Goal: Task Accomplishment & Management: Complete application form

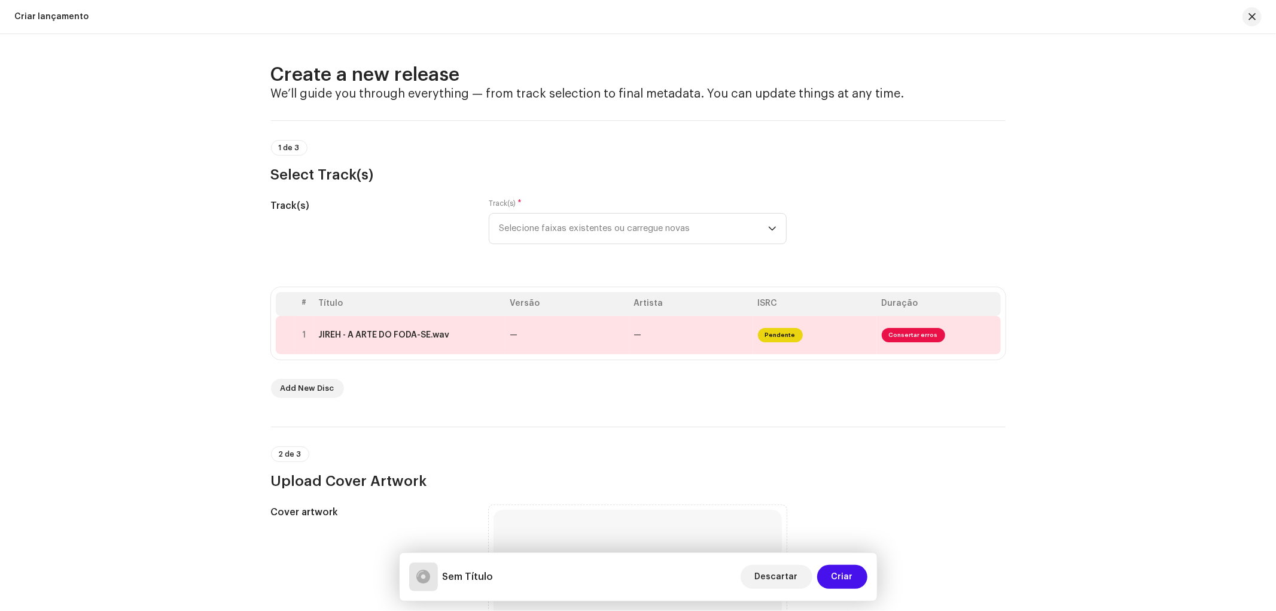
scroll to position [447, 0]
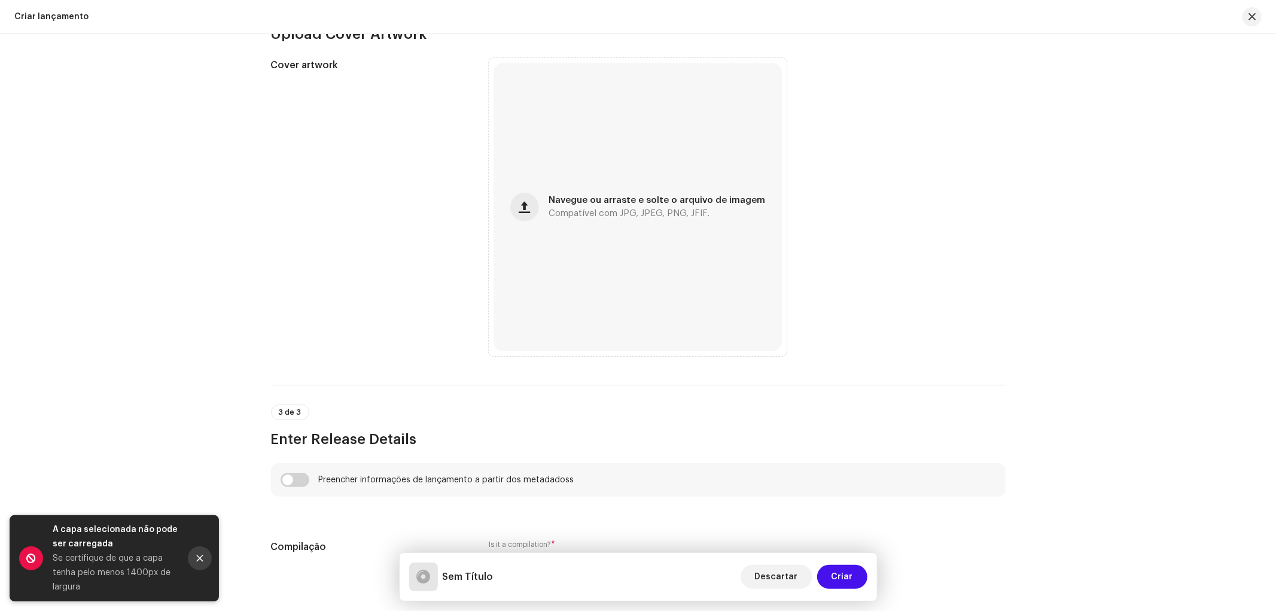
click at [200, 563] on button "Close" at bounding box center [200, 558] width 24 height 24
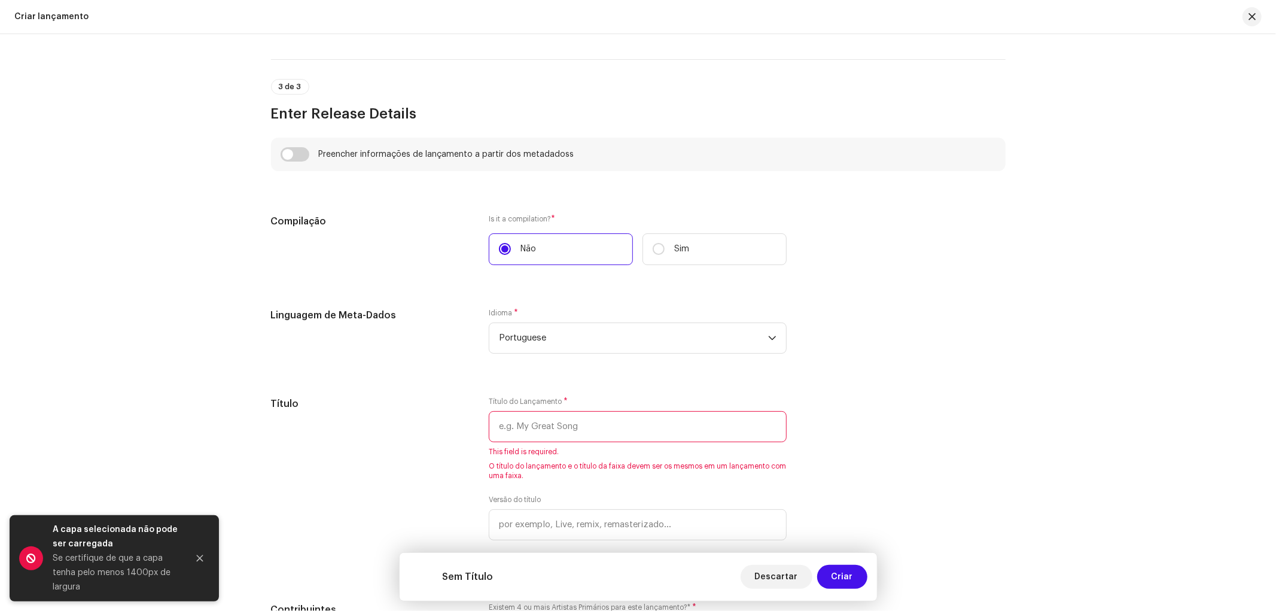
scroll to position [779, 0]
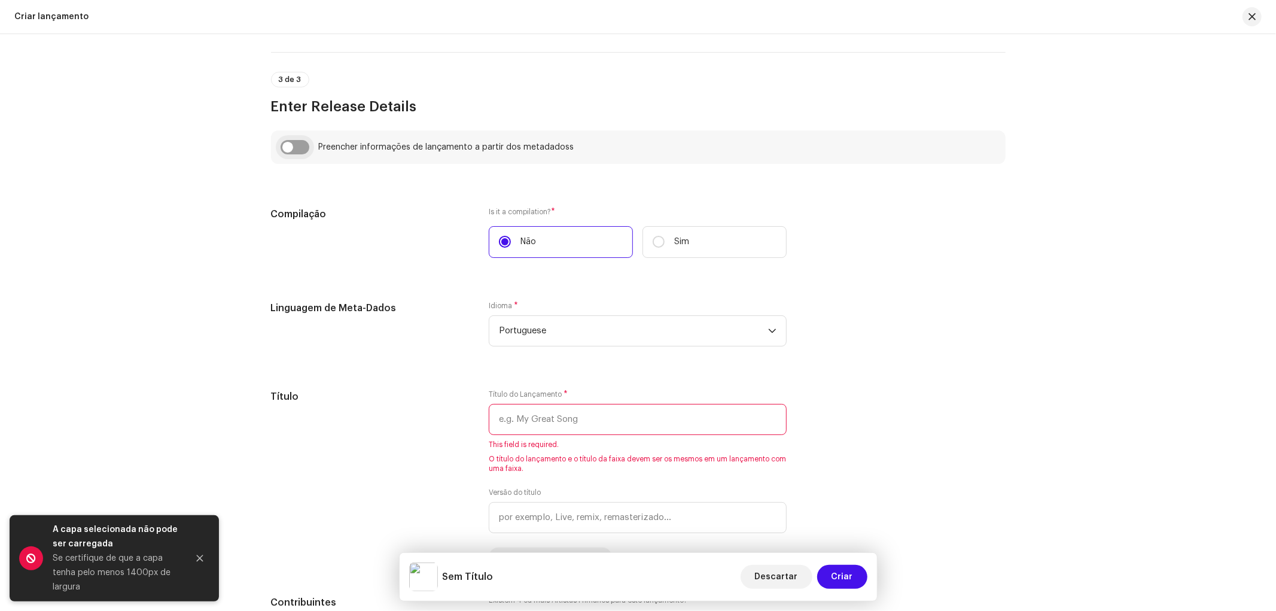
click at [281, 148] on input "checkbox" at bounding box center [294, 147] width 29 height 14
checkbox input "true"
type input "JIREH - A ARTE DO FODA-SE.wav"
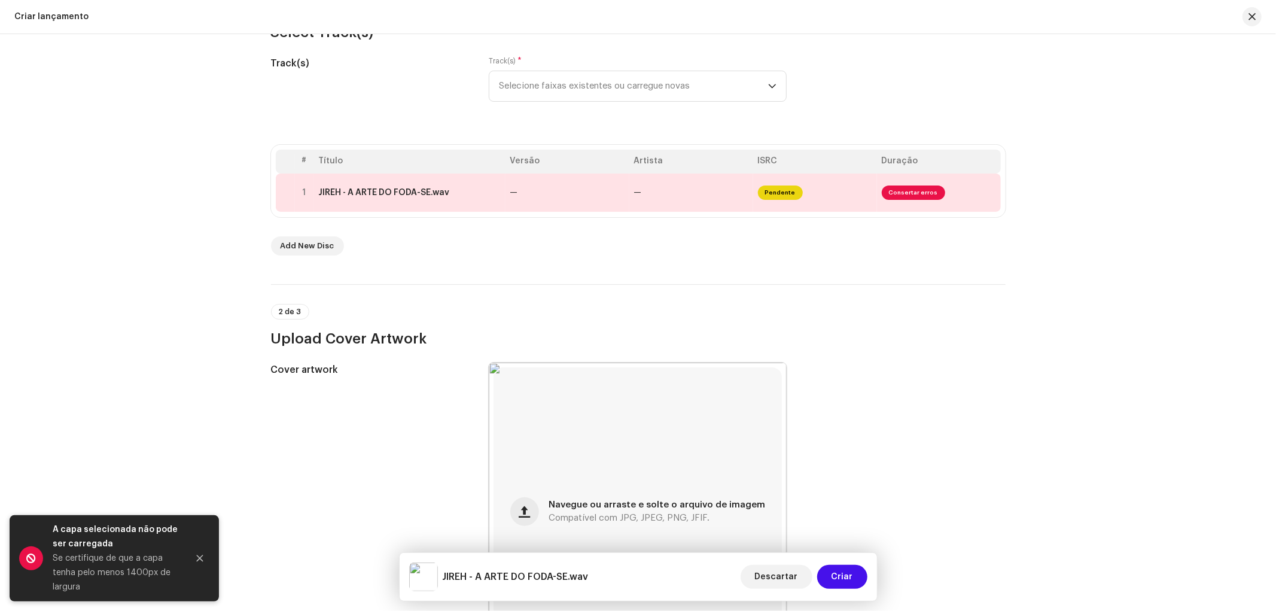
scroll to position [199, 0]
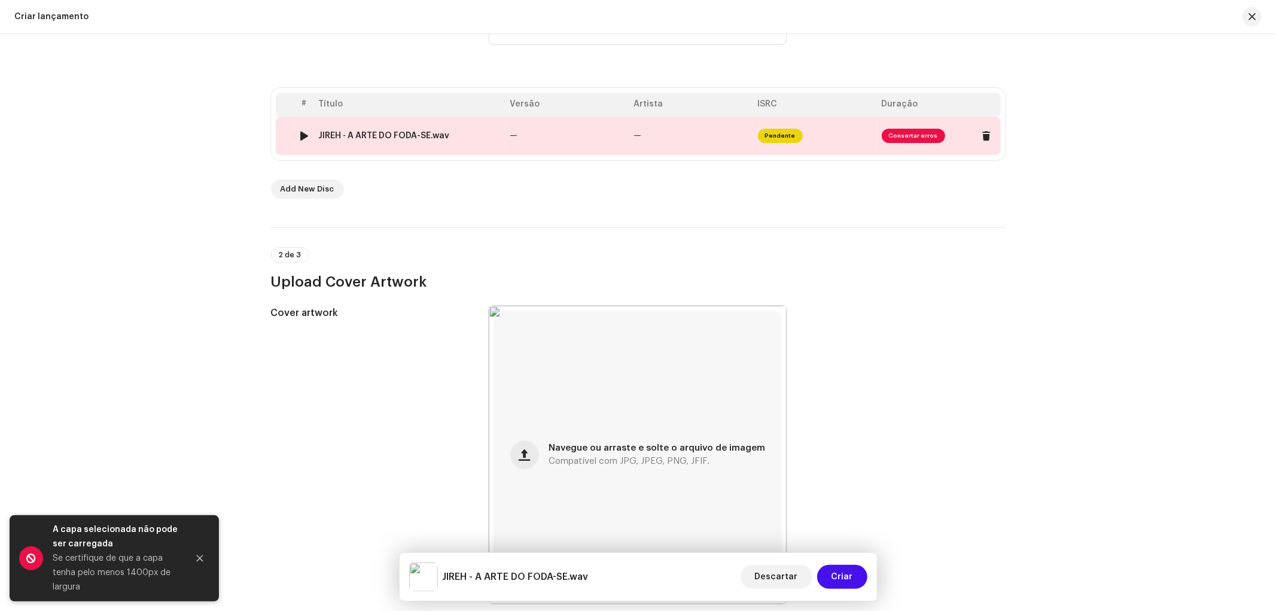
click at [922, 135] on span "Consertar erros" at bounding box center [912, 136] width 63 height 14
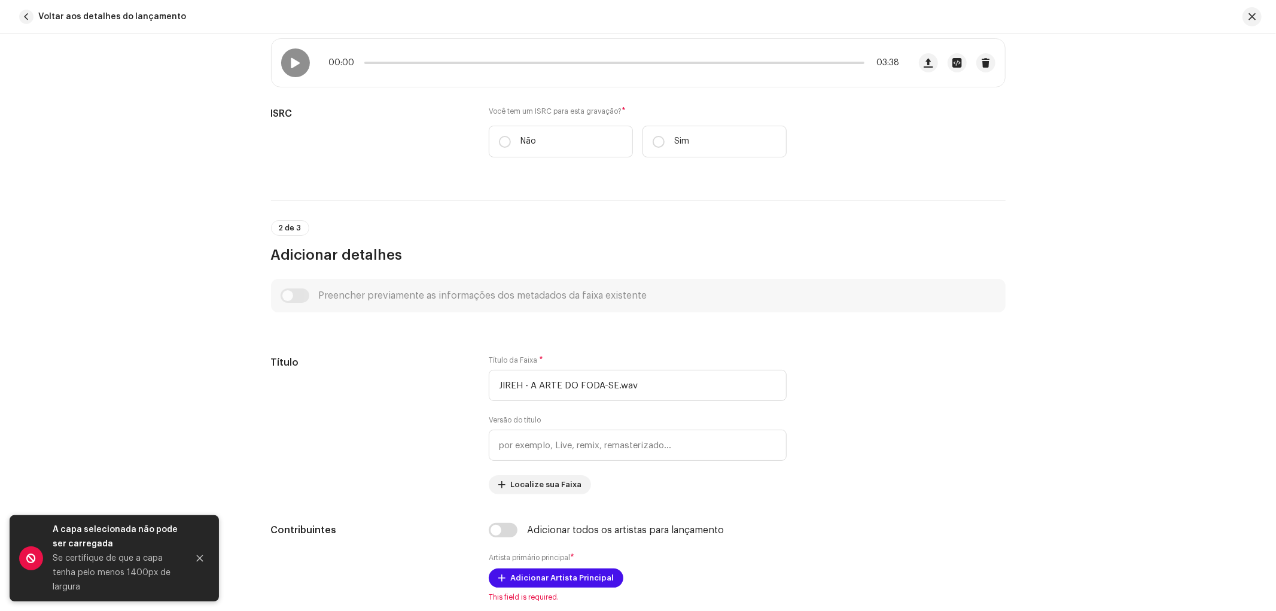
scroll to position [266, 0]
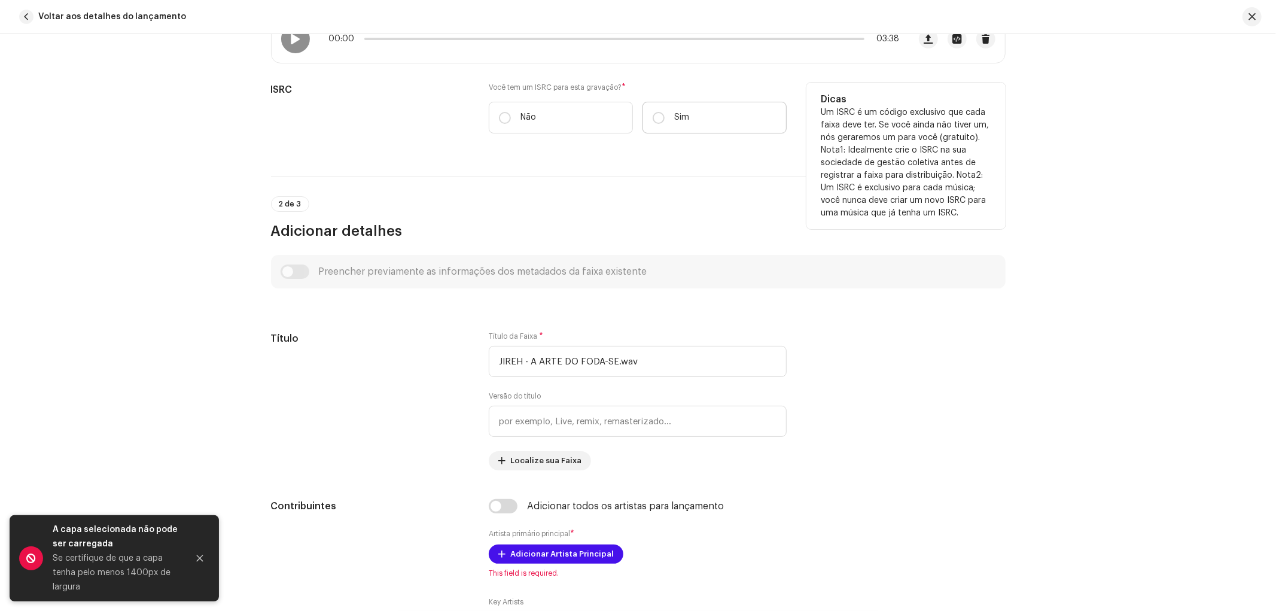
click at [674, 118] on p "Sim" at bounding box center [681, 117] width 15 height 13
click at [664, 118] on input "Sim" at bounding box center [658, 118] width 12 height 12
radio input "true"
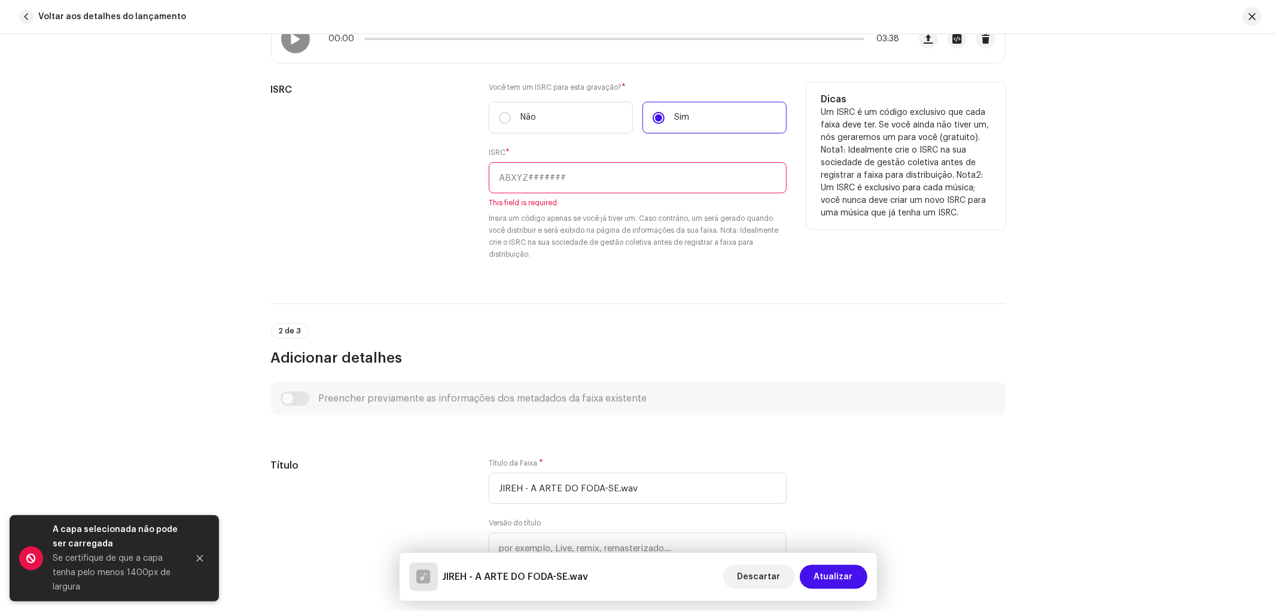
click at [553, 179] on input "text" at bounding box center [638, 177] width 298 height 31
click at [560, 181] on input "text" at bounding box center [638, 177] width 298 height 31
paste input "BXXCX2500003"
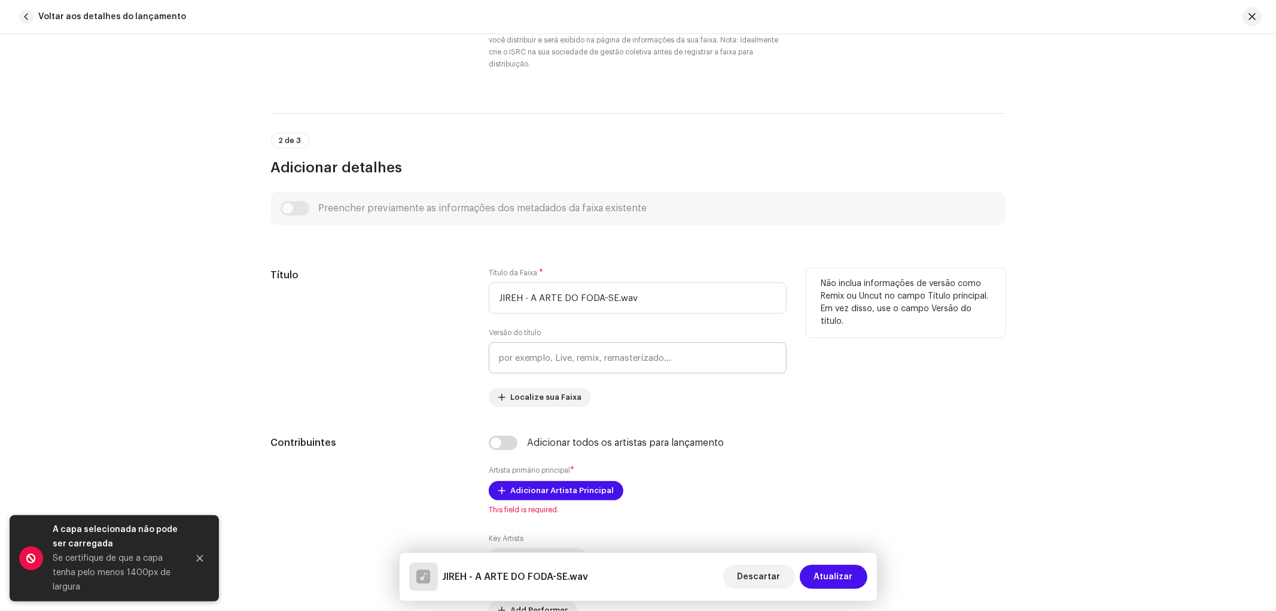
scroll to position [465, 0]
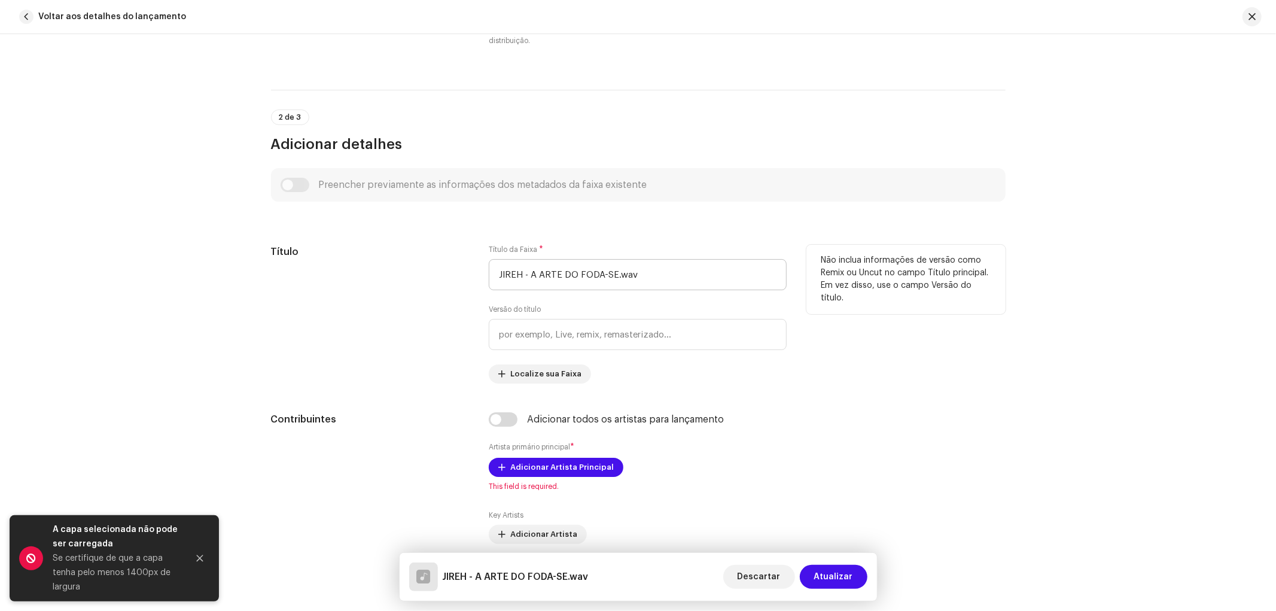
type input "BXXCX2500003"
drag, startPoint x: 638, startPoint y: 273, endPoint x: 614, endPoint y: 286, distance: 27.0
click at [614, 286] on input "JIREH - A ARTE DO FODA-SE.wav" at bounding box center [638, 274] width 298 height 31
type input "JIREH - A ARTE DO FODA-SE"
click at [437, 335] on div "Título" at bounding box center [370, 314] width 199 height 139
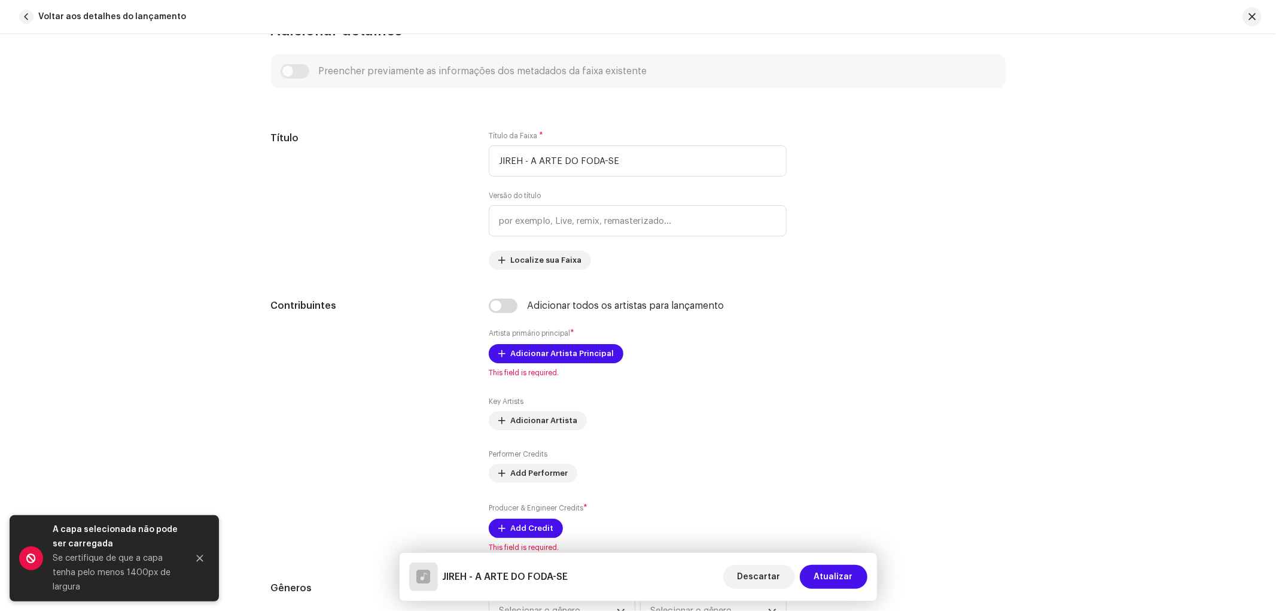
scroll to position [664, 0]
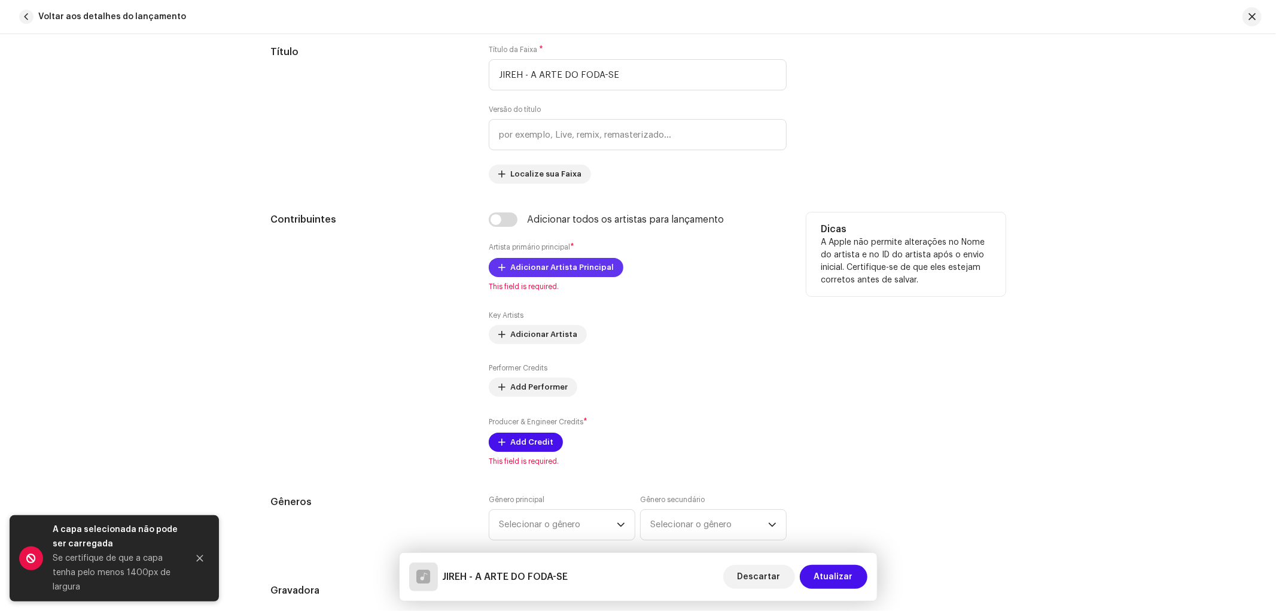
click at [534, 268] on span "Adicionar Artista Principal" at bounding box center [561, 267] width 103 height 24
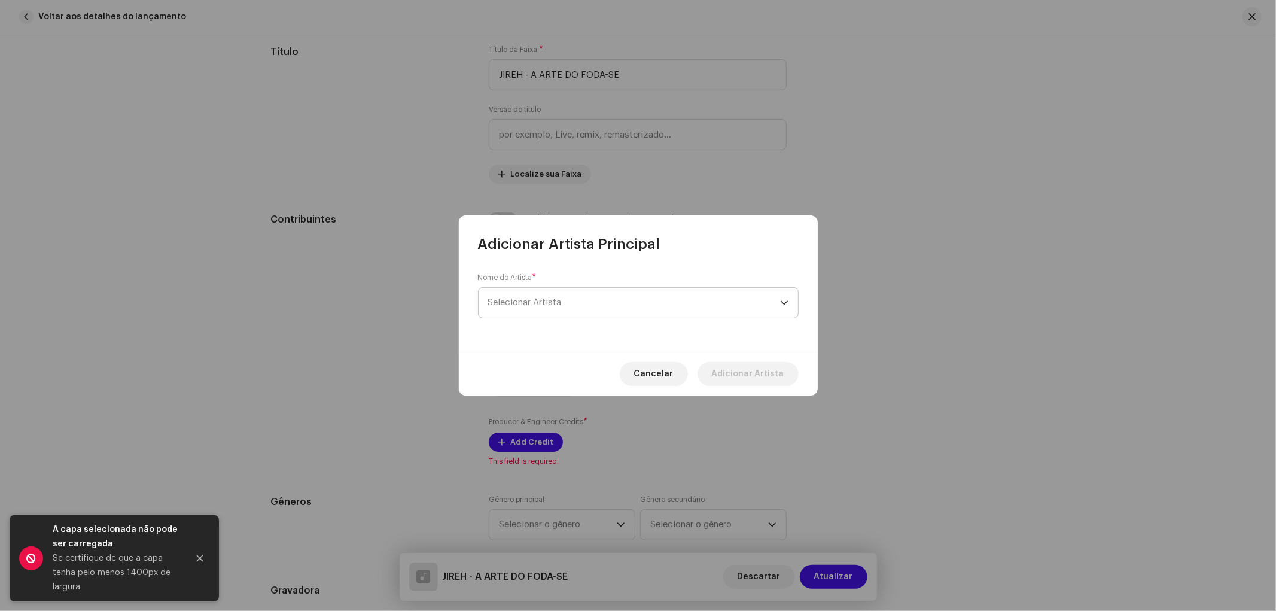
click at [541, 300] on span "Selecionar Artista" at bounding box center [525, 302] width 74 height 9
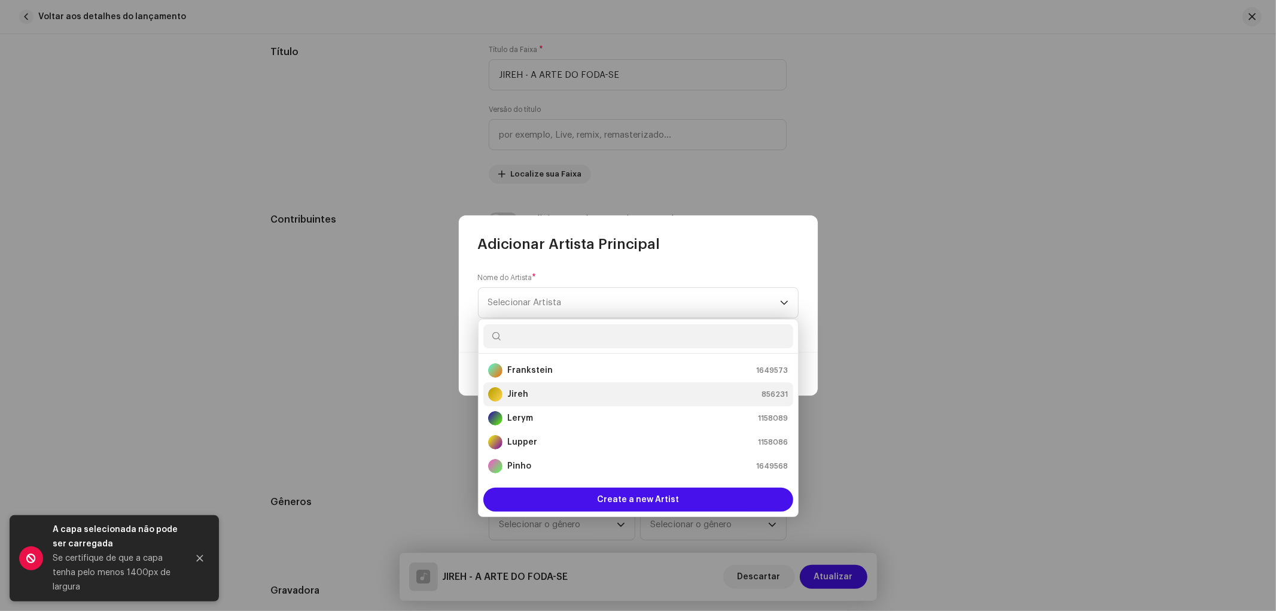
click at [518, 395] on strong "Jireh" at bounding box center [517, 394] width 21 height 12
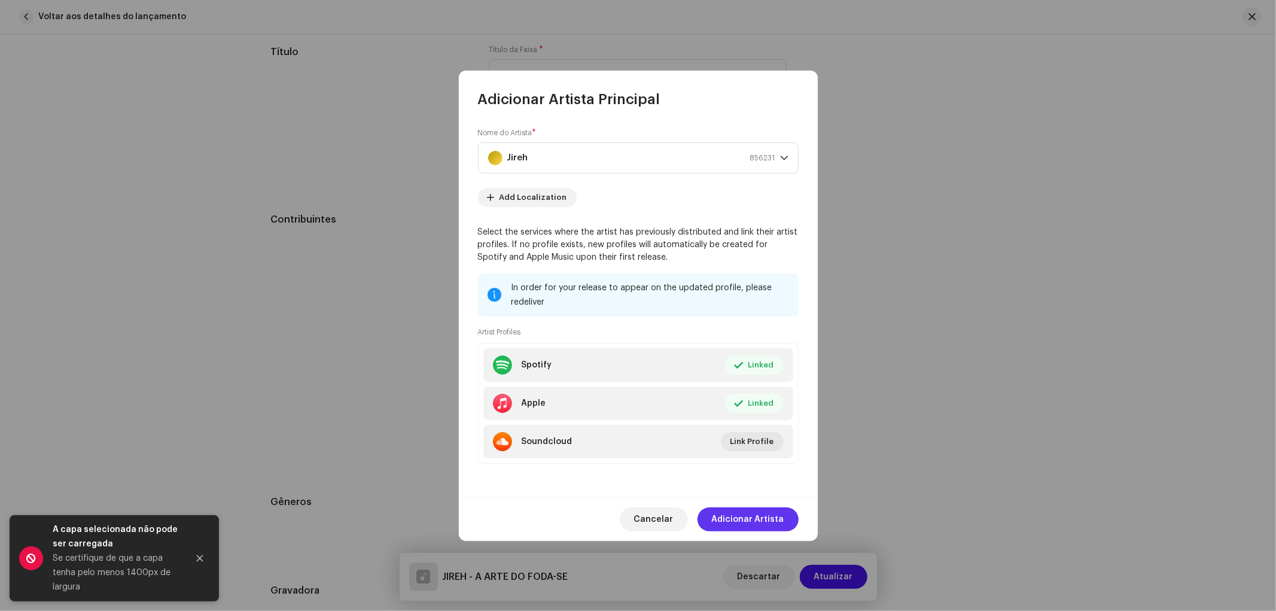
click at [764, 519] on span "Adicionar Artista" at bounding box center [748, 519] width 72 height 24
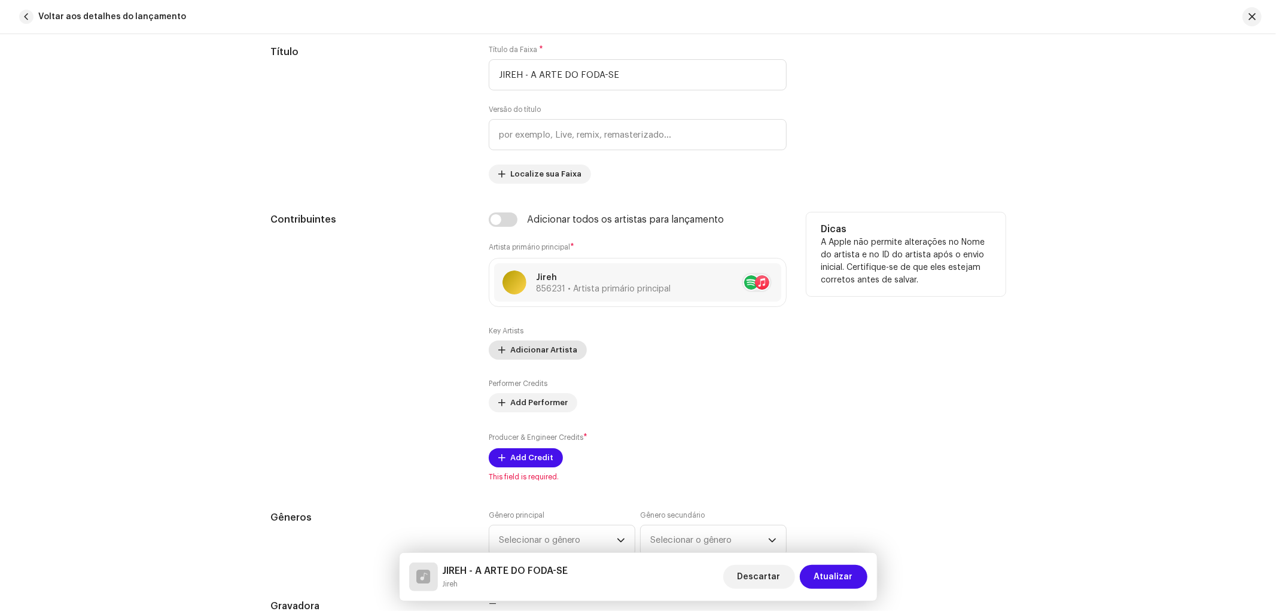
click at [527, 353] on span "Adicionar Artista" at bounding box center [543, 350] width 67 height 24
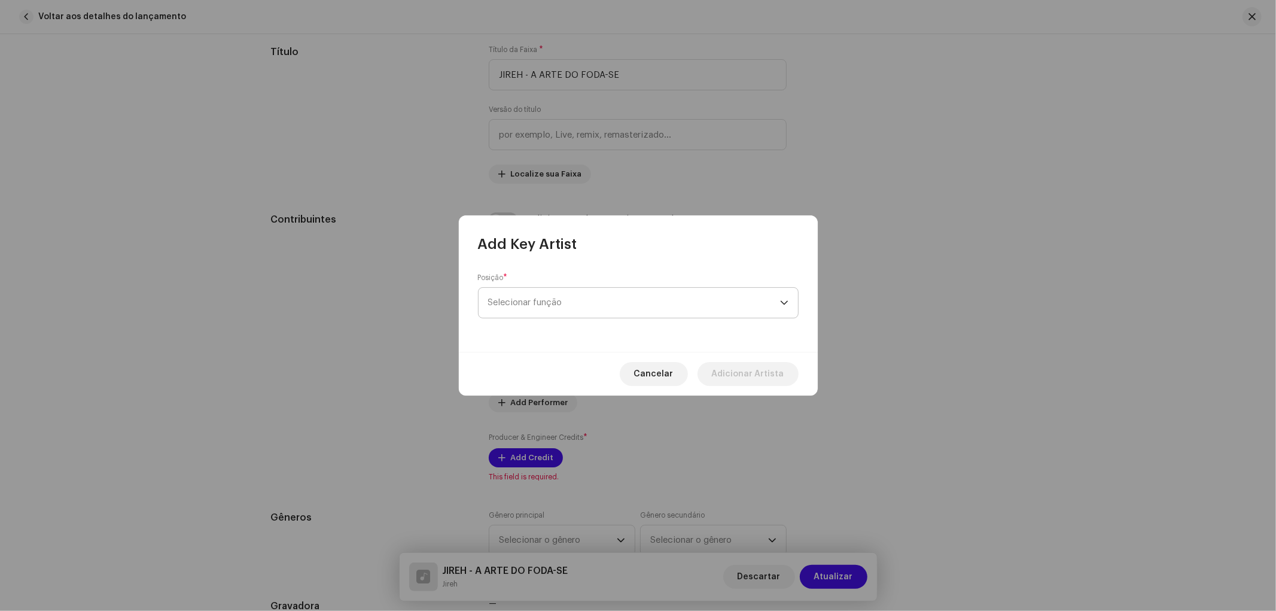
click at [533, 313] on span "Selecionar função" at bounding box center [634, 303] width 292 height 30
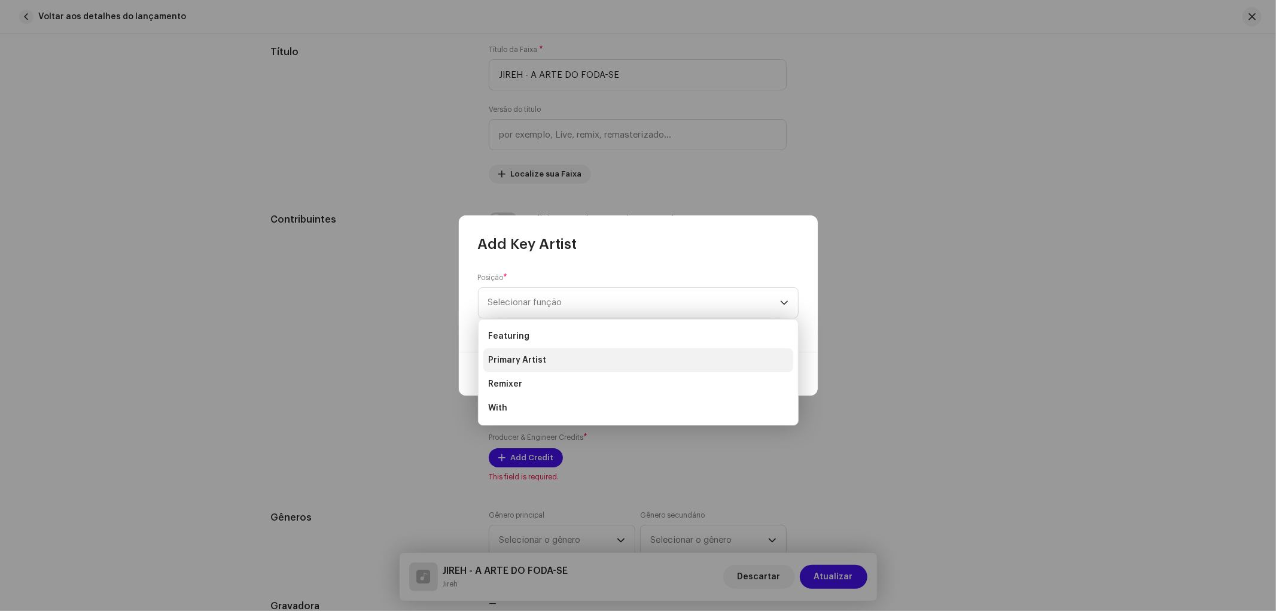
click at [561, 359] on li "Primary Artist" at bounding box center [638, 360] width 310 height 24
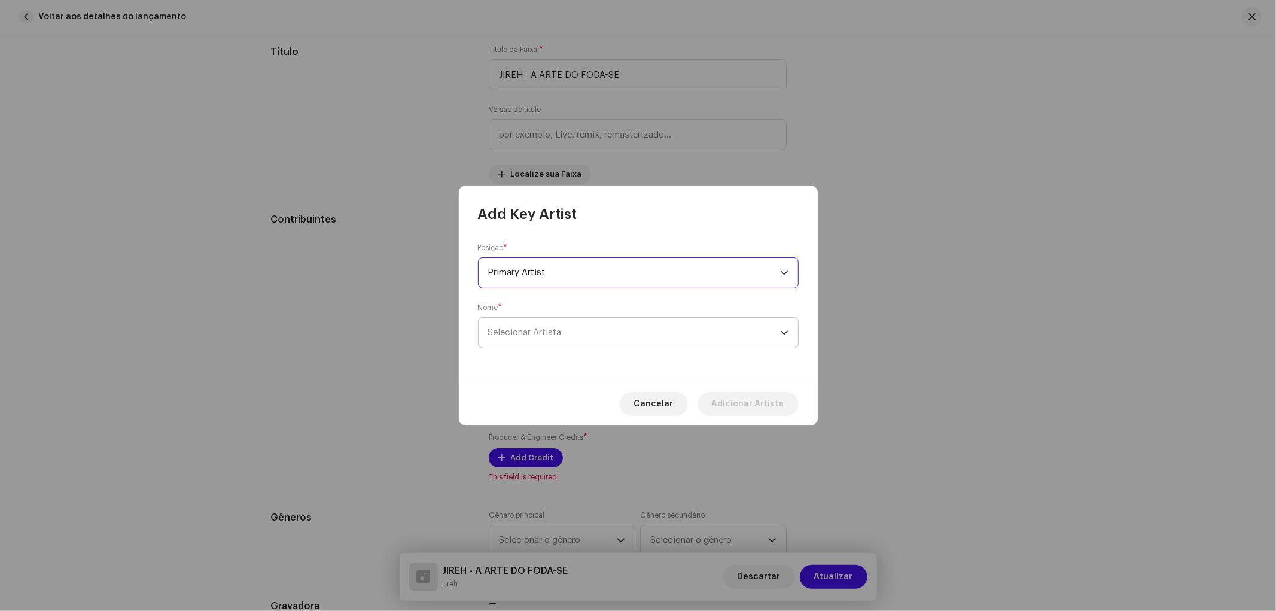
click at [545, 337] on span "Selecionar Artista" at bounding box center [525, 332] width 74 height 9
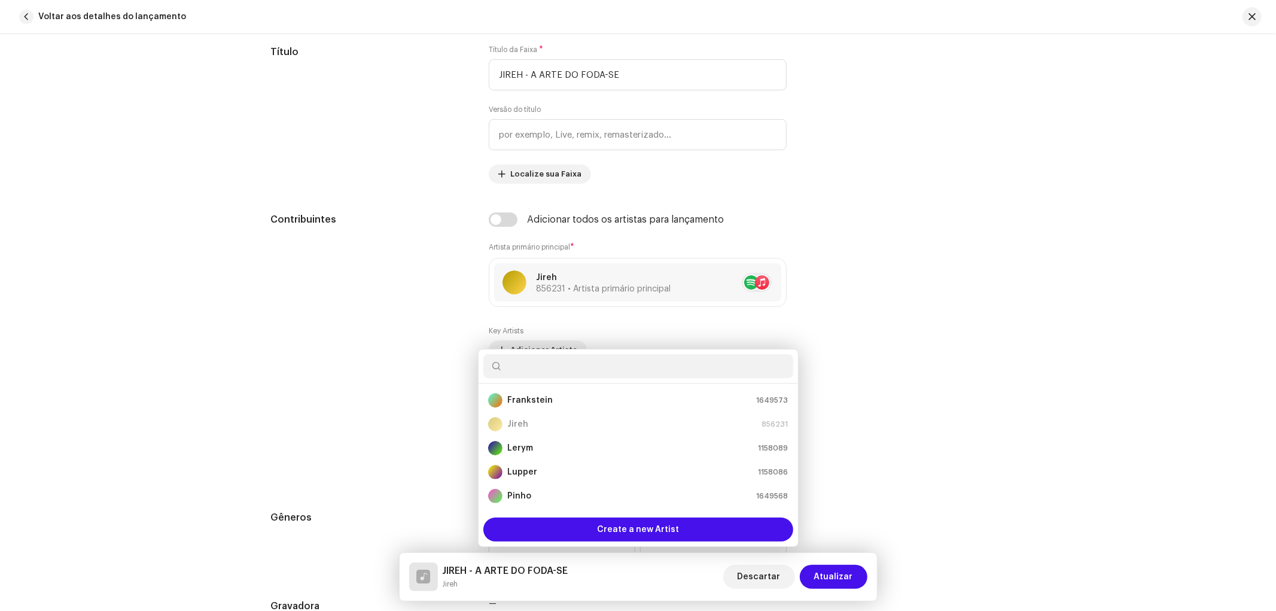
click at [914, 327] on div "Add Key Artist Posição * Primary Artist Nome * Selecionar Artista Cancelar Adic…" at bounding box center [638, 305] width 1276 height 611
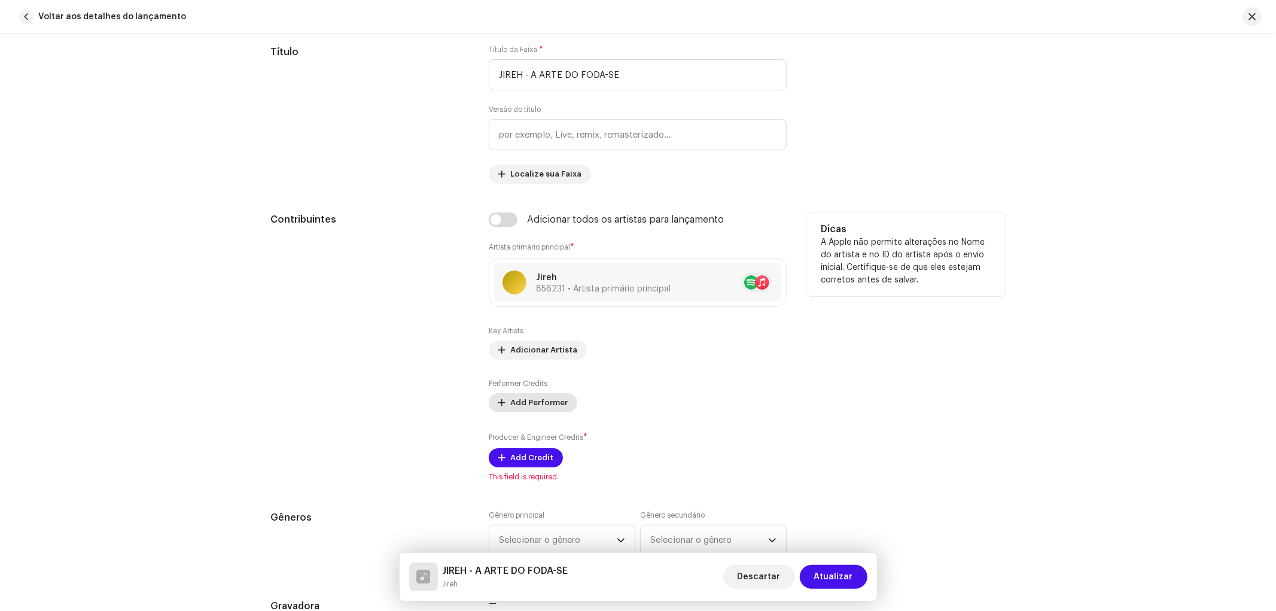
click at [545, 402] on span "Add Performer" at bounding box center [538, 403] width 57 height 24
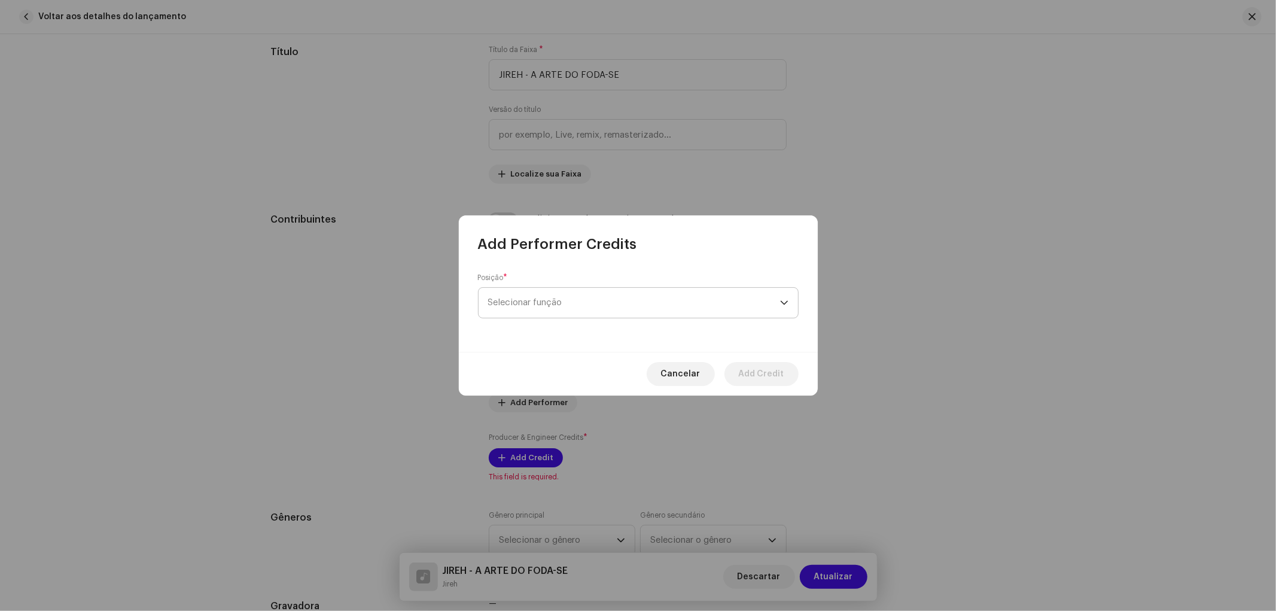
click at [614, 295] on span "Selecionar função" at bounding box center [634, 303] width 292 height 30
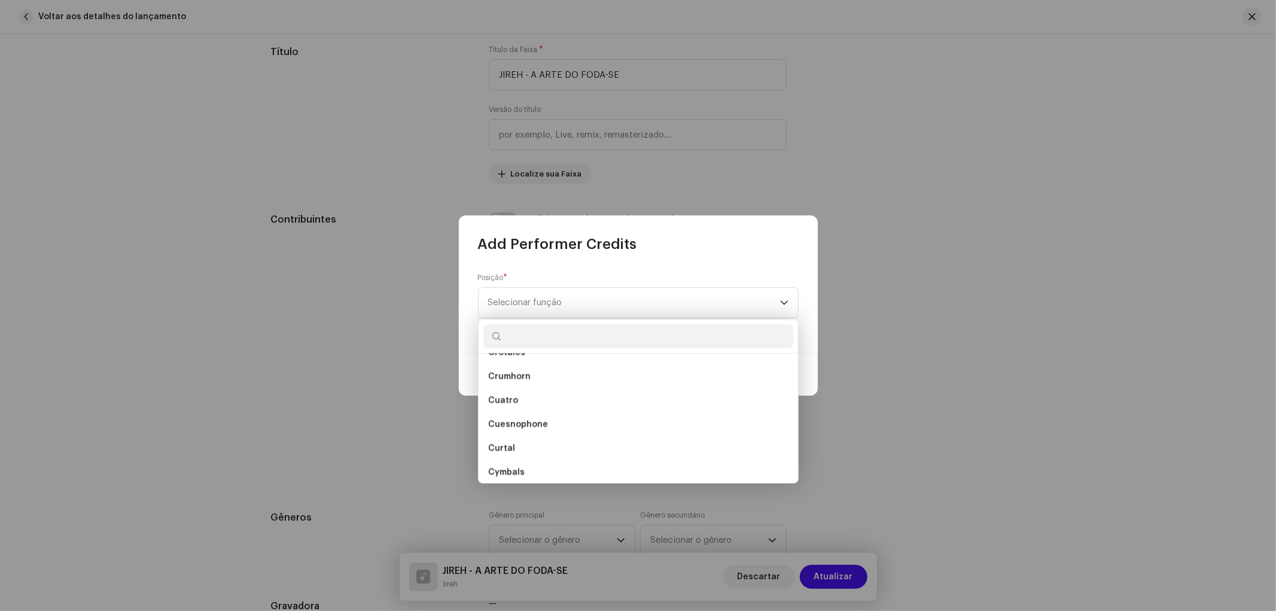
scroll to position [2790, 0]
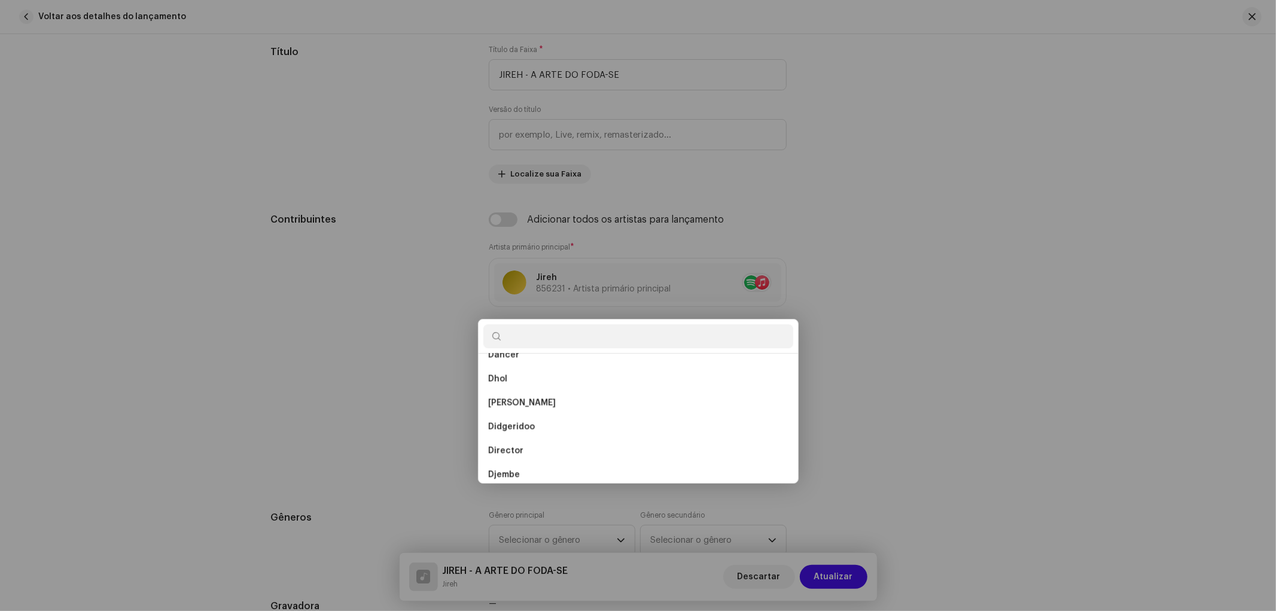
click at [983, 402] on div "Add Performer Credits Posição * Selecionar função Cancelar Add Credit" at bounding box center [638, 305] width 1276 height 611
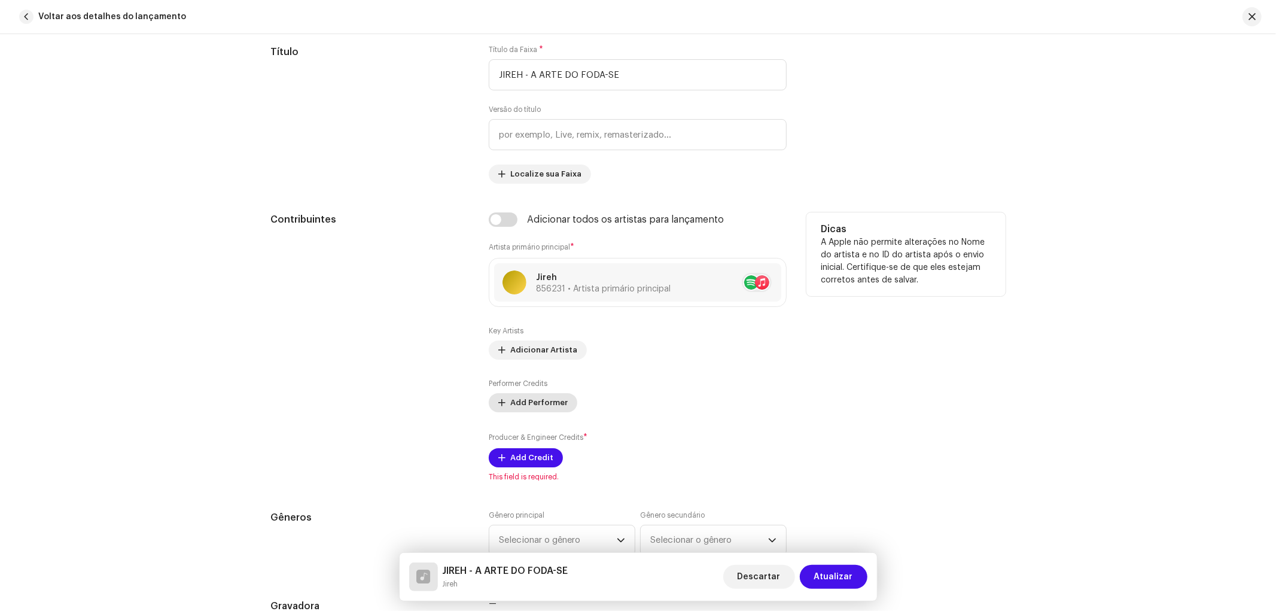
click at [543, 408] on span "Add Performer" at bounding box center [538, 403] width 57 height 24
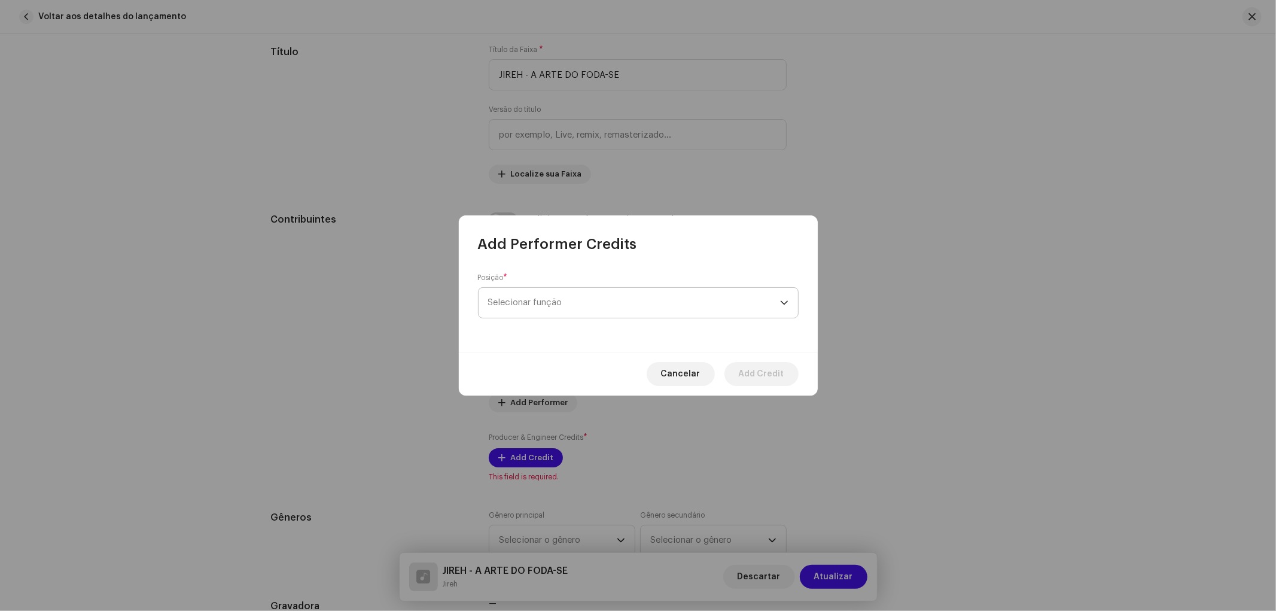
click at [580, 313] on span "Selecionar função" at bounding box center [634, 303] width 292 height 30
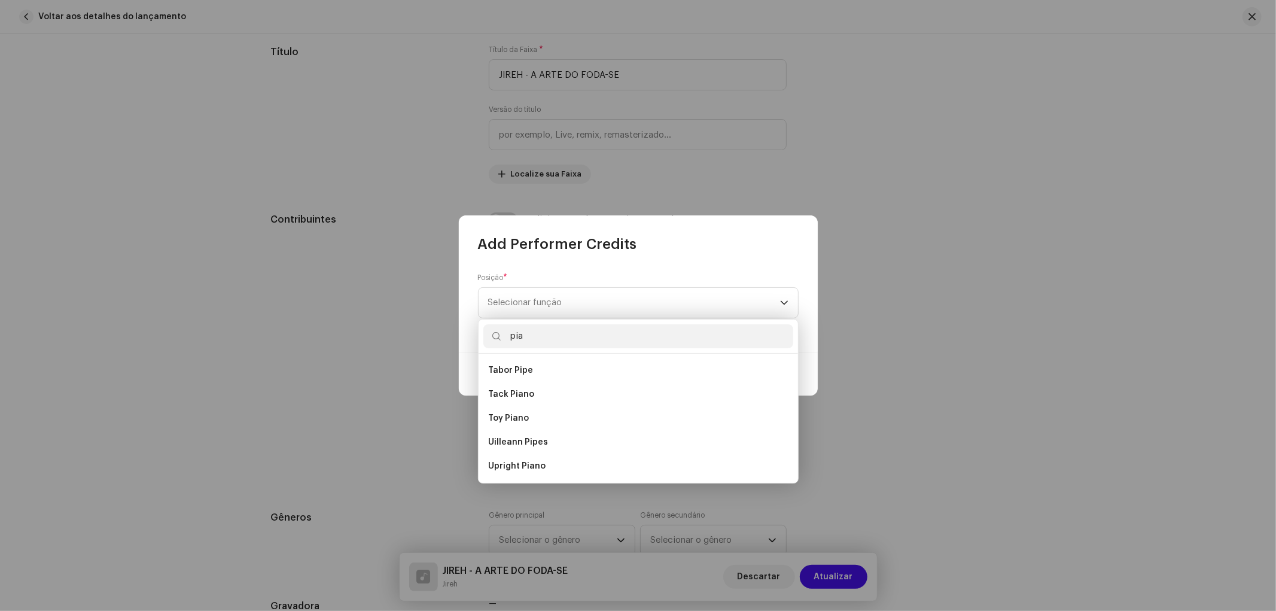
scroll to position [72, 0]
type input "pia"
click at [588, 383] on li "Rhodes Piano" at bounding box center [638, 394] width 310 height 24
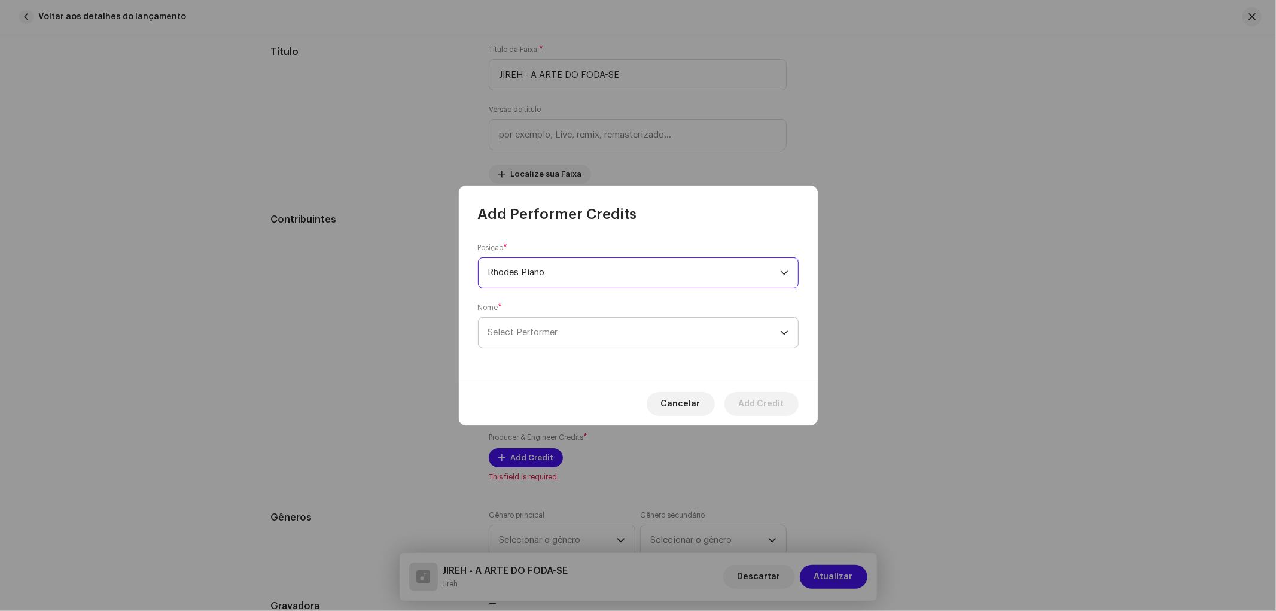
click at [562, 325] on span "Select Performer" at bounding box center [634, 333] width 292 height 30
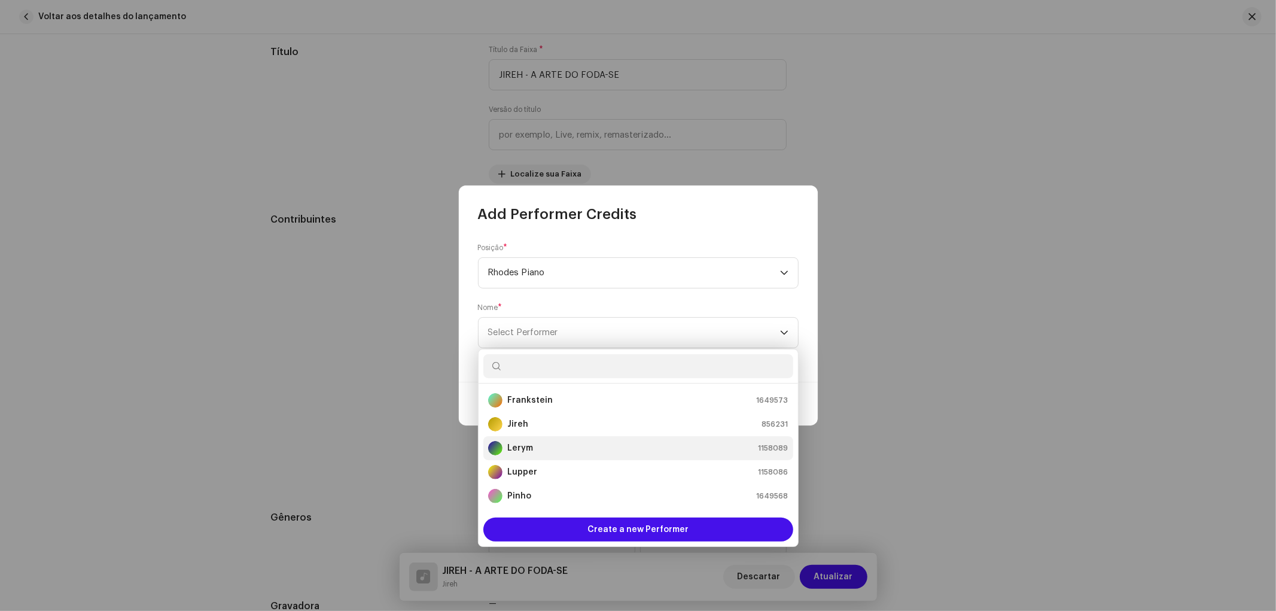
click at [541, 444] on div "Lerym 1158089" at bounding box center [638, 448] width 300 height 14
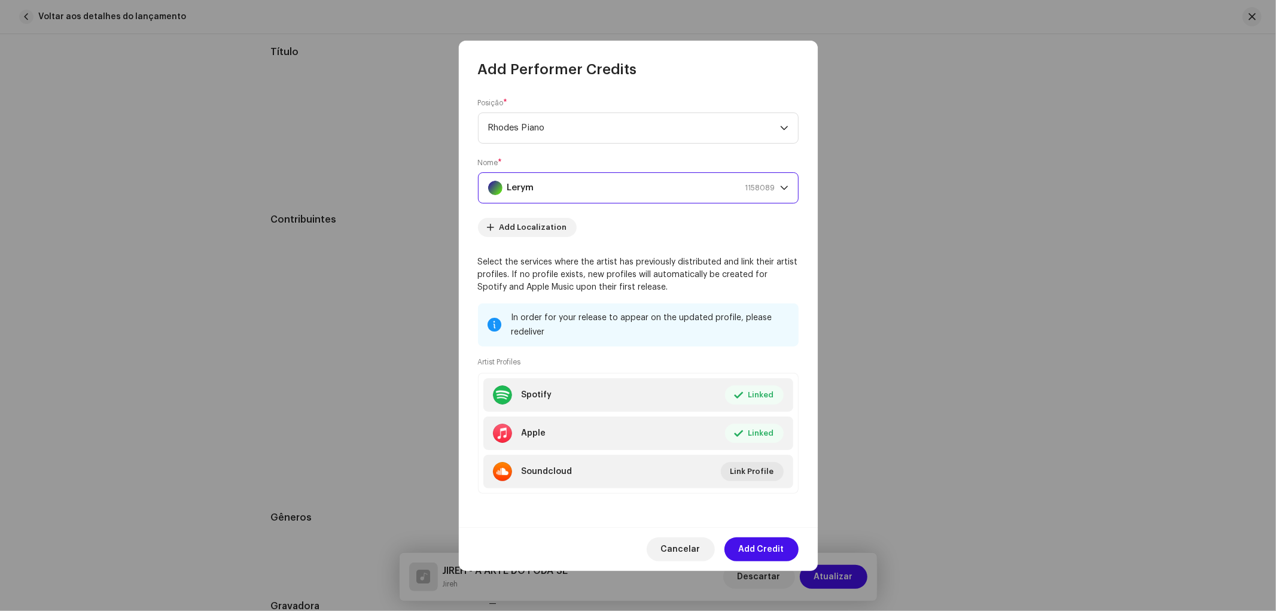
click at [774, 547] on span "Add Credit" at bounding box center [761, 549] width 45 height 24
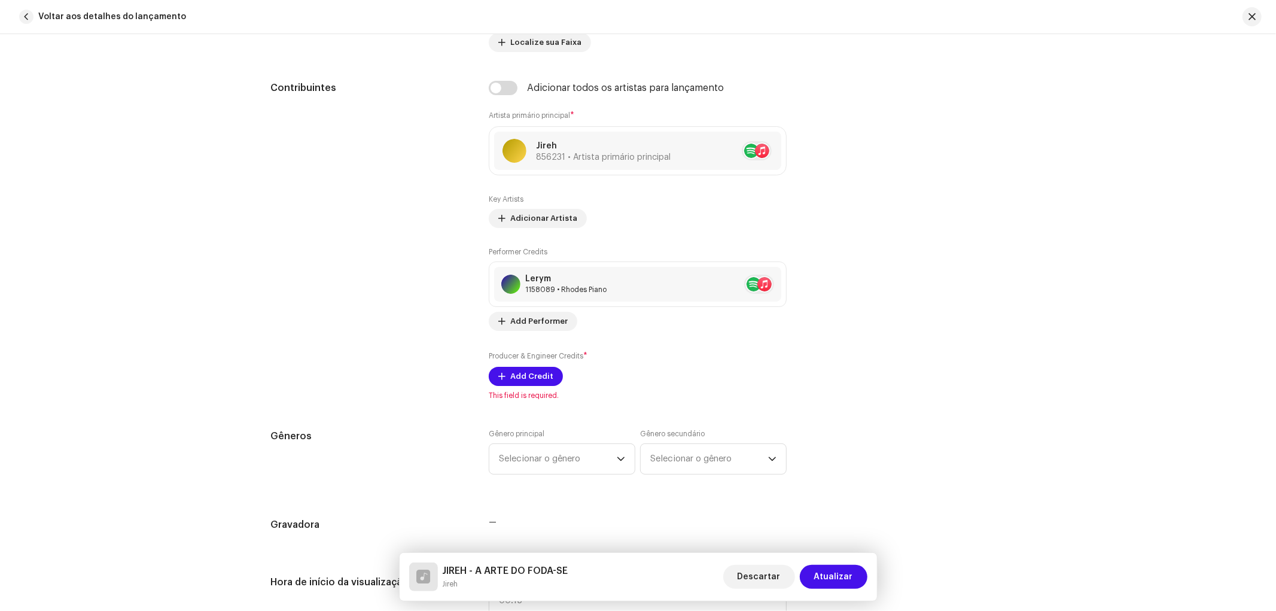
scroll to position [797, 0]
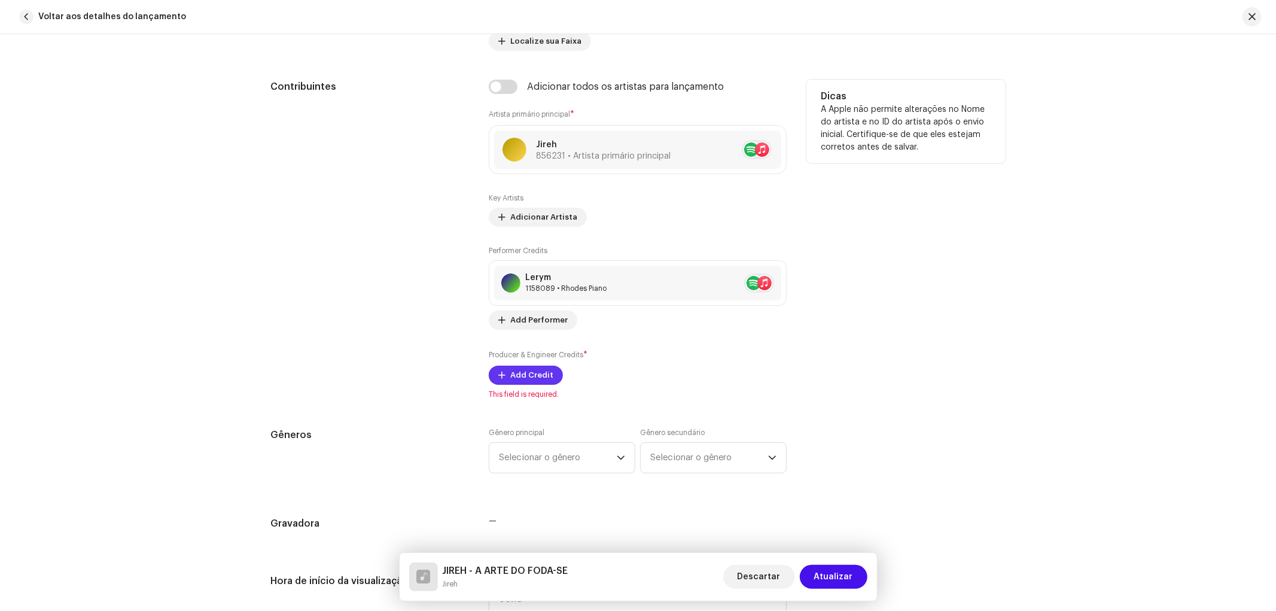
click at [547, 379] on span "Add Credit" at bounding box center [531, 375] width 43 height 24
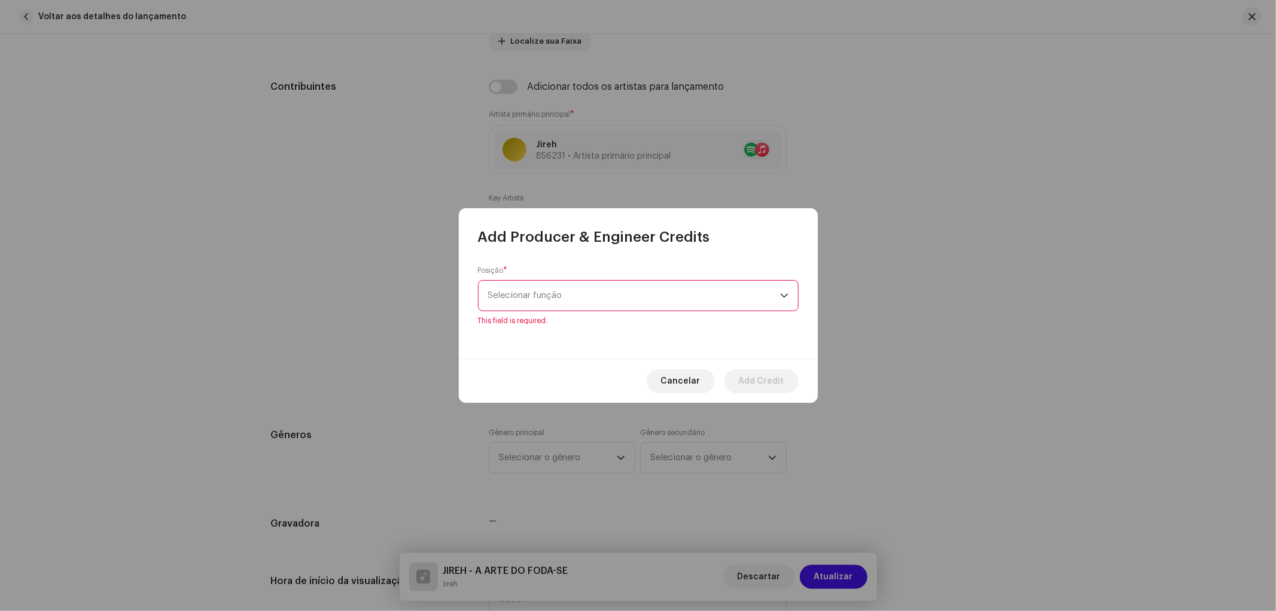
click at [559, 329] on div "Posição * Selecionar função This field is required." at bounding box center [638, 302] width 359 height 112
click at [564, 295] on span "Selecionar função" at bounding box center [634, 295] width 292 height 30
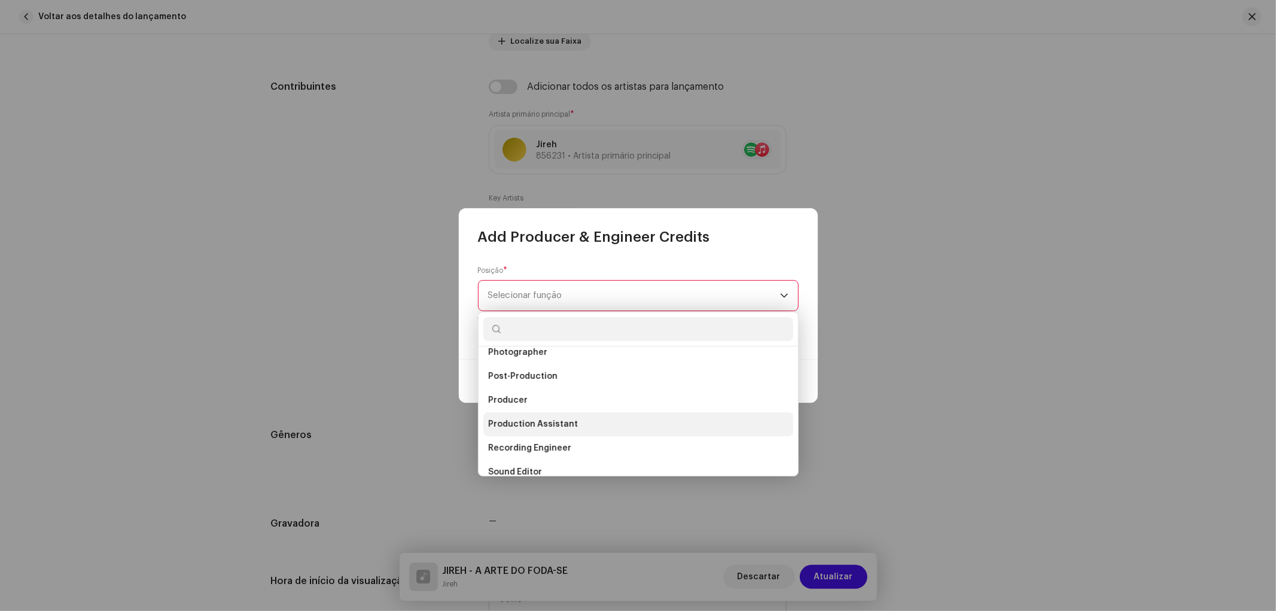
scroll to position [465, 0]
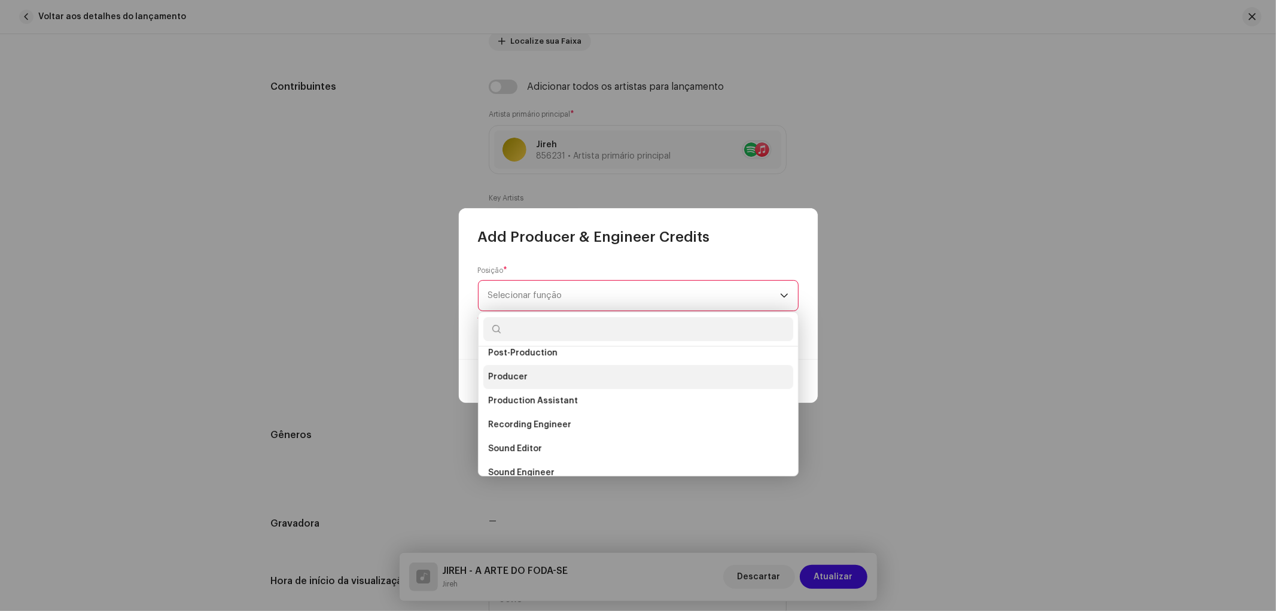
click at [563, 381] on li "Producer" at bounding box center [638, 377] width 310 height 24
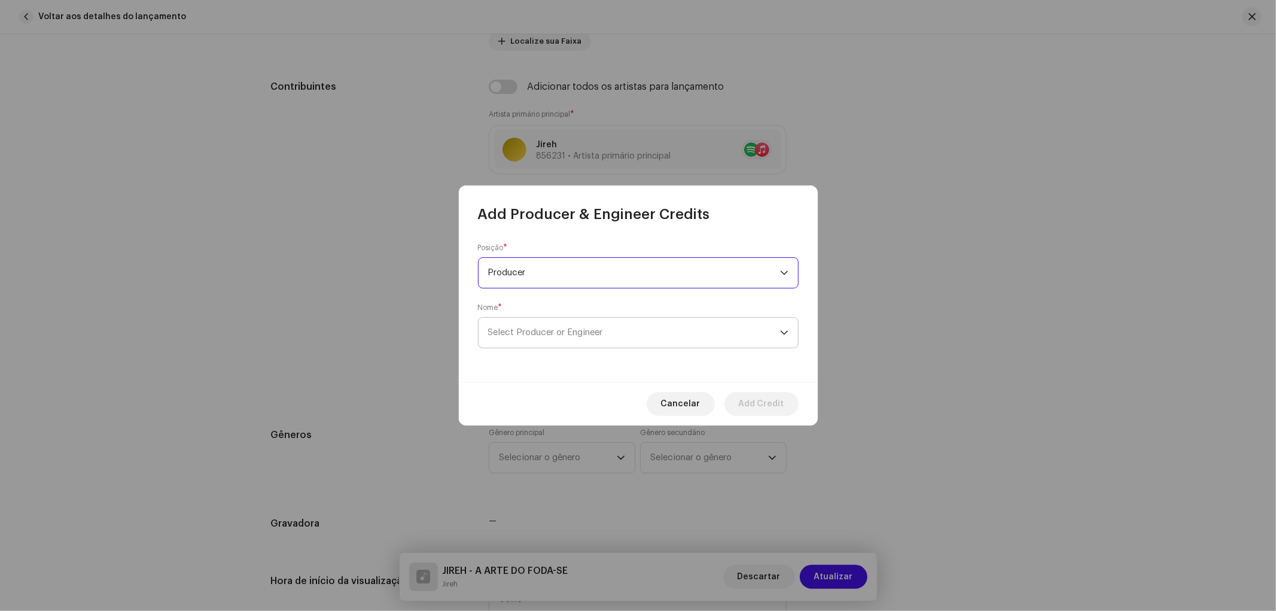
click at [565, 339] on span "Select Producer or Engineer" at bounding box center [634, 333] width 292 height 30
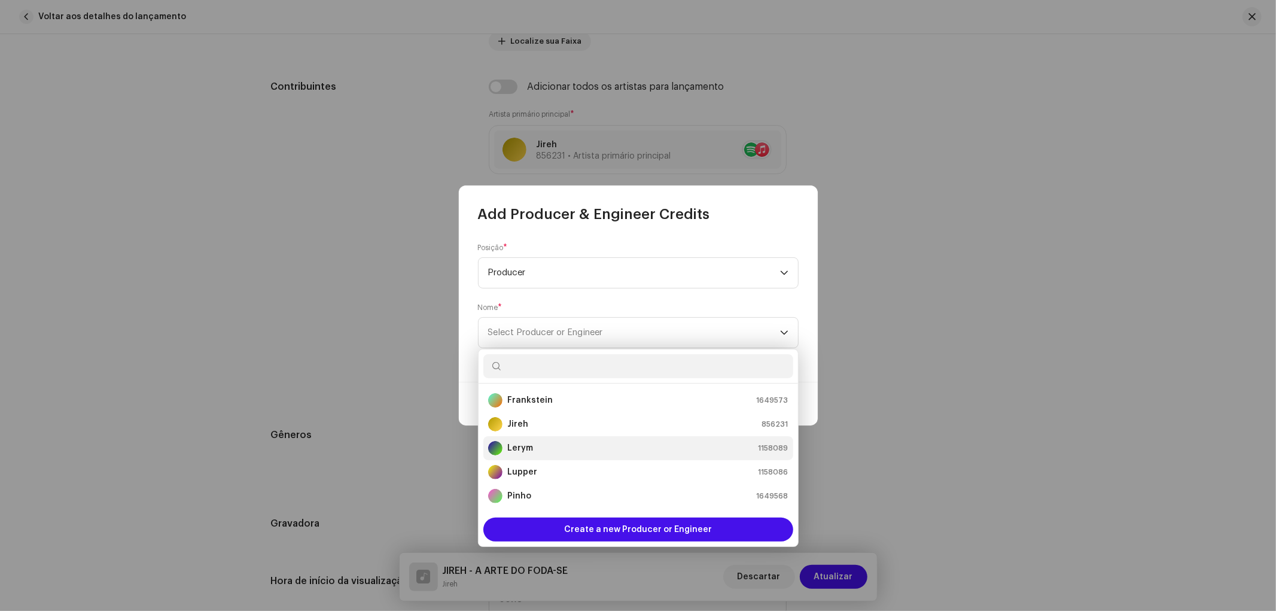
click at [547, 452] on div "Lerym 1158089" at bounding box center [638, 448] width 300 height 14
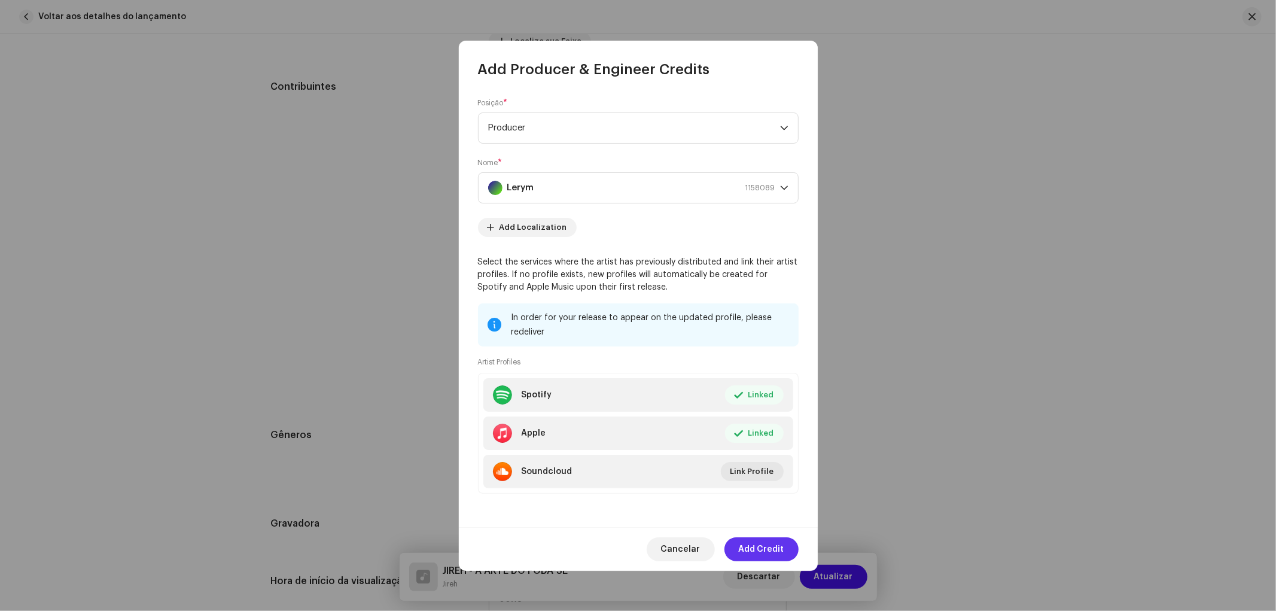
click at [757, 542] on span "Add Credit" at bounding box center [761, 549] width 45 height 24
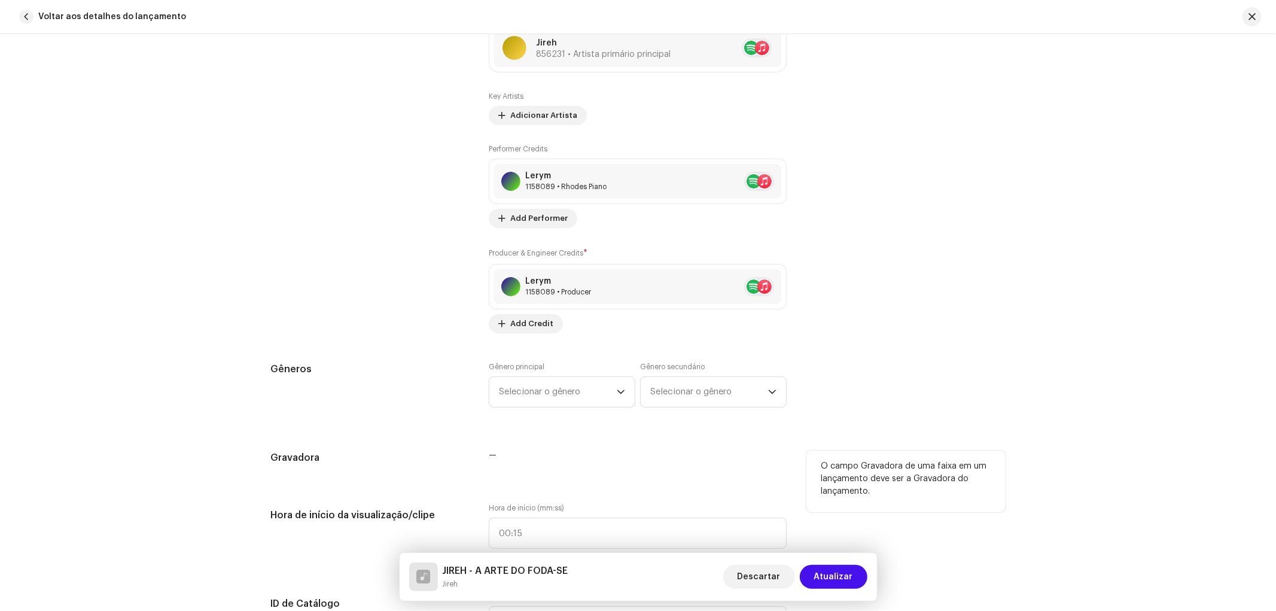
scroll to position [930, 0]
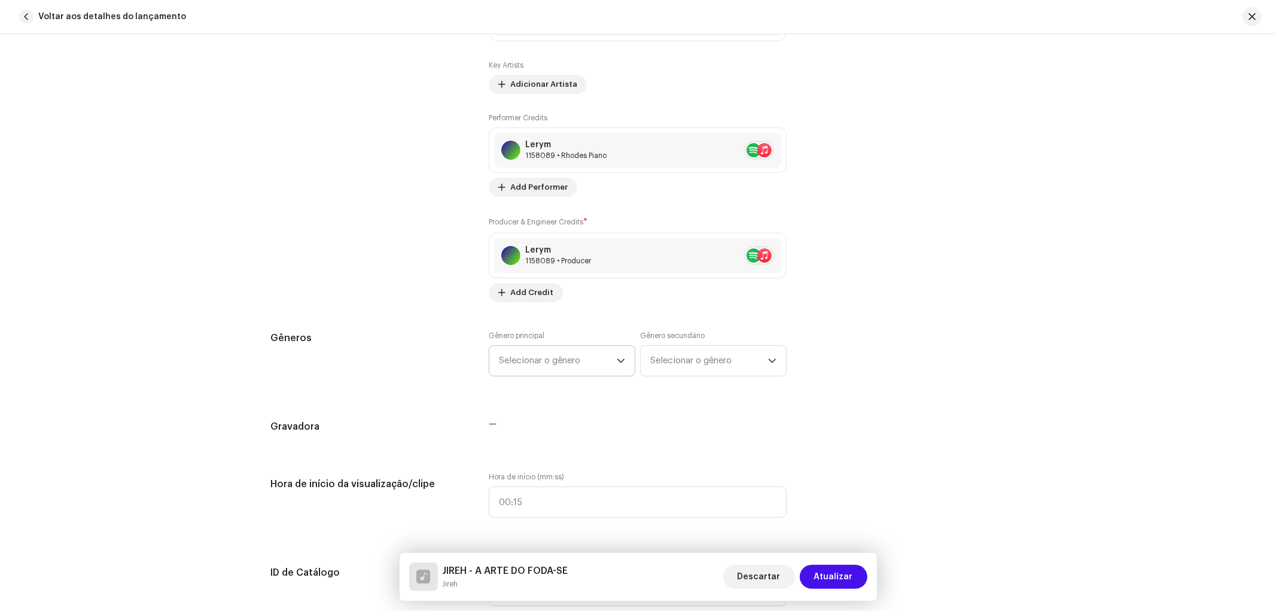
click at [591, 376] on p-select "Selecionar o gênero" at bounding box center [562, 360] width 147 height 31
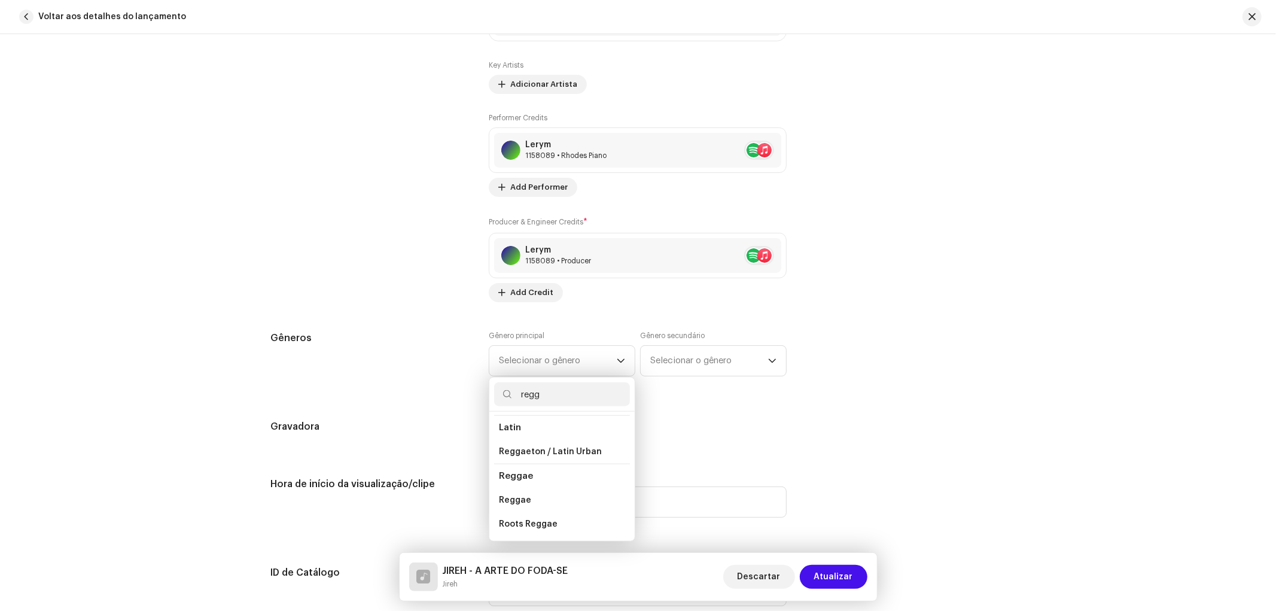
scroll to position [49, 0]
type input "regga"
click at [548, 450] on span "Reggaeton / Latin Urban" at bounding box center [550, 452] width 103 height 12
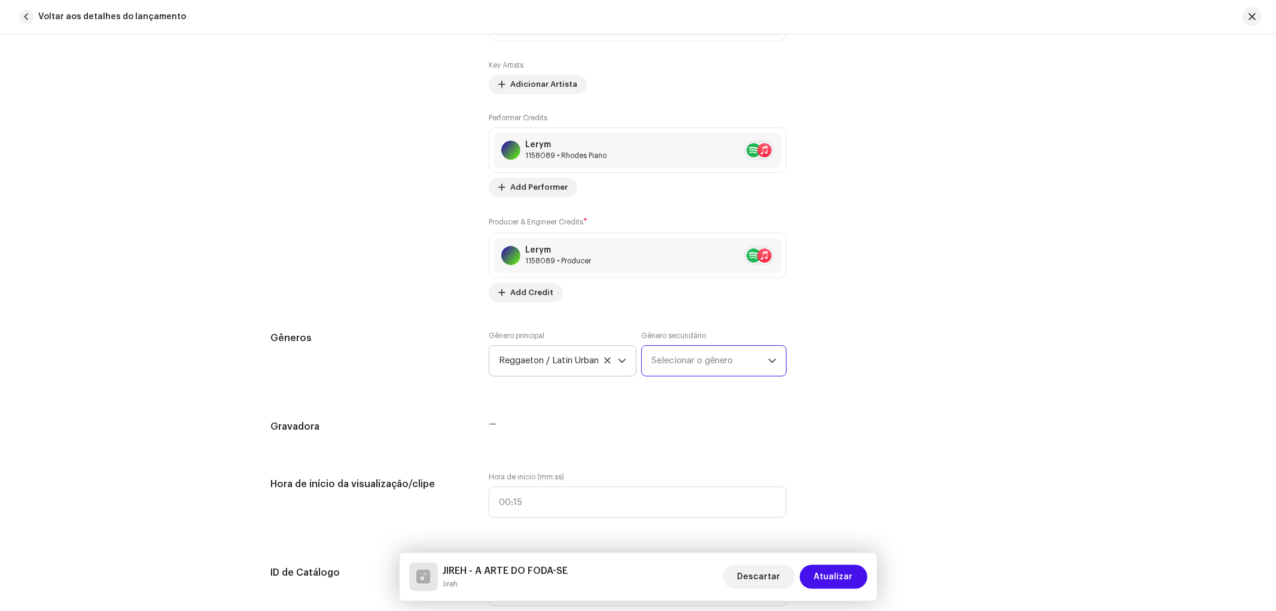
click at [703, 368] on span "Selecionar o gênero" at bounding box center [709, 361] width 117 height 30
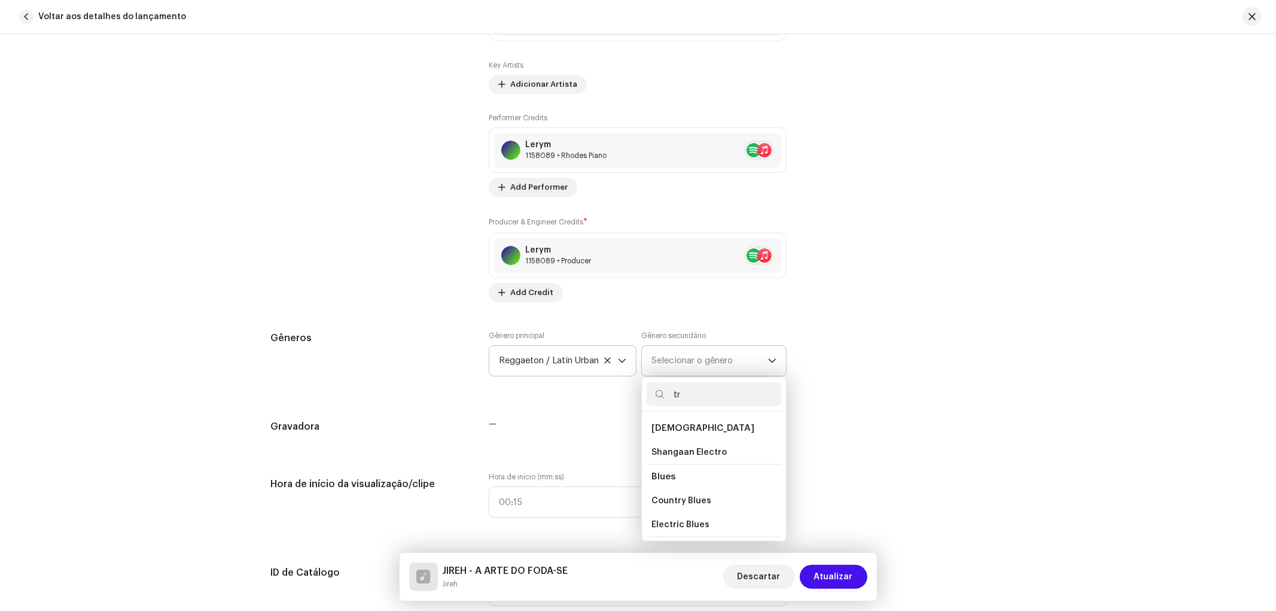
type input "t"
type input "rap"
click at [690, 504] on span "Hip Hop/Rap" at bounding box center [677, 510] width 52 height 12
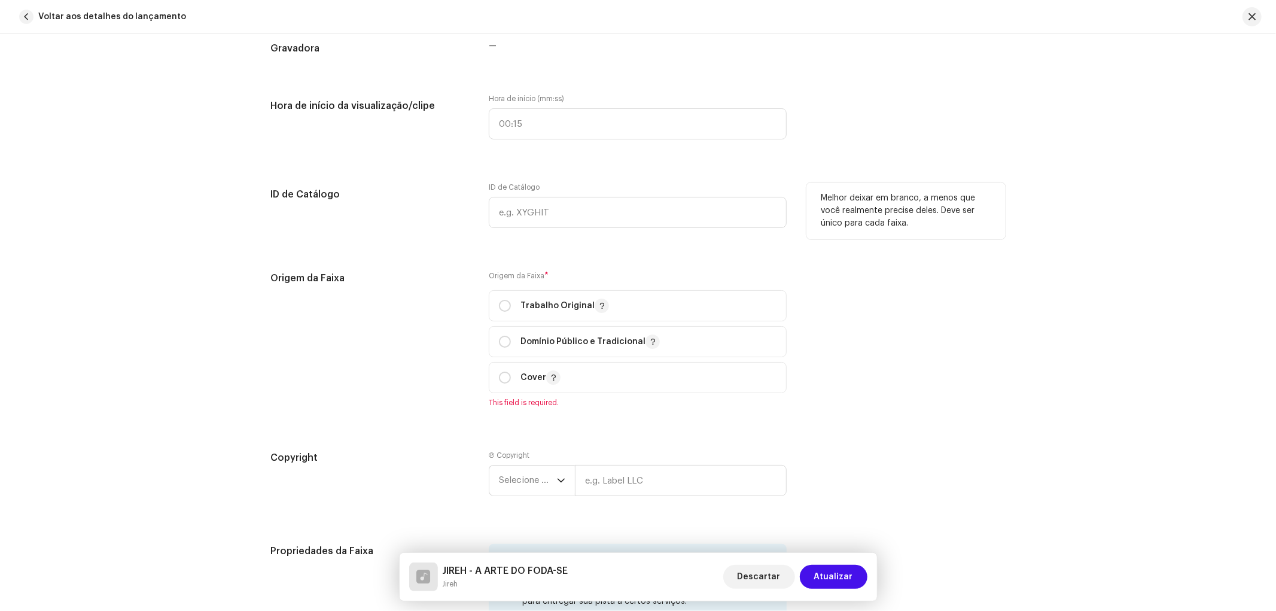
scroll to position [1329, 0]
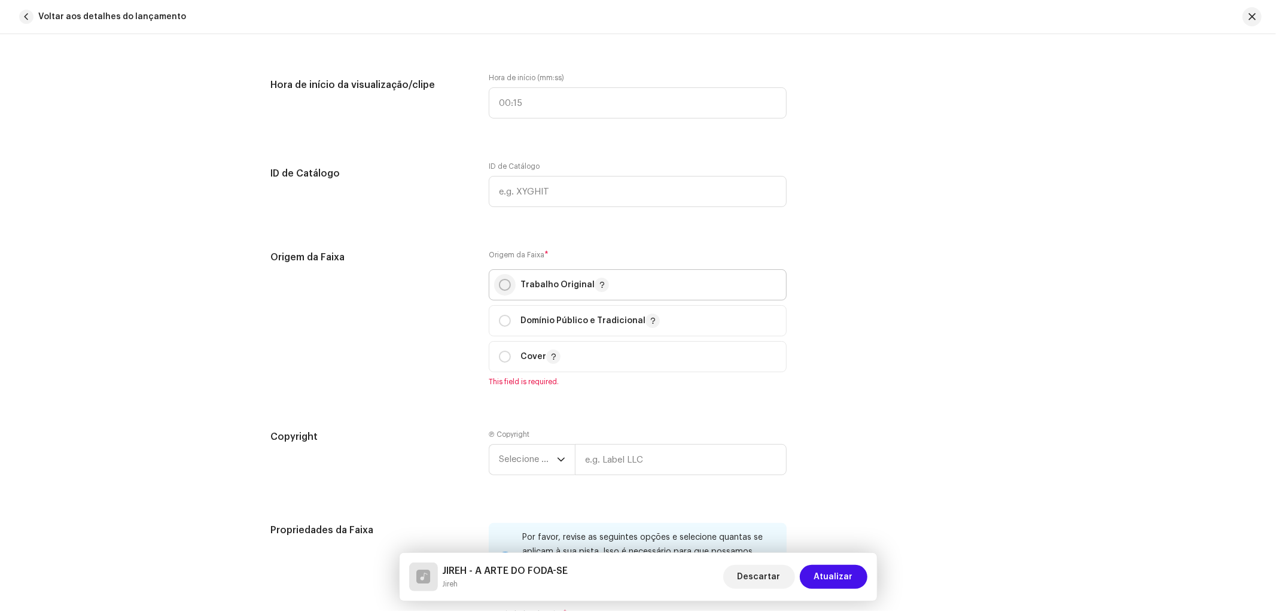
click at [503, 286] on input "radio" at bounding box center [505, 285] width 12 height 12
radio input "true"
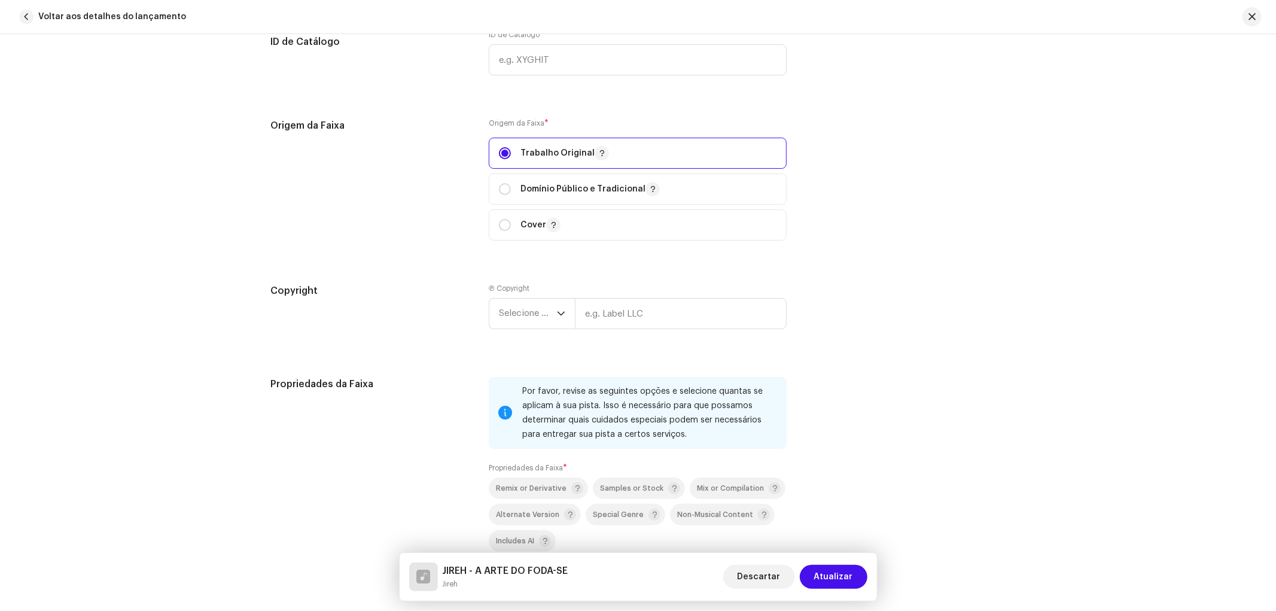
scroll to position [1462, 0]
click at [520, 311] on span "Selecione o ano" at bounding box center [528, 312] width 58 height 30
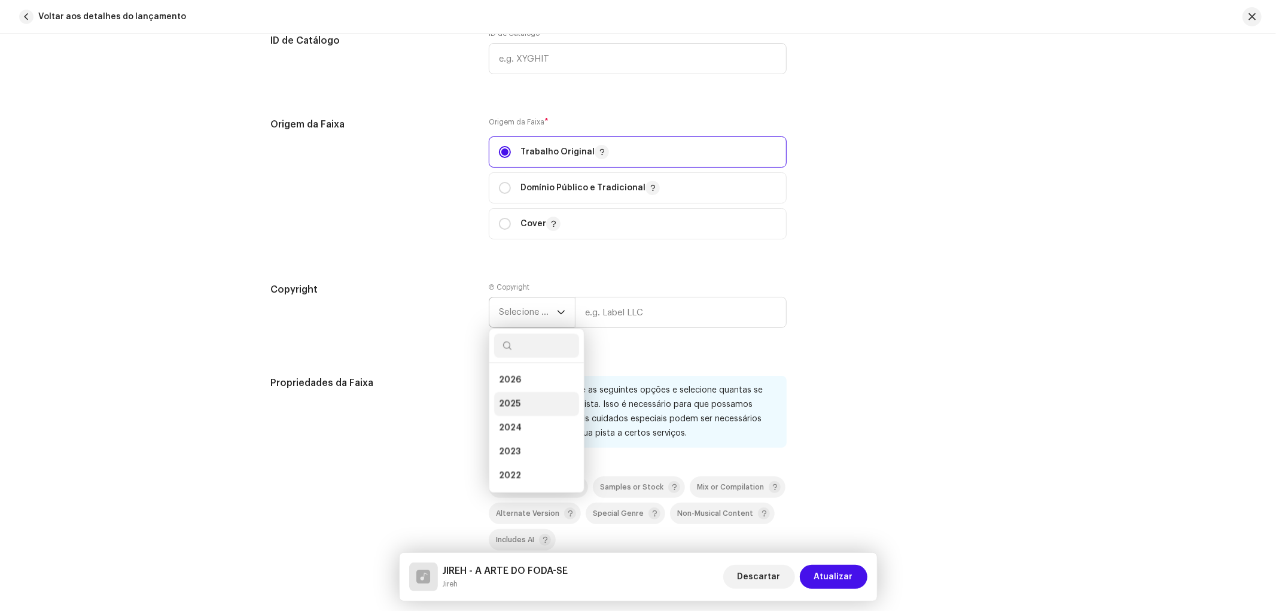
click at [520, 402] on li "2025" at bounding box center [536, 404] width 85 height 24
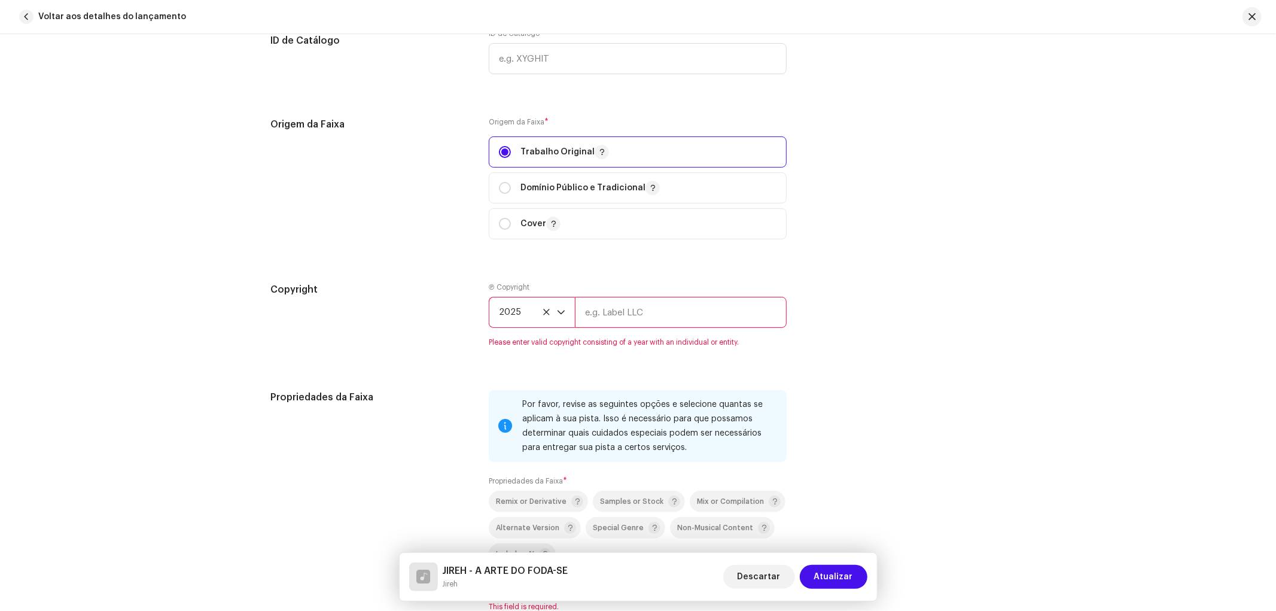
click at [631, 311] on input "text" at bounding box center [681, 312] width 212 height 31
type input "Elite Pracima"
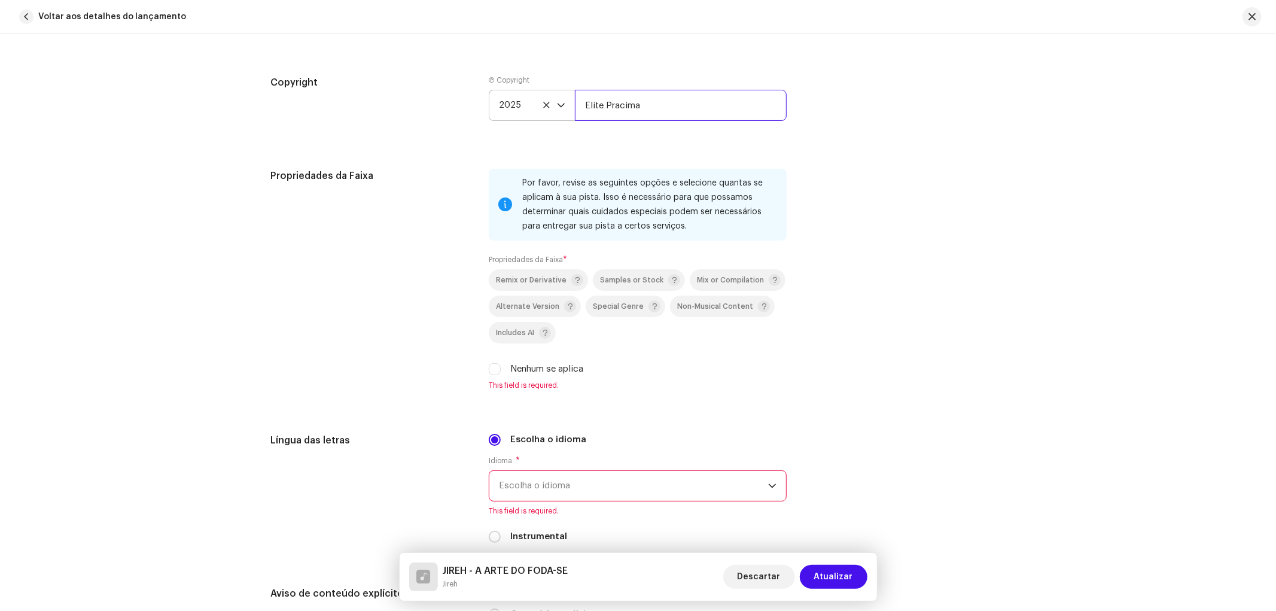
scroll to position [1727, 0]
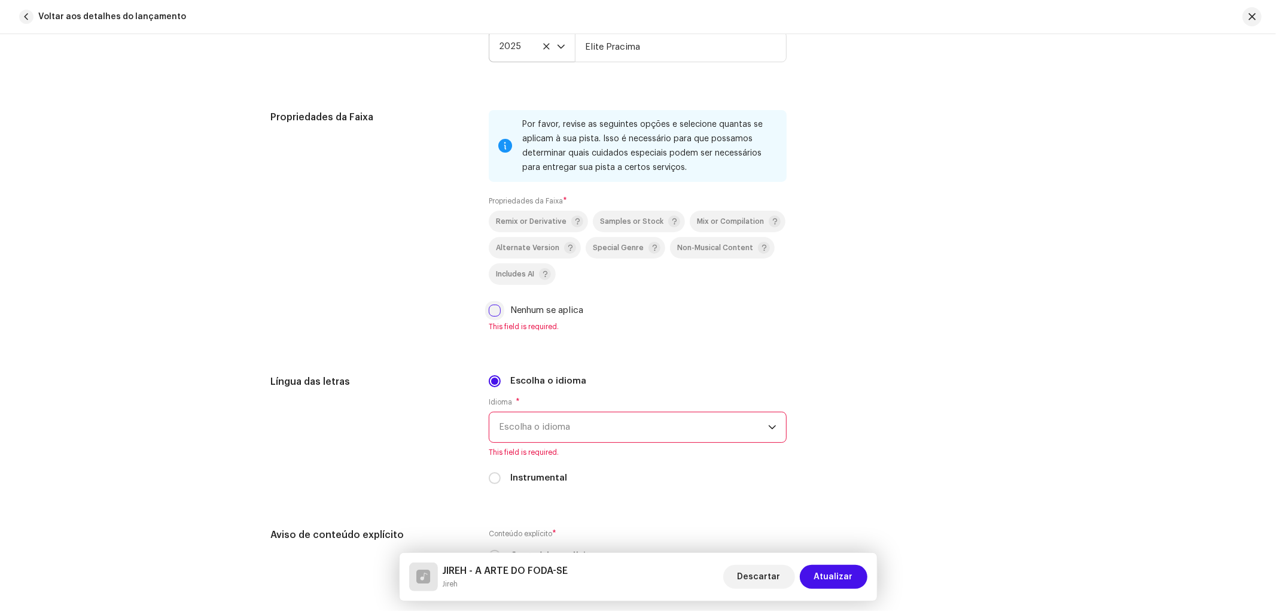
click at [489, 315] on input "Nenhum se aplica" at bounding box center [495, 310] width 12 height 12
checkbox input "true"
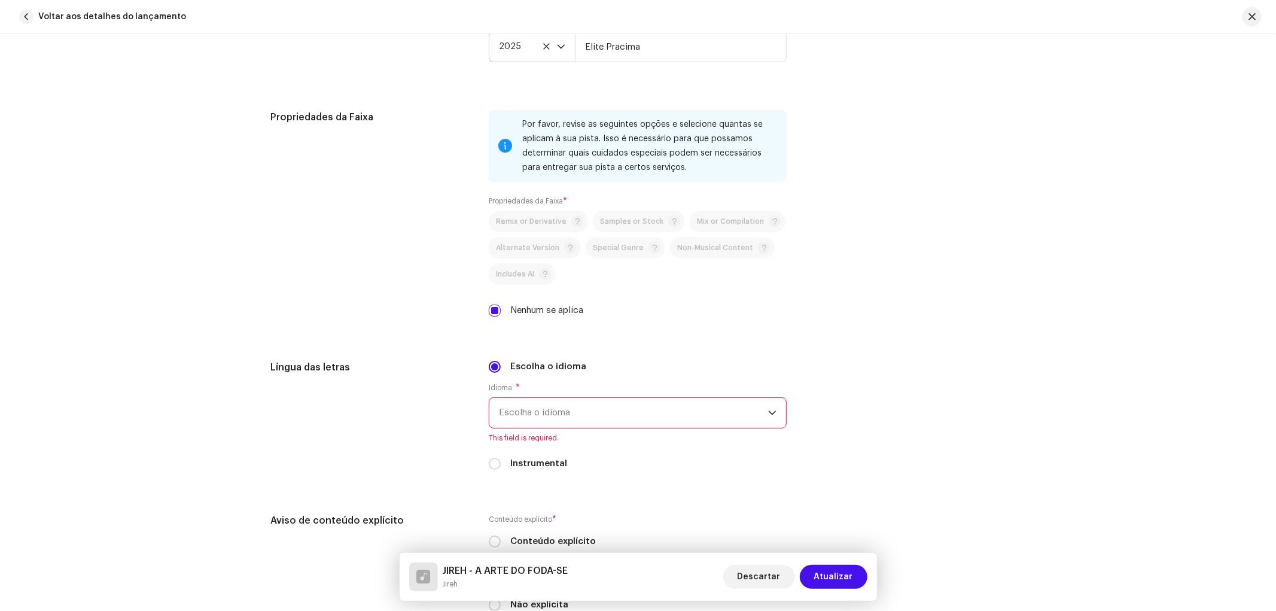
click at [583, 422] on span "Escolha o idioma" at bounding box center [633, 413] width 269 height 30
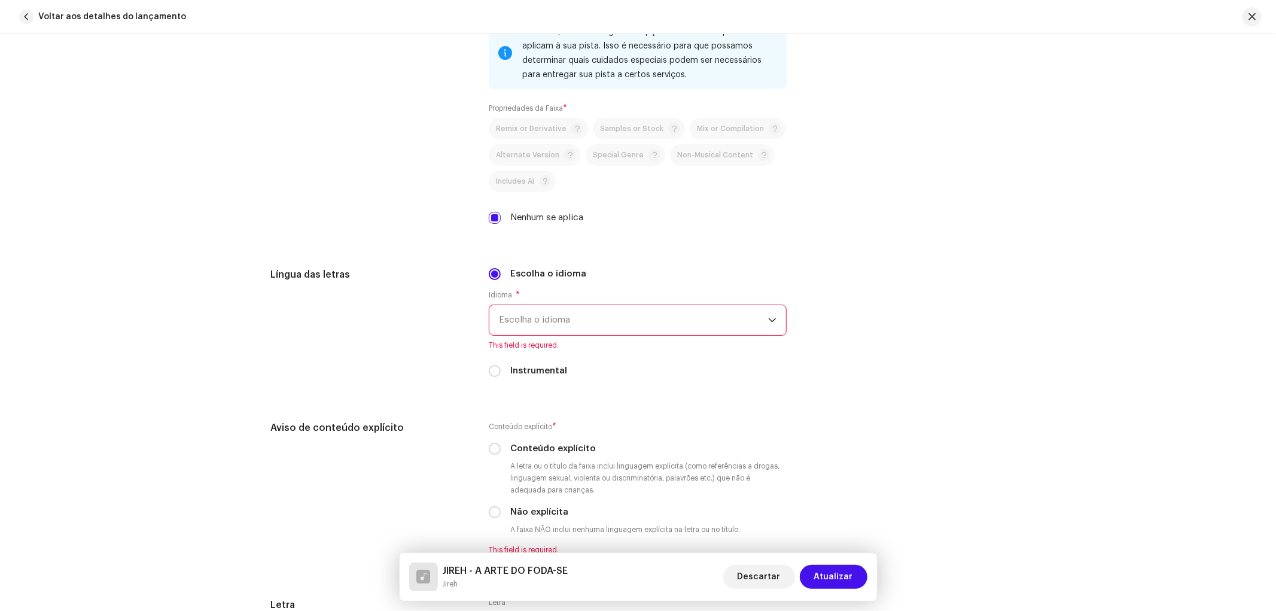
scroll to position [1860, 0]
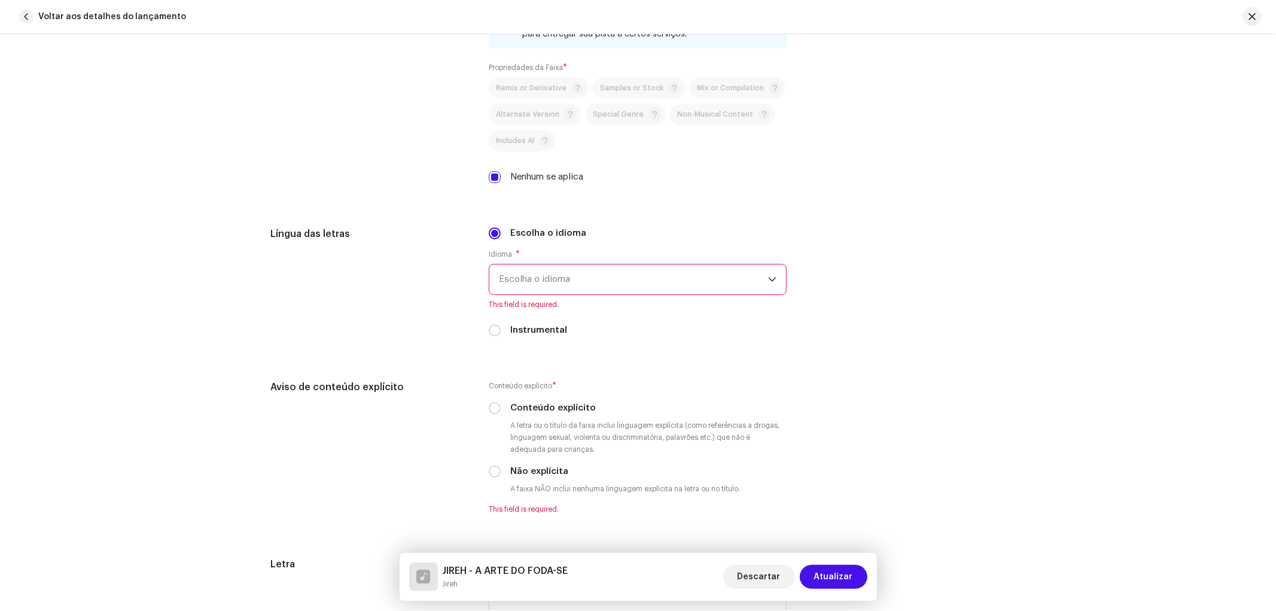
click at [557, 294] on span "Escolha o idioma" at bounding box center [633, 279] width 269 height 30
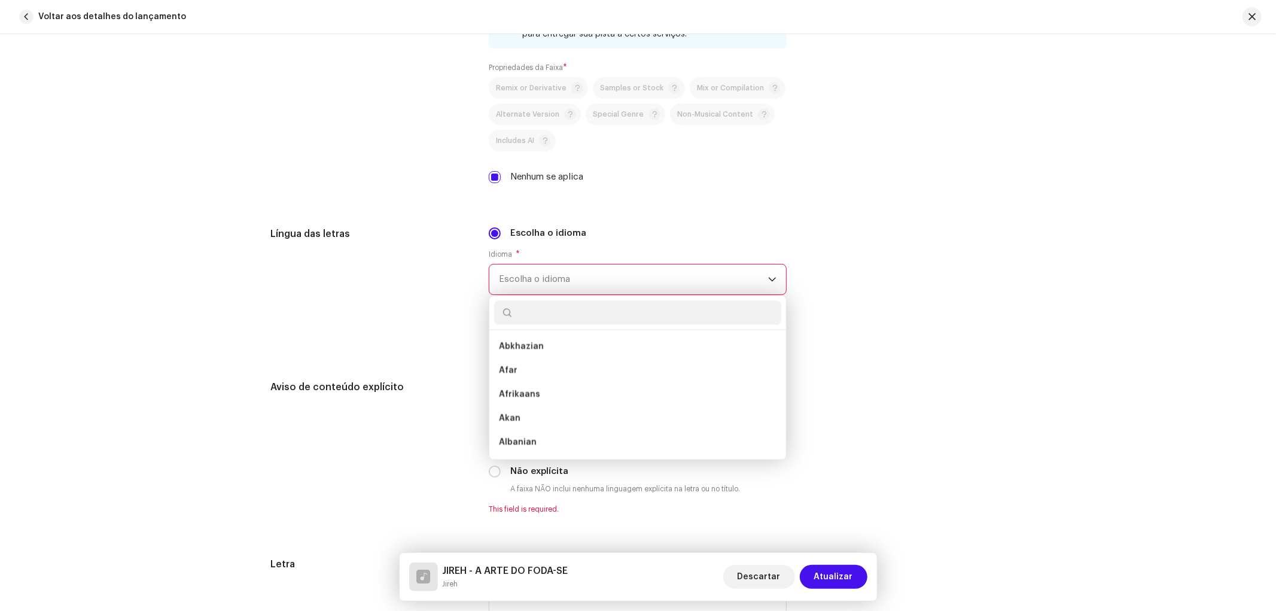
click at [533, 324] on input "text" at bounding box center [637, 313] width 287 height 24
type input "portug"
click at [530, 343] on li "Portuguese" at bounding box center [637, 347] width 287 height 24
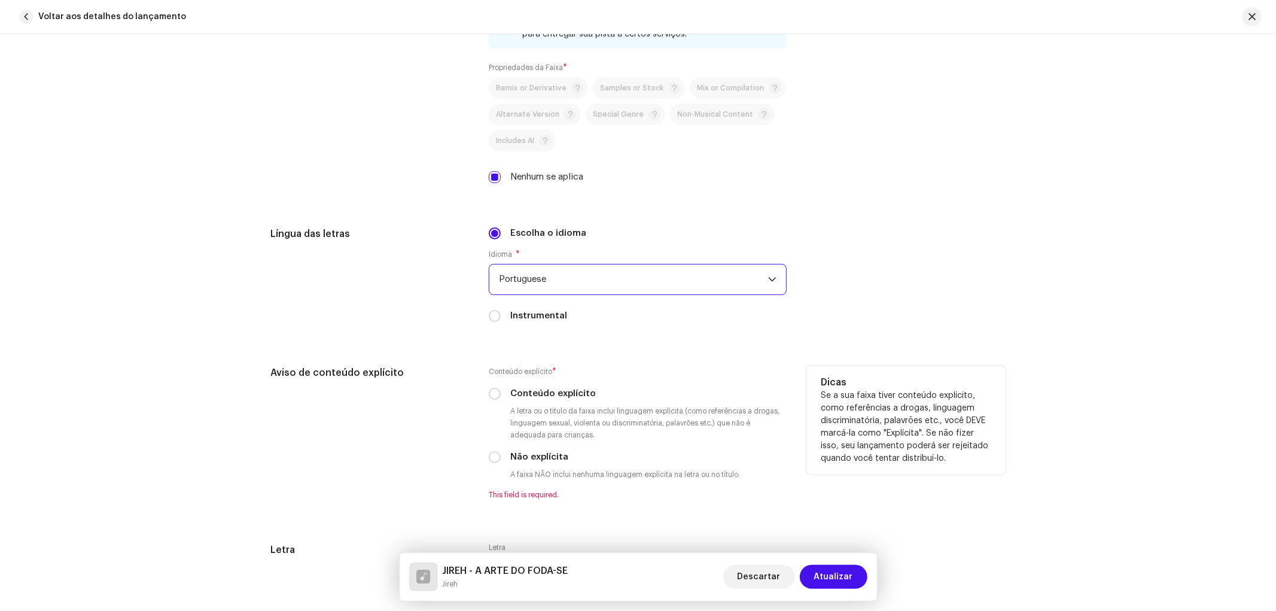
scroll to position [1927, 0]
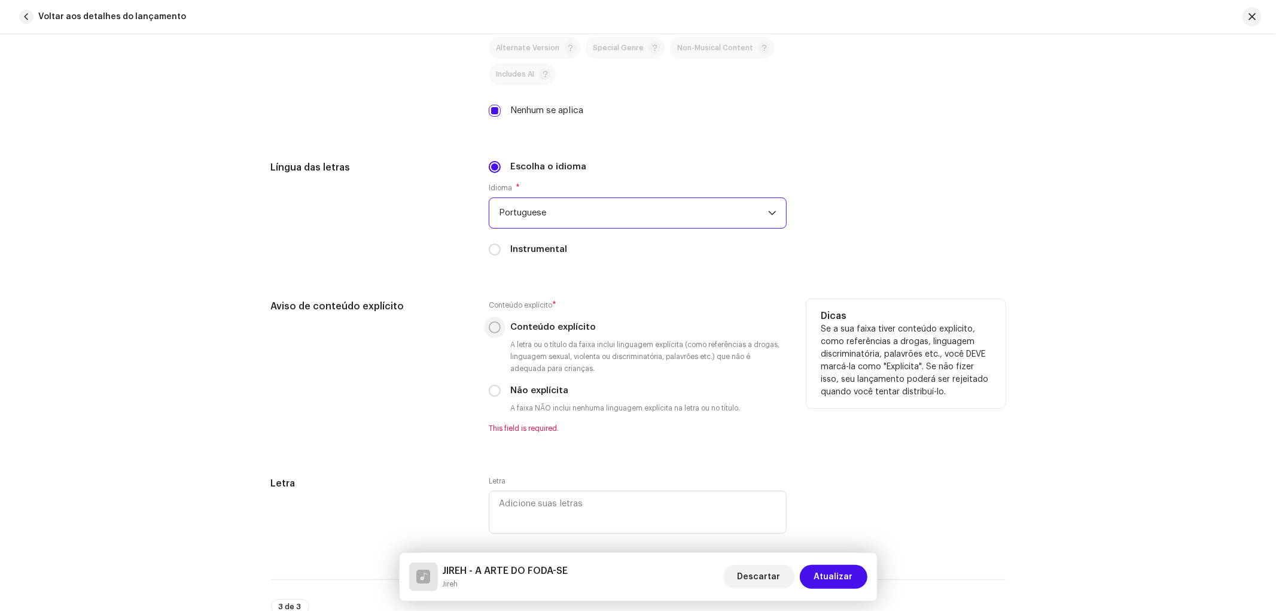
click at [492, 333] on input "Conteúdo explícito" at bounding box center [495, 327] width 12 height 12
radio input "true"
click at [489, 395] on input "Não explícita" at bounding box center [495, 391] width 12 height 12
radio input "true"
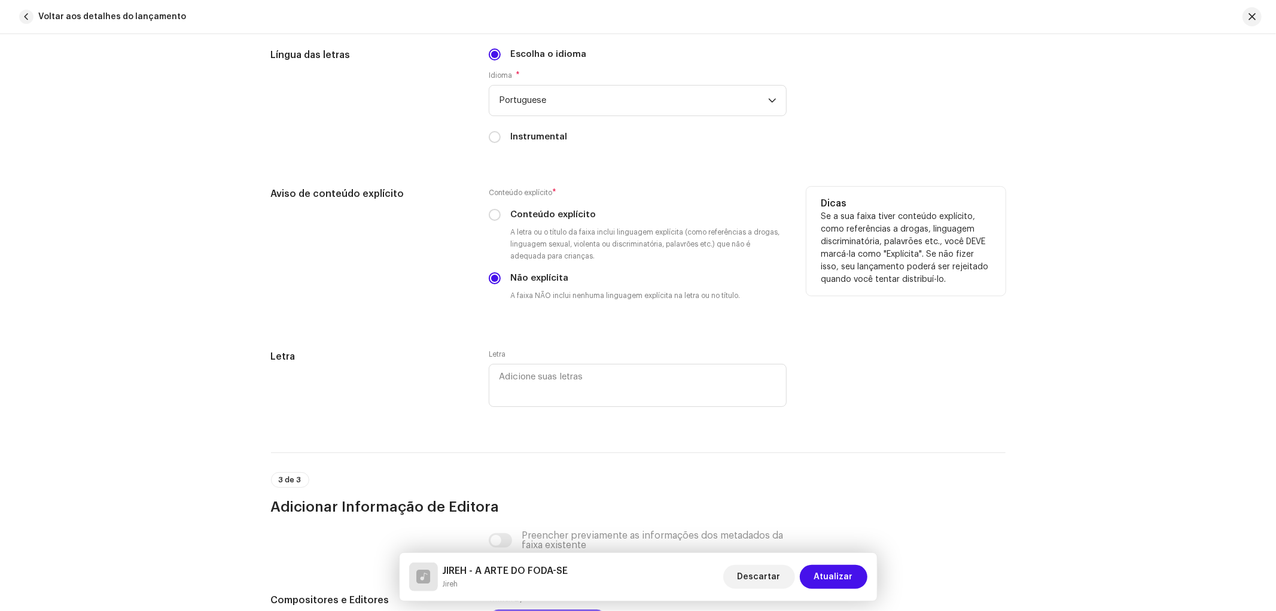
scroll to position [2060, 0]
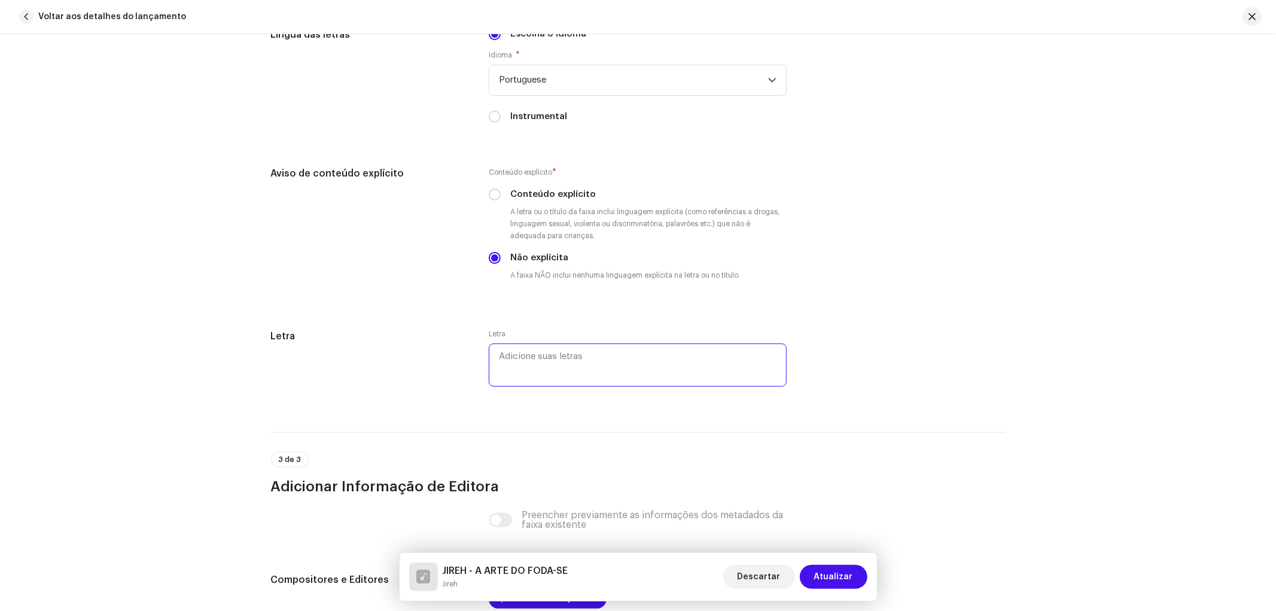
click at [536, 376] on textarea at bounding box center [638, 364] width 298 height 43
click at [535, 361] on textarea at bounding box center [638, 364] width 298 height 43
paste textarea "Ye, ye eh eh eh eh Eu me prometi,que nunca mais ia envolver Ye, Ye eh eh eh eh …"
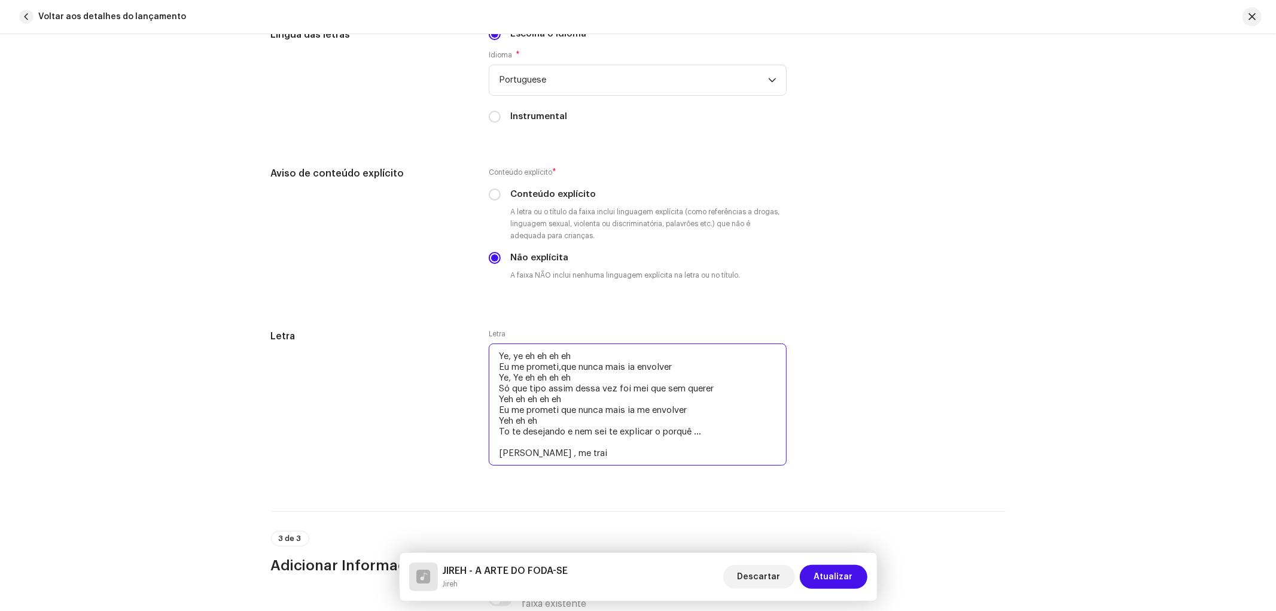
drag, startPoint x: 682, startPoint y: 374, endPoint x: 639, endPoint y: 376, distance: 43.1
click at [639, 376] on textarea "Ye, ye eh eh eh eh Eu me prometi,que nunca mais ia envolver Ye, Ye eh eh eh eh …" at bounding box center [638, 404] width 298 height 122
drag, startPoint x: 703, startPoint y: 397, endPoint x: 498, endPoint y: 395, distance: 205.1
click at [498, 395] on textarea "Ye, ye eh eh eh eh Eu me prometi,que nunca mais ia me corromper Ye, Ye eh eh eh…" at bounding box center [638, 404] width 298 height 122
drag, startPoint x: 698, startPoint y: 417, endPoint x: 499, endPoint y: 416, distance: 199.1
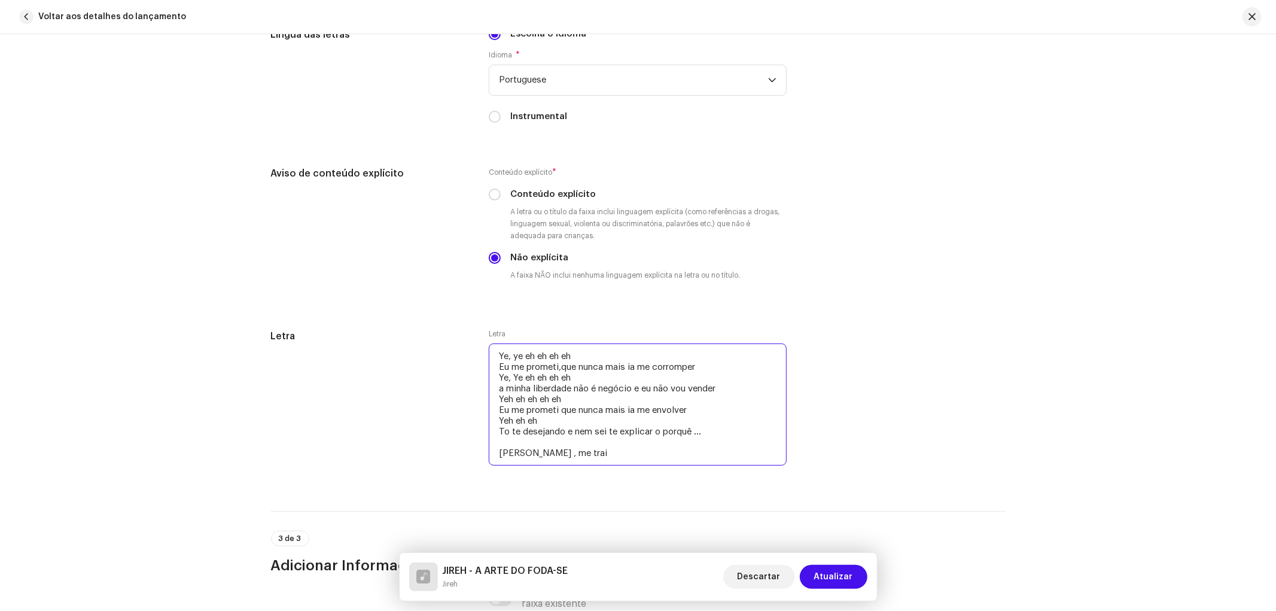
click at [499, 416] on textarea "Ye, ye eh eh eh eh Eu me prometi,que nunca mais ia me corromper Ye, Ye eh eh eh…" at bounding box center [638, 404] width 298 height 122
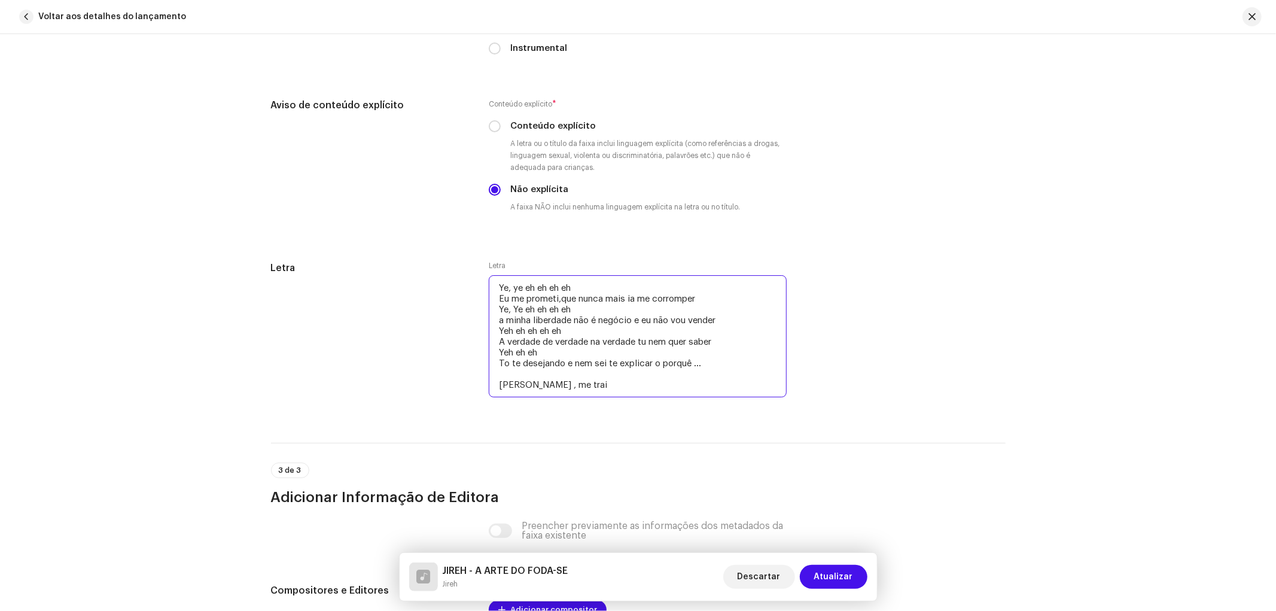
scroll to position [2192, 0]
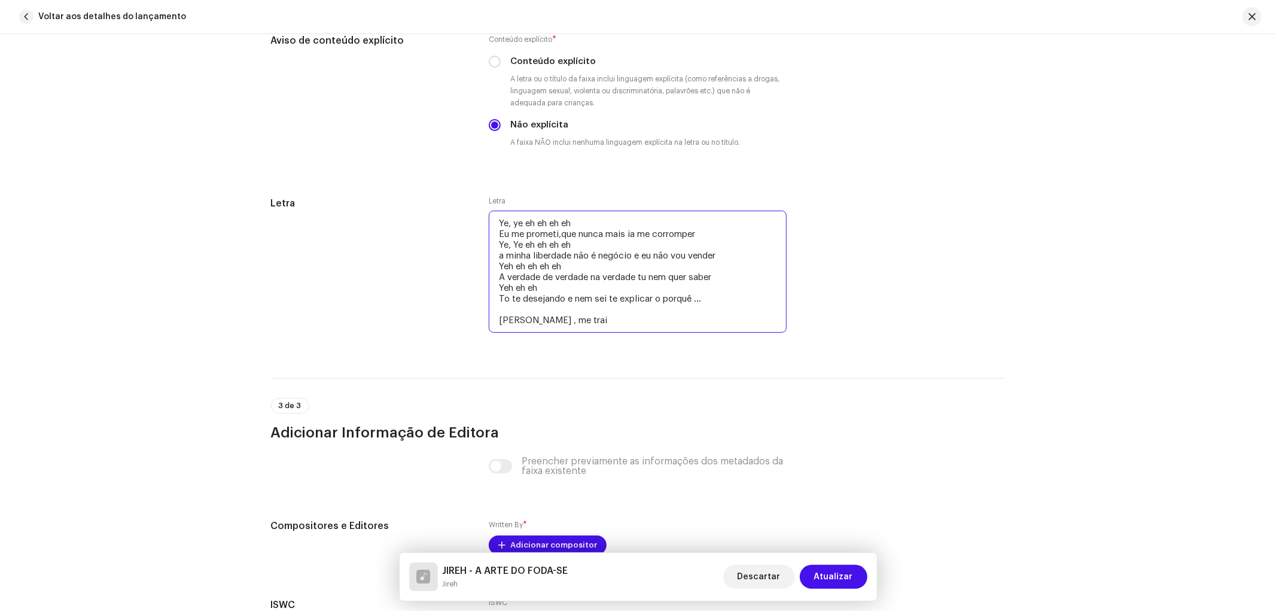
click at [575, 325] on textarea "Ye, ye eh eh eh eh Eu me prometi,que nunca mais ia me corromper Ye, Ye eh eh eh…" at bounding box center [638, 272] width 298 height 122
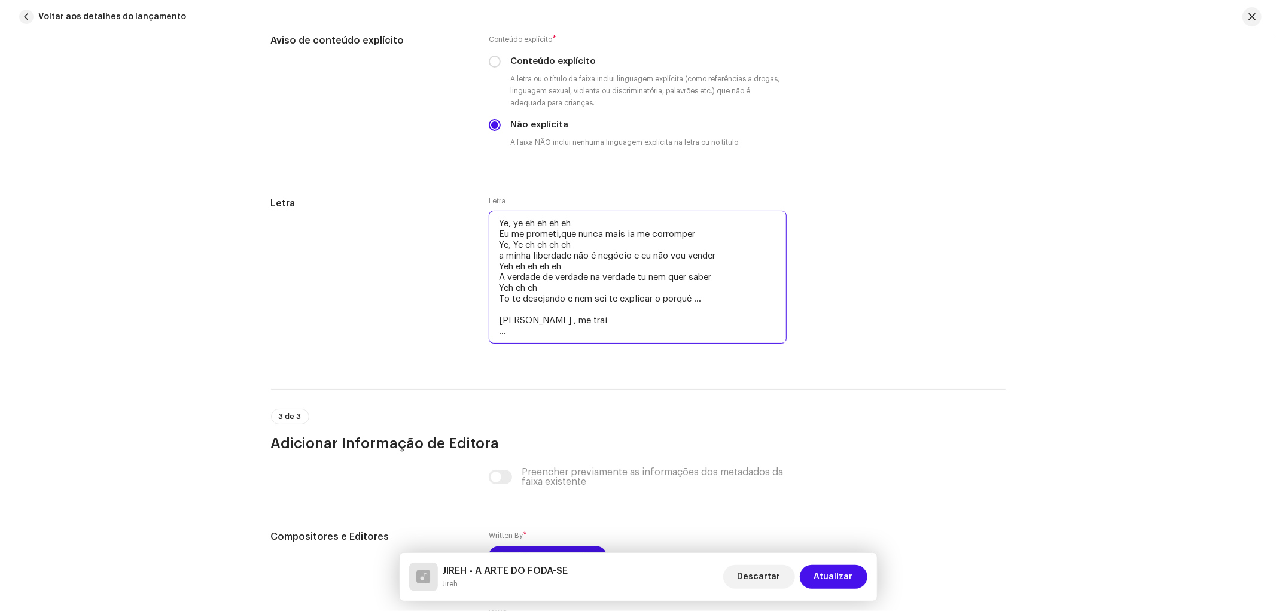
type textarea "Ye, ye eh eh eh eh Eu me prometi,que nunca mais ia me corromper Ye, Ye eh eh eh…"
click at [840, 300] on div "Letra Letra Ye, ye eh eh eh eh Eu me prometi,que nunca mais ia me corromper Ye,…" at bounding box center [638, 278] width 734 height 164
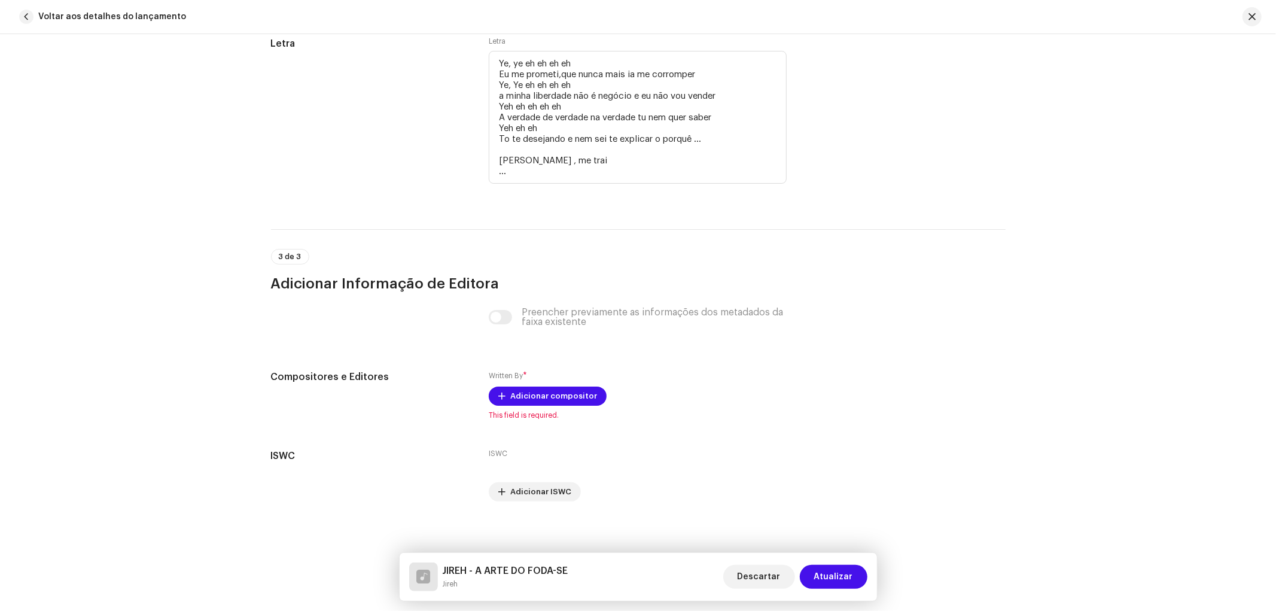
scroll to position [2363, 0]
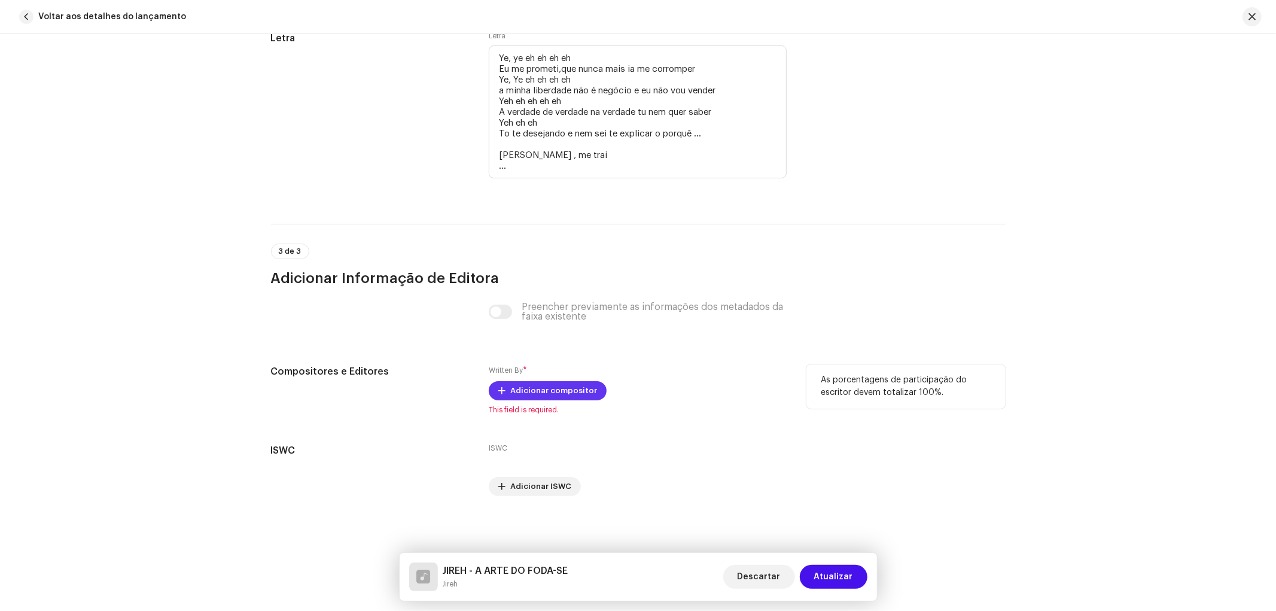
click at [554, 389] on span "Adicionar compositor" at bounding box center [553, 391] width 87 height 24
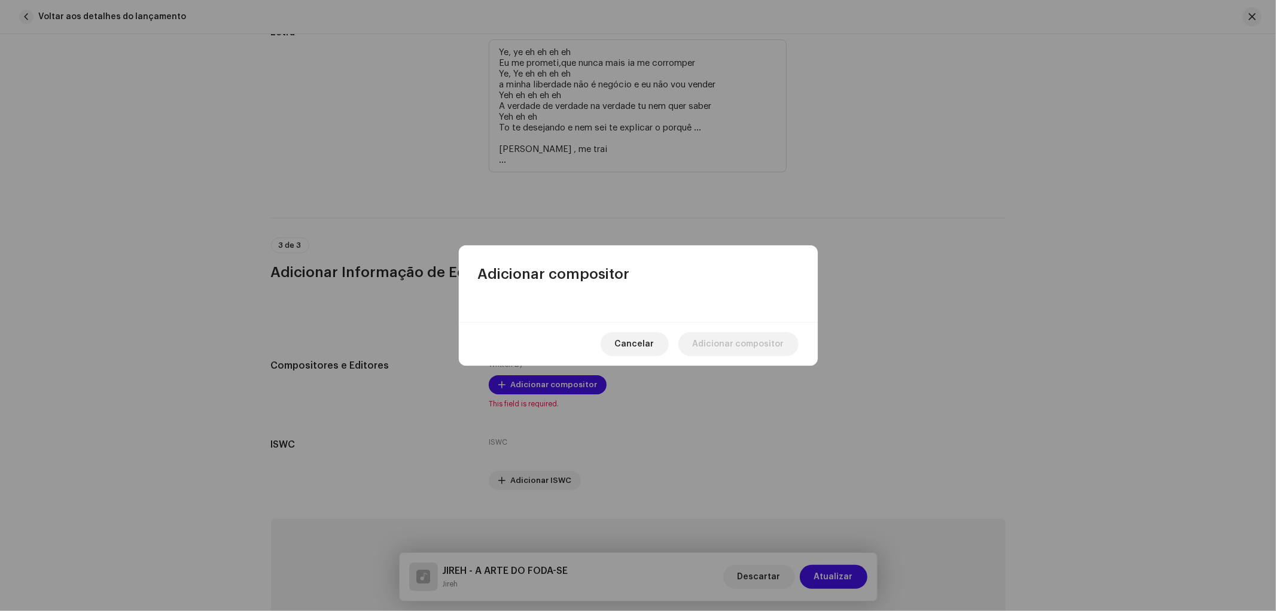
click at [581, 305] on div at bounding box center [638, 302] width 359 height 38
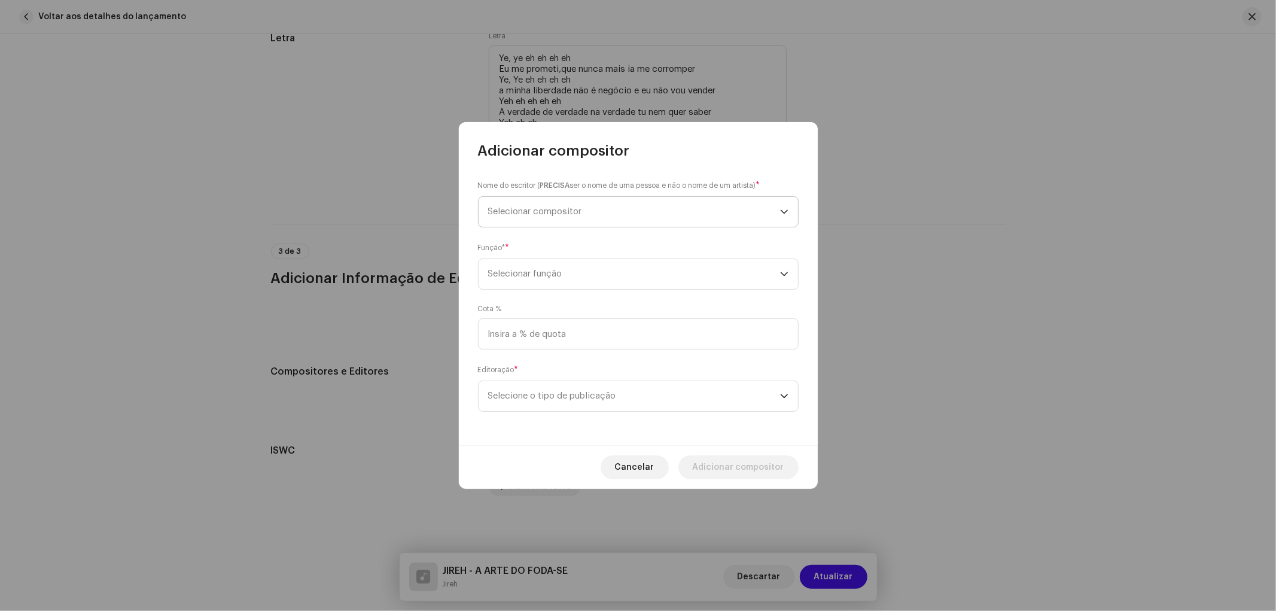
click at [533, 216] on span "Selecionar compositor" at bounding box center [535, 211] width 94 height 9
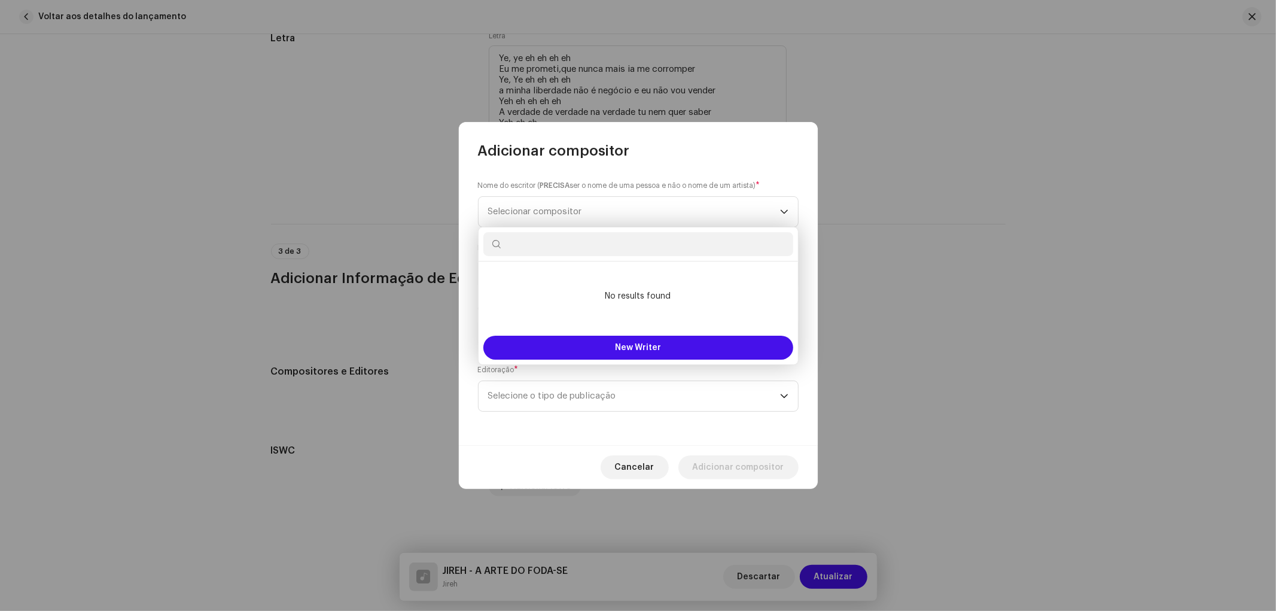
click at [548, 252] on input "text" at bounding box center [638, 244] width 310 height 24
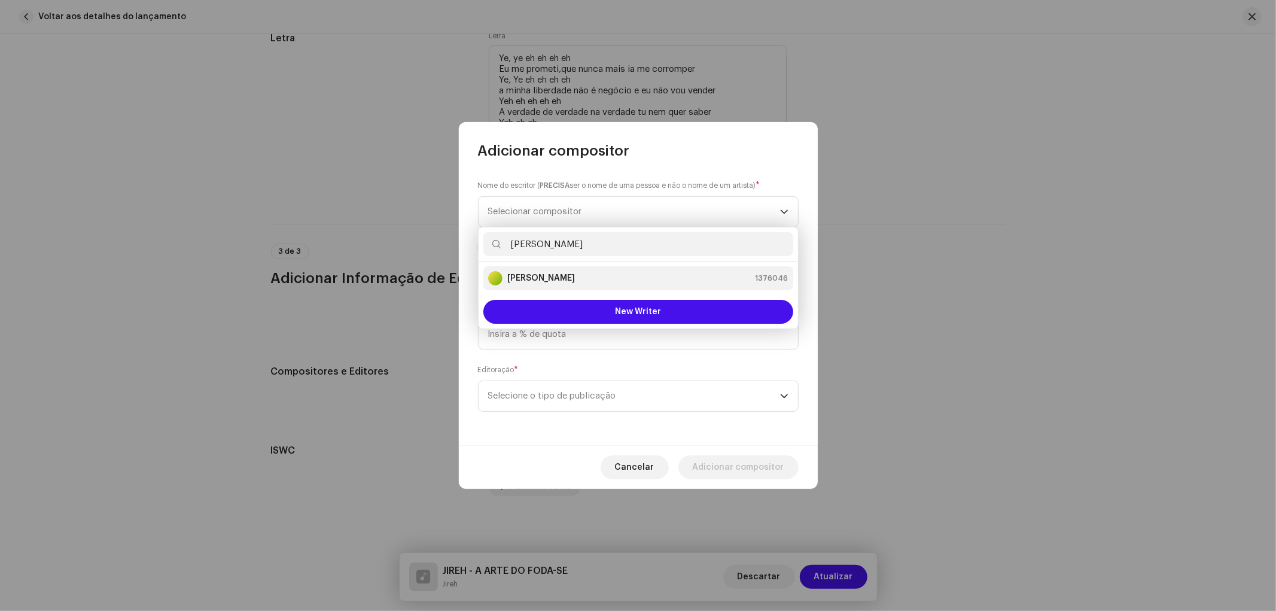
type input "[PERSON_NAME]"
click at [539, 276] on strong "[PERSON_NAME]" at bounding box center [541, 278] width 68 height 12
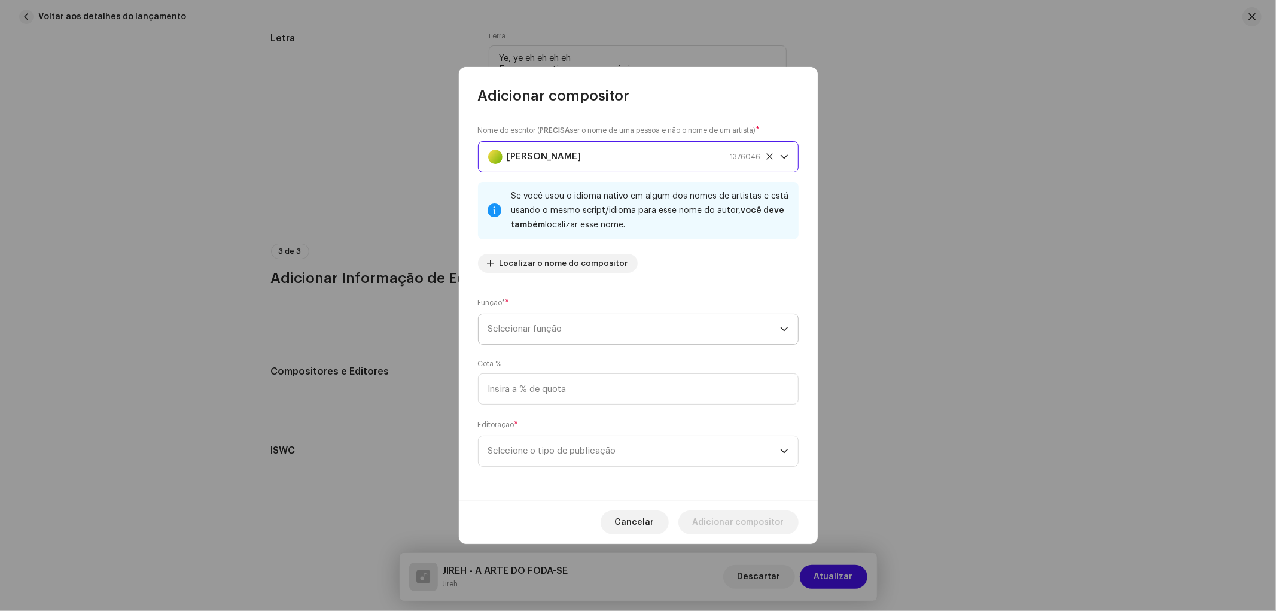
click at [533, 327] on span "Selecionar função" at bounding box center [634, 329] width 292 height 30
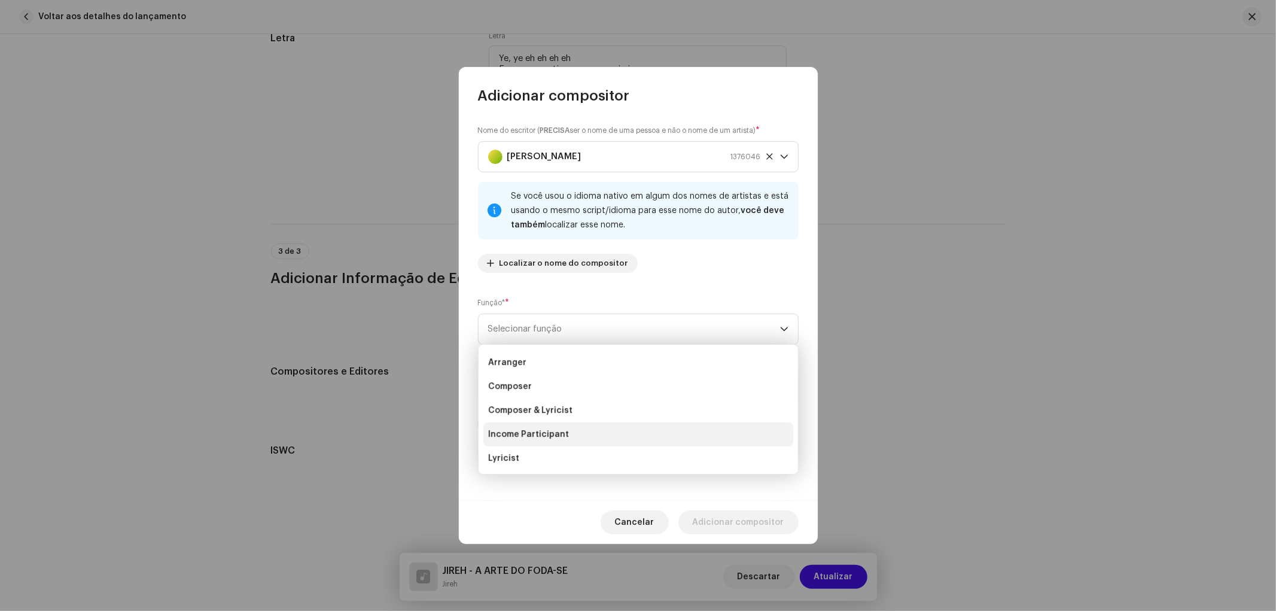
scroll to position [0, 0]
click at [543, 408] on li "Composer" at bounding box center [638, 409] width 310 height 24
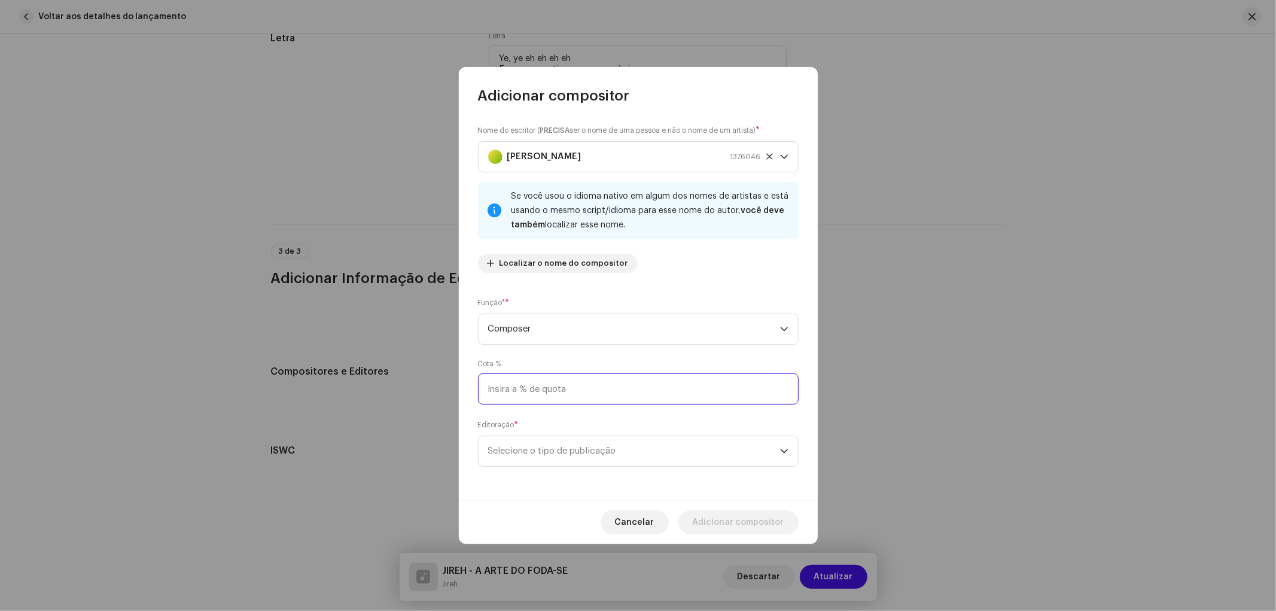
click at [541, 395] on input at bounding box center [638, 388] width 321 height 31
type input "80,00"
click at [554, 452] on span "Selecione o tipo de publicação" at bounding box center [634, 451] width 292 height 30
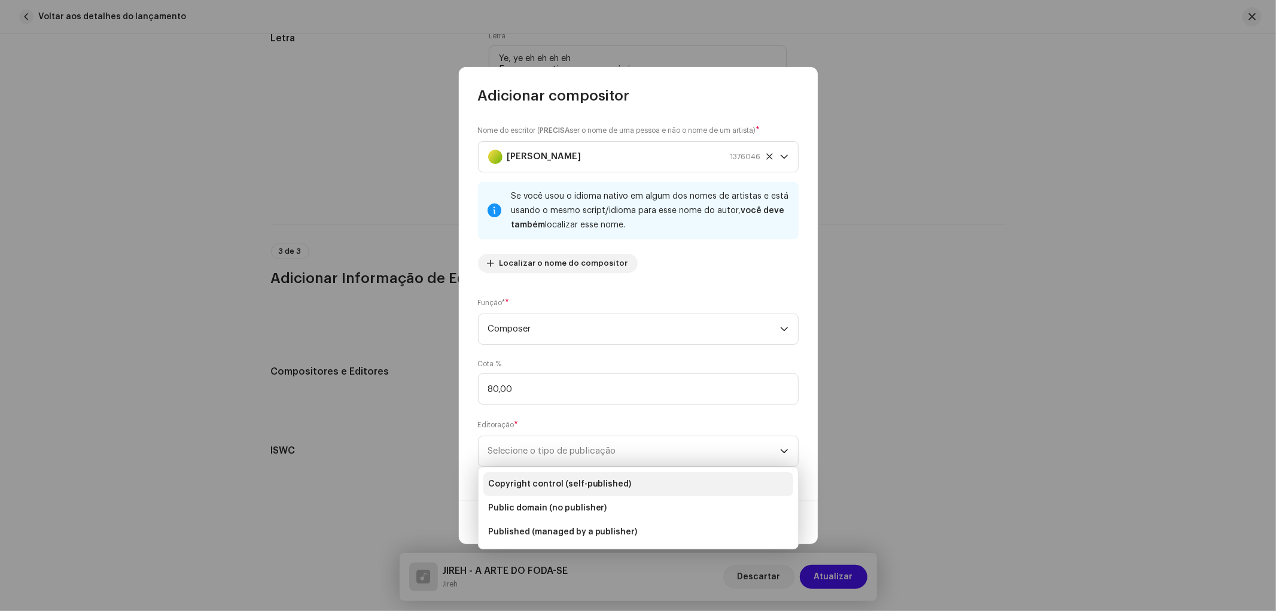
click at [551, 480] on span "Copyright control (self-published)" at bounding box center [560, 484] width 144 height 12
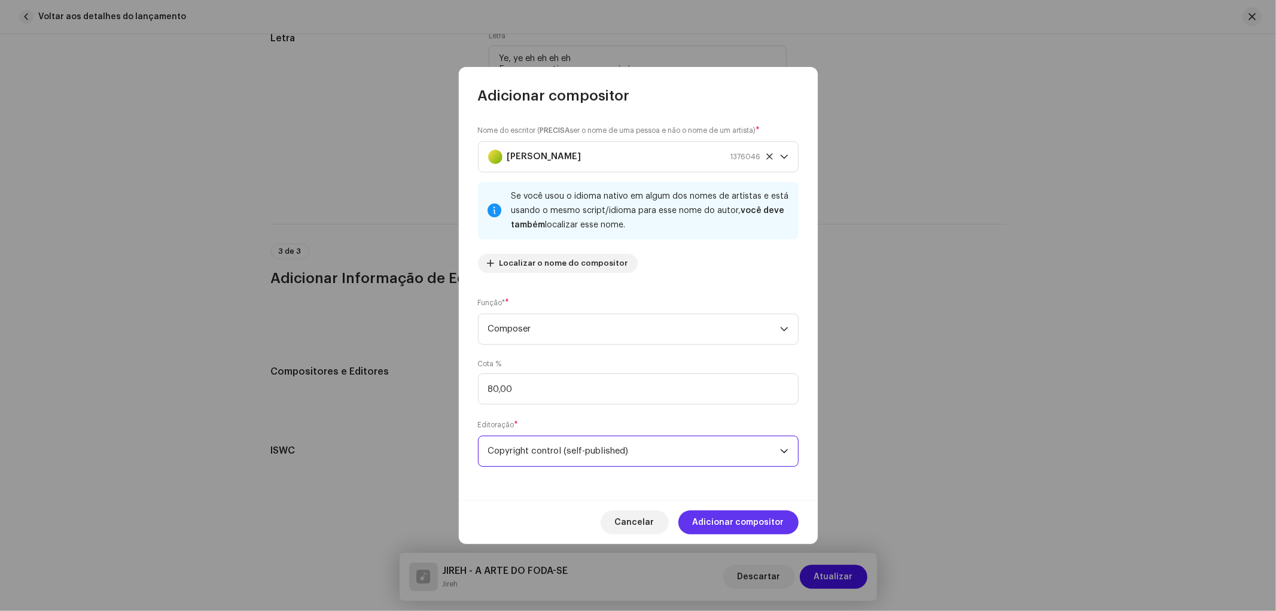
click at [746, 523] on span "Adicionar compositor" at bounding box center [738, 522] width 91 height 24
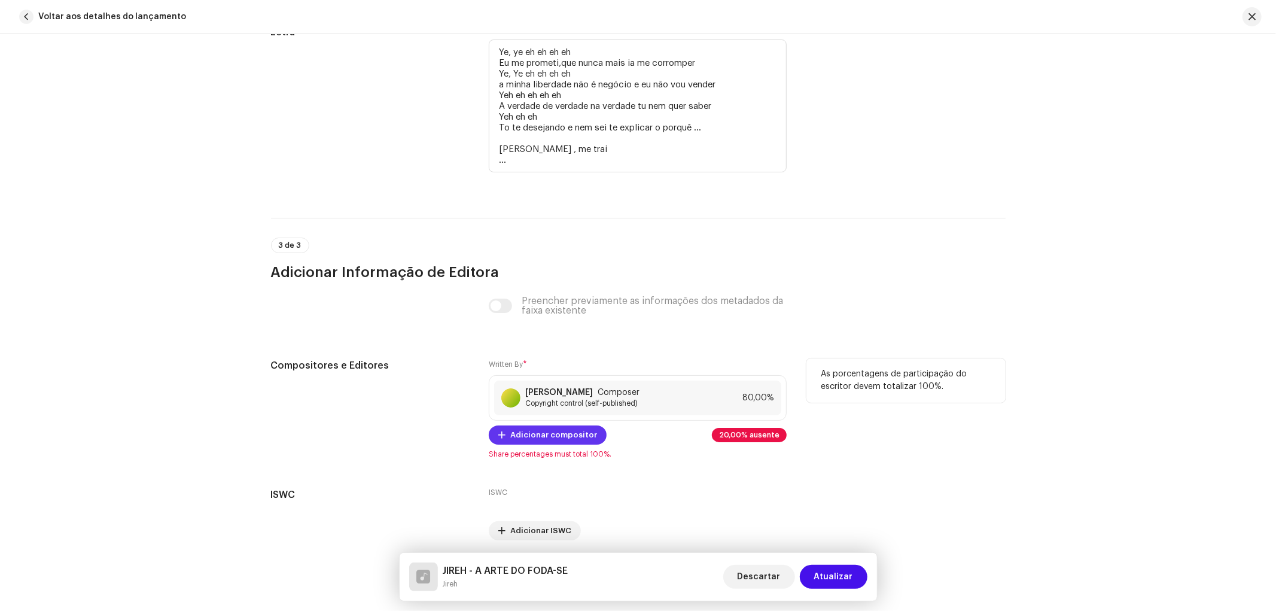
click at [571, 441] on span "Adicionar compositor" at bounding box center [553, 435] width 87 height 24
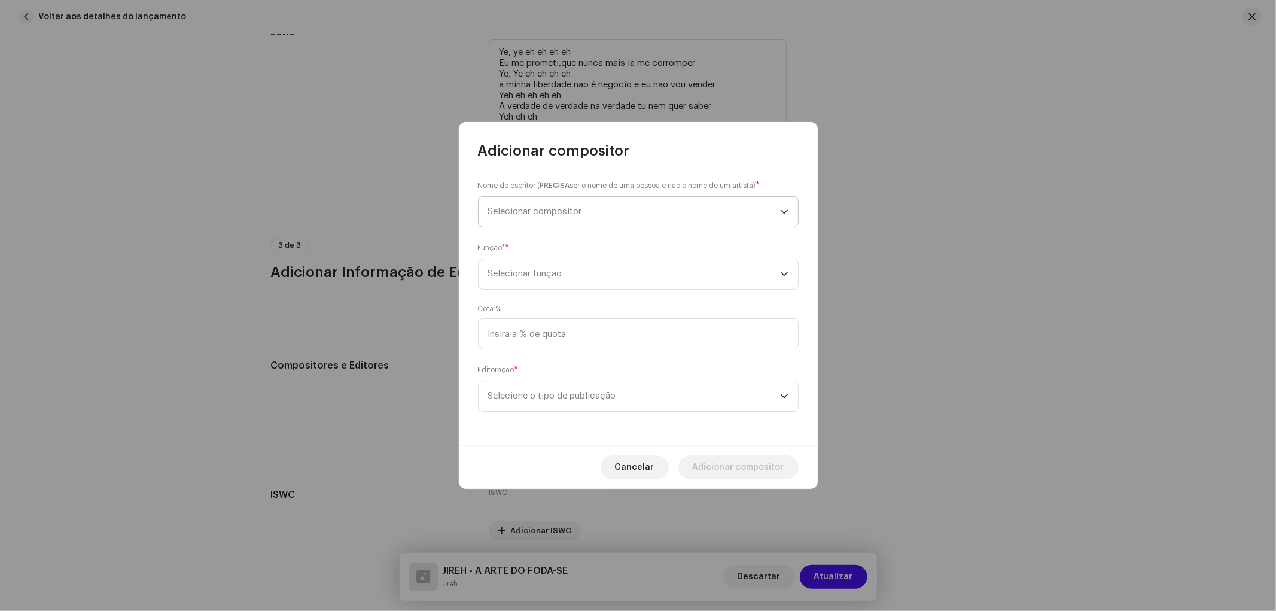
click at [556, 210] on span "Selecionar compositor" at bounding box center [535, 211] width 94 height 9
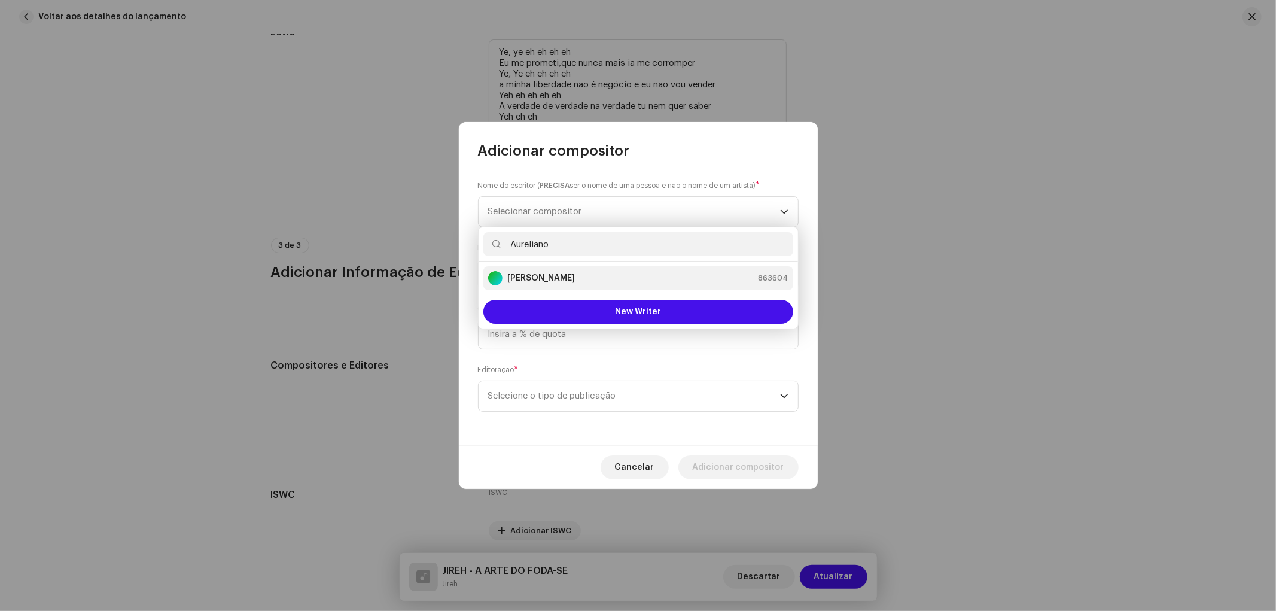
type input "Aureliano"
click at [511, 282] on strong "[PERSON_NAME]" at bounding box center [541, 278] width 68 height 12
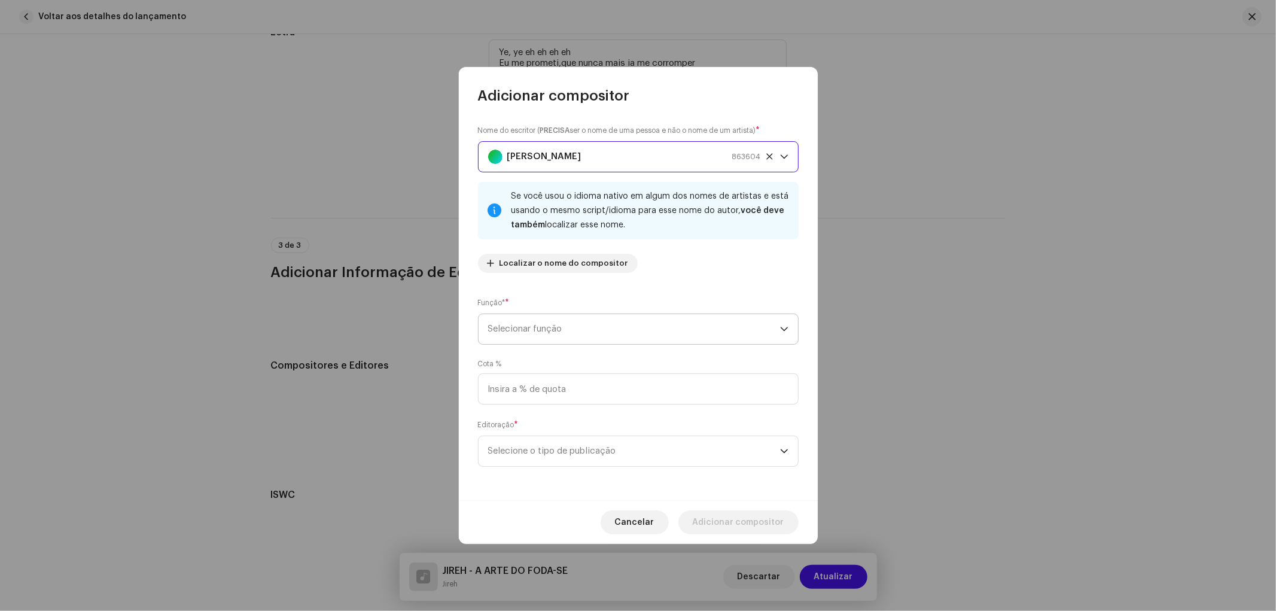
click at [550, 333] on span "Selecionar função" at bounding box center [634, 329] width 292 height 30
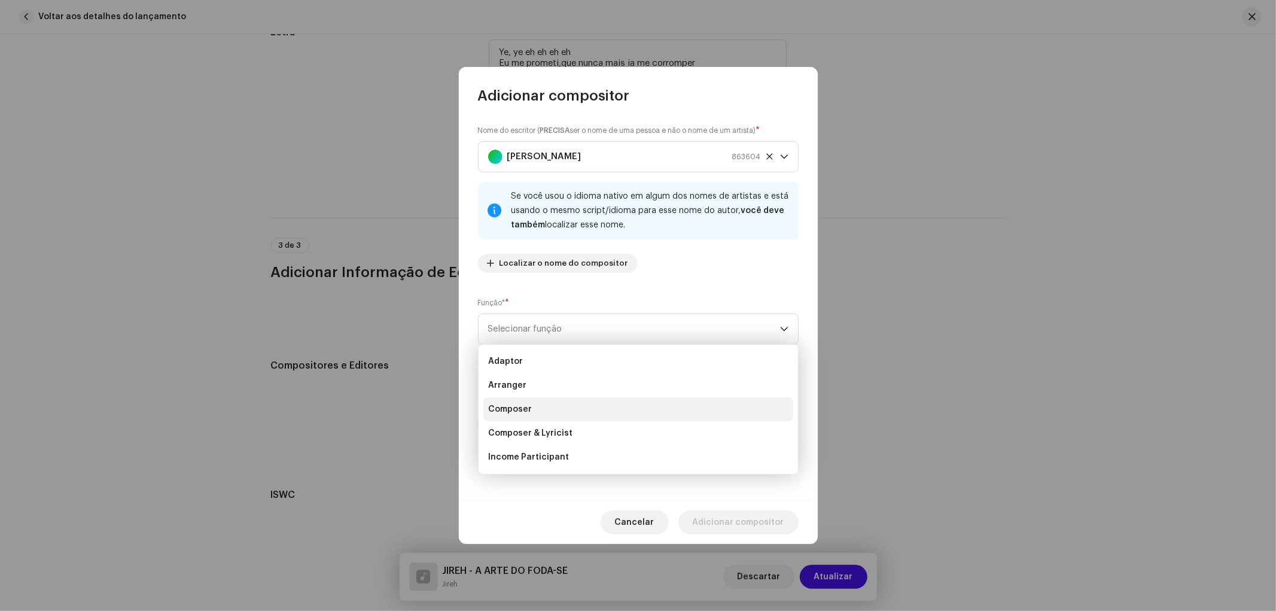
click at [524, 409] on span "Composer" at bounding box center [510, 409] width 44 height 12
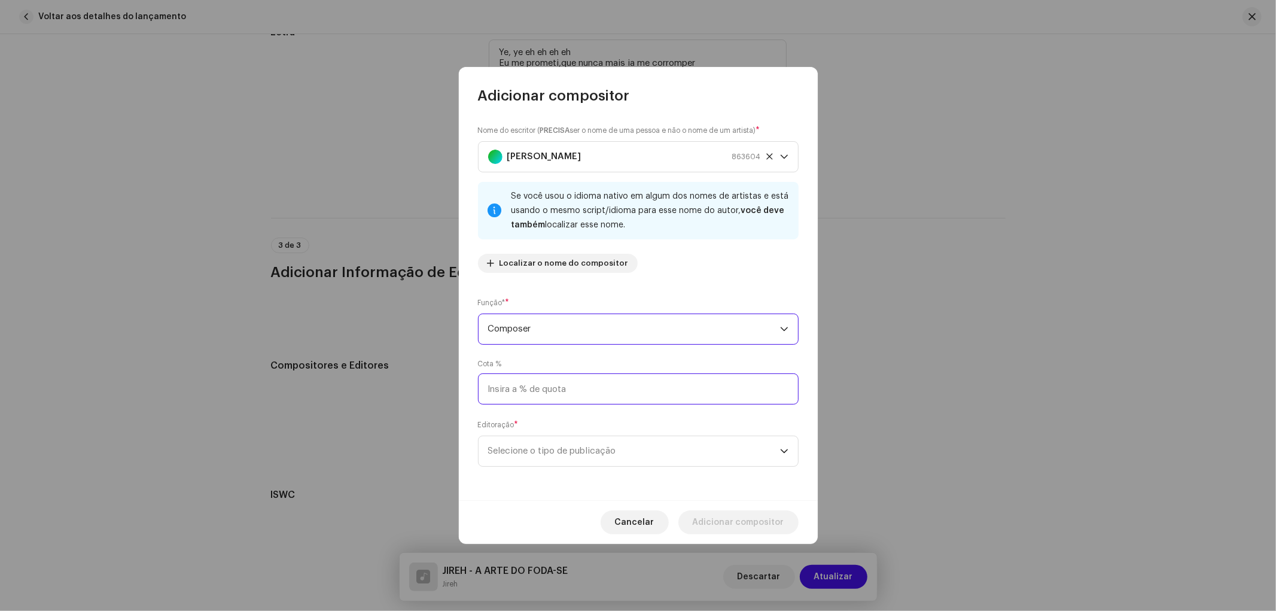
click at [533, 399] on input at bounding box center [638, 388] width 321 height 31
type input "20,00"
click at [557, 415] on div "Nome do escritor ( PRECISA ser o nome de uma pessoa e não o nome de um artista)…" at bounding box center [638, 302] width 359 height 395
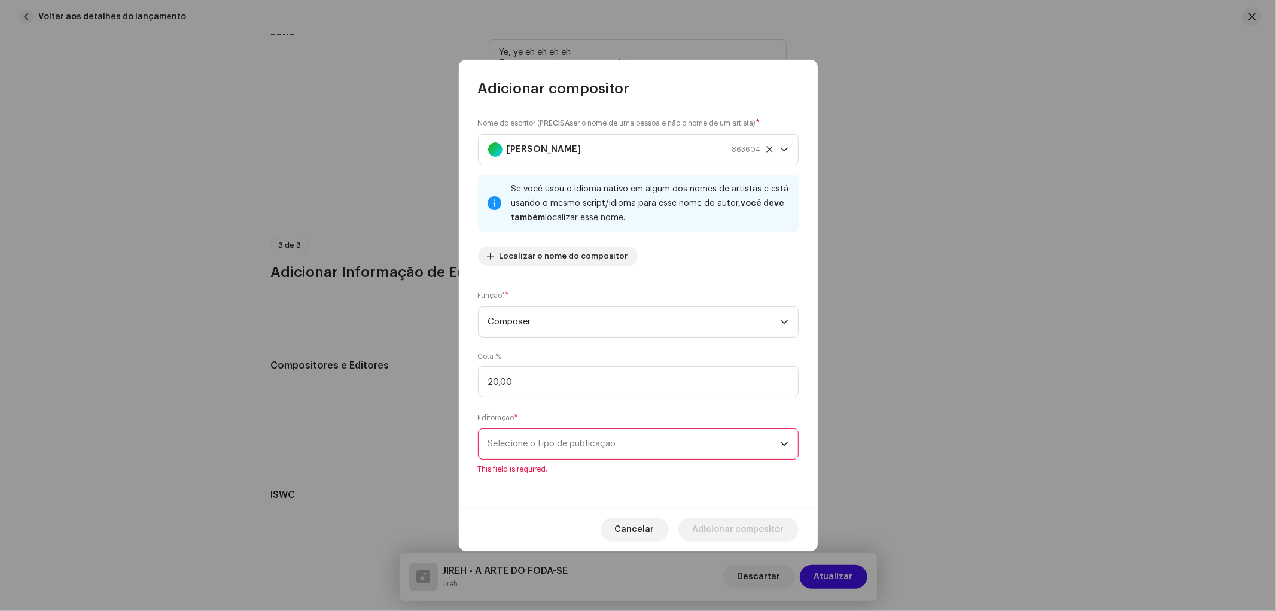
click at [557, 440] on span "Selecione o tipo de publicação" at bounding box center [634, 444] width 292 height 30
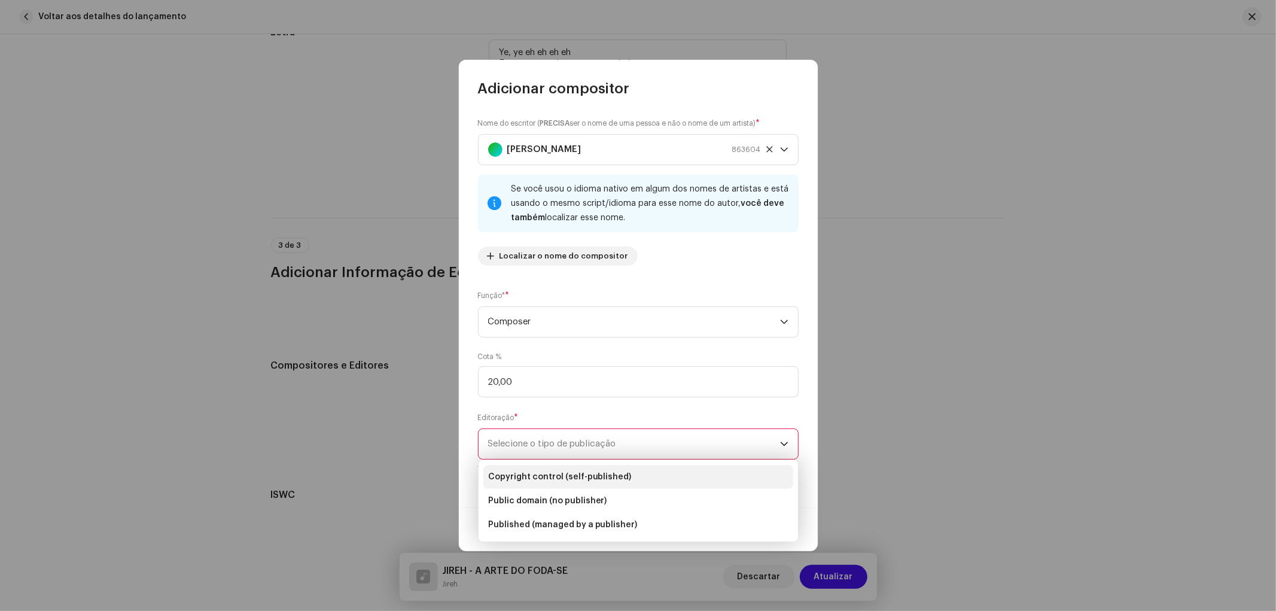
click at [516, 474] on span "Copyright control (self-published)" at bounding box center [560, 477] width 144 height 12
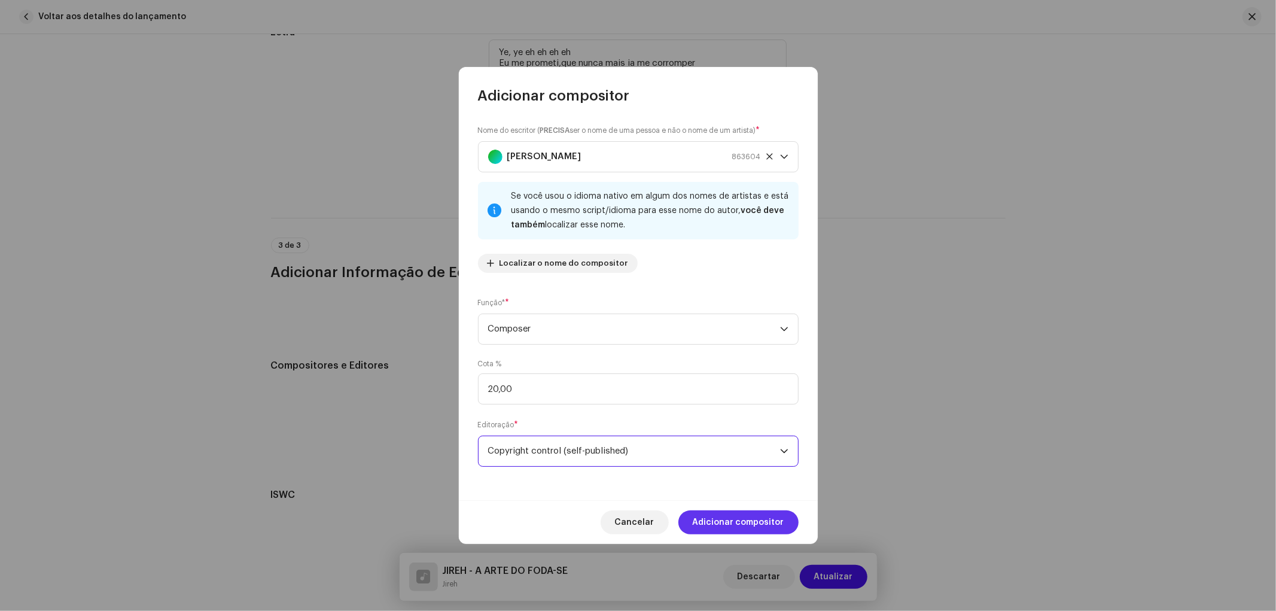
click at [719, 519] on span "Adicionar compositor" at bounding box center [738, 522] width 91 height 24
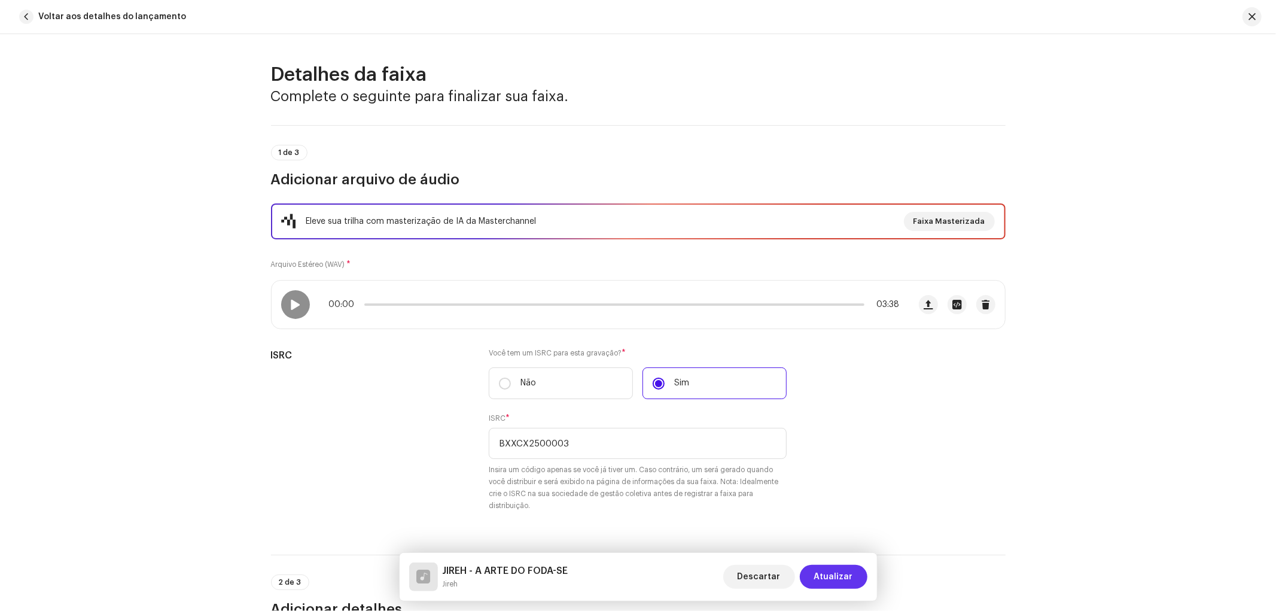
click at [844, 574] on span "Atualizar" at bounding box center [833, 577] width 39 height 24
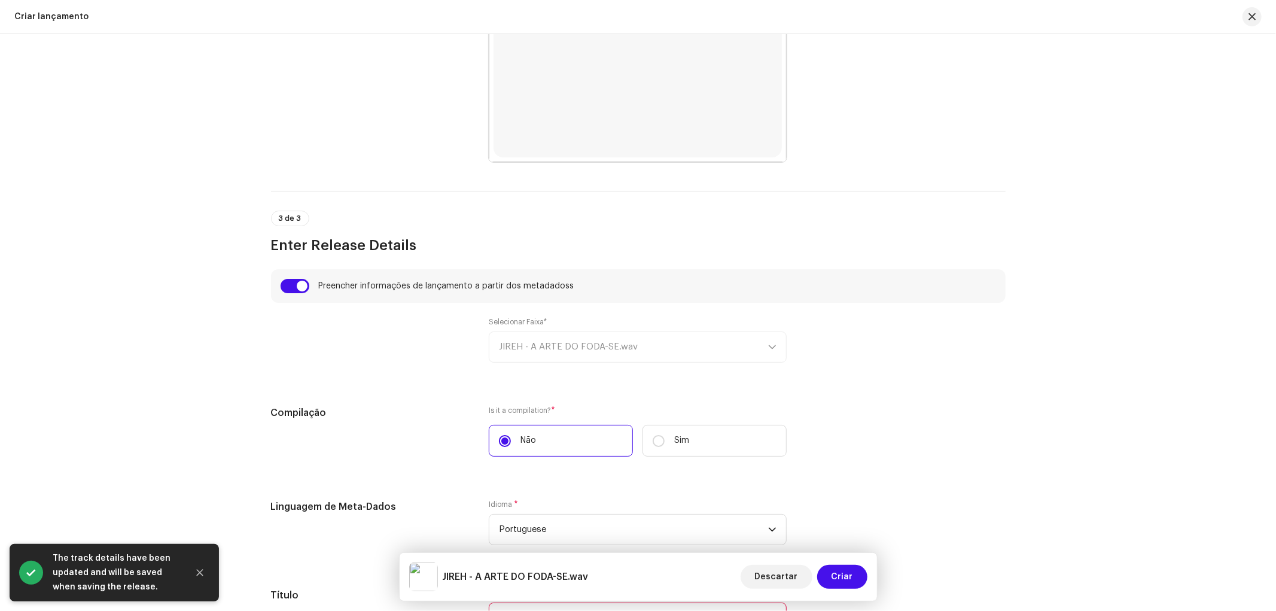
scroll to position [797, 0]
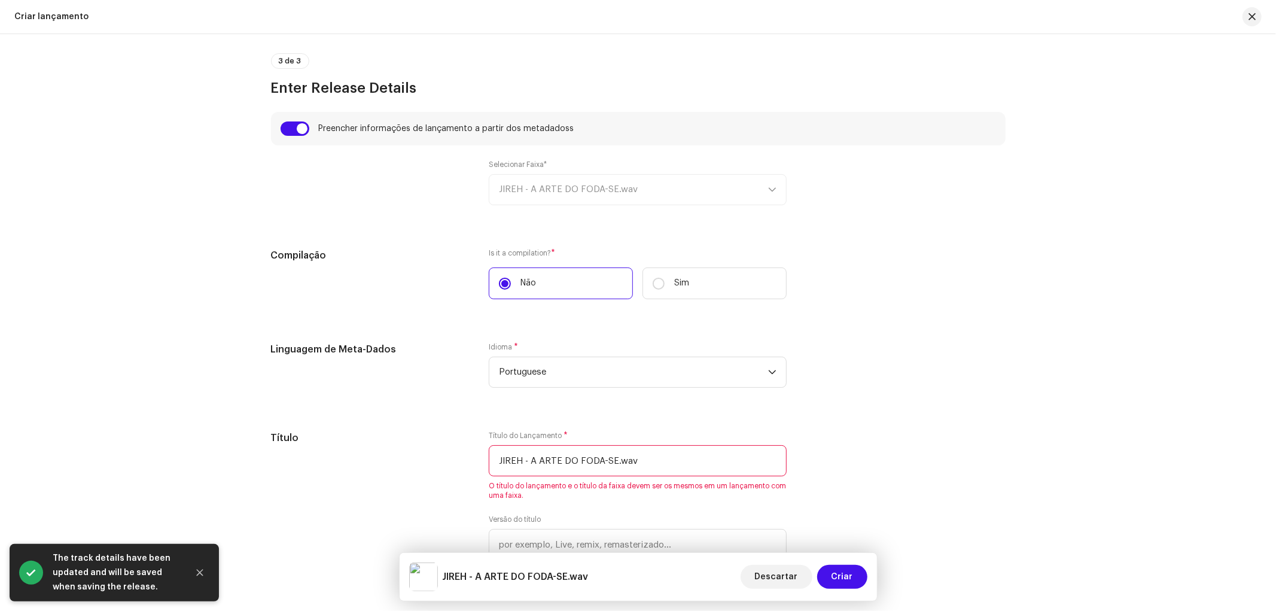
click at [589, 190] on div "Selecionar Faixa* JIREH - A ARTE DO FODA-SE.wav" at bounding box center [638, 182] width 298 height 45
click at [715, 190] on div "Selecionar Faixa* JIREH - A ARTE DO FODA-SE.wav" at bounding box center [638, 182] width 298 height 45
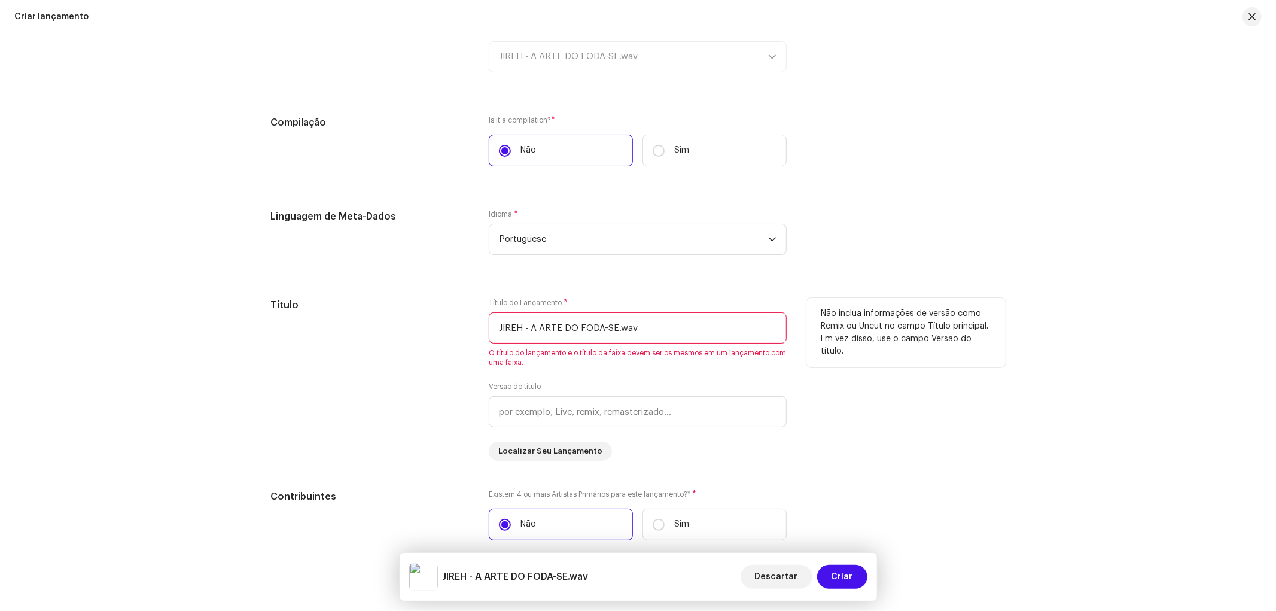
scroll to position [996, 0]
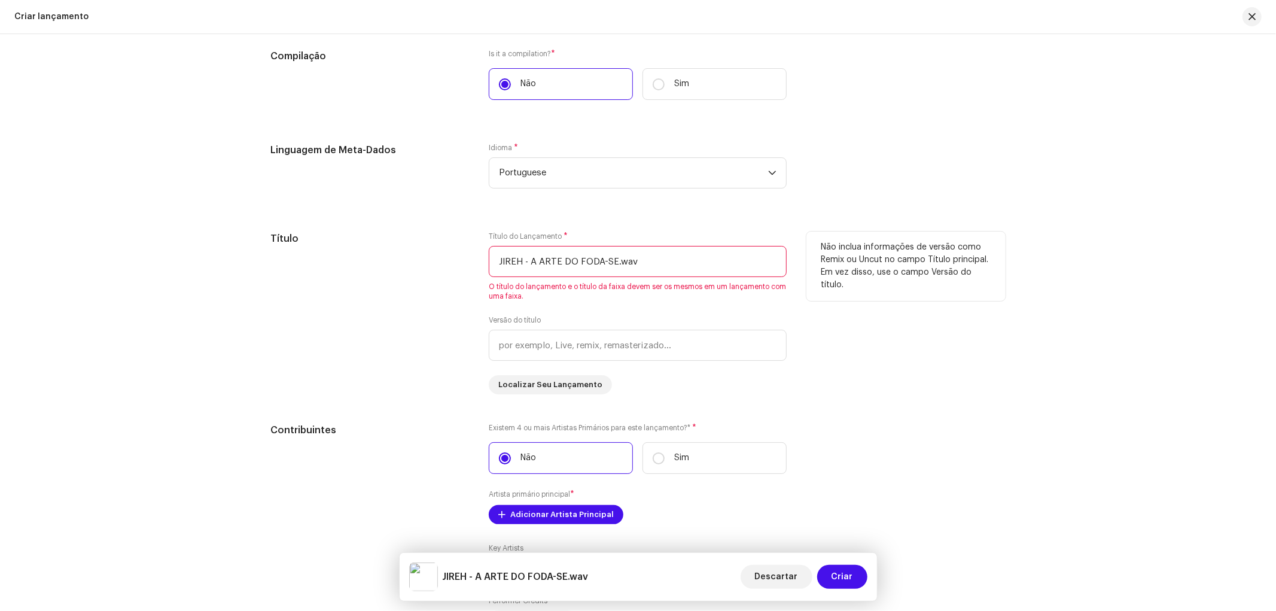
click at [654, 272] on input "JIREH - A ARTE DO FODA-SE.wav" at bounding box center [638, 261] width 298 height 31
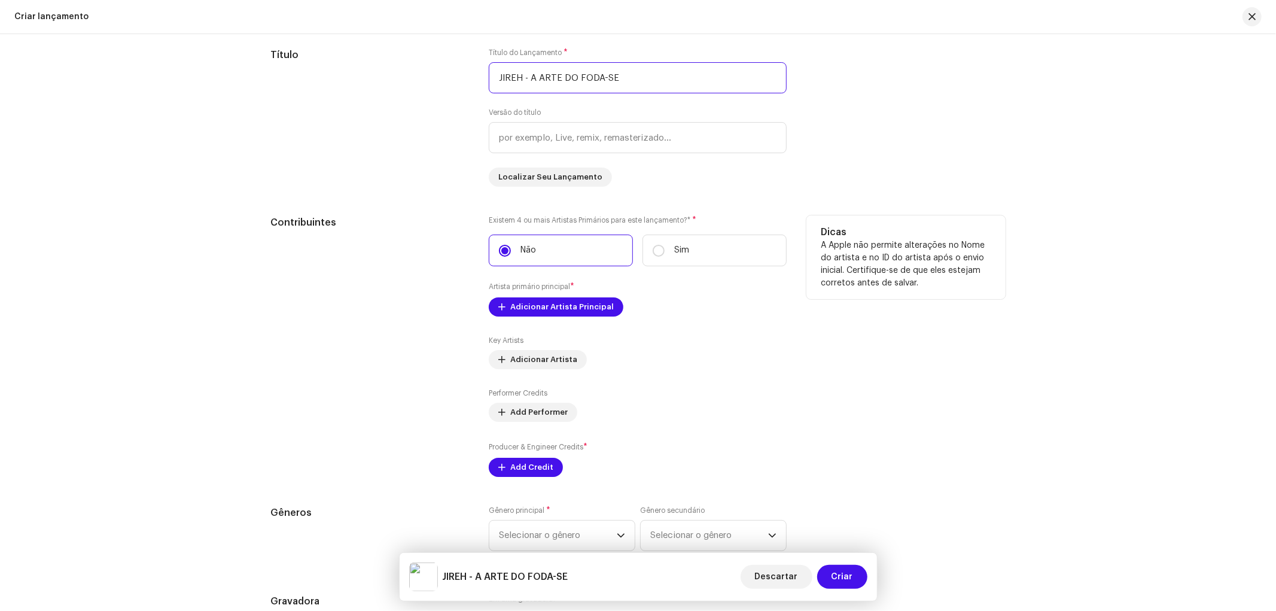
scroll to position [1196, 0]
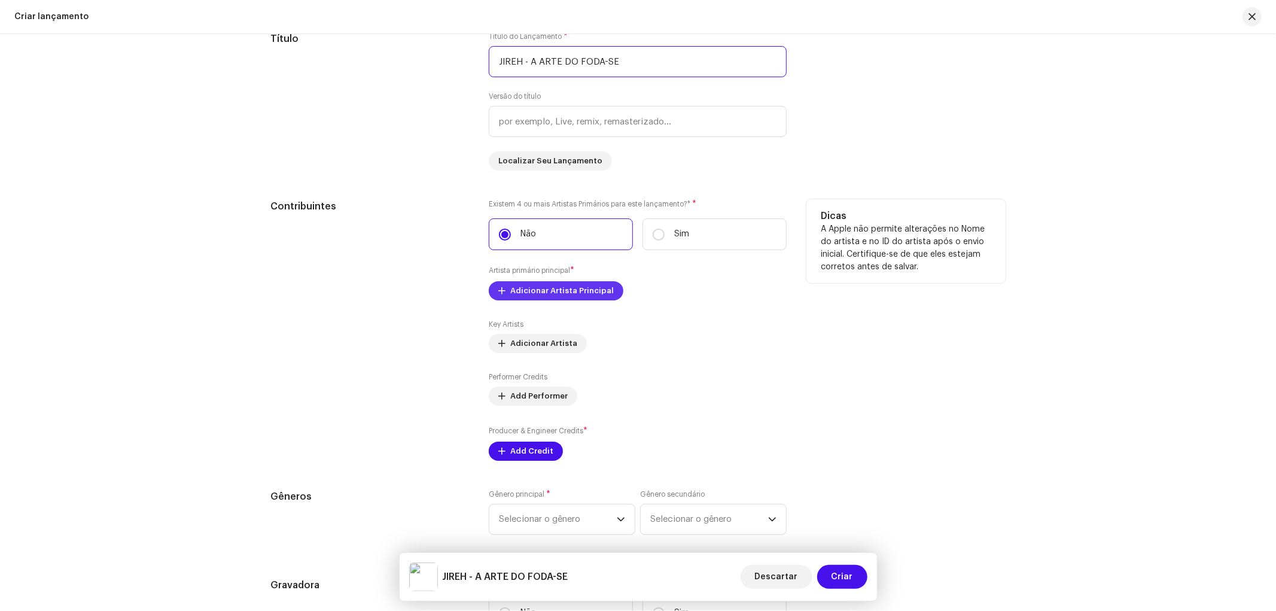
type input "JIREH - A ARTE DO FODA-SE"
click at [502, 295] on span at bounding box center [501, 291] width 7 height 10
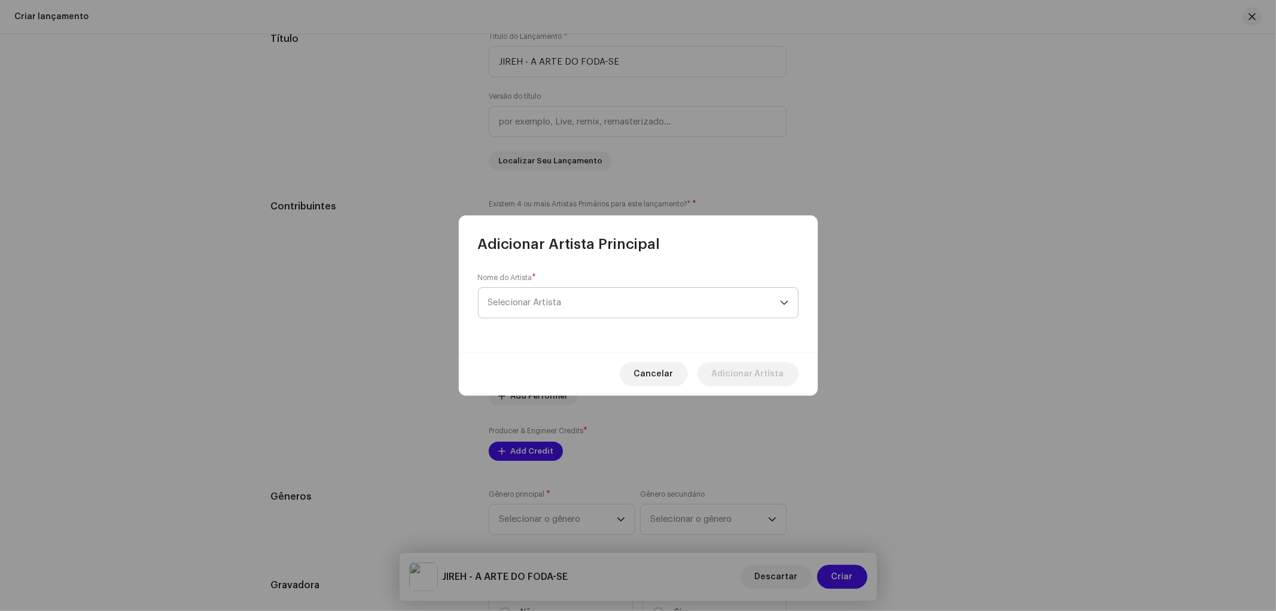
click at [554, 303] on span "Selecionar Artista" at bounding box center [525, 302] width 74 height 9
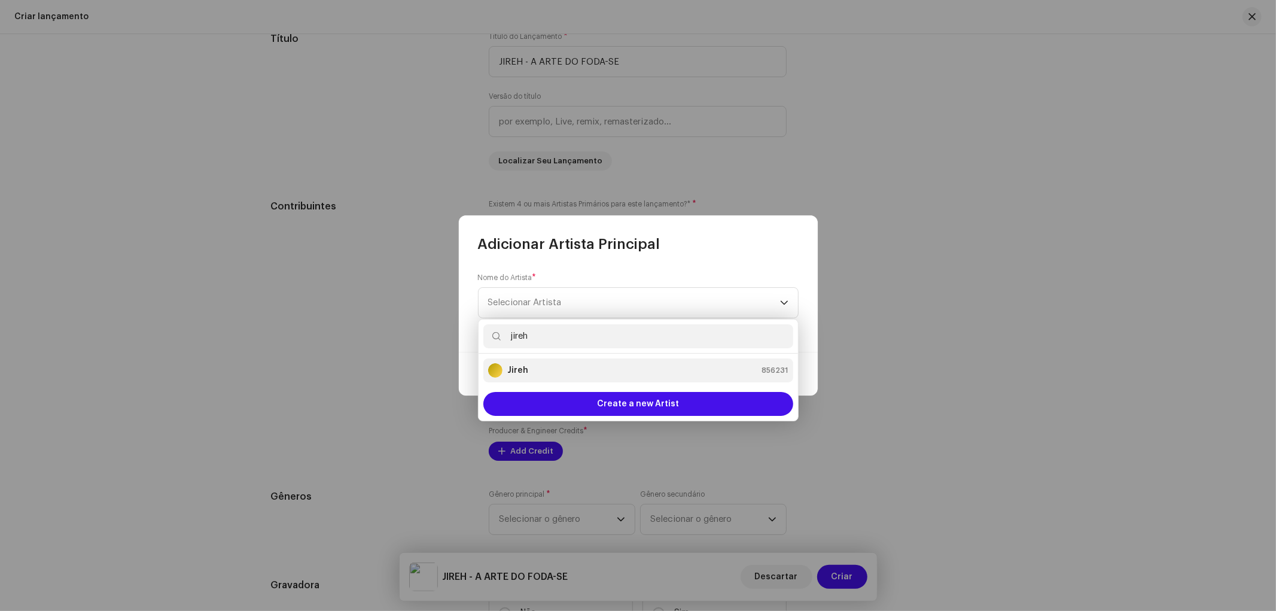
type input "jireh"
click at [547, 368] on div "Jireh 856231" at bounding box center [638, 370] width 300 height 14
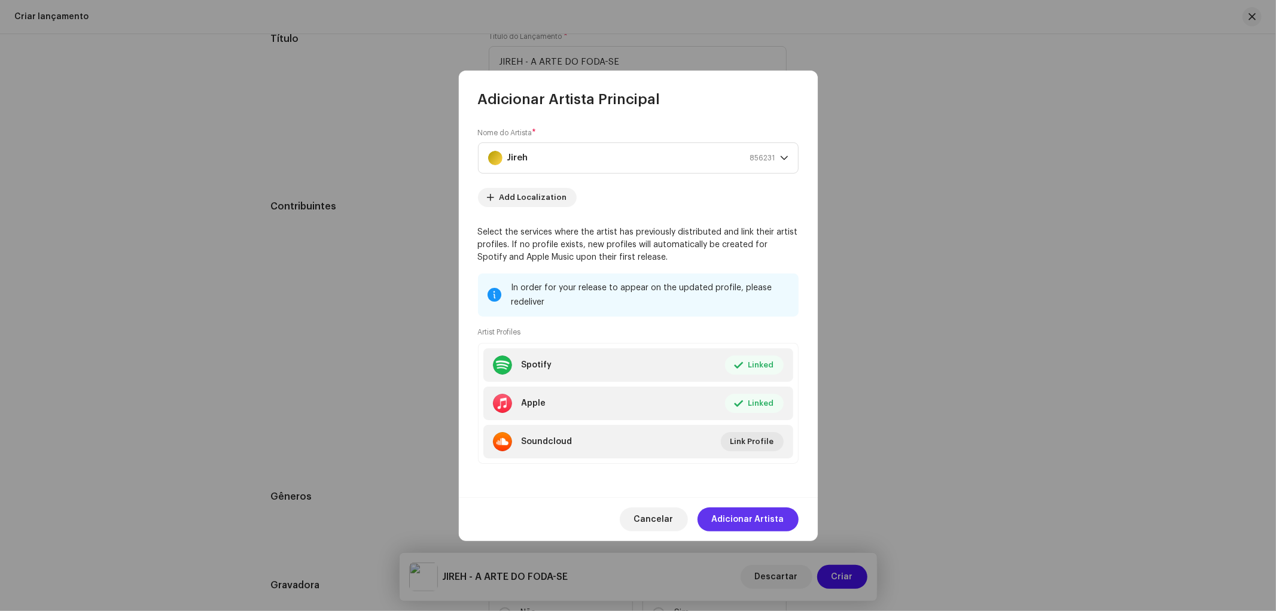
click at [780, 520] on span "Adicionar Artista" at bounding box center [748, 519] width 72 height 24
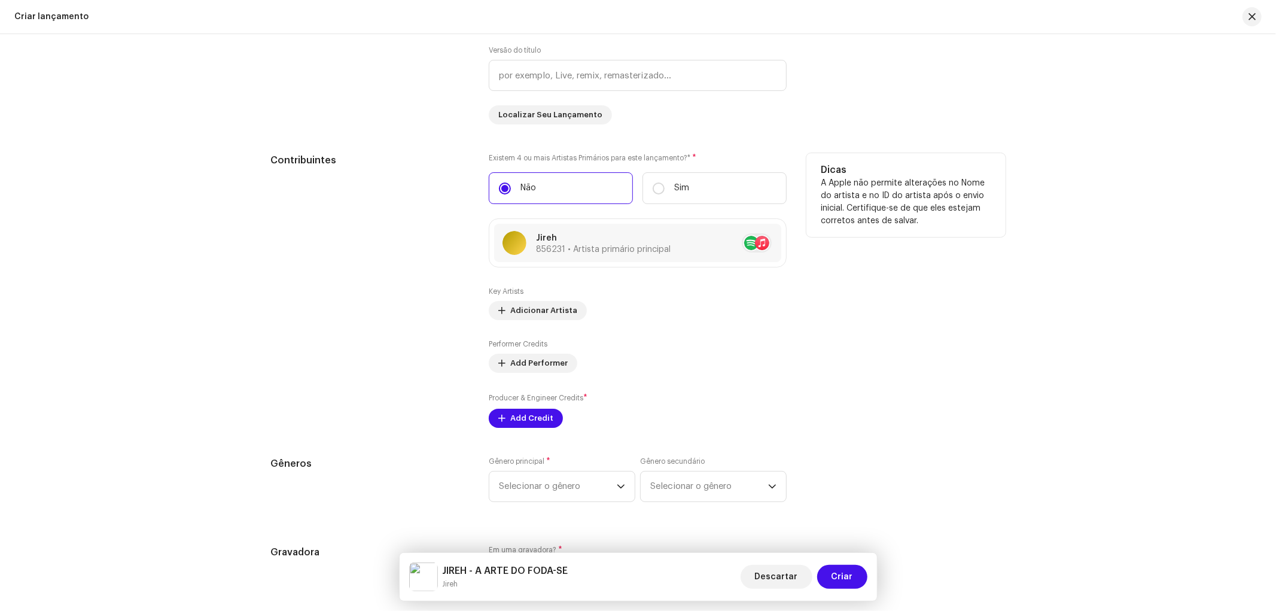
scroll to position [1262, 0]
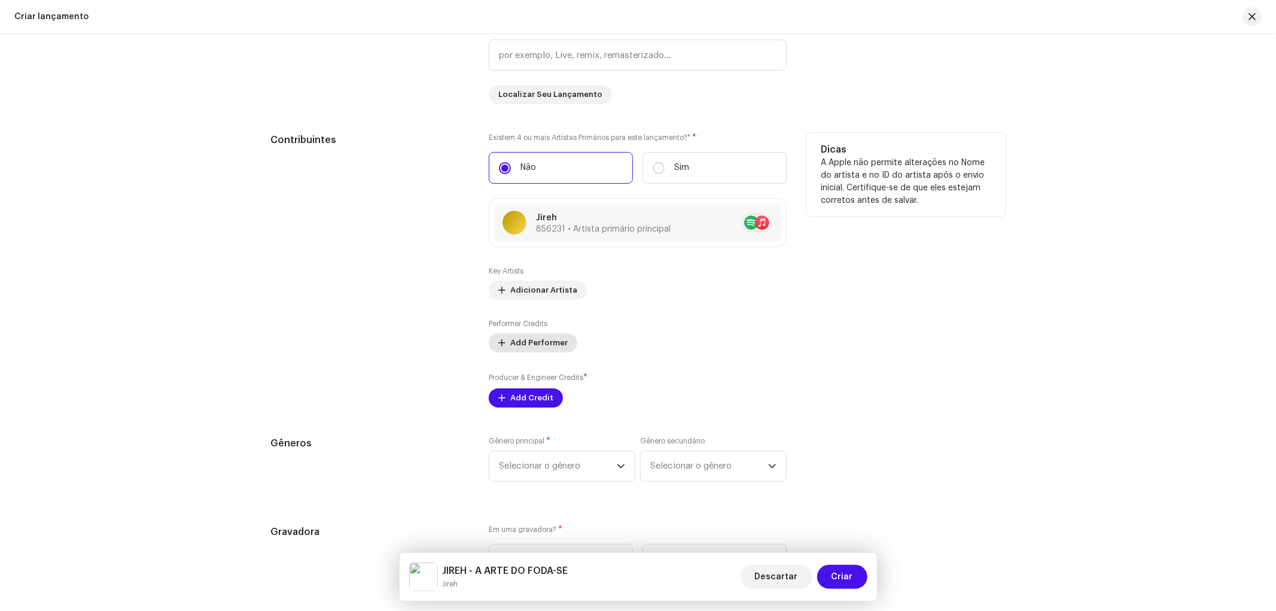
click at [539, 345] on span "Add Performer" at bounding box center [538, 343] width 57 height 24
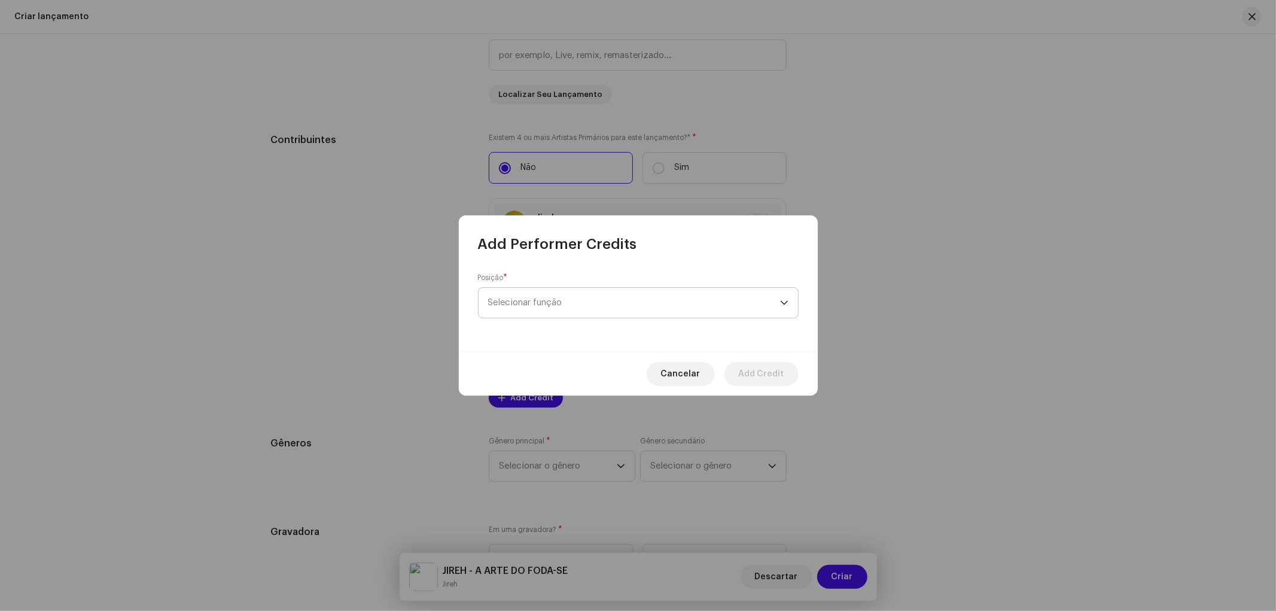
click at [547, 313] on span "Selecionar função" at bounding box center [634, 303] width 292 height 30
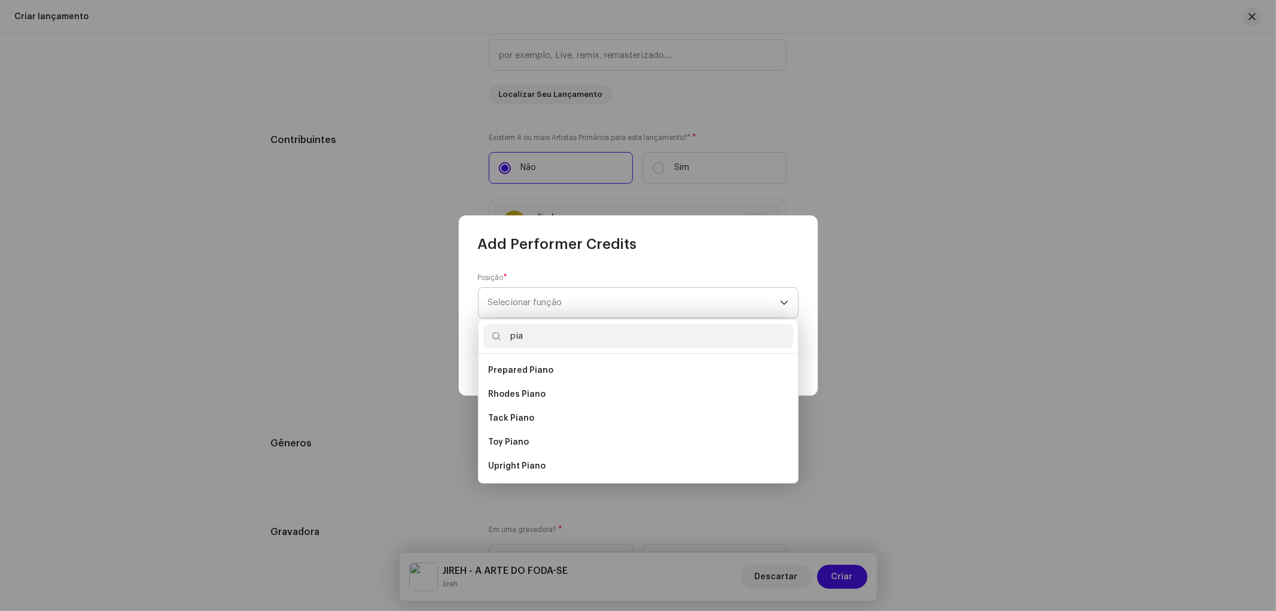
scroll to position [72, 0]
type input "piano"
click at [536, 378] on li "Prepared Piano" at bounding box center [638, 370] width 310 height 24
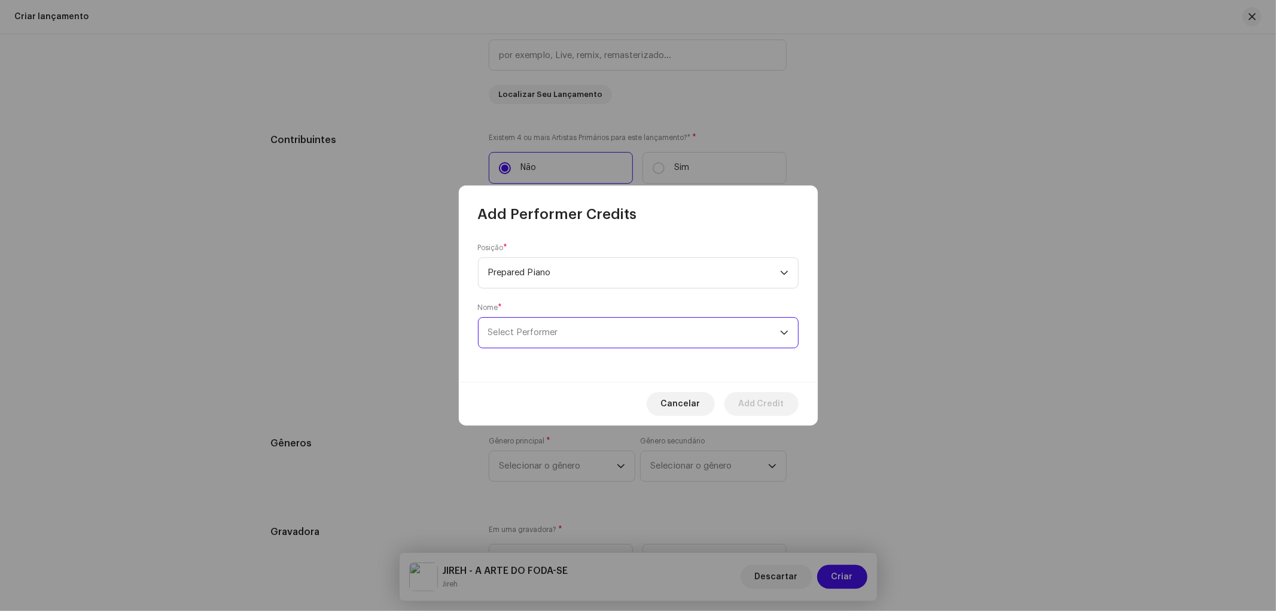
click at [569, 339] on span "Select Performer" at bounding box center [634, 333] width 292 height 30
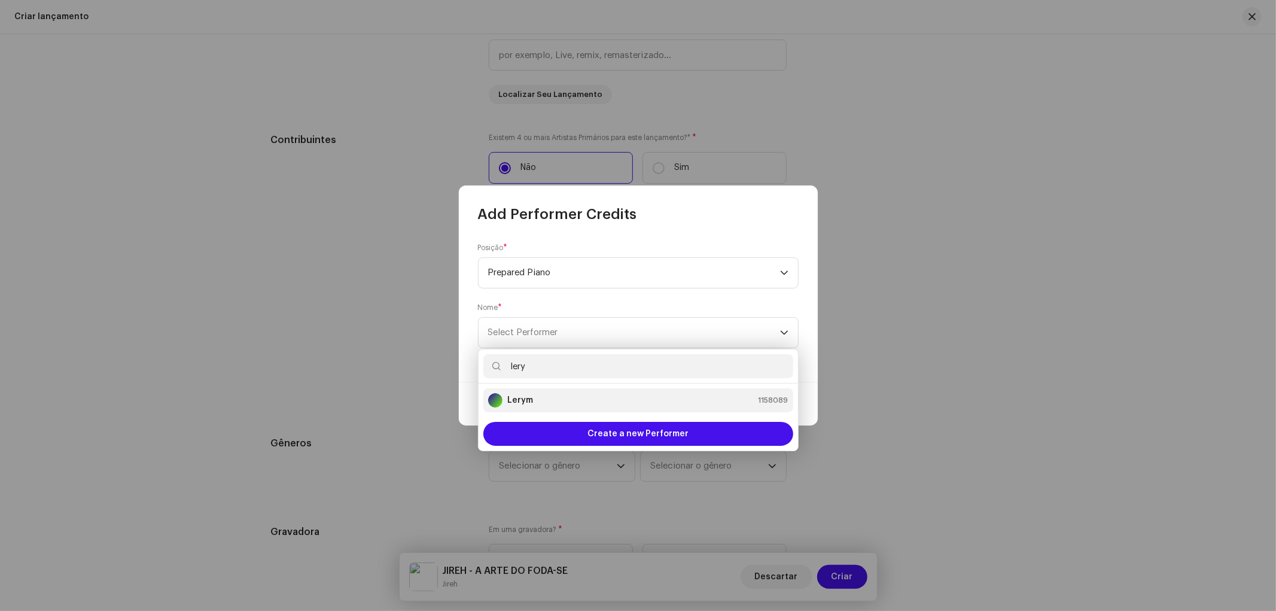
type input "lery"
click at [539, 401] on div "Lerym 1158089" at bounding box center [638, 400] width 300 height 14
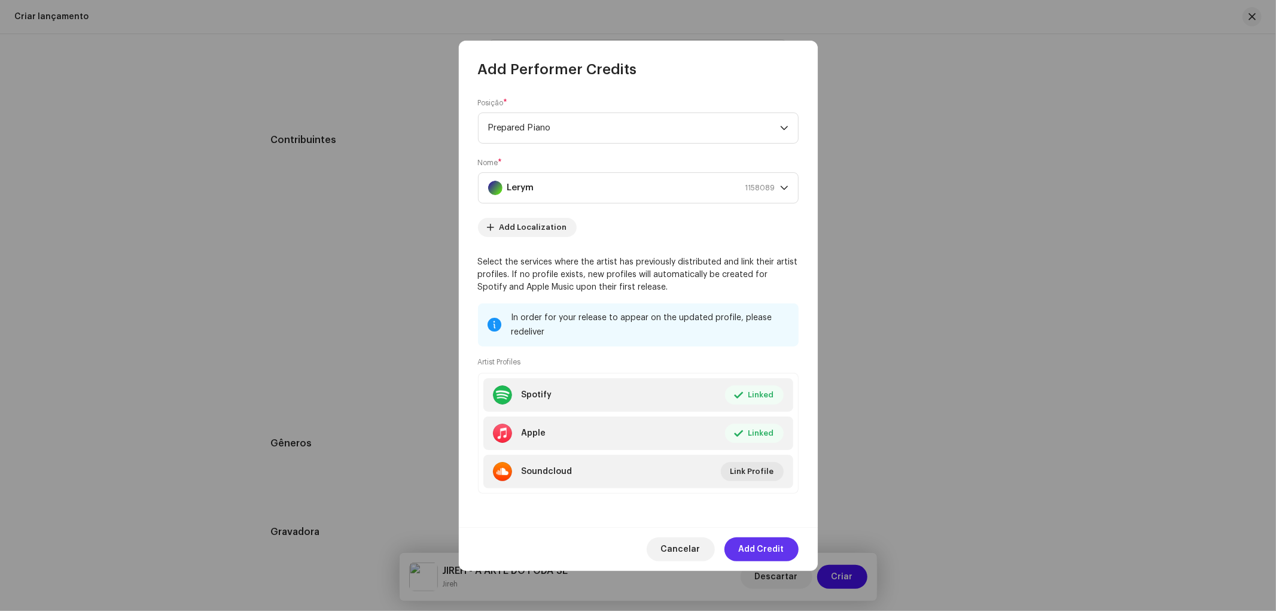
click at [764, 541] on span "Add Credit" at bounding box center [761, 549] width 45 height 24
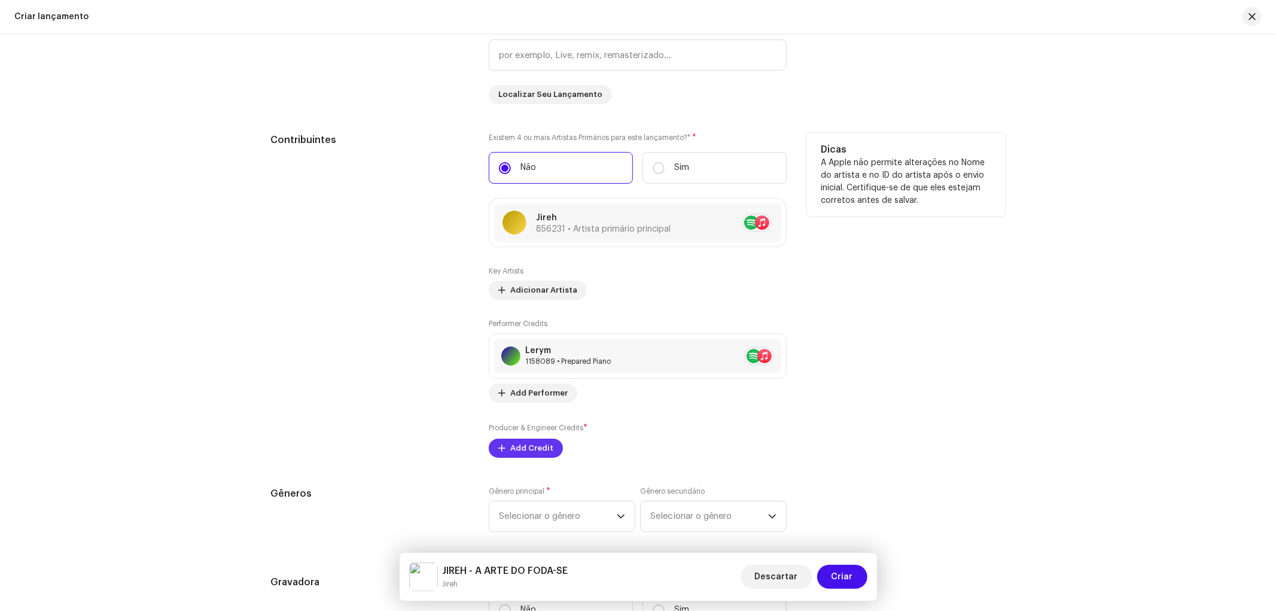
click at [529, 453] on span "Add Credit" at bounding box center [531, 448] width 43 height 24
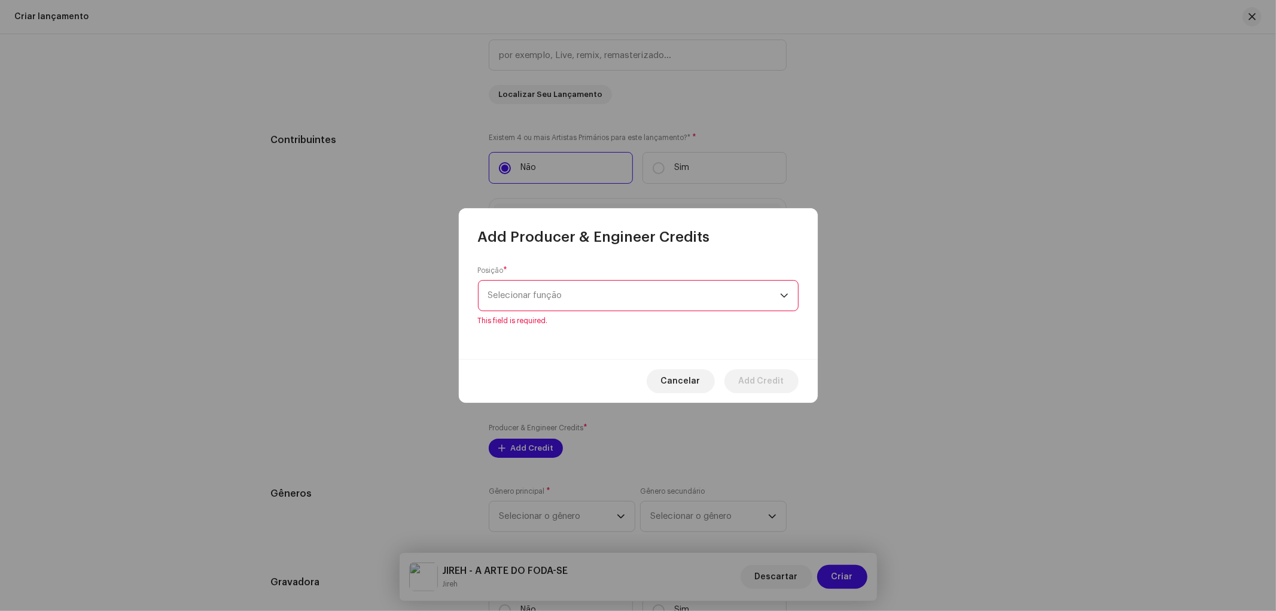
click at [562, 318] on div "Posição * Selecionar função This field is required." at bounding box center [638, 296] width 321 height 60
click at [577, 298] on span "Selecionar função" at bounding box center [634, 295] width 292 height 30
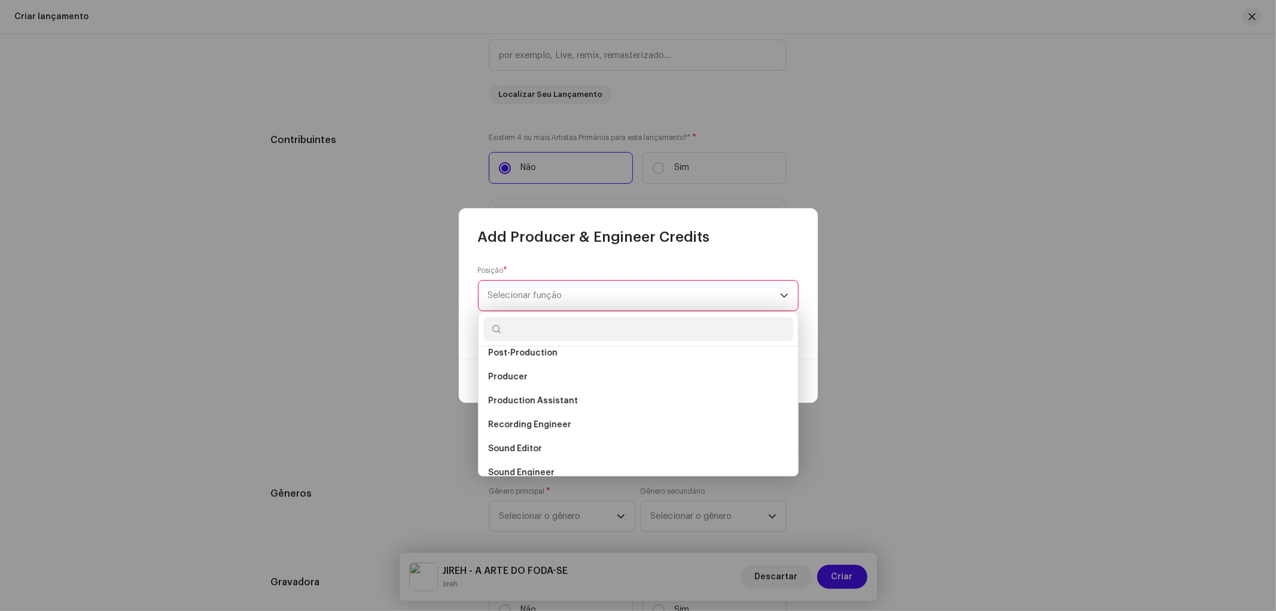
scroll to position [526, 0]
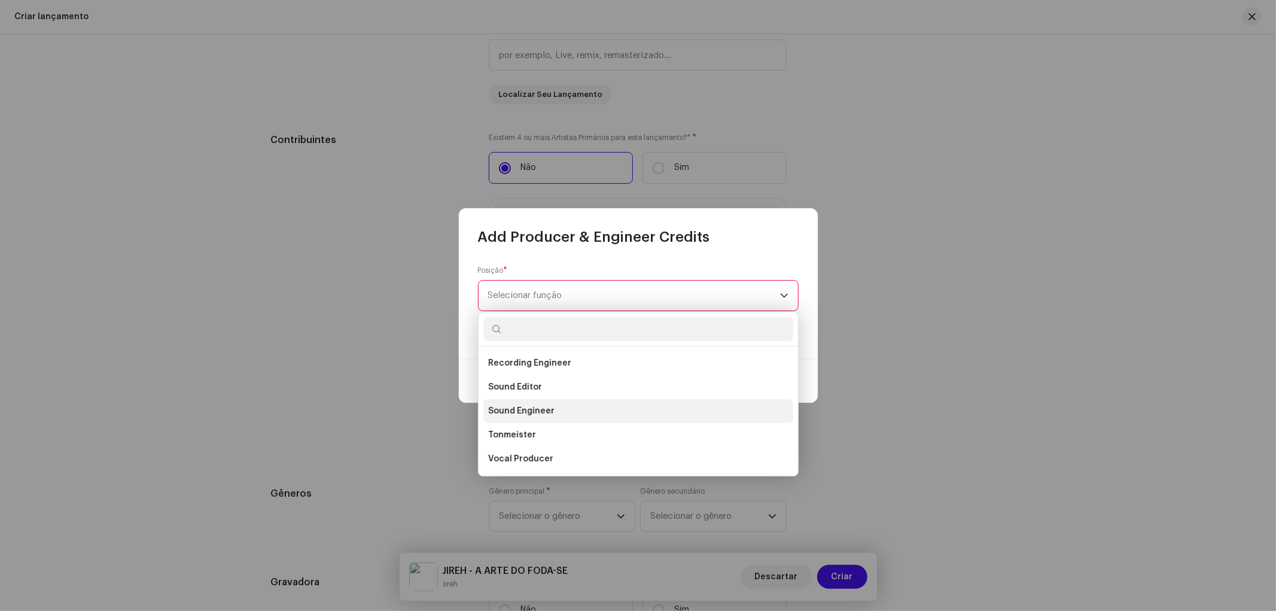
click at [579, 411] on li "Sound Engineer" at bounding box center [638, 411] width 310 height 24
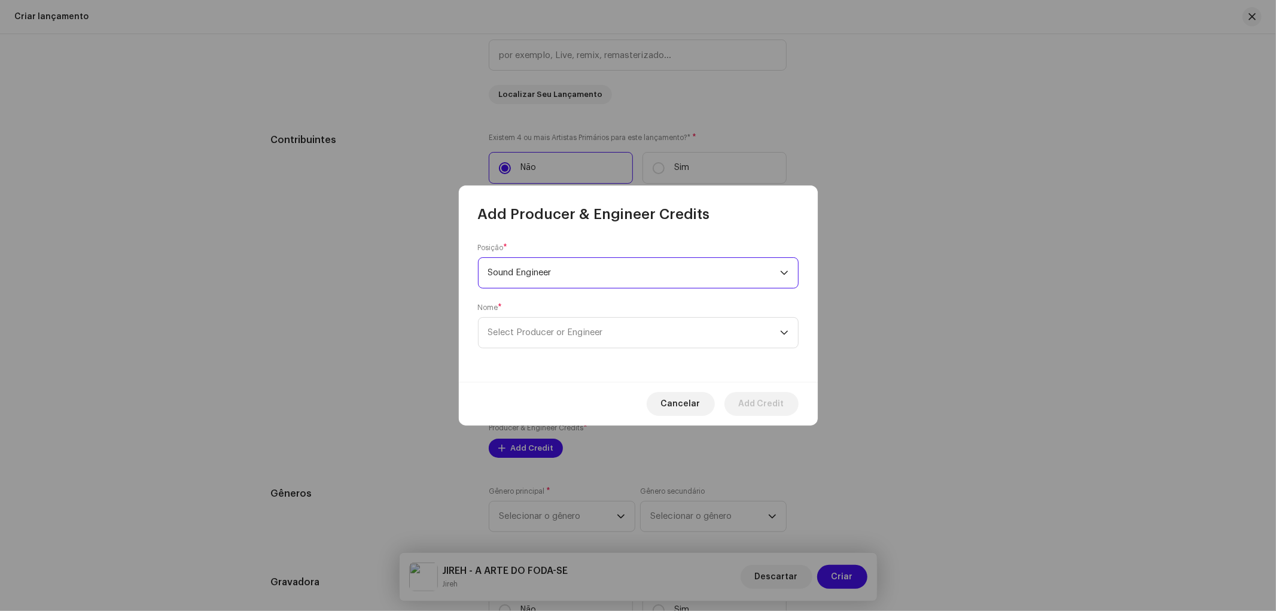
click at [557, 350] on div "Posição * Sound Engineer Nome * Select Producer or Engineer" at bounding box center [638, 303] width 359 height 158
click at [559, 340] on span "Select Producer or Engineer" at bounding box center [634, 333] width 292 height 30
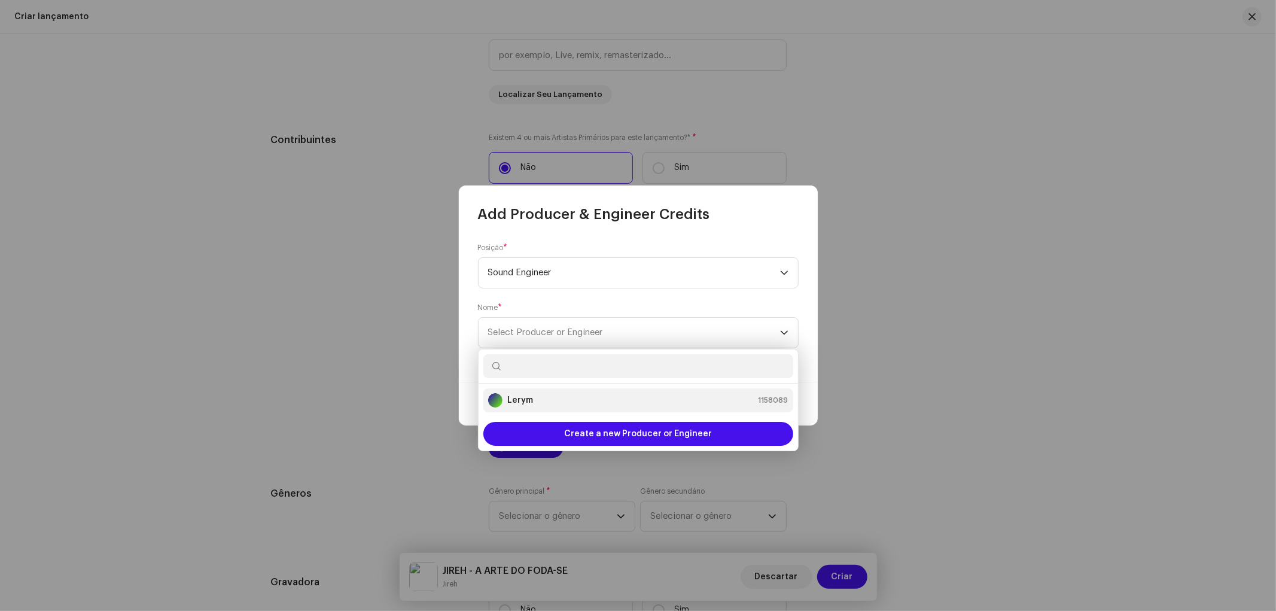
click at [523, 397] on strong "Lerym" at bounding box center [520, 400] width 26 height 12
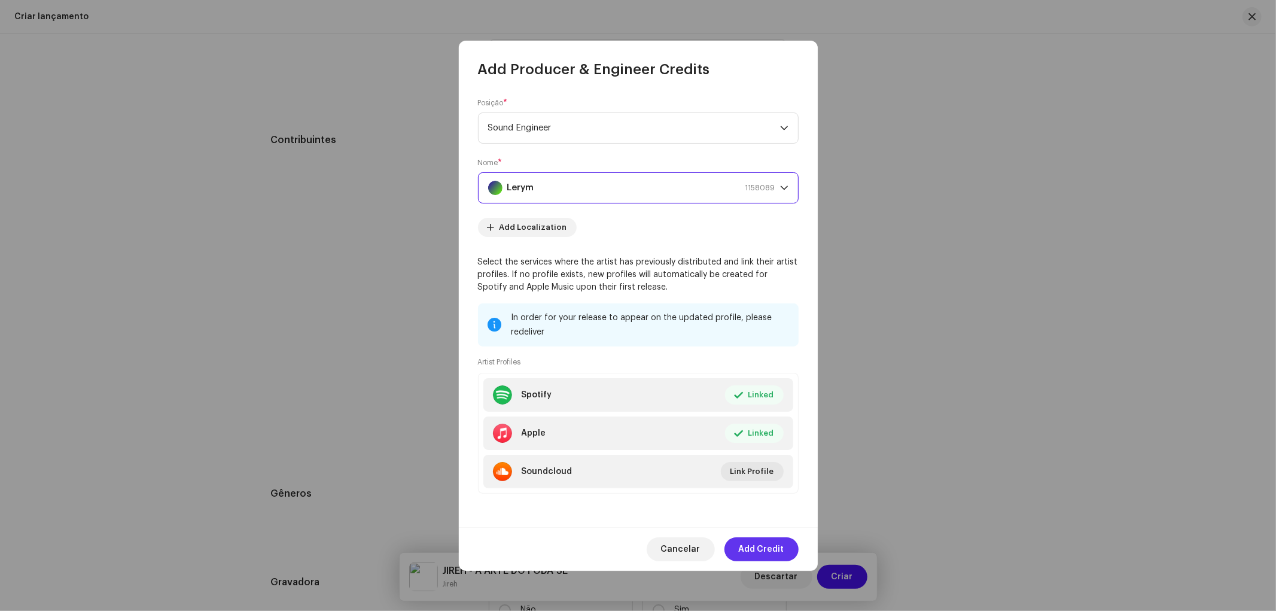
click at [759, 548] on span "Add Credit" at bounding box center [761, 549] width 45 height 24
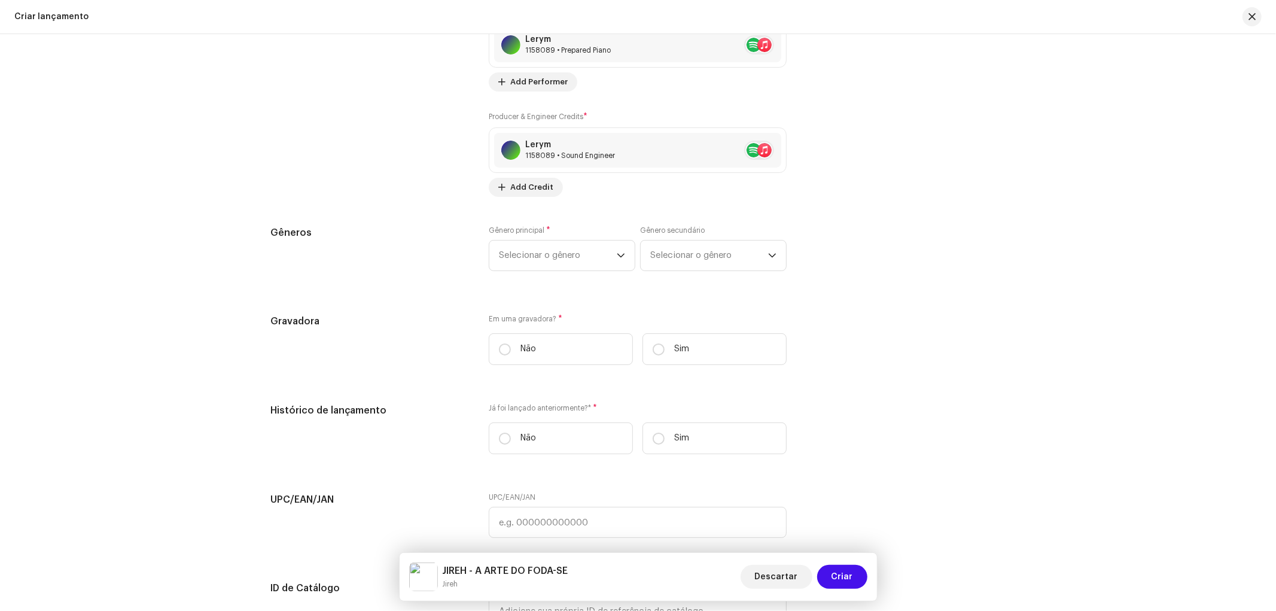
scroll to position [1594, 0]
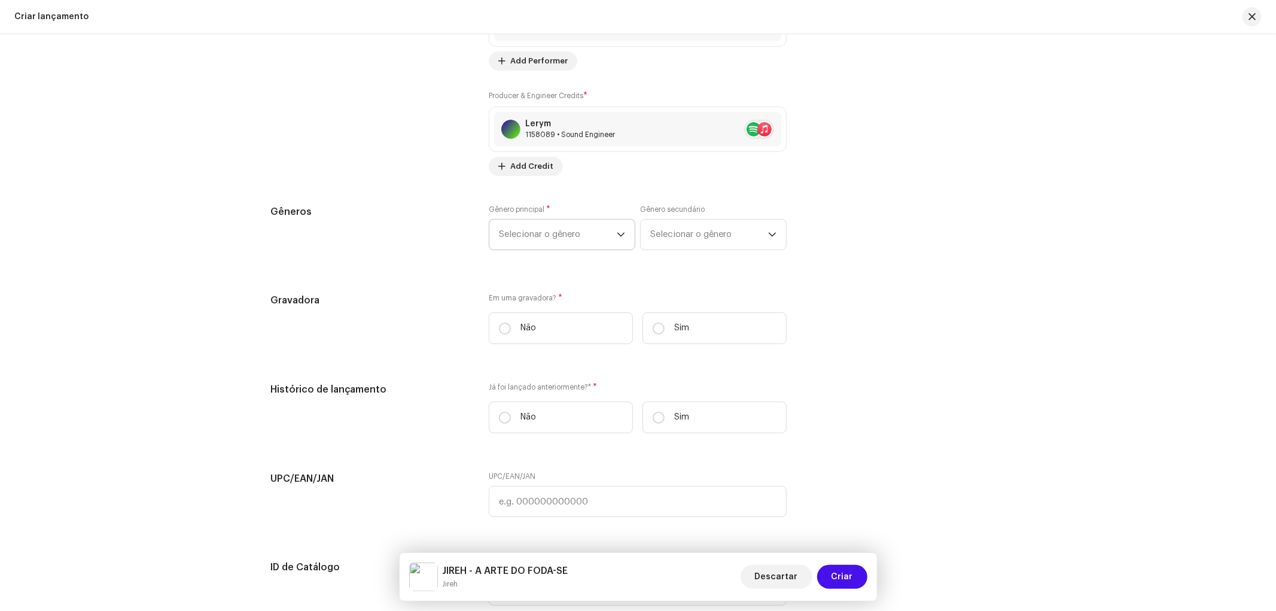
click at [537, 248] on span "Selecionar o gênero" at bounding box center [558, 234] width 118 height 30
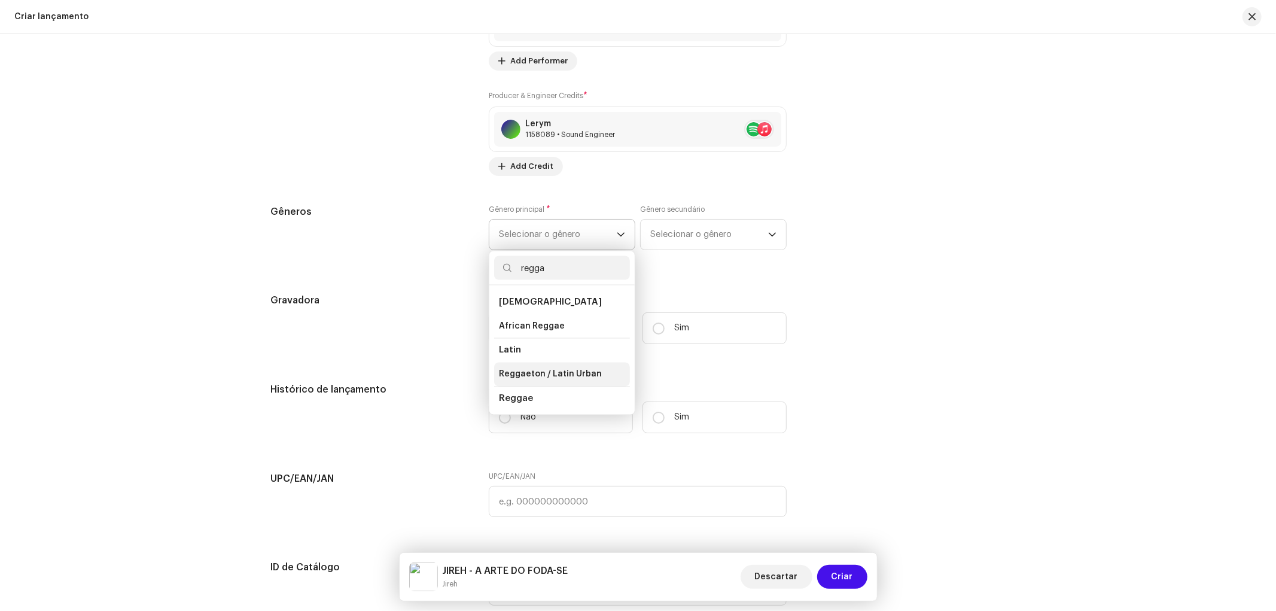
type input "regga"
click at [547, 379] on span "Reggaeton / Latin Urban" at bounding box center [550, 374] width 103 height 12
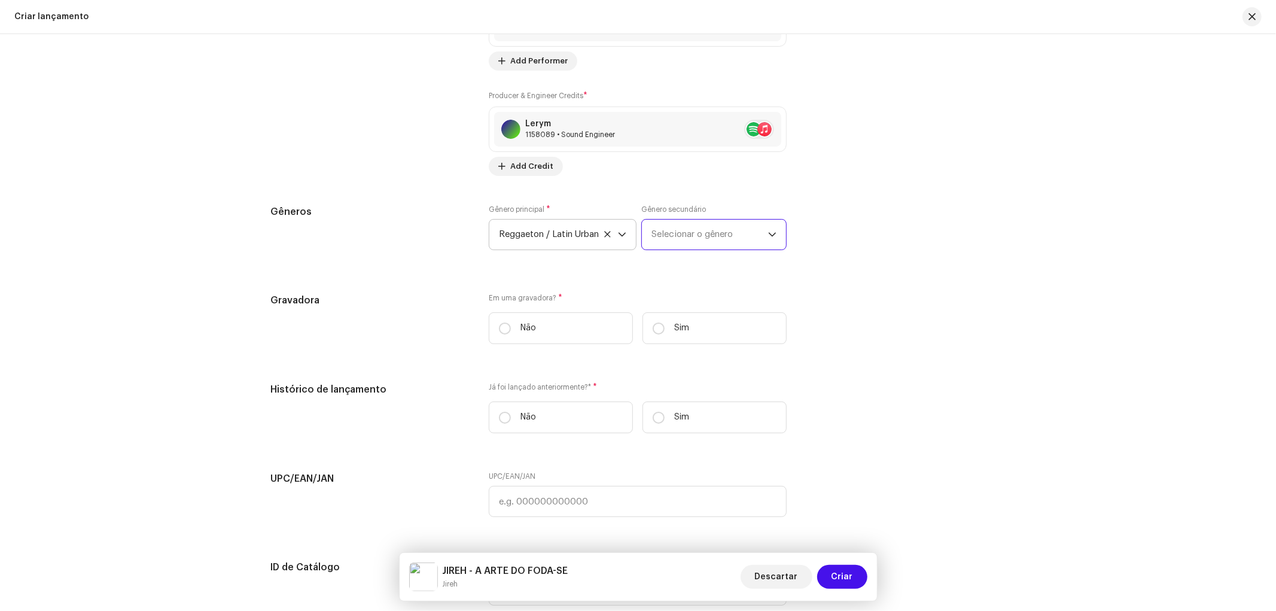
click at [690, 248] on span "Selecionar o gênero" at bounding box center [709, 234] width 117 height 30
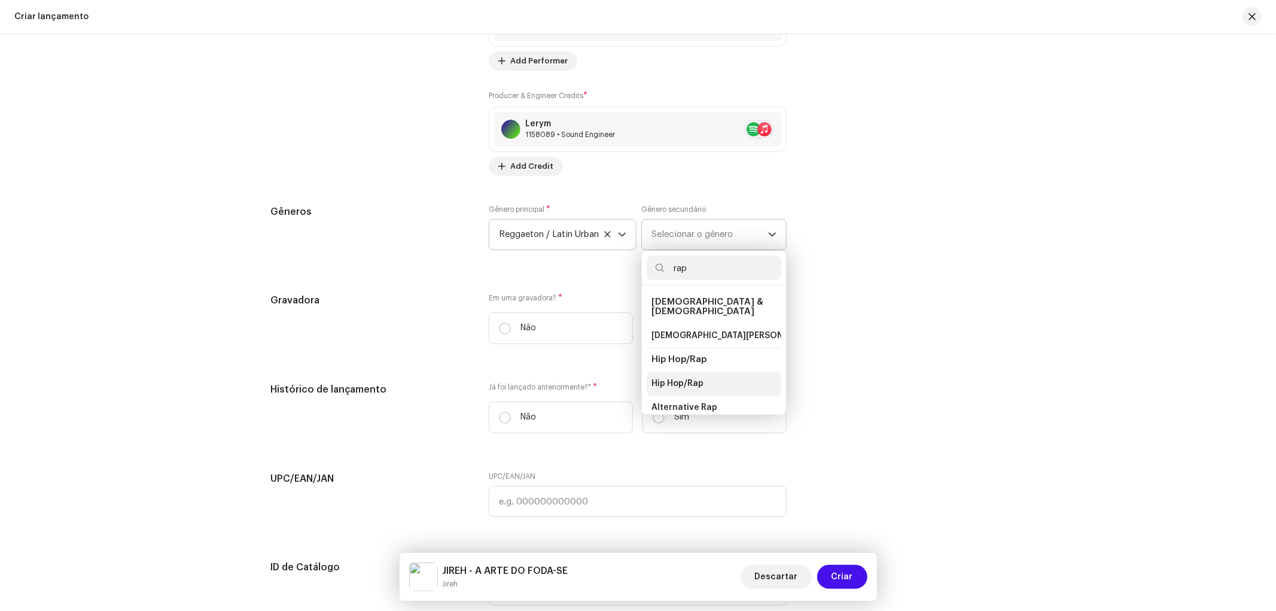
type input "rap"
click at [676, 385] on span "Hip Hop/Rap" at bounding box center [677, 384] width 52 height 12
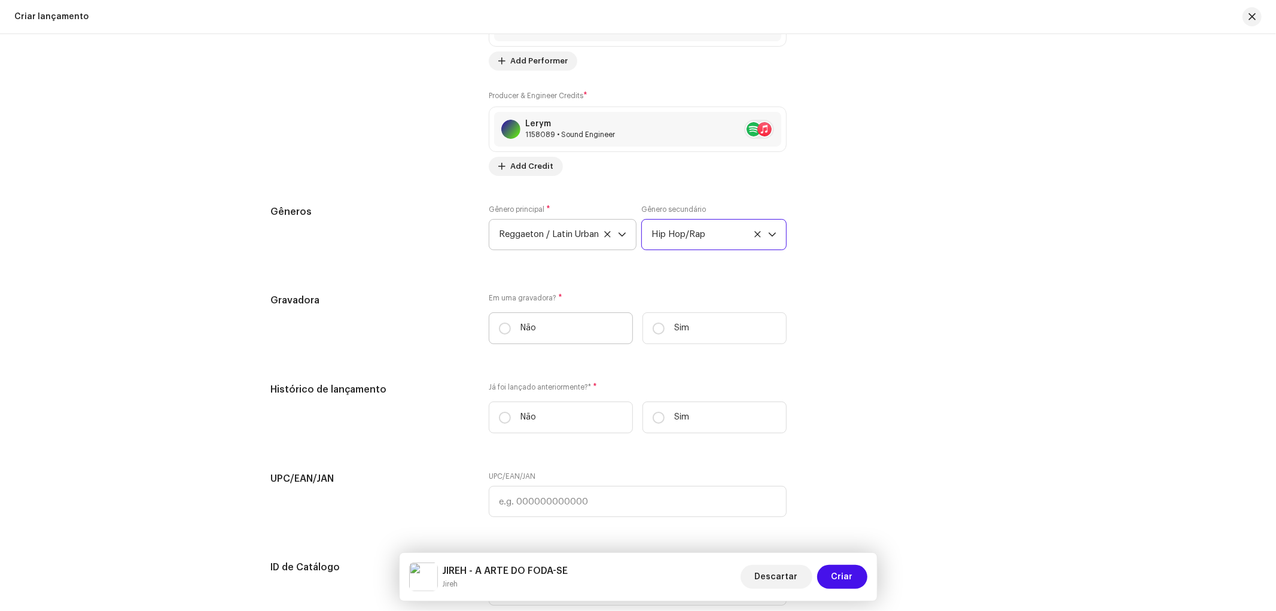
click at [513, 339] on label "Não" at bounding box center [561, 328] width 144 height 32
click at [511, 334] on input "Não" at bounding box center [505, 328] width 12 height 12
radio input "true"
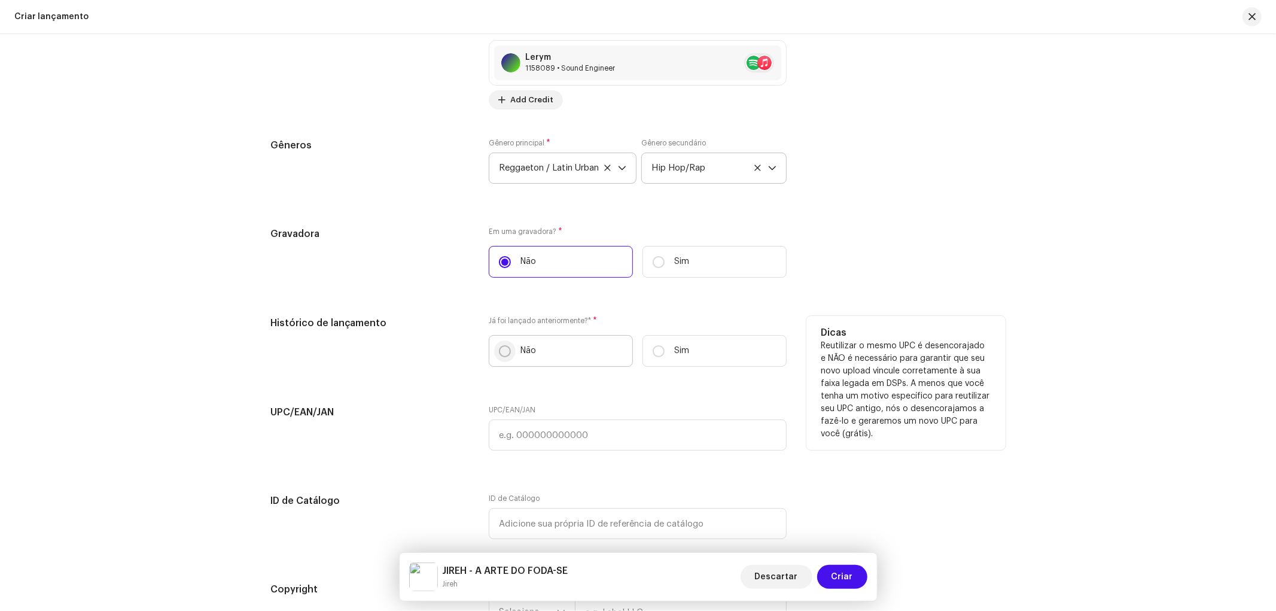
click at [508, 353] on p-radiobutton at bounding box center [505, 351] width 12 height 12
click at [508, 353] on input "Não" at bounding box center [505, 351] width 12 height 12
radio input "true"
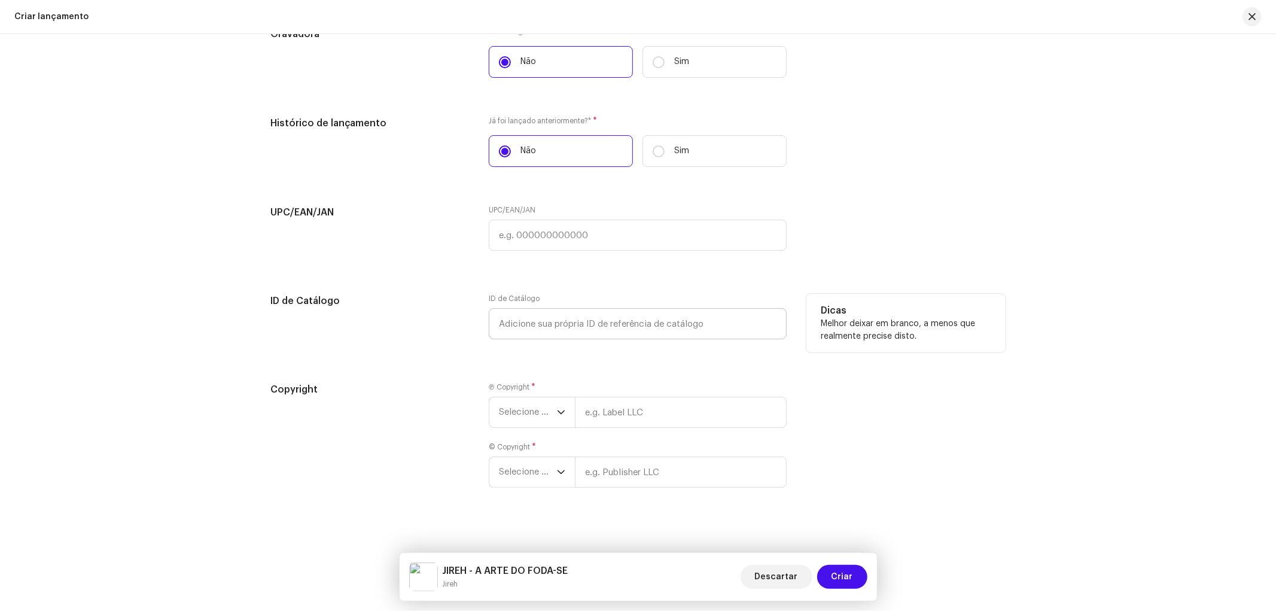
scroll to position [1876, 0]
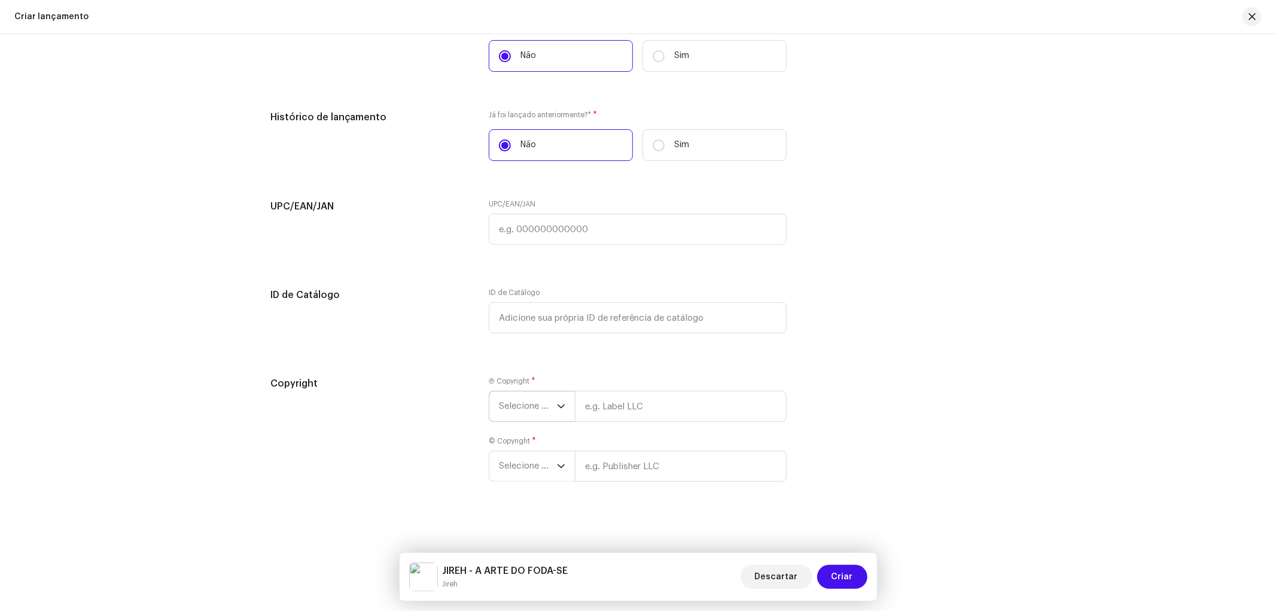
click at [536, 394] on span "Selecione o ano" at bounding box center [528, 406] width 58 height 30
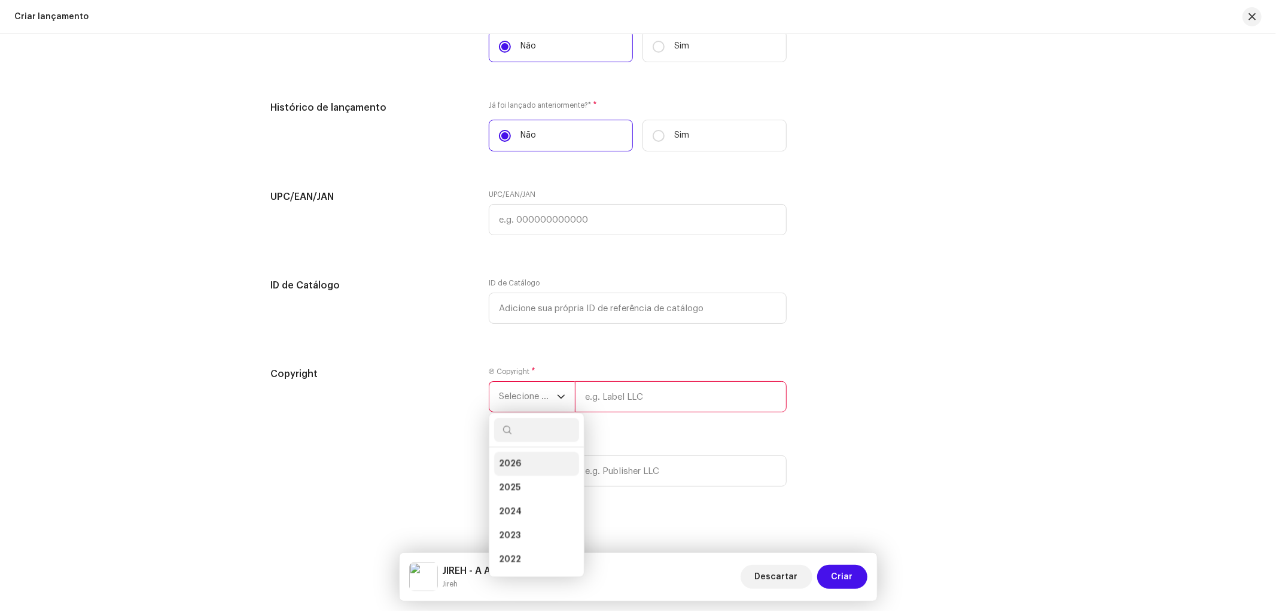
click at [524, 473] on li "2026" at bounding box center [536, 464] width 85 height 24
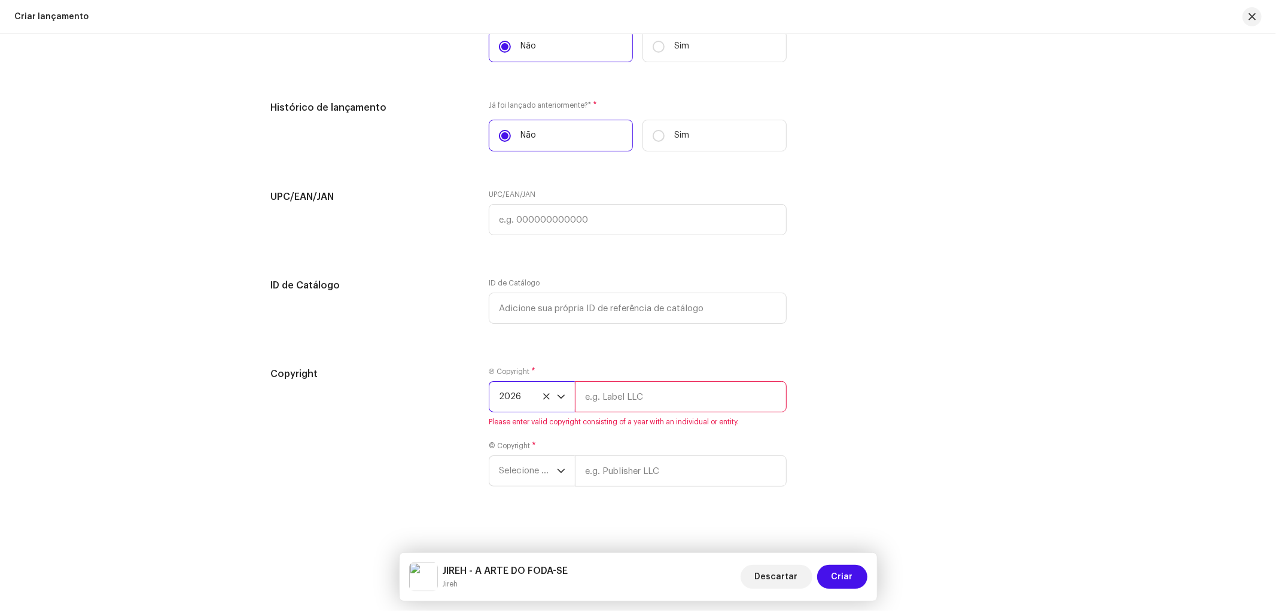
click at [611, 407] on input "text" at bounding box center [681, 396] width 212 height 31
type input "Elite Pracima"
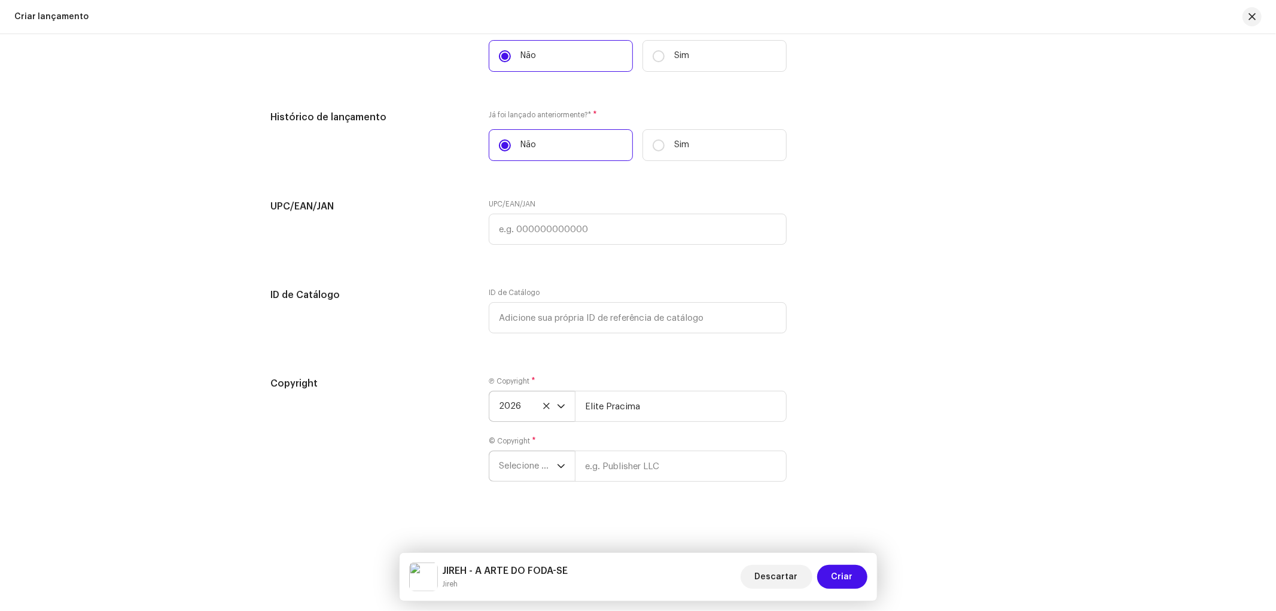
click at [548, 470] on span "Selecione o ano" at bounding box center [528, 466] width 58 height 30
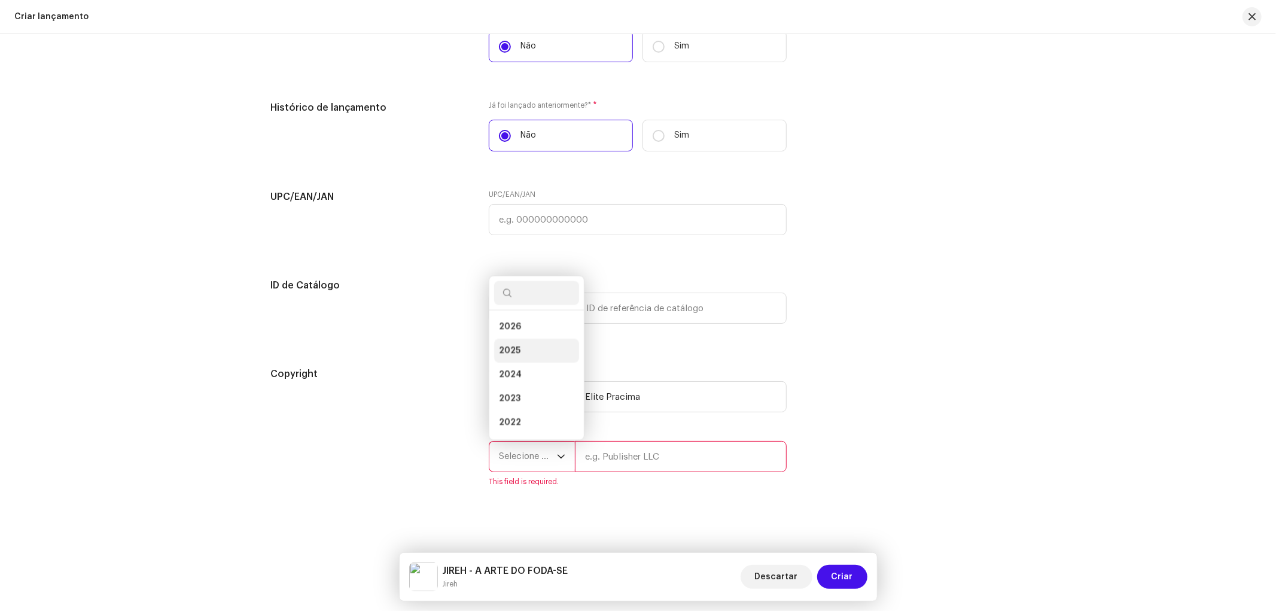
scroll to position [19, 0]
click at [523, 344] on li "2025" at bounding box center [536, 332] width 85 height 24
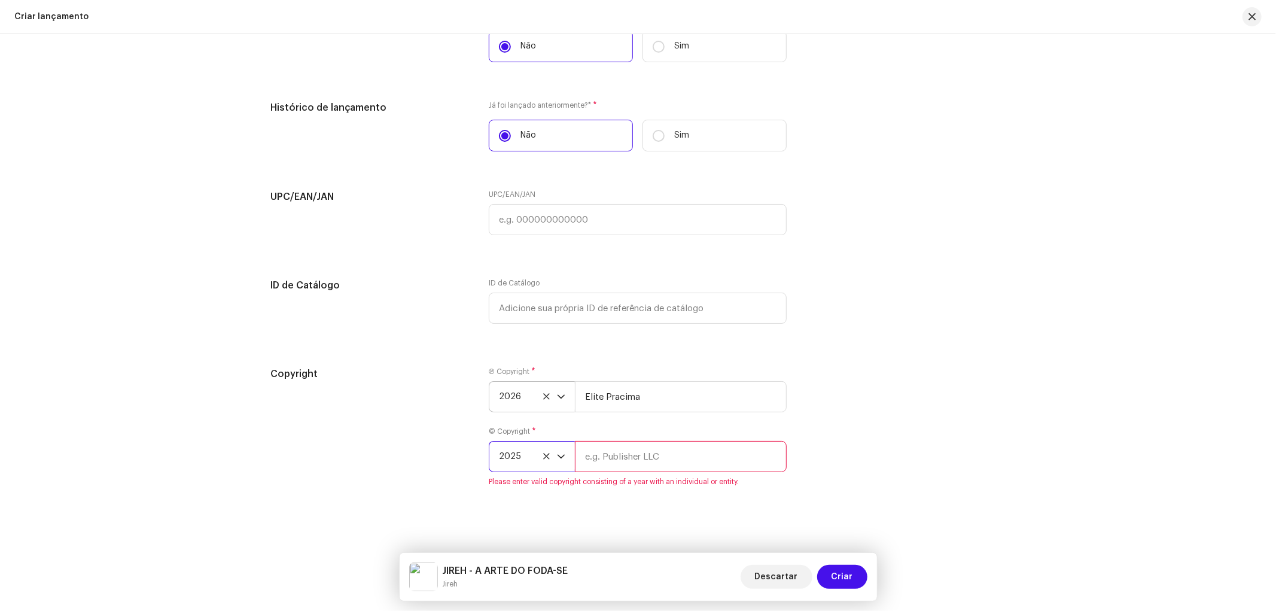
click at [604, 461] on input "text" at bounding box center [681, 456] width 212 height 31
type input "Red Pill Company"
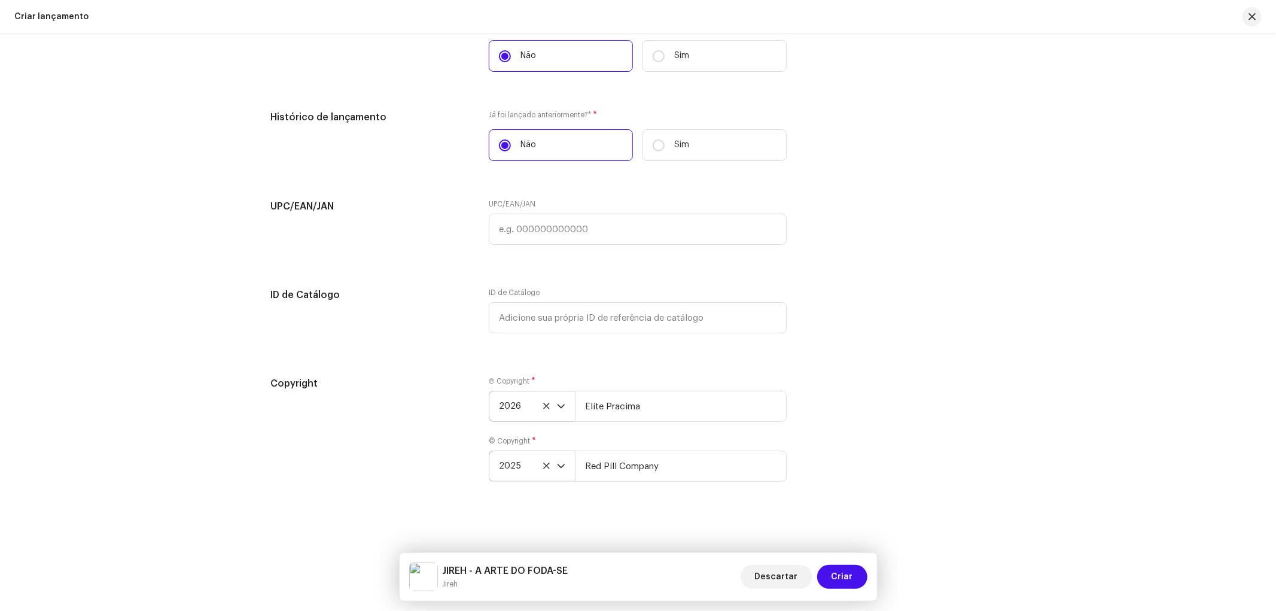
click at [832, 457] on div "Copyright Ⓟ Copyright * 2026 Elite Pracima © Copyright * 2025 Red Pill Company" at bounding box center [638, 436] width 734 height 120
click at [845, 571] on span "Criar" at bounding box center [842, 577] width 22 height 24
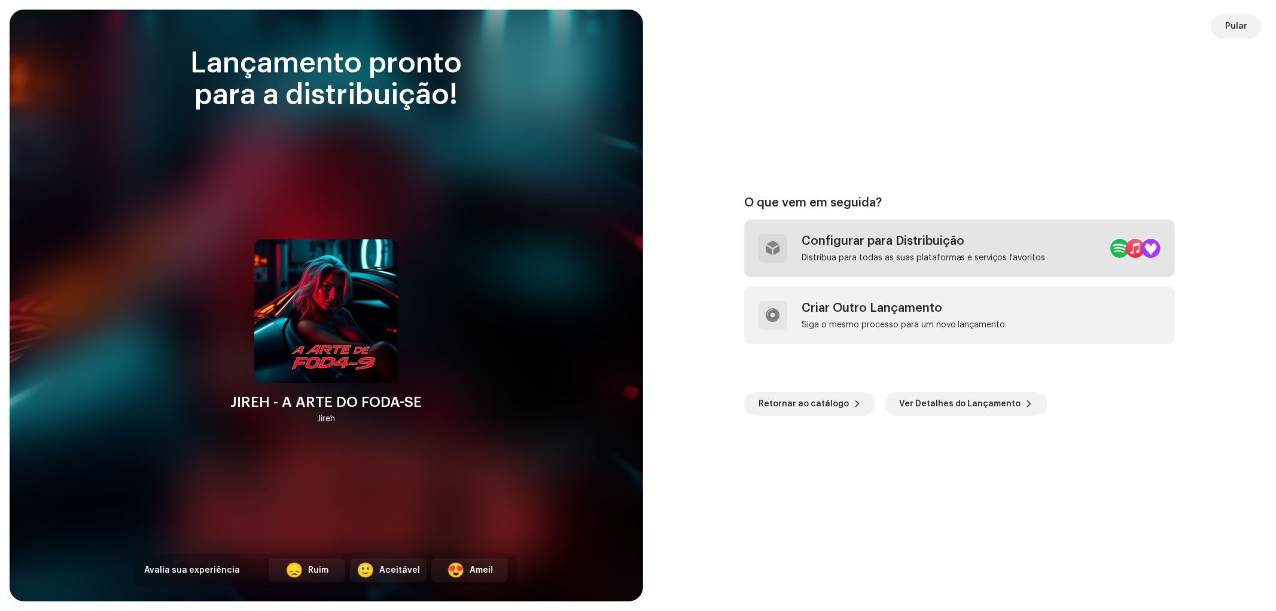
click at [923, 253] on div "Distribua para todas as suas plataformas e serviços favoritos" at bounding box center [923, 258] width 244 height 10
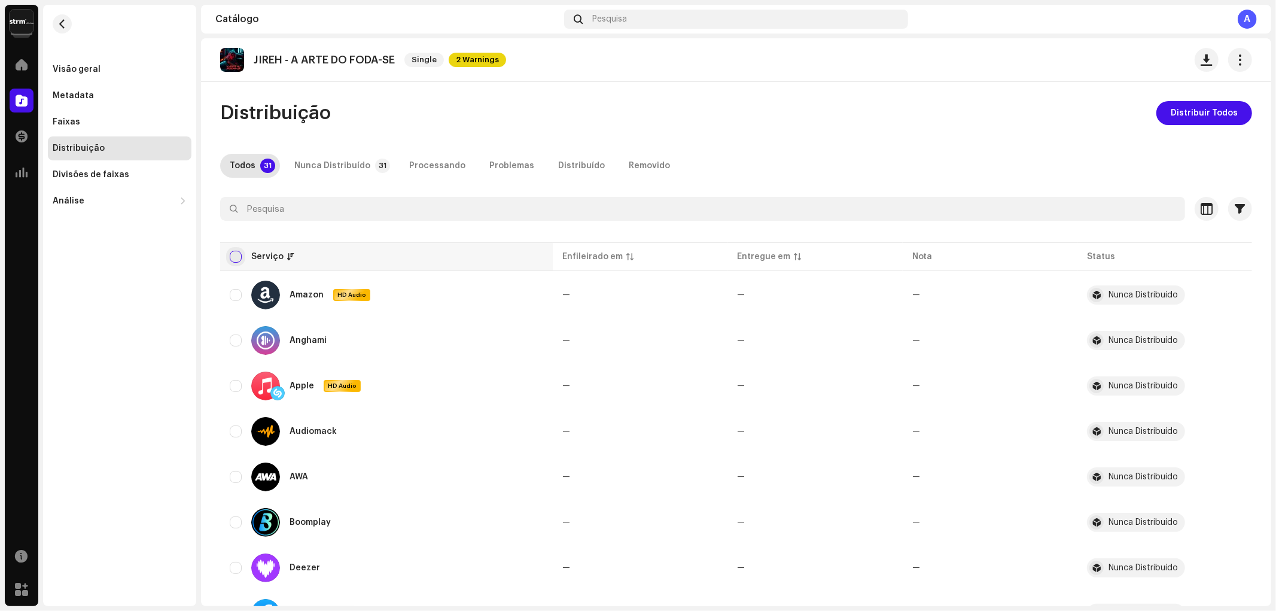
click at [233, 254] on input "checkbox" at bounding box center [236, 257] width 12 height 12
checkbox input "true"
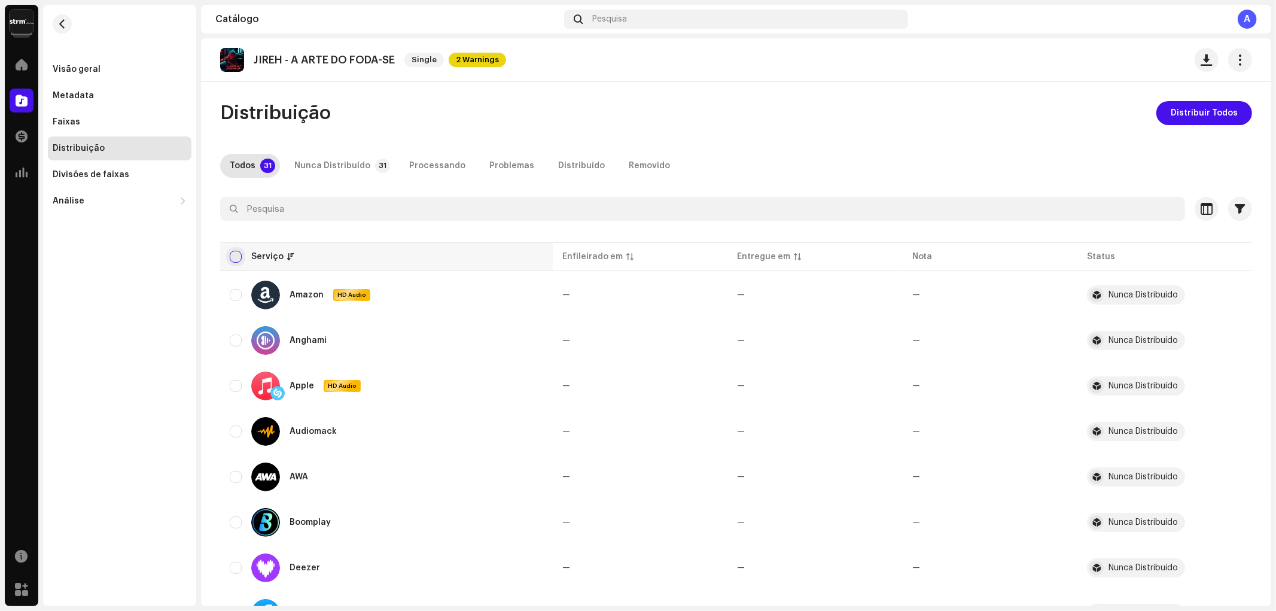
checkbox input "true"
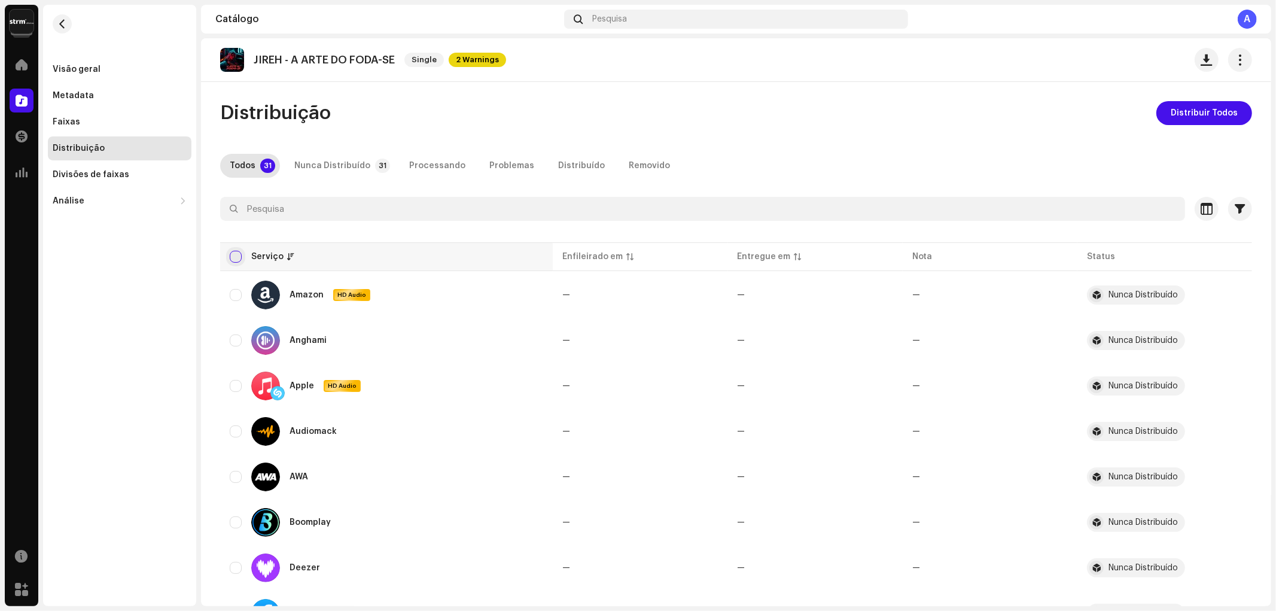
checkbox input "true"
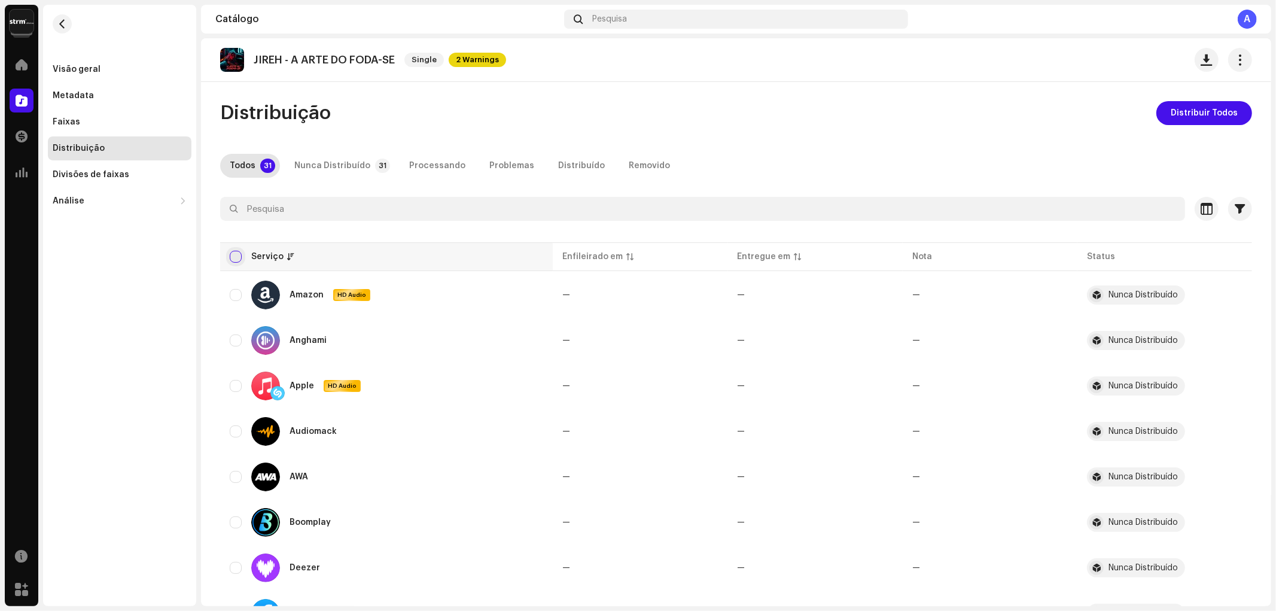
checkbox input "true"
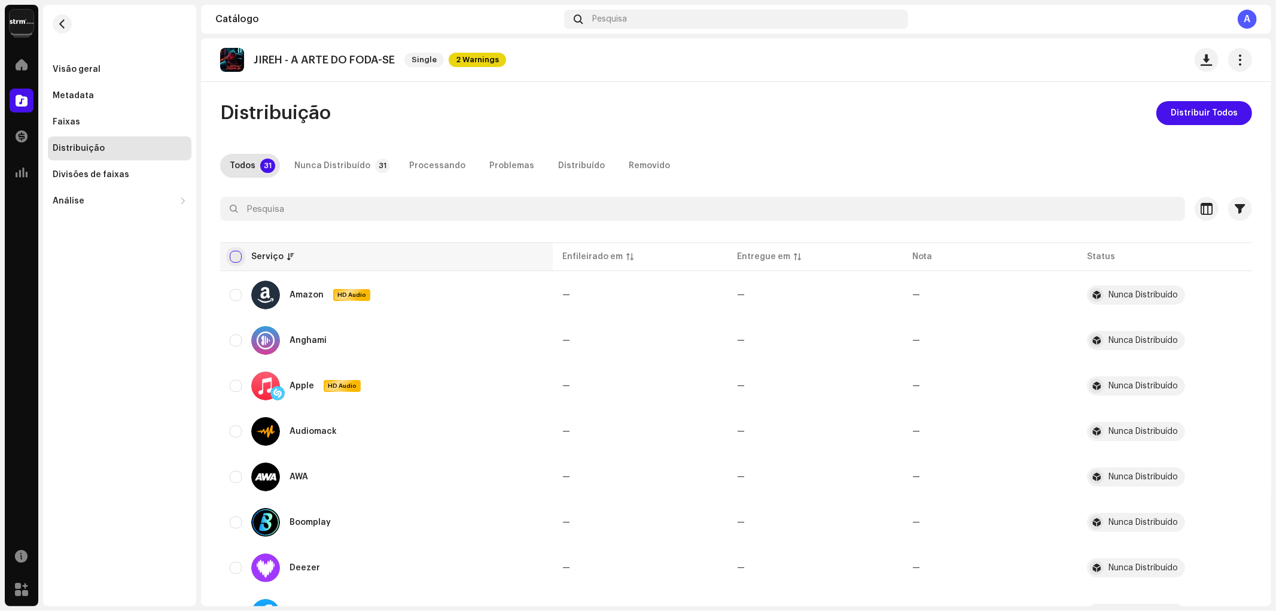
checkbox input "true"
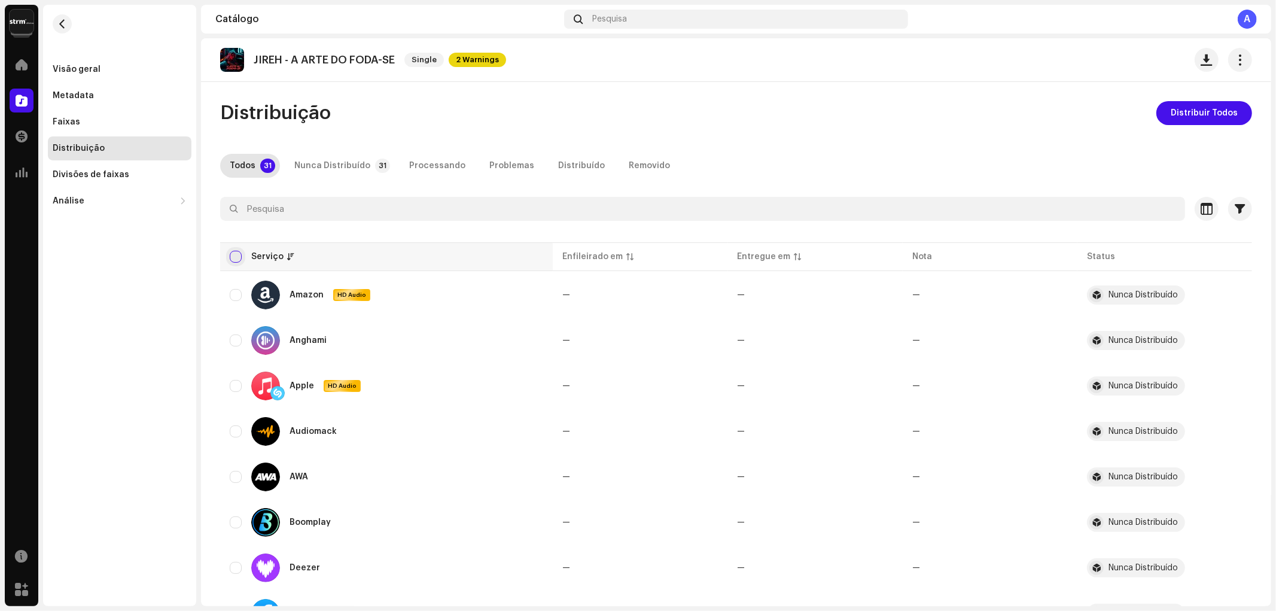
checkbox input "true"
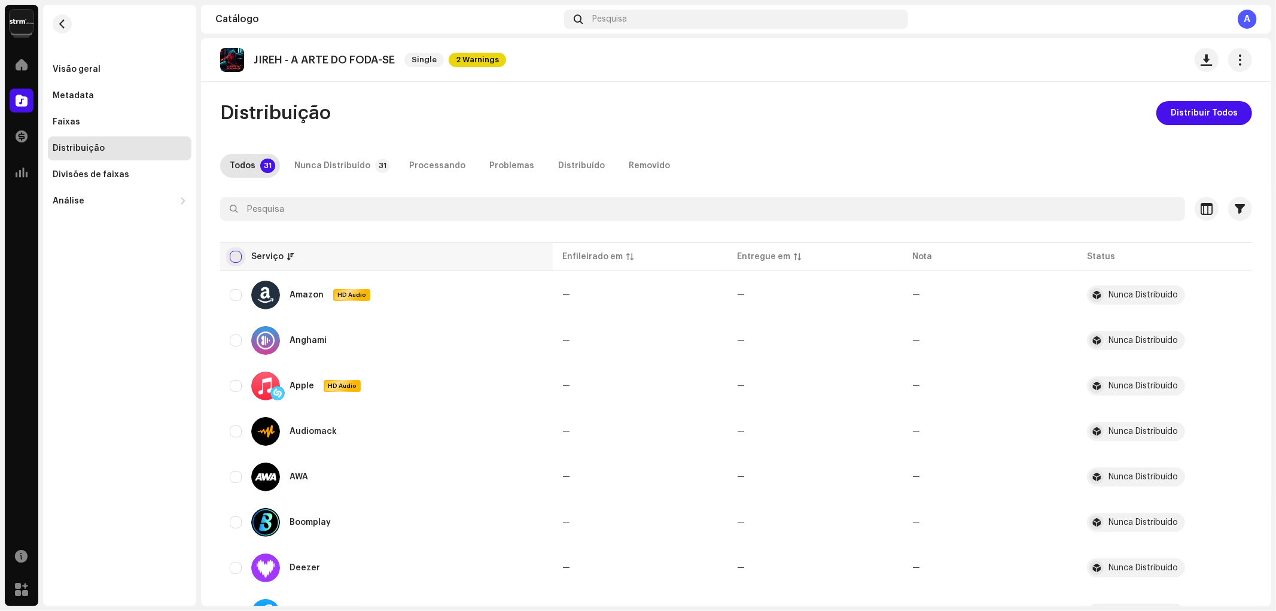
checkbox input "true"
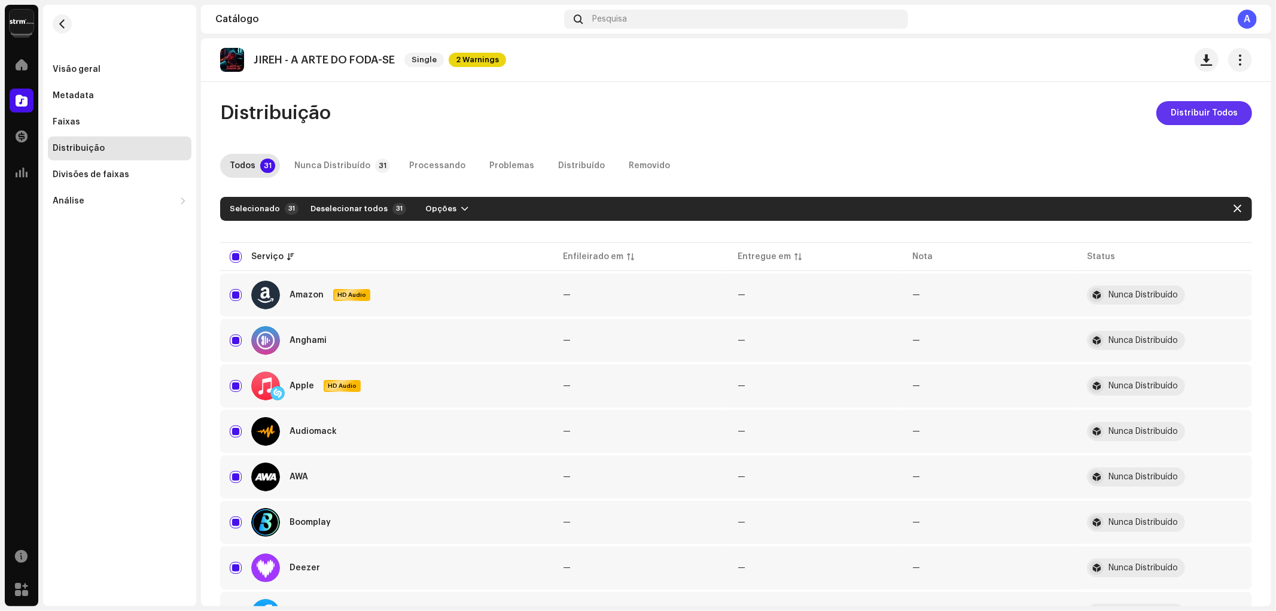
click at [1220, 111] on span "Distribuir Todos" at bounding box center [1203, 113] width 67 height 24
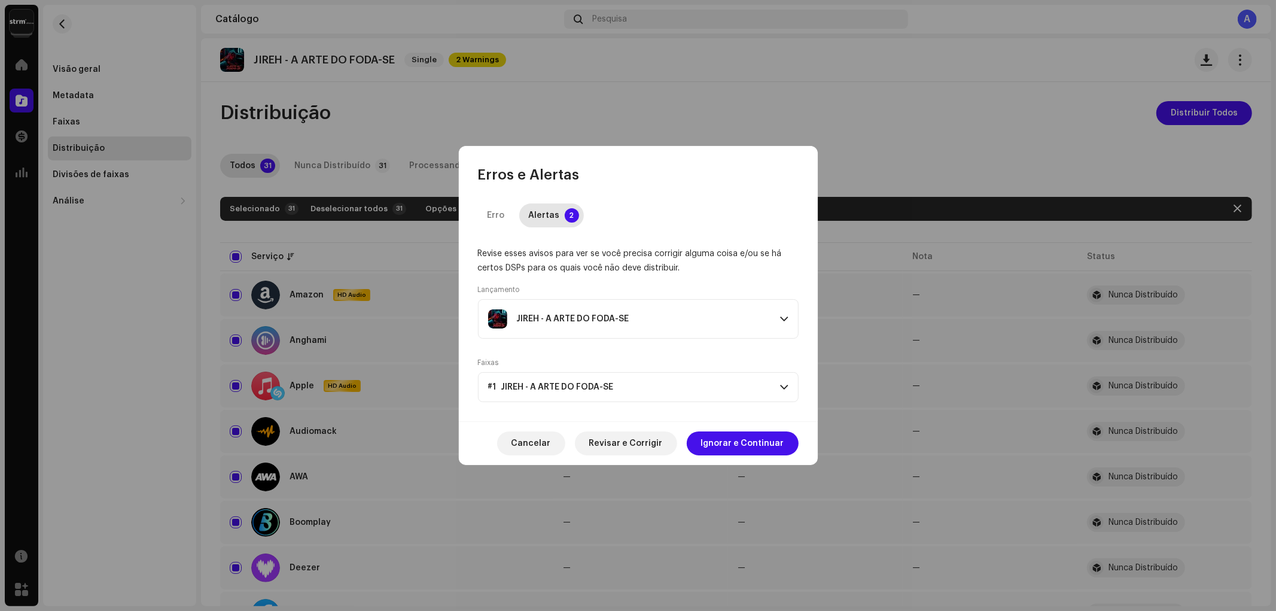
click at [573, 317] on div "JIREH - A ARTE DO FODA-SE" at bounding box center [573, 319] width 112 height 10
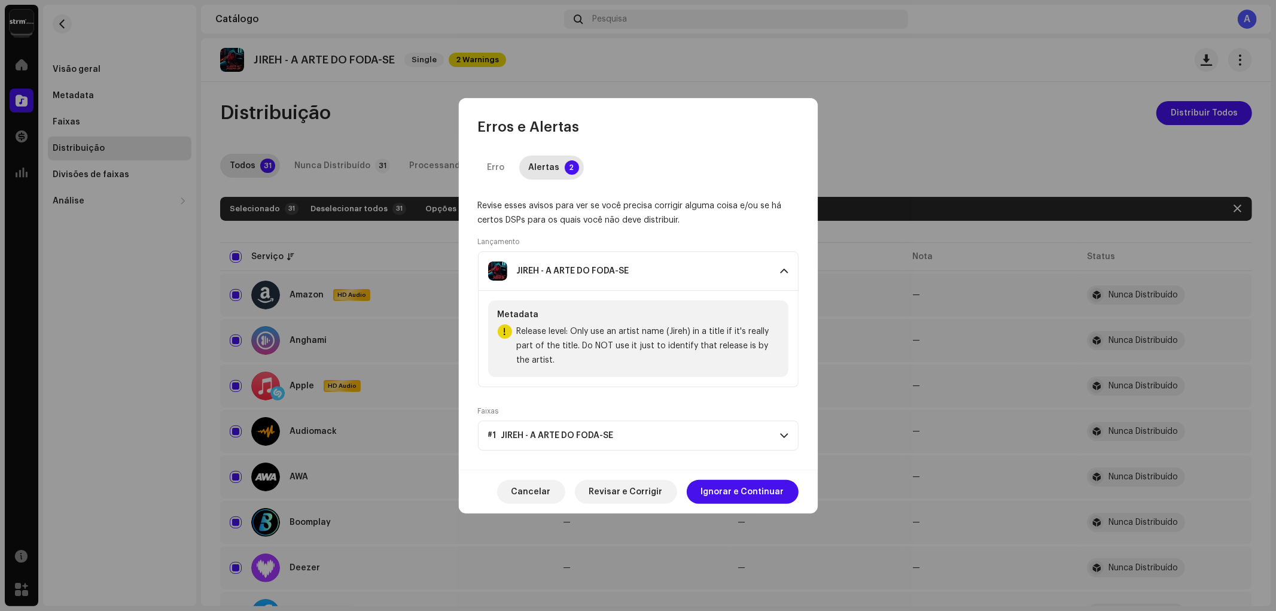
click at [612, 273] on div "JIREH - A ARTE DO FODA-SE" at bounding box center [573, 271] width 112 height 10
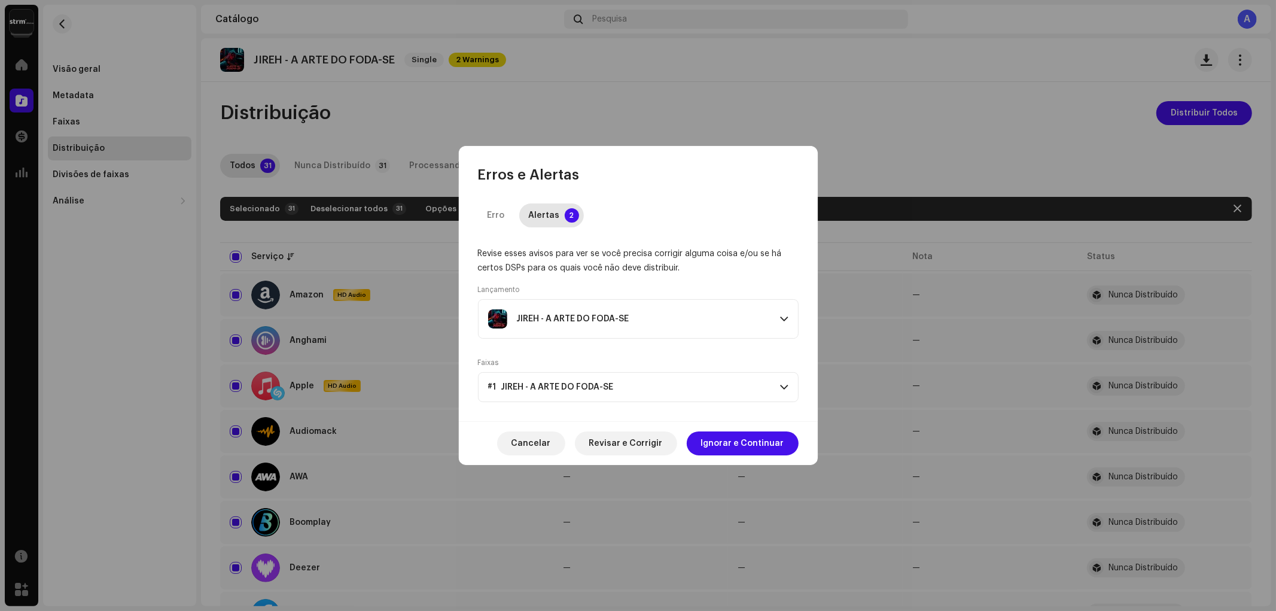
click at [618, 388] on p-accordion-header "#1 JIREH - A ARTE DO FODA-SE" at bounding box center [638, 387] width 321 height 30
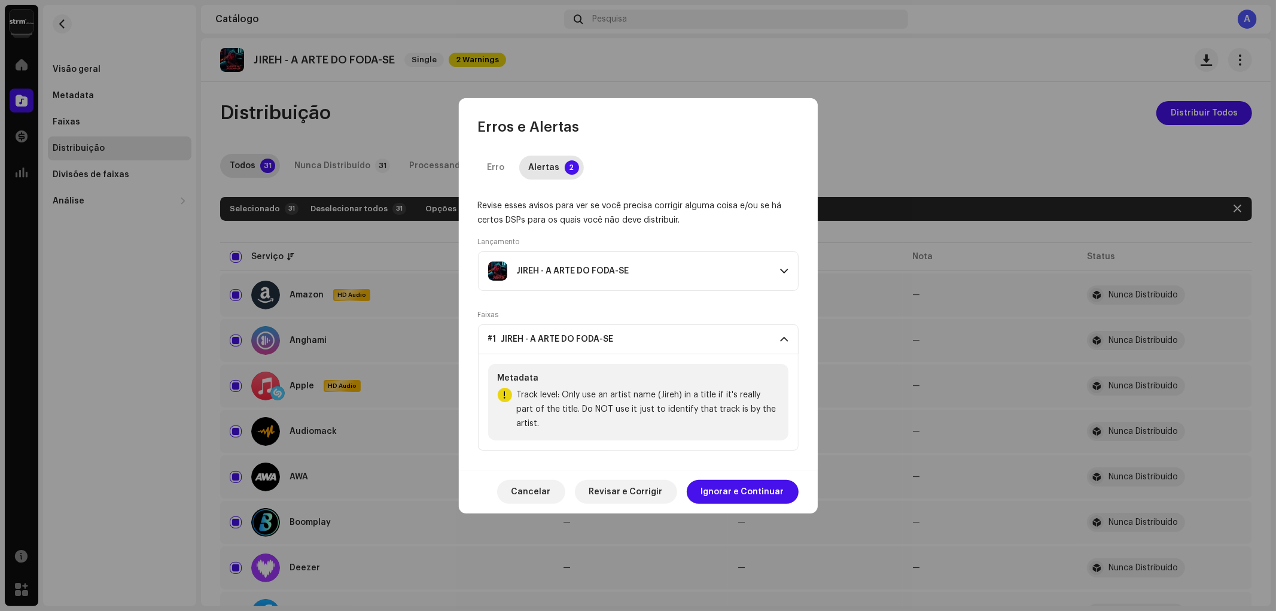
click at [630, 354] on p-accordion-header "#1 JIREH - A ARTE DO FODA-SE" at bounding box center [638, 339] width 321 height 30
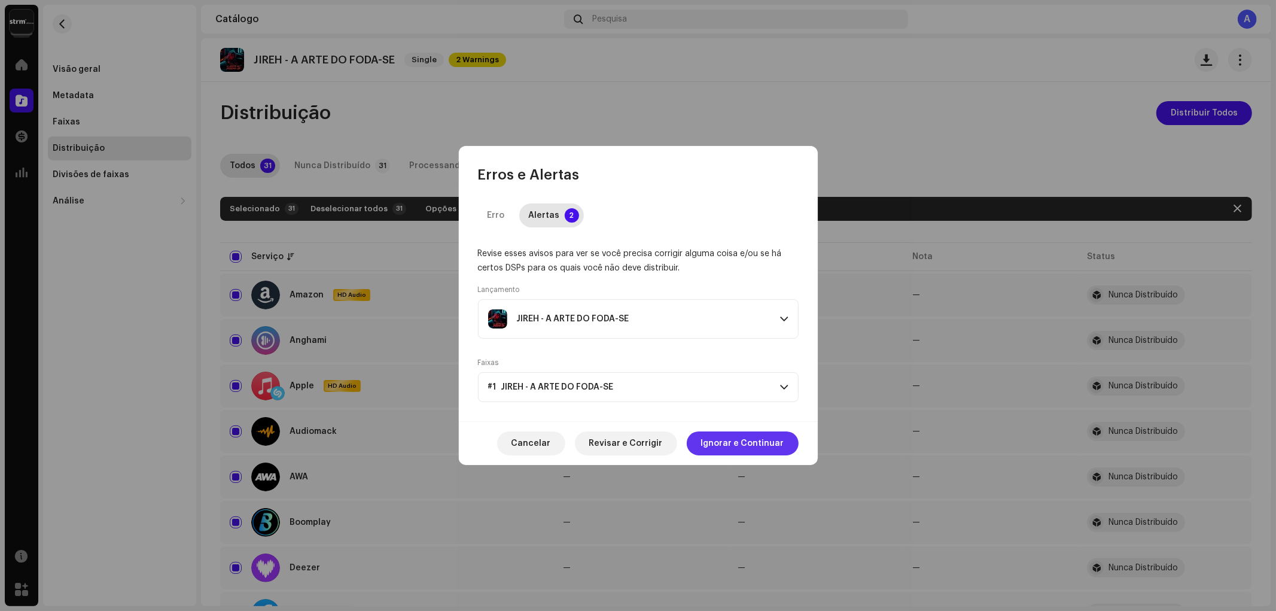
click at [728, 439] on span "Ignorar e Continuar" at bounding box center [742, 443] width 83 height 24
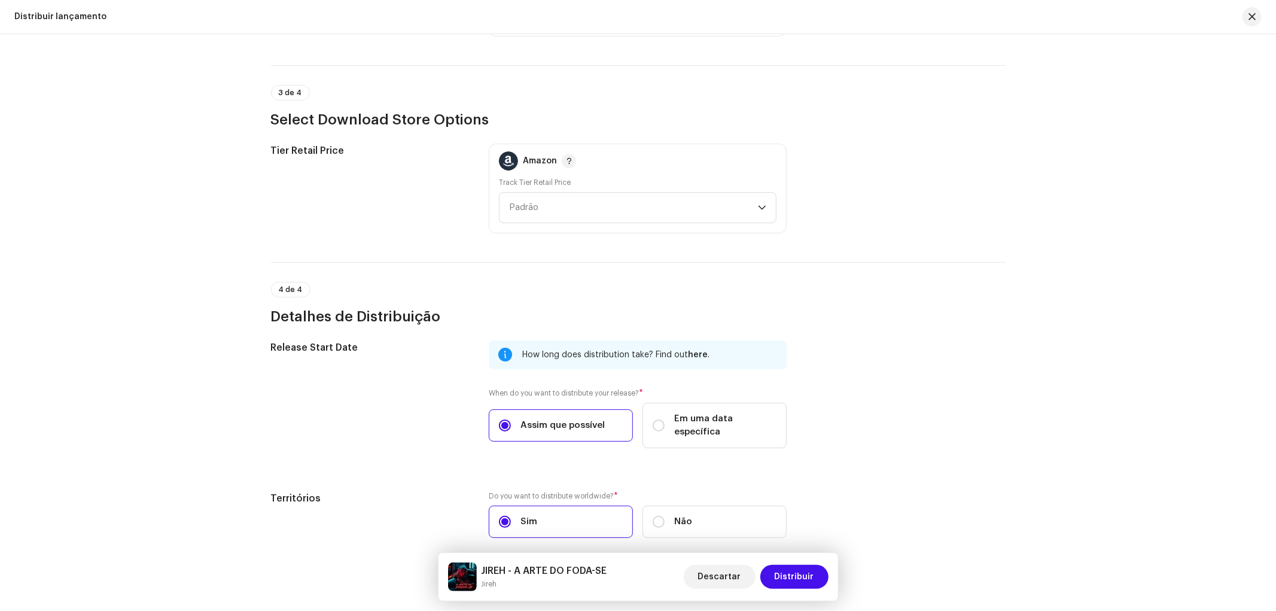
scroll to position [1724, 0]
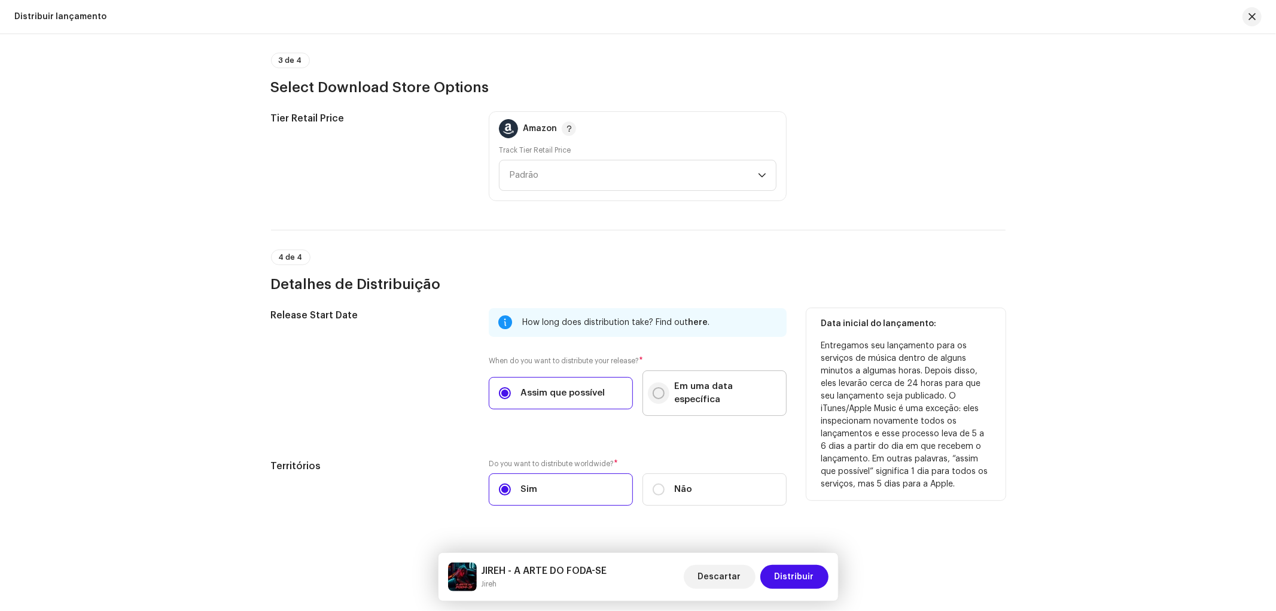
click at [662, 387] on input "Em uma data específica" at bounding box center [658, 393] width 12 height 12
radio input "true"
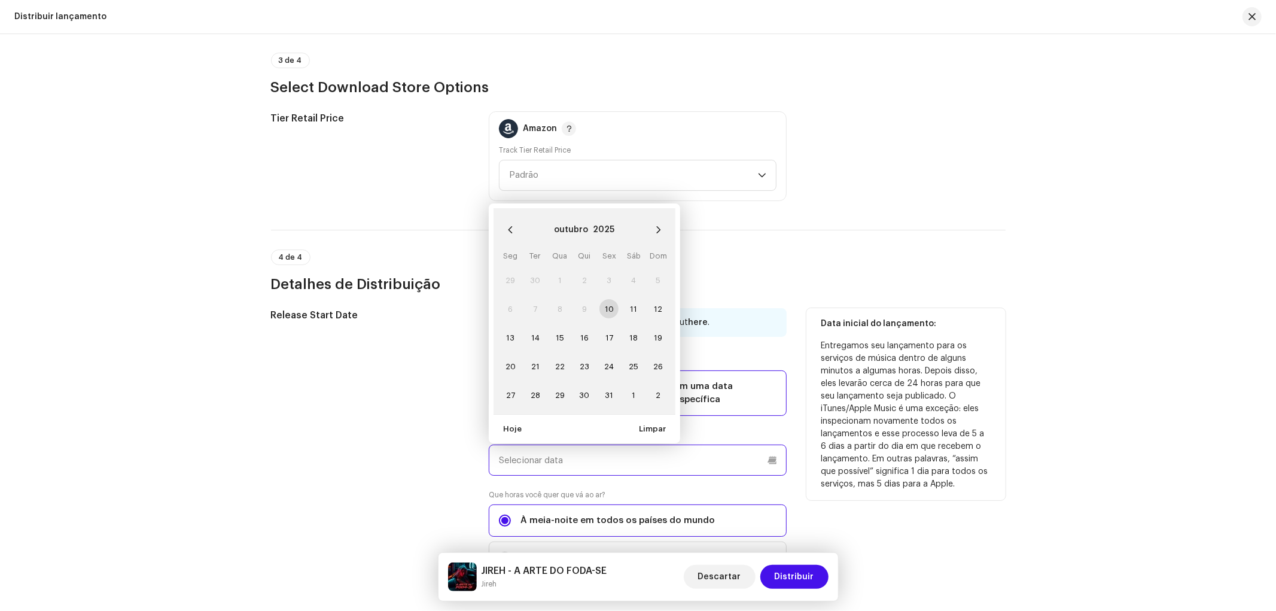
click at [597, 444] on input "text" at bounding box center [638, 459] width 298 height 31
click at [609, 356] on span "24" at bounding box center [608, 365] width 19 height 19
type input "[DATE]"
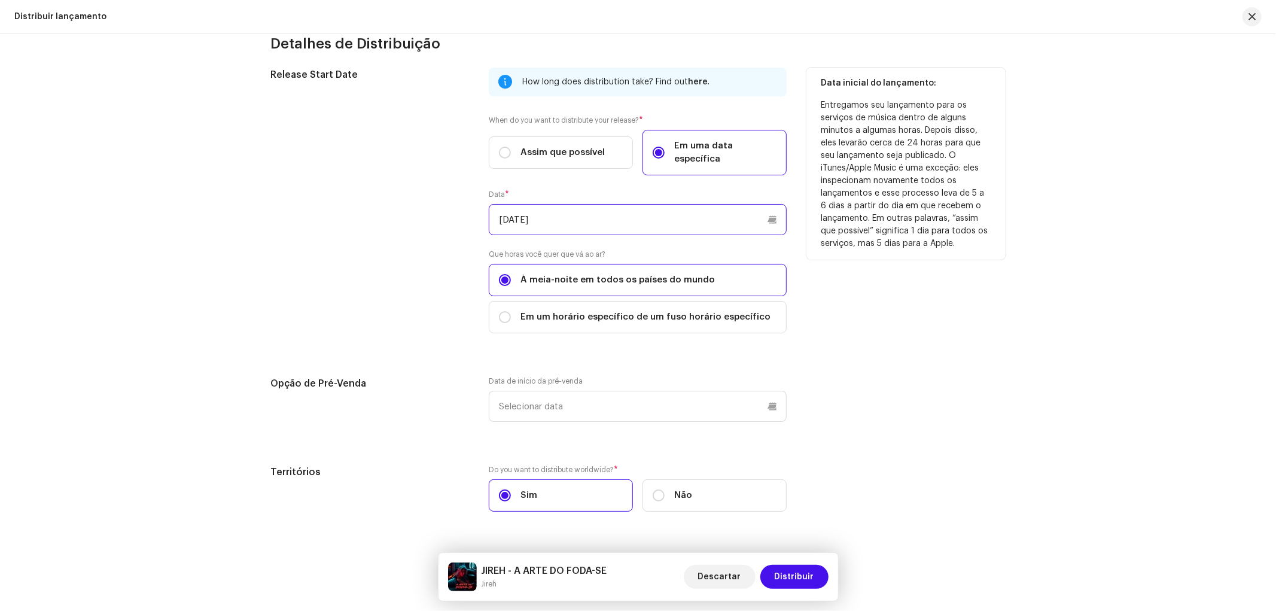
scroll to position [1971, 0]
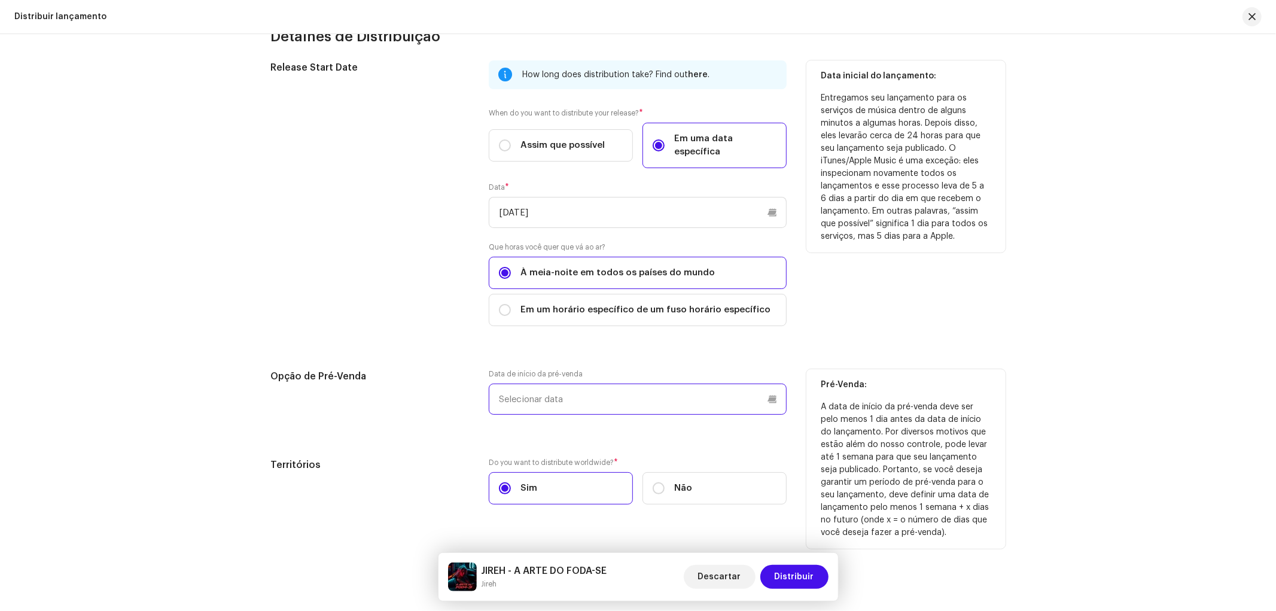
click at [499, 383] on input "text" at bounding box center [638, 398] width 298 height 31
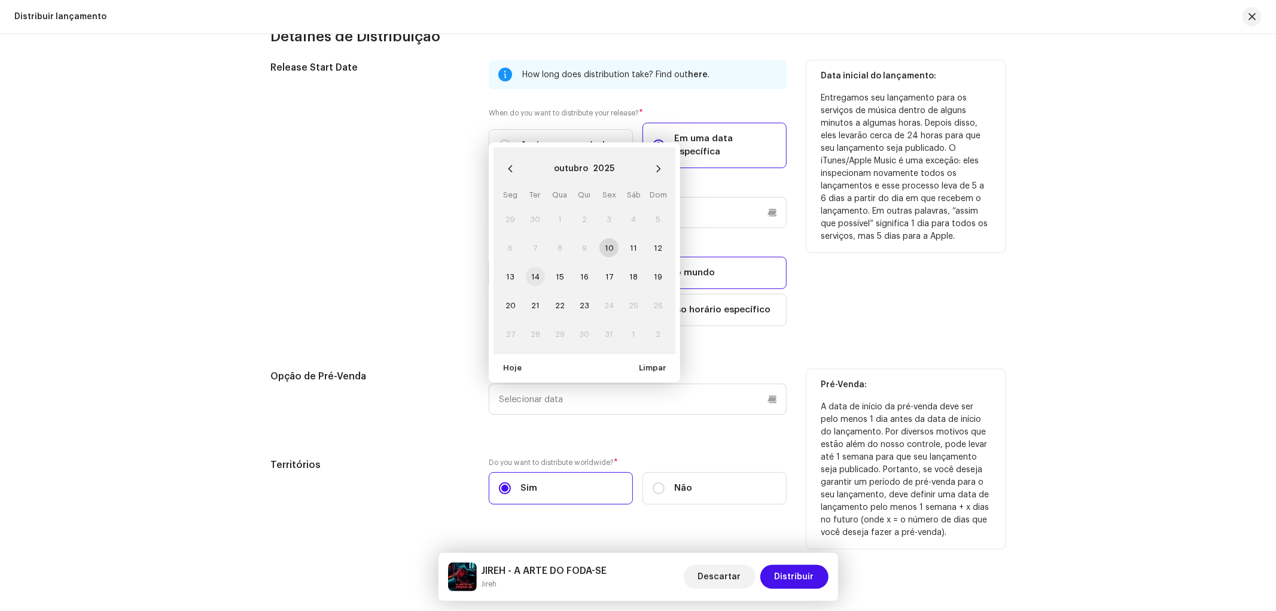
click at [531, 267] on span "14" at bounding box center [535, 276] width 19 height 19
type input "[DATE]"
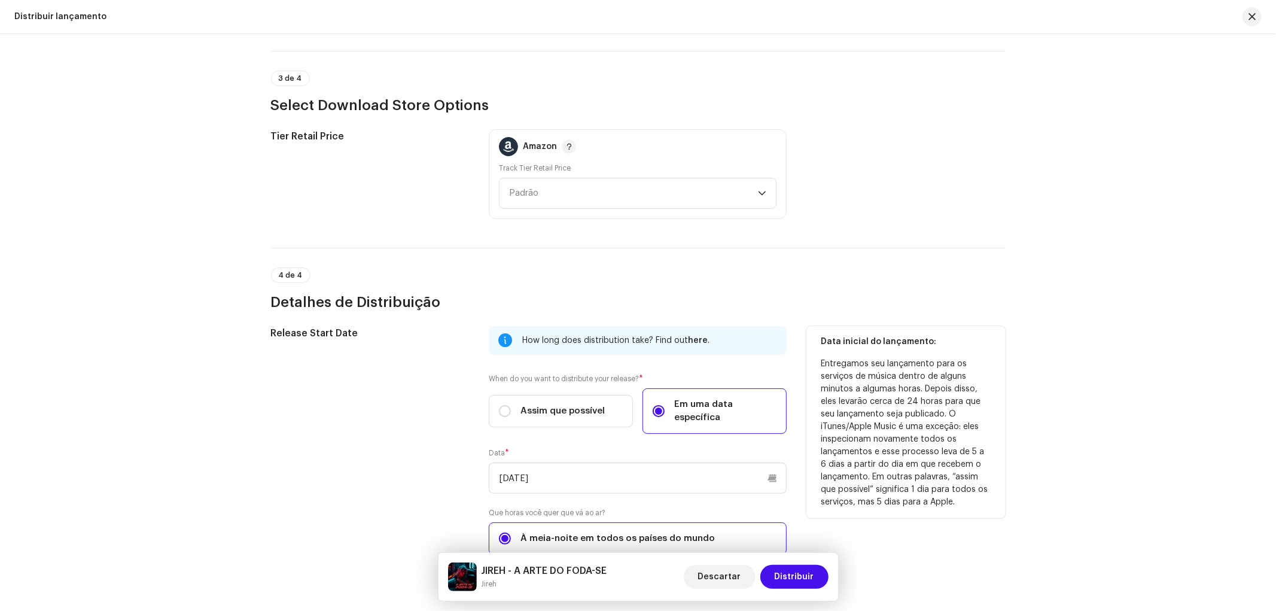
scroll to position [1439, 0]
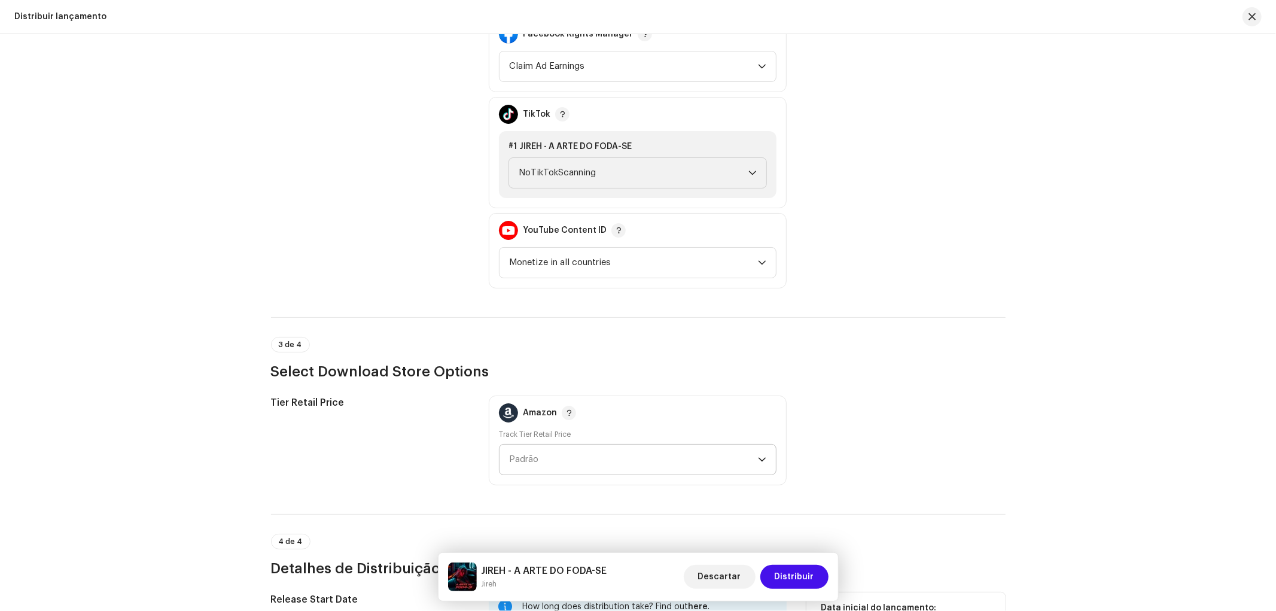
click at [535, 456] on span "Padrão" at bounding box center [633, 459] width 249 height 30
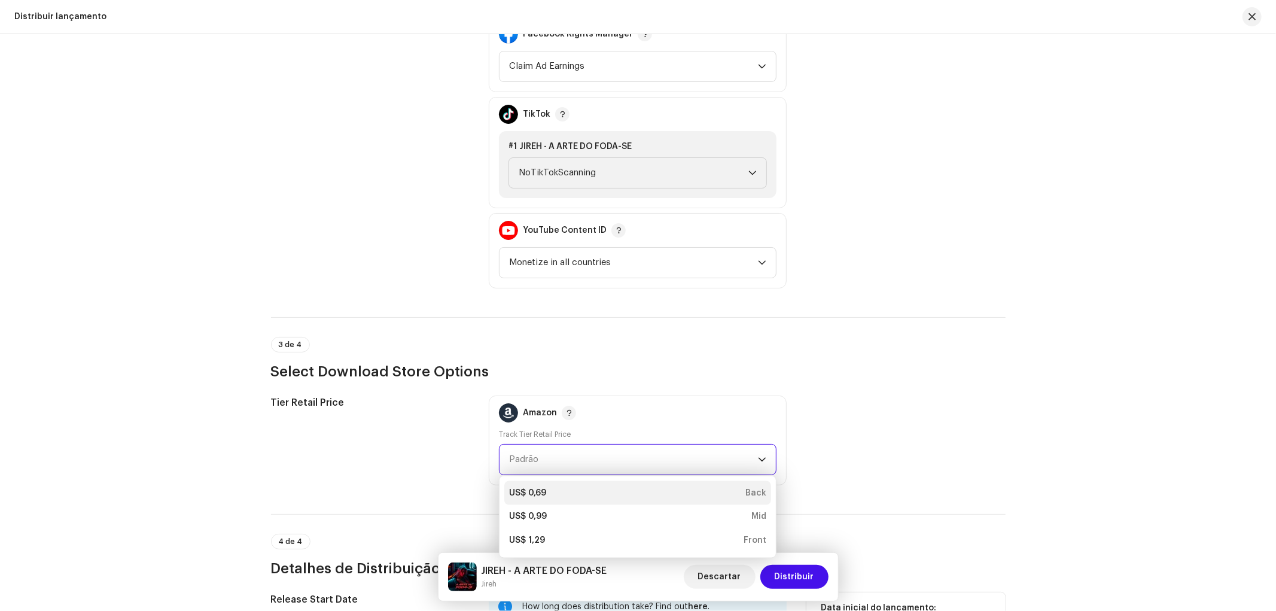
click at [542, 487] on div "US$ 0,69" at bounding box center [527, 493] width 37 height 12
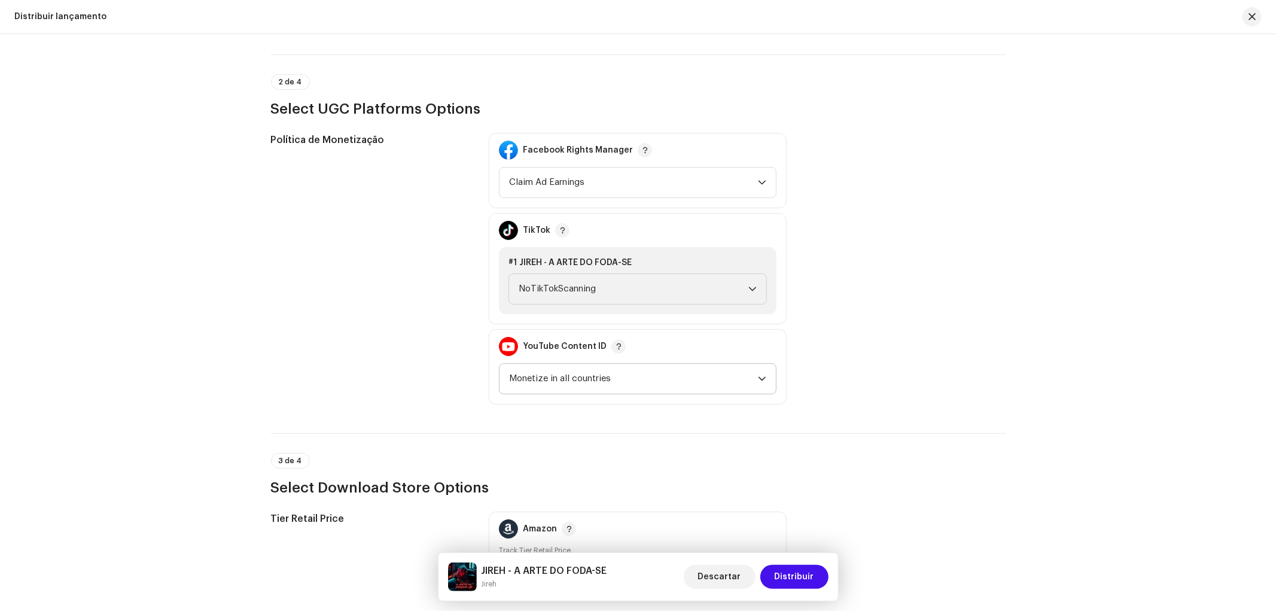
scroll to position [1307, 0]
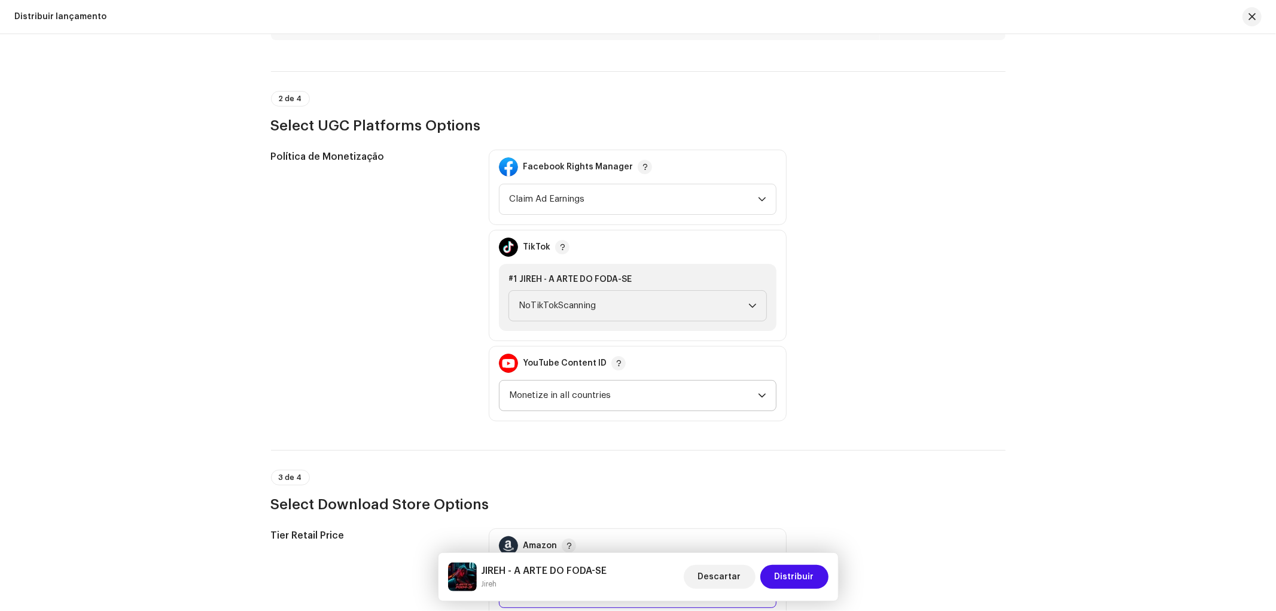
click at [636, 381] on span "Monetize in all countries" at bounding box center [633, 395] width 249 height 30
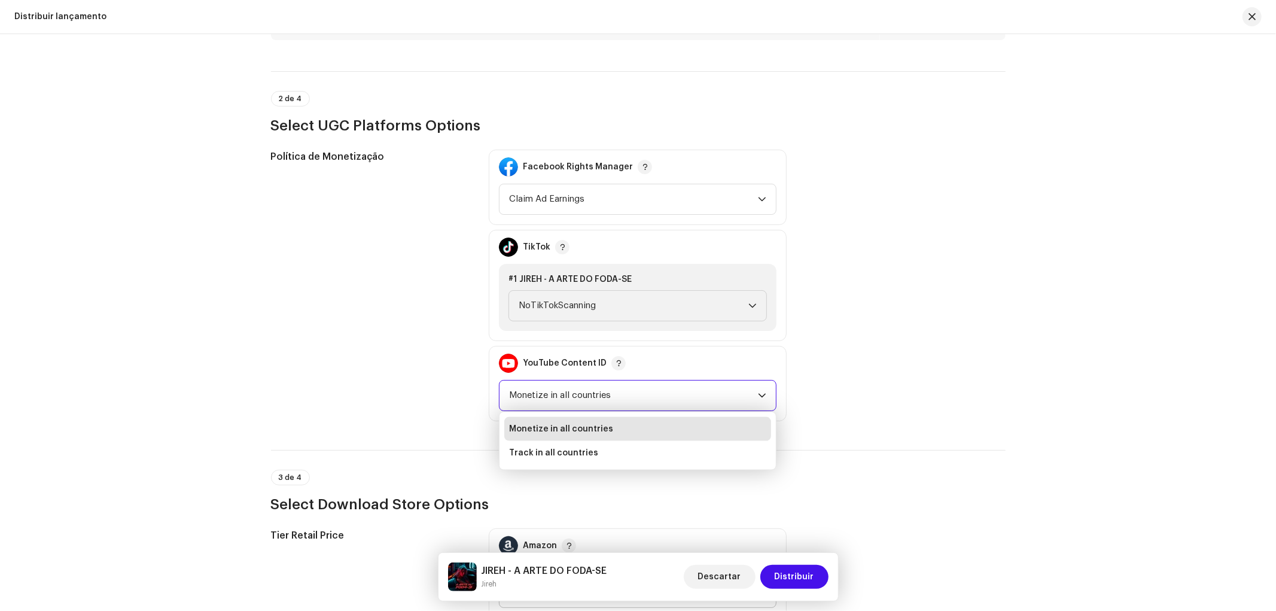
click at [636, 381] on span "Monetize in all countries" at bounding box center [633, 395] width 249 height 30
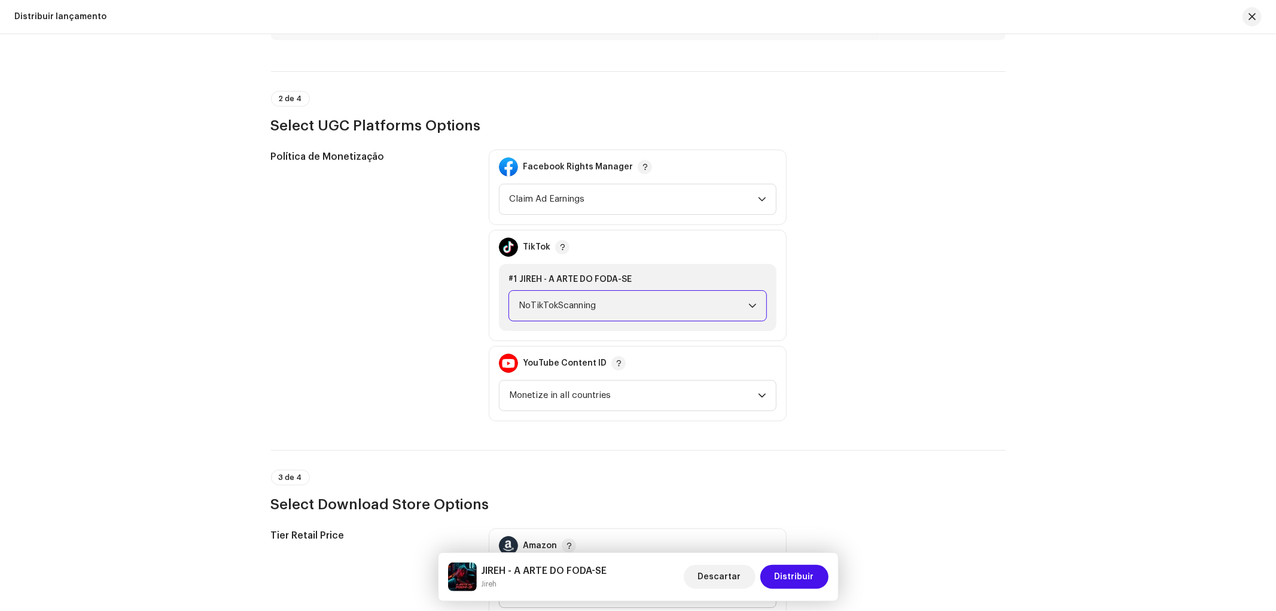
click at [610, 300] on span "NoTikTokScanning" at bounding box center [633, 306] width 230 height 30
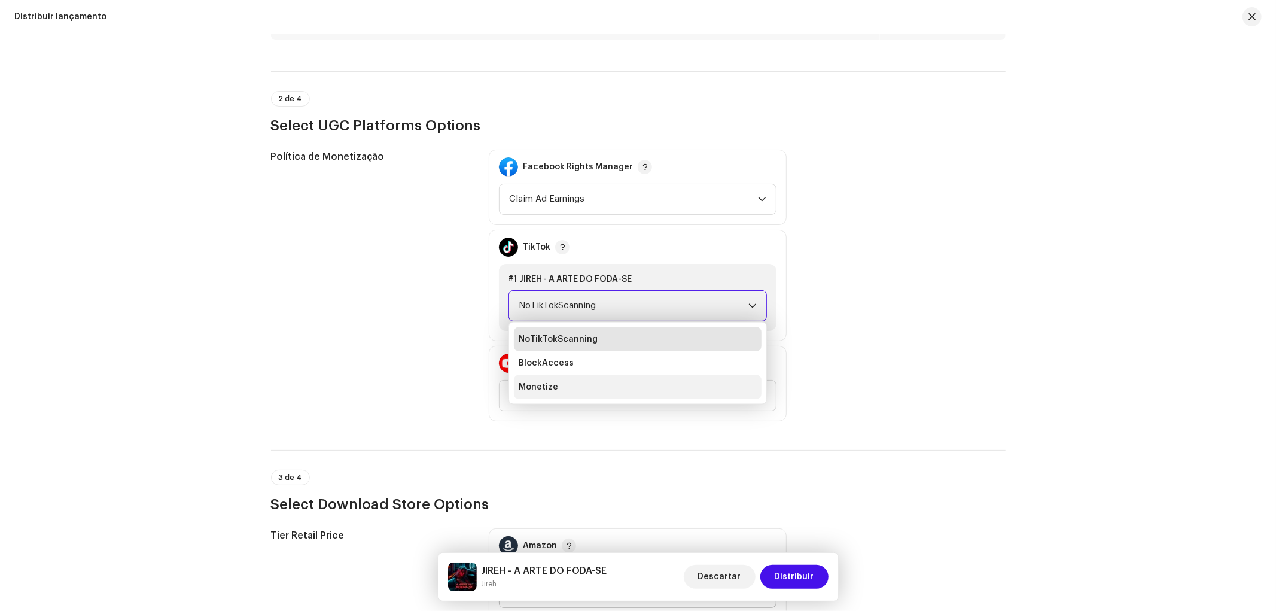
click at [593, 375] on li "Monetize" at bounding box center [638, 387] width 248 height 24
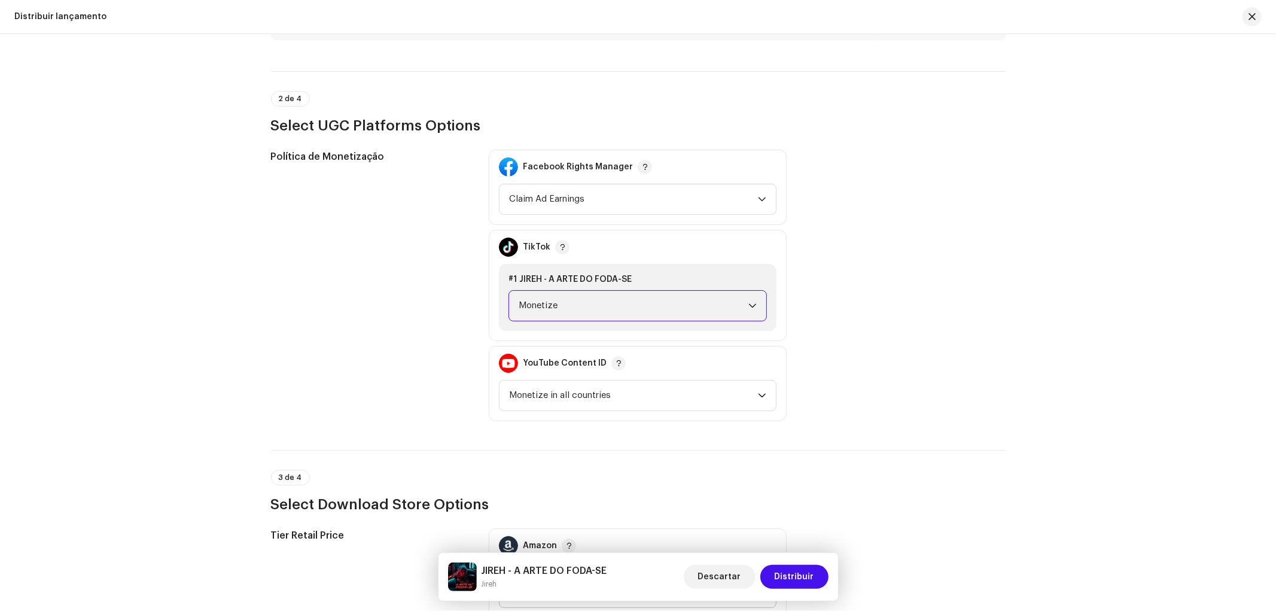
click at [576, 292] on span "Monetize" at bounding box center [633, 306] width 230 height 30
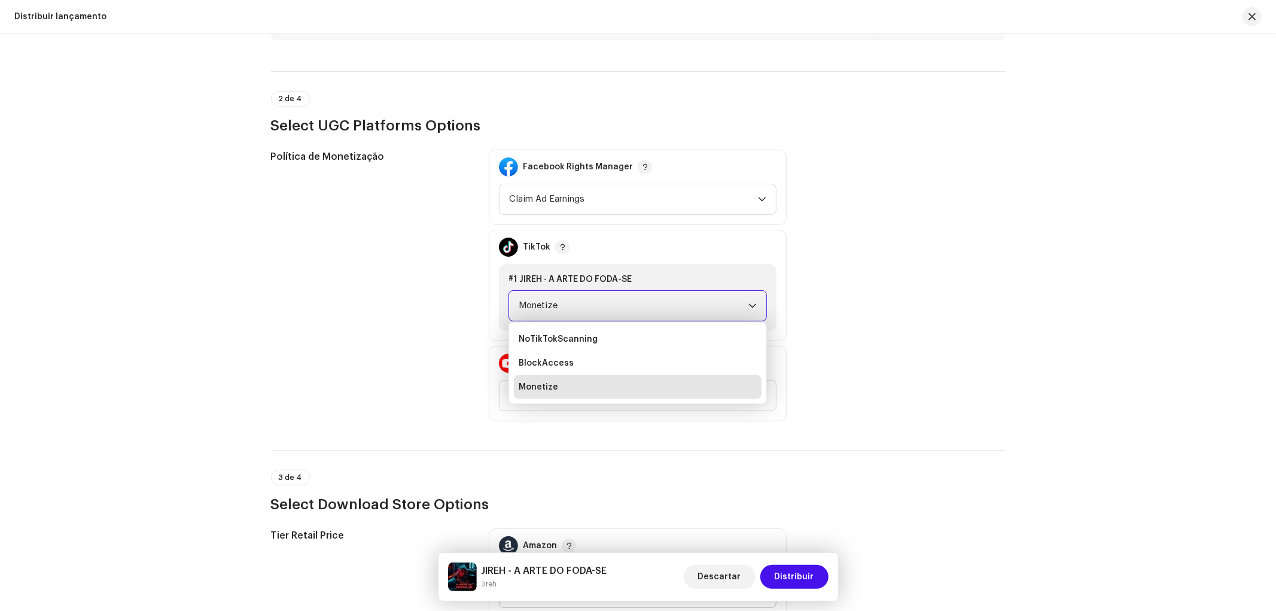
click at [576, 292] on span "Monetize" at bounding box center [633, 306] width 230 height 30
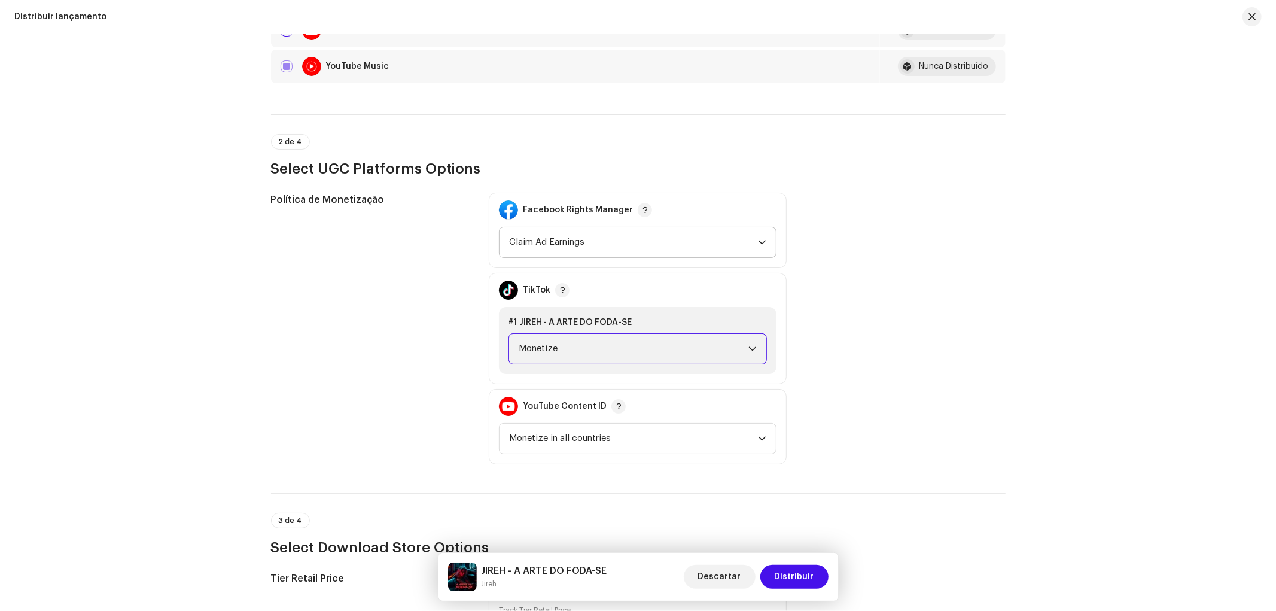
scroll to position [1240, 0]
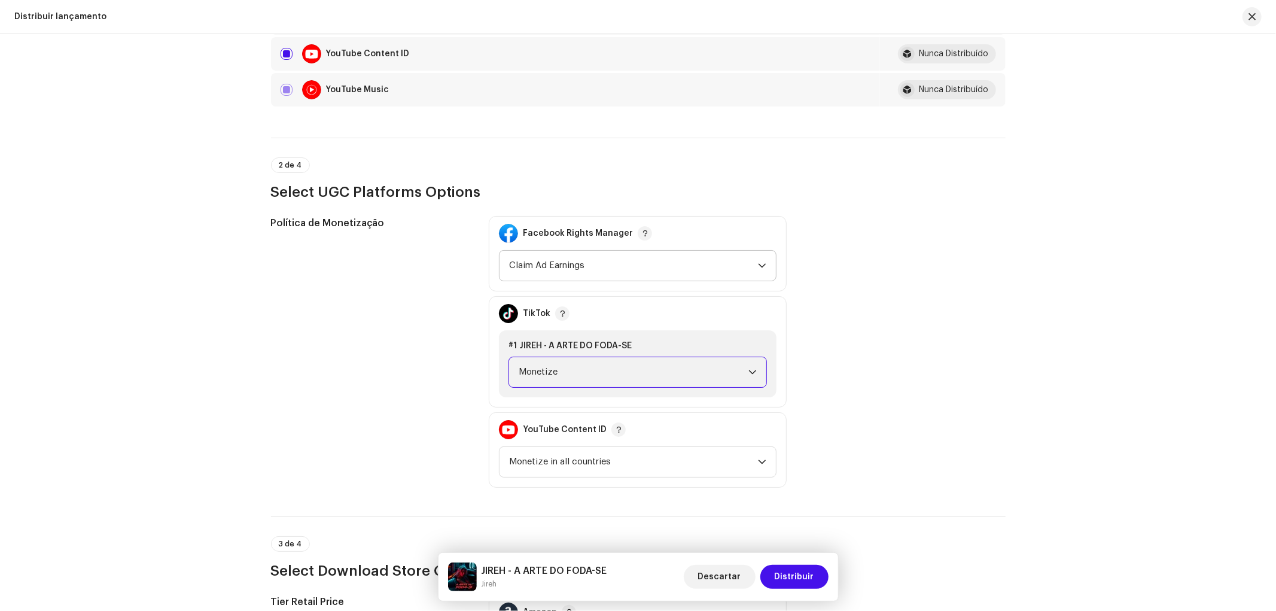
click at [582, 252] on span "Claim Ad Earnings" at bounding box center [633, 266] width 249 height 30
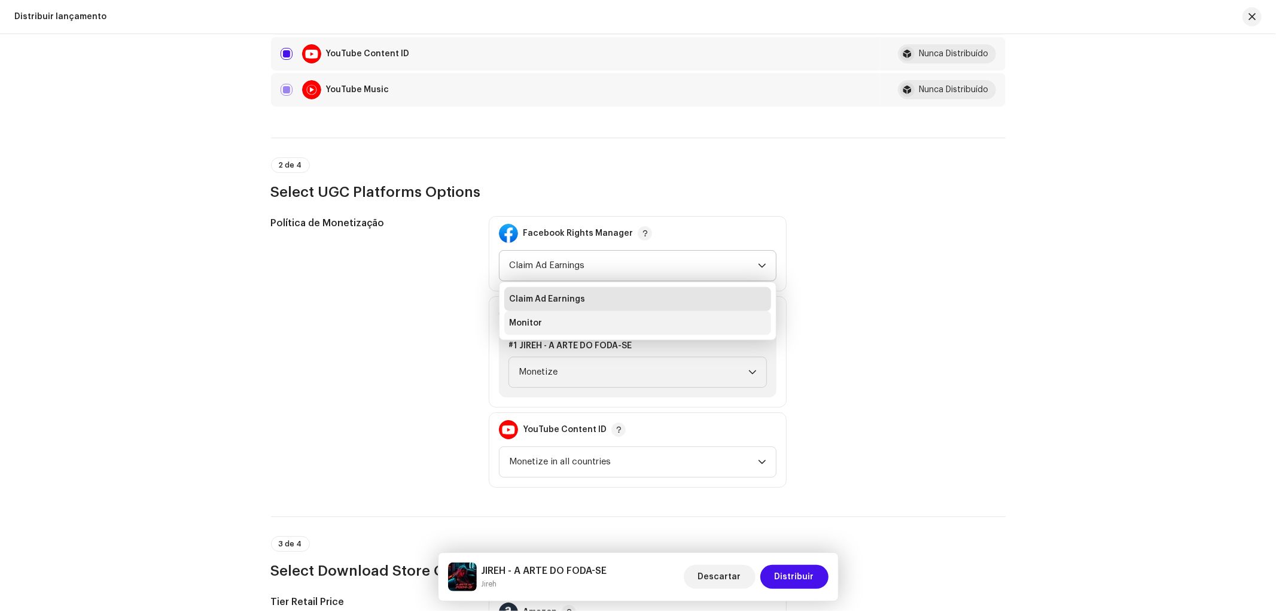
click at [567, 311] on li "Monitor" at bounding box center [637, 323] width 267 height 24
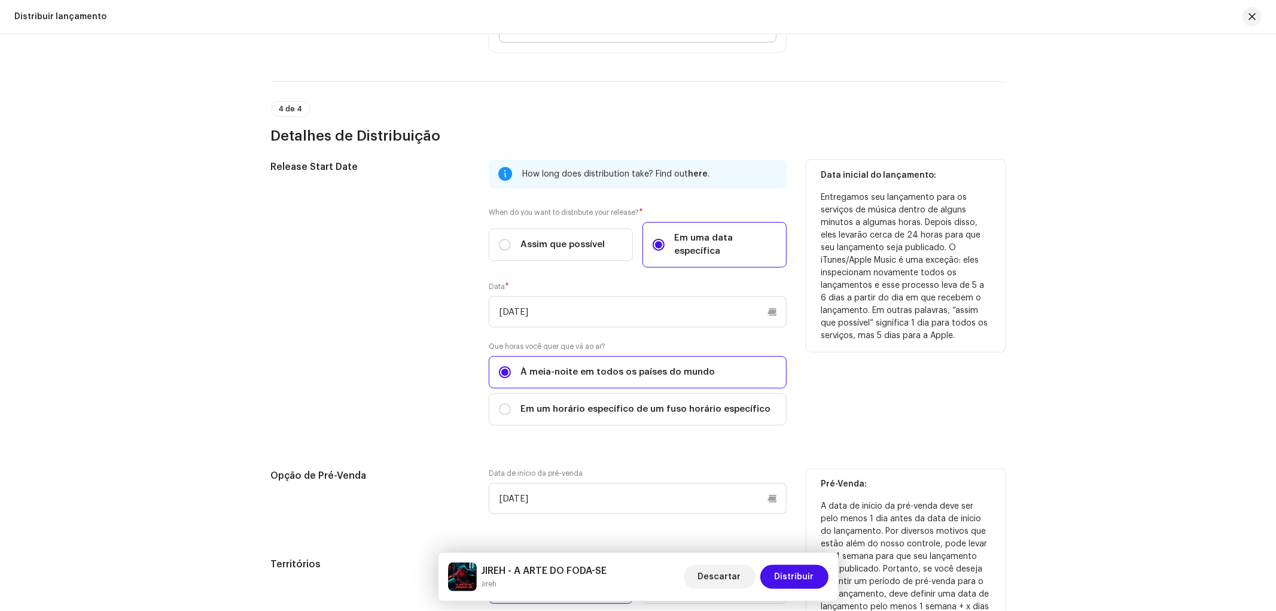
scroll to position [1971, 0]
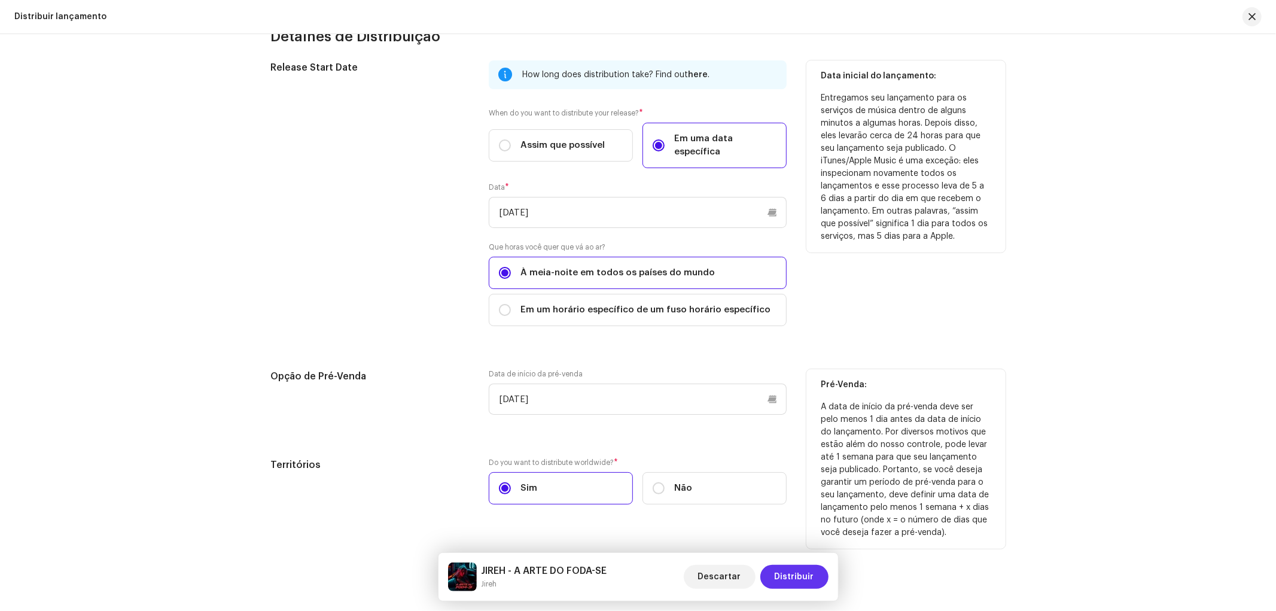
click at [786, 572] on span "Distribuir" at bounding box center [793, 577] width 39 height 24
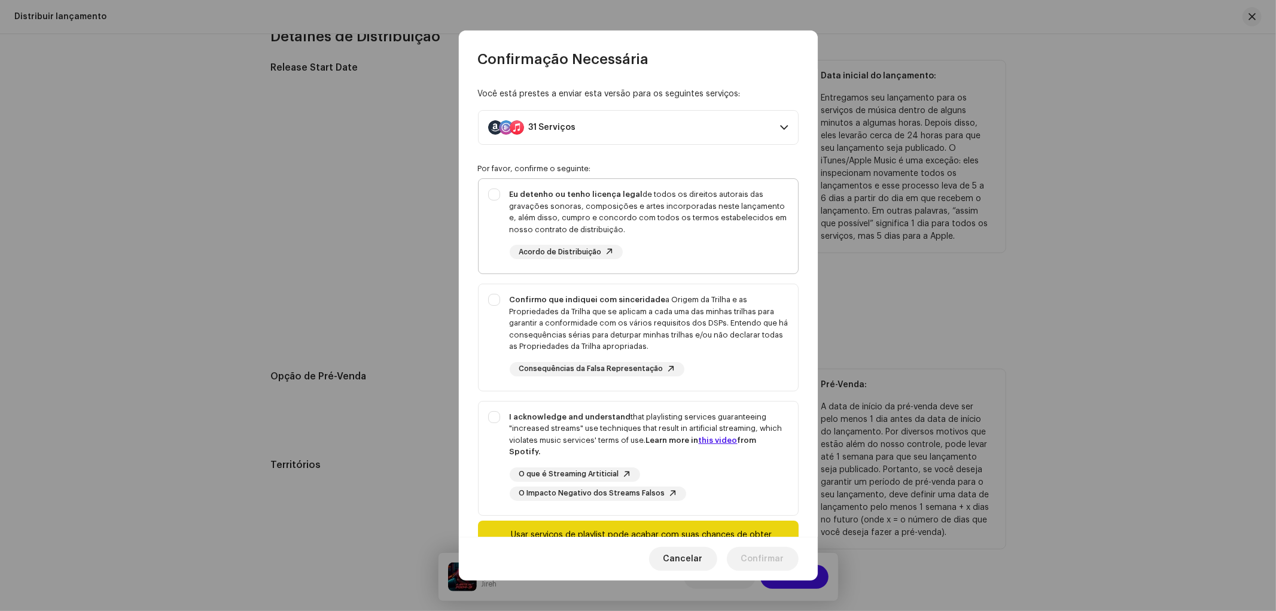
click at [489, 193] on div "Eu detenho ou tenho licença legal de todos os direitos autorais das gravações s…" at bounding box center [637, 224] width 319 height 90
checkbox input "true"
click at [489, 300] on div "Confirmo que indiquei com sinceridade a Origem da Trilha e as Propriedades da T…" at bounding box center [637, 335] width 319 height 102
checkbox input "true"
click at [492, 423] on div "I acknowledge and understand that playlisting services guaranteeing "increased …" at bounding box center [637, 455] width 319 height 109
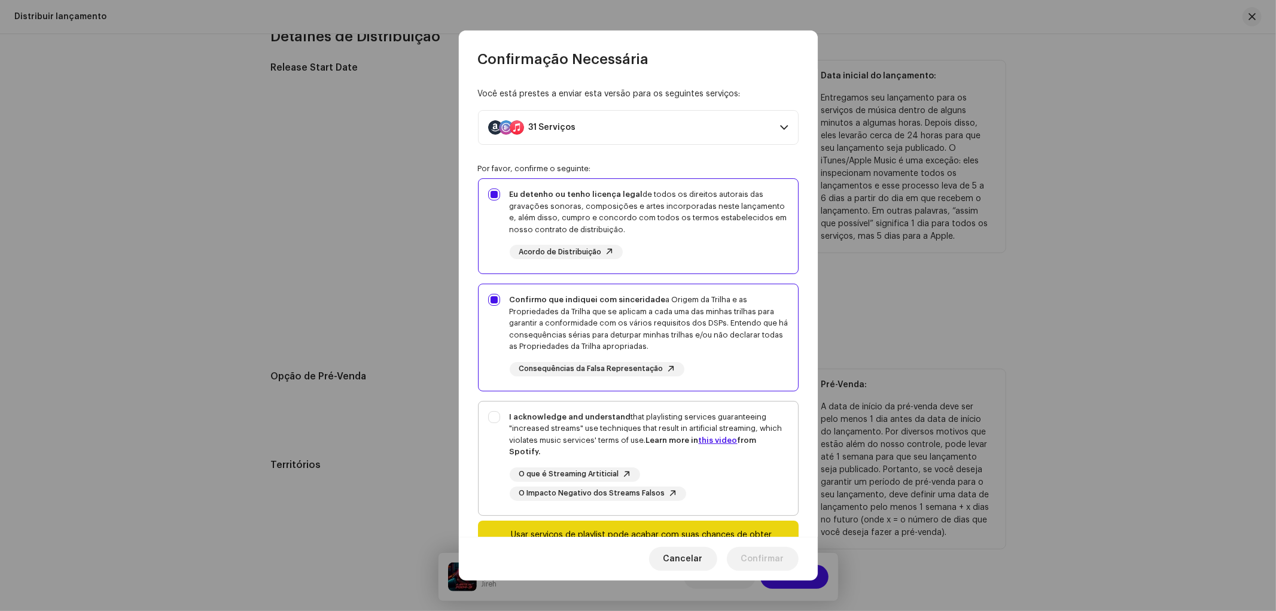
checkbox input "true"
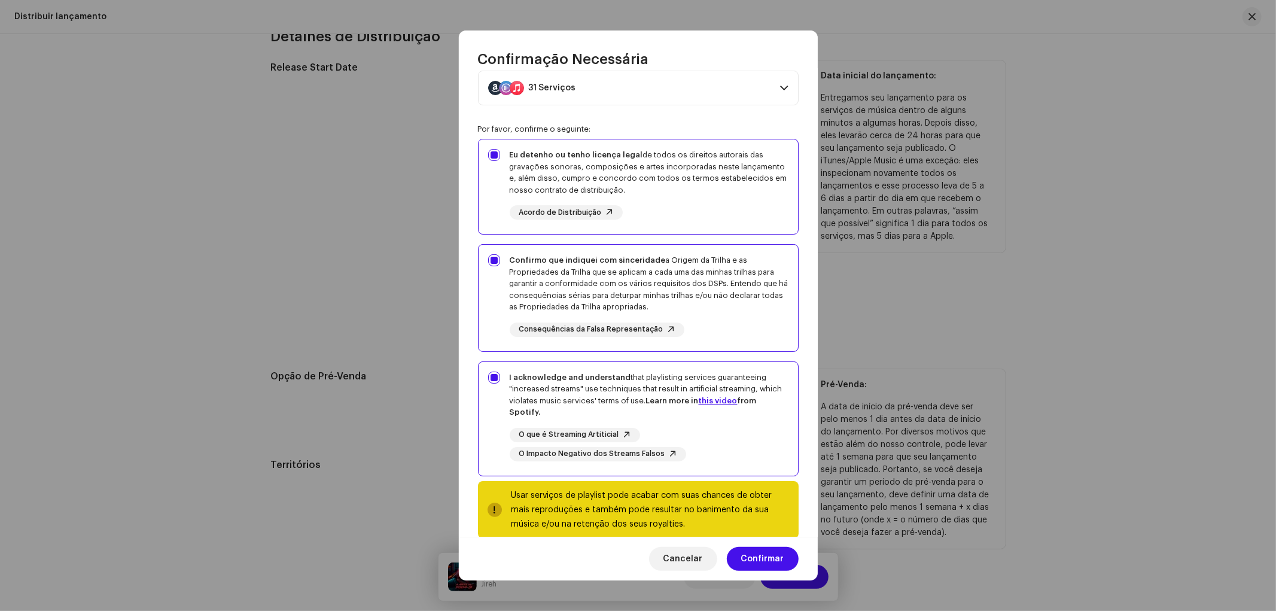
scroll to position [60, 0]
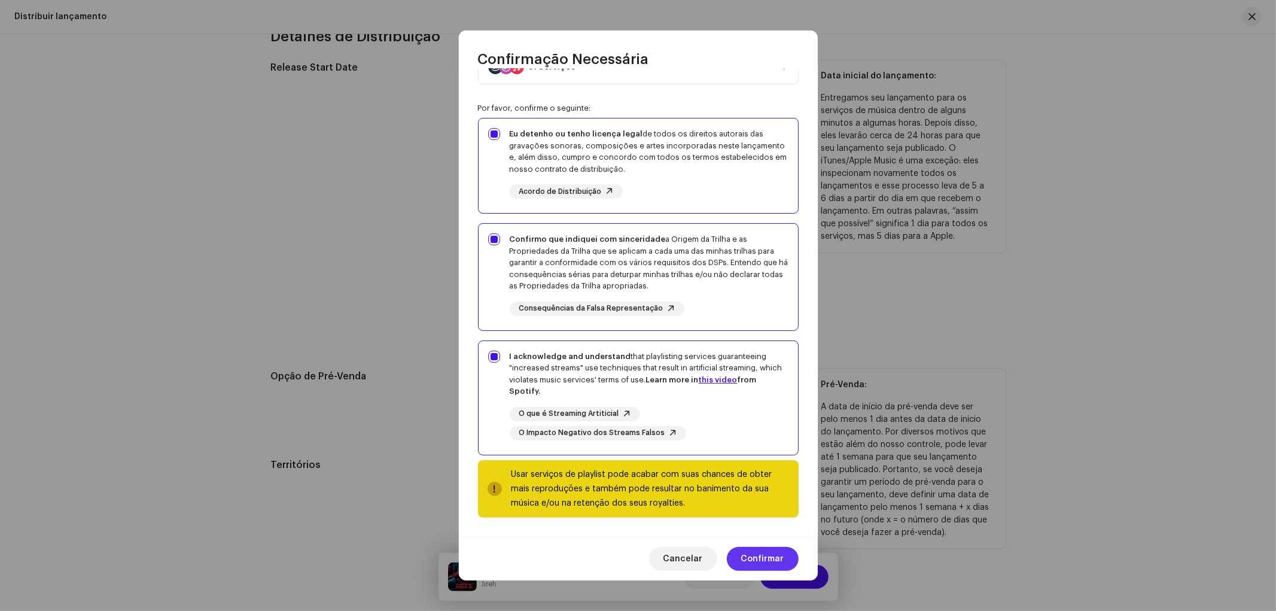
click at [765, 563] on span "Confirmar" at bounding box center [762, 559] width 43 height 24
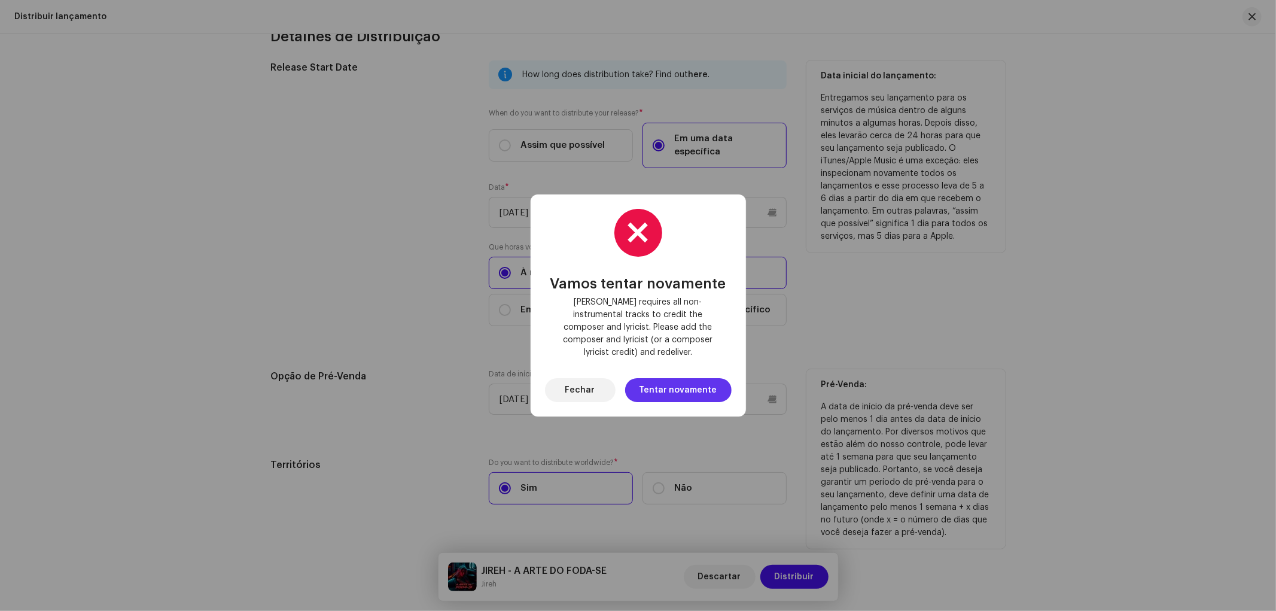
click at [679, 381] on span "Tentar novamente" at bounding box center [678, 390] width 78 height 24
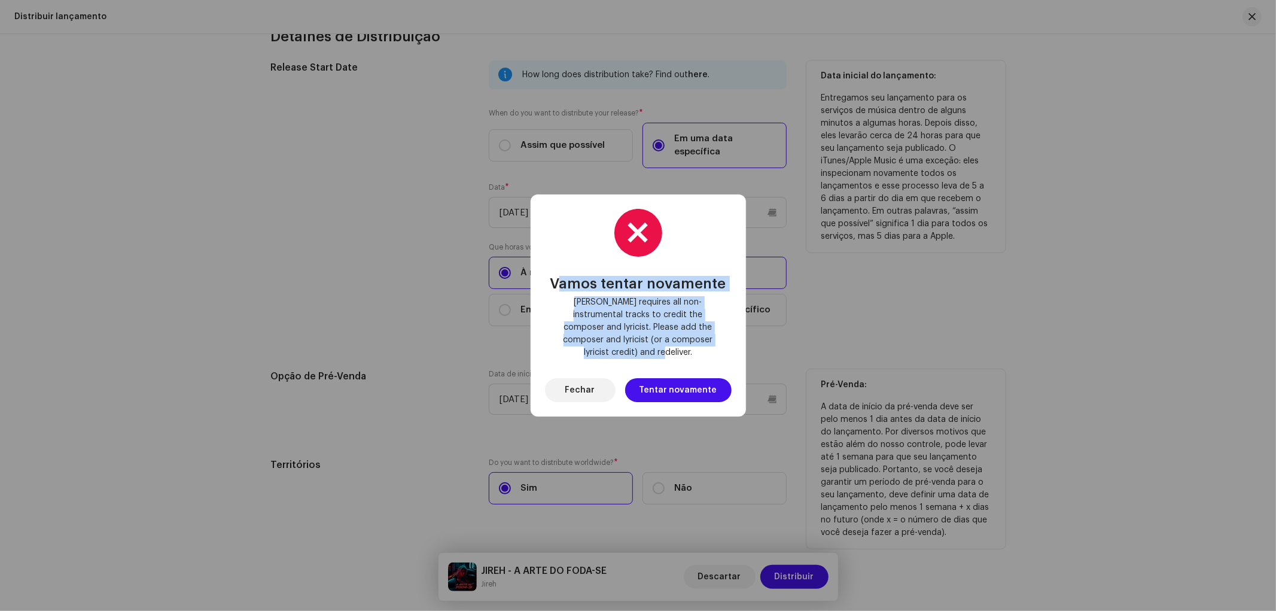
drag, startPoint x: 710, startPoint y: 345, endPoint x: 561, endPoint y: 297, distance: 157.0
click at [561, 297] on div "Vamos tentar novamente [PERSON_NAME] requires all non-instrumental tracks to cr…" at bounding box center [638, 317] width 176 height 83
click at [672, 355] on div "Vamos tentar novamente [PERSON_NAME] requires all non-instrumental tracks to cr…" at bounding box center [638, 305] width 187 height 193
drag, startPoint x: 722, startPoint y: 346, endPoint x: 548, endPoint y: 290, distance: 183.3
click at [548, 290] on div "Vamos tentar novamente [PERSON_NAME] requires all non-instrumental tracks to cr…" at bounding box center [638, 305] width 187 height 193
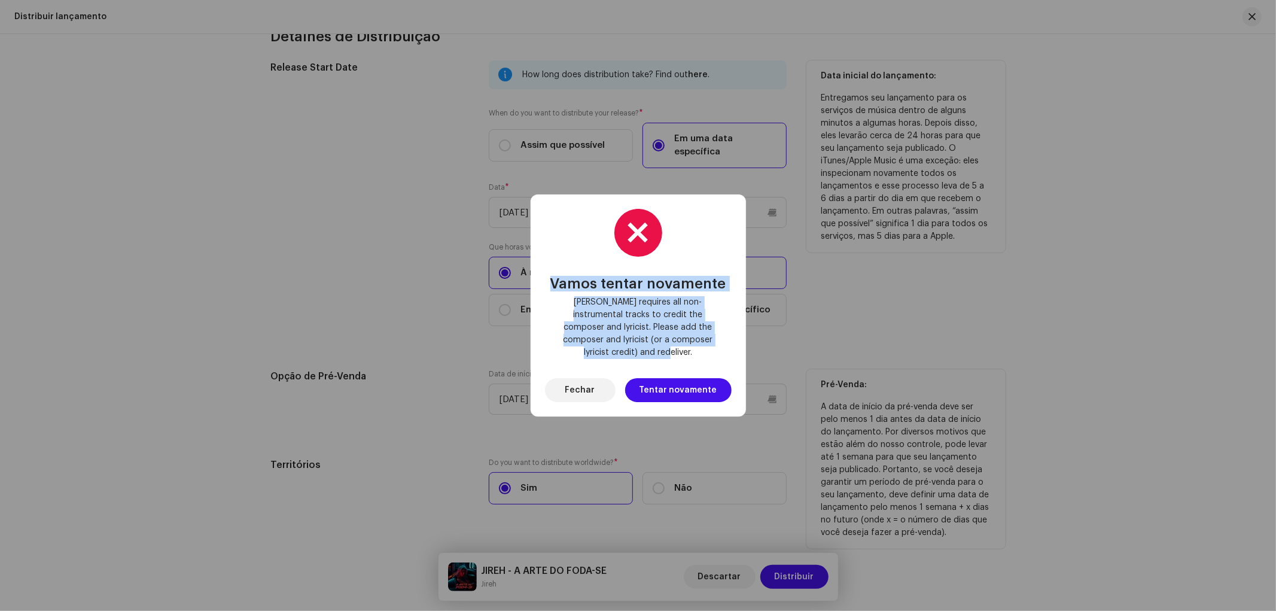
copy div "Vamos tentar novamente [PERSON_NAME] requires all non-instrumental tracks to cr…"
click at [475, 309] on div "Vamos tentar novamente [PERSON_NAME] requires all non-instrumental tracks to cr…" at bounding box center [638, 305] width 1276 height 611
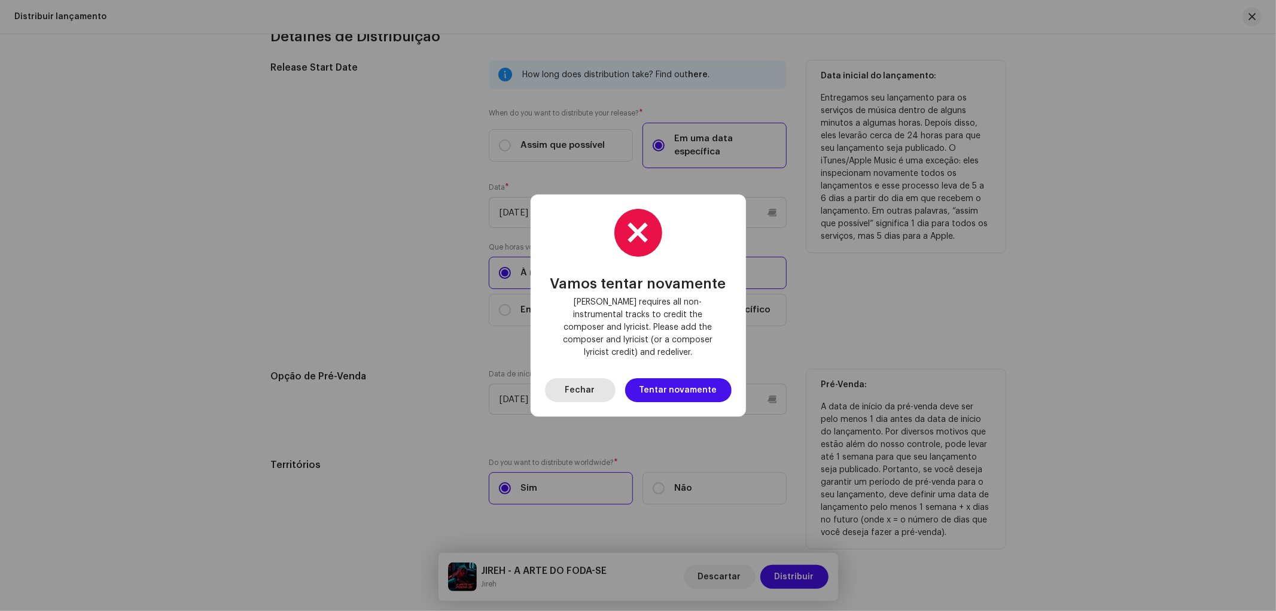
click at [573, 386] on span "Fechar" at bounding box center [580, 390] width 30 height 24
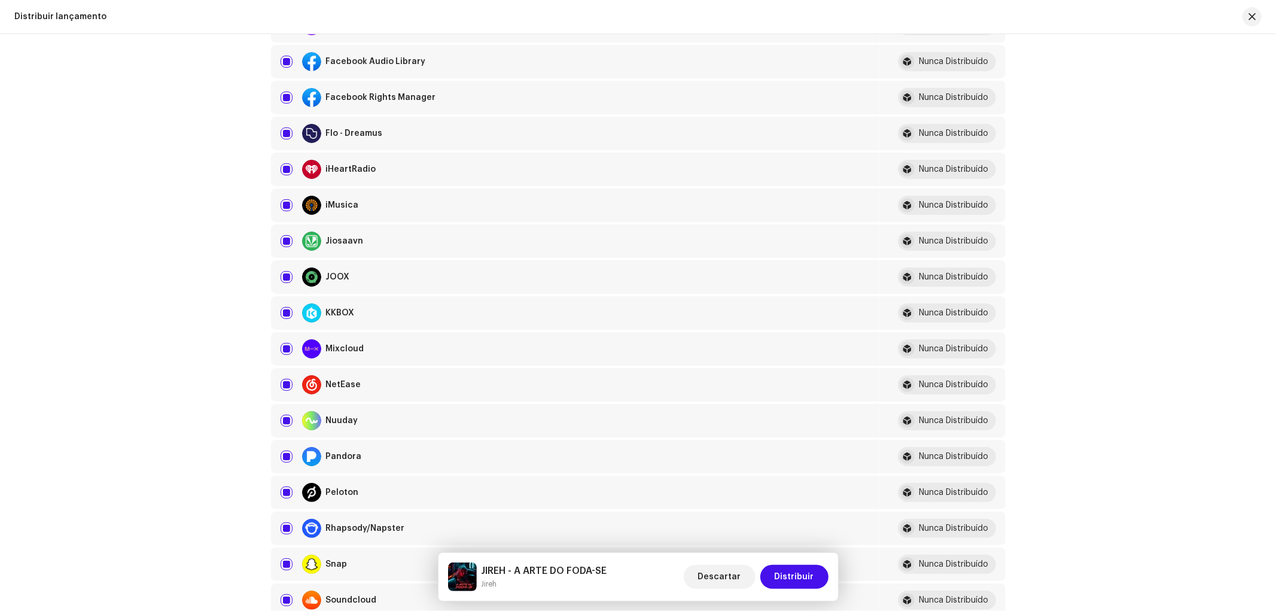
scroll to position [0, 0]
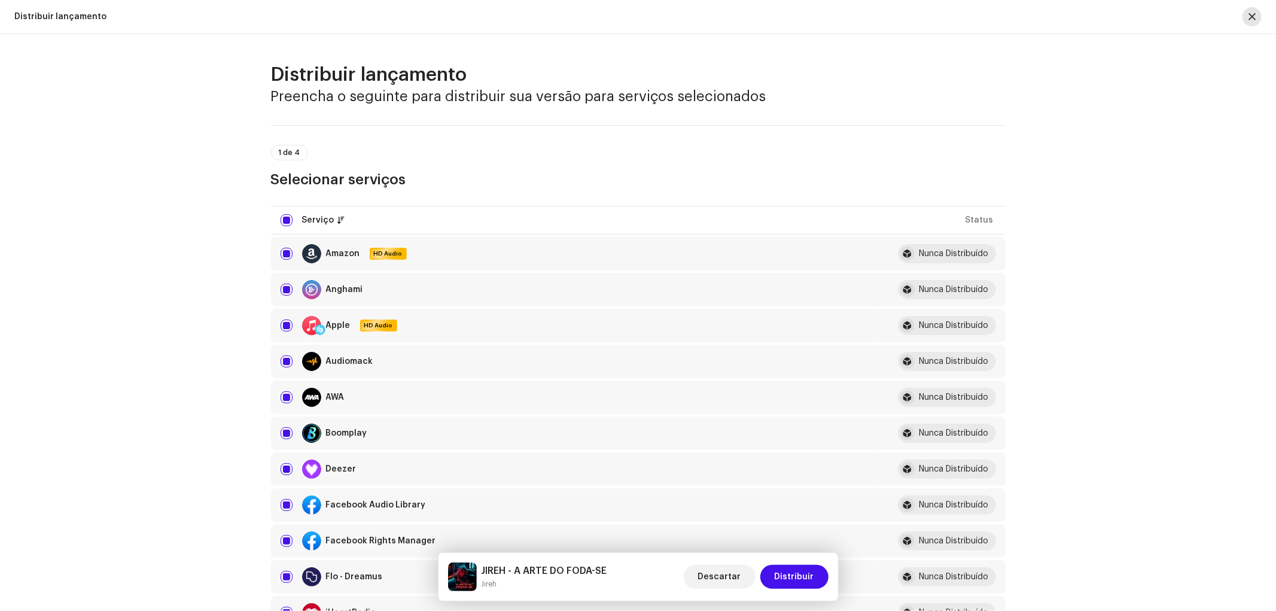
click at [1250, 13] on span "button" at bounding box center [1251, 17] width 7 height 10
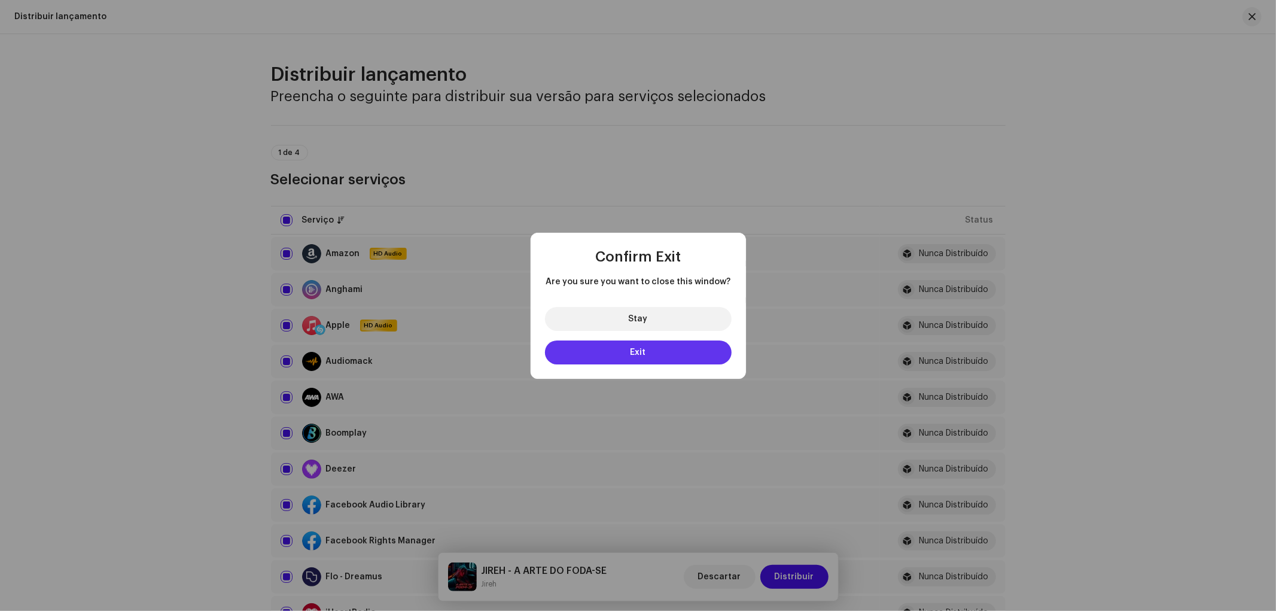
click at [620, 343] on button "Exit" at bounding box center [638, 352] width 187 height 24
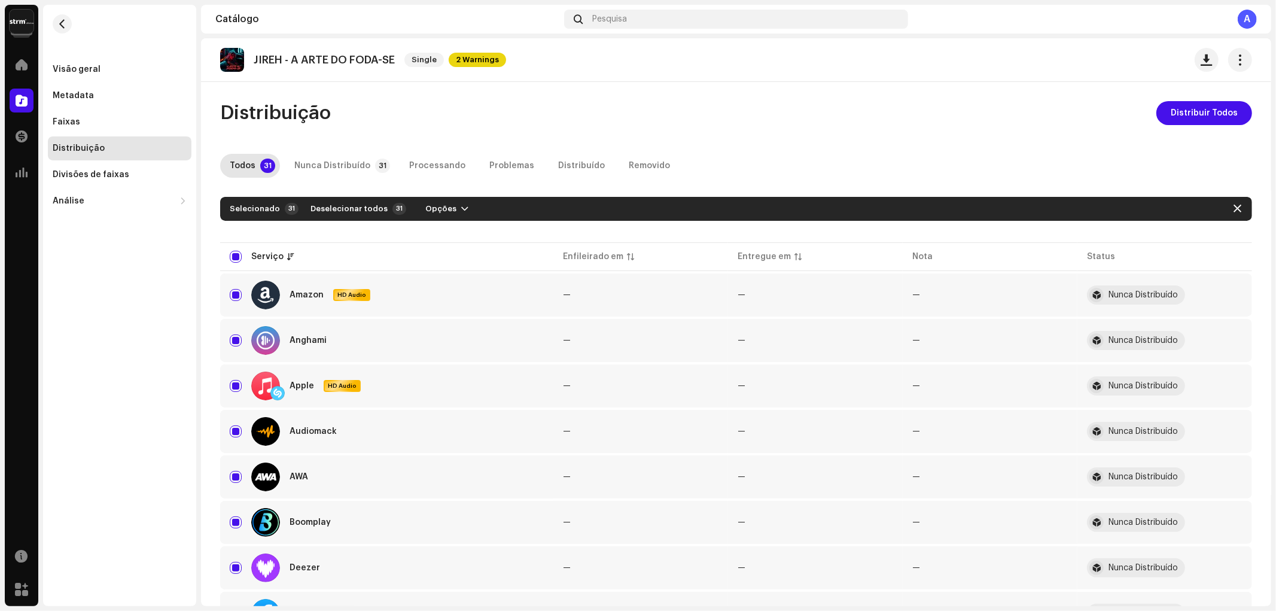
click at [1249, 57] on div "JIREH - A ARTE DO FODA-SE Single 2 Warnings" at bounding box center [736, 60] width 1070 height 44
click at [1242, 59] on button "button" at bounding box center [1240, 60] width 24 height 24
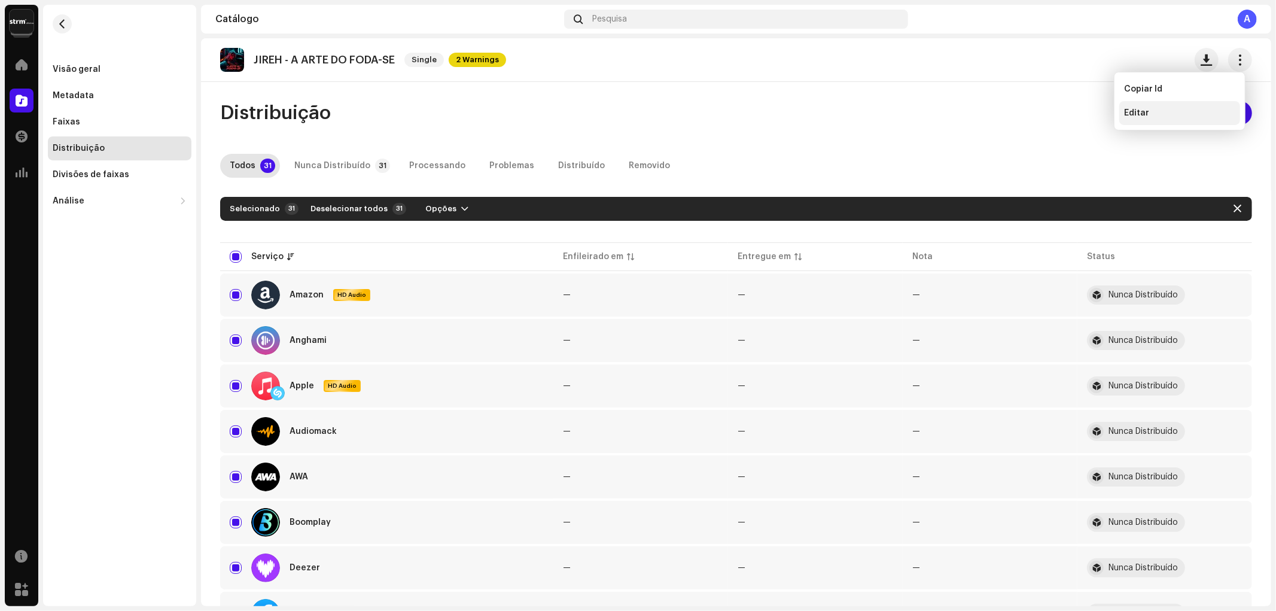
click at [1146, 115] on span "Editar" at bounding box center [1136, 113] width 25 height 10
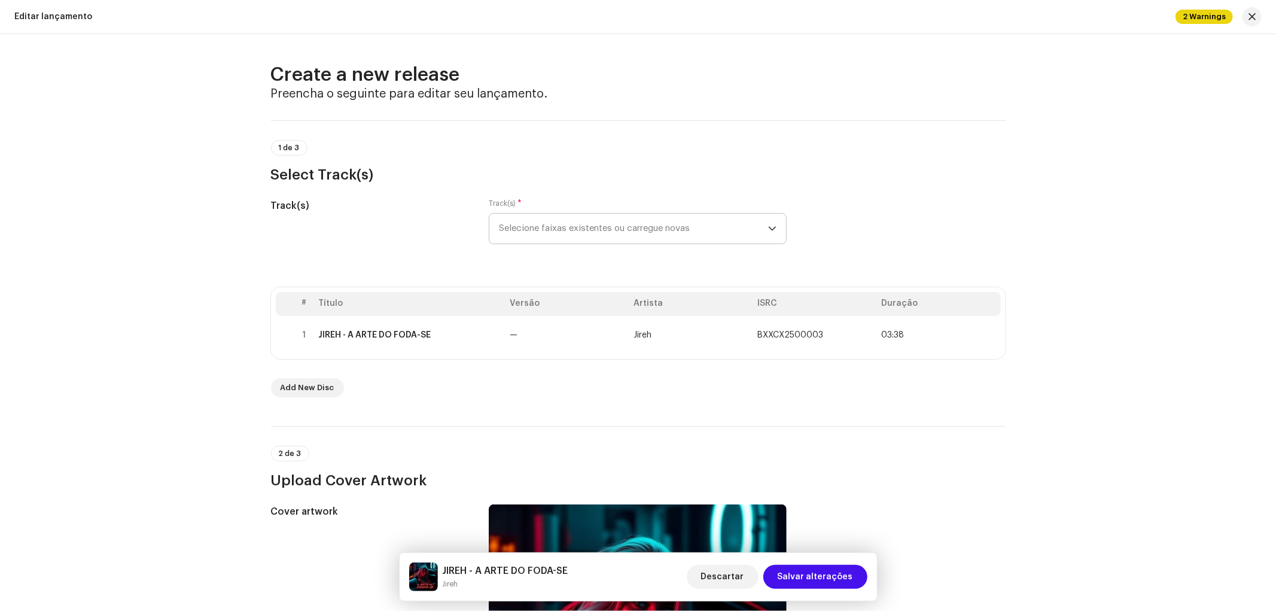
click at [586, 237] on span "Selecione faixas existentes ou carregue novas" at bounding box center [633, 228] width 269 height 30
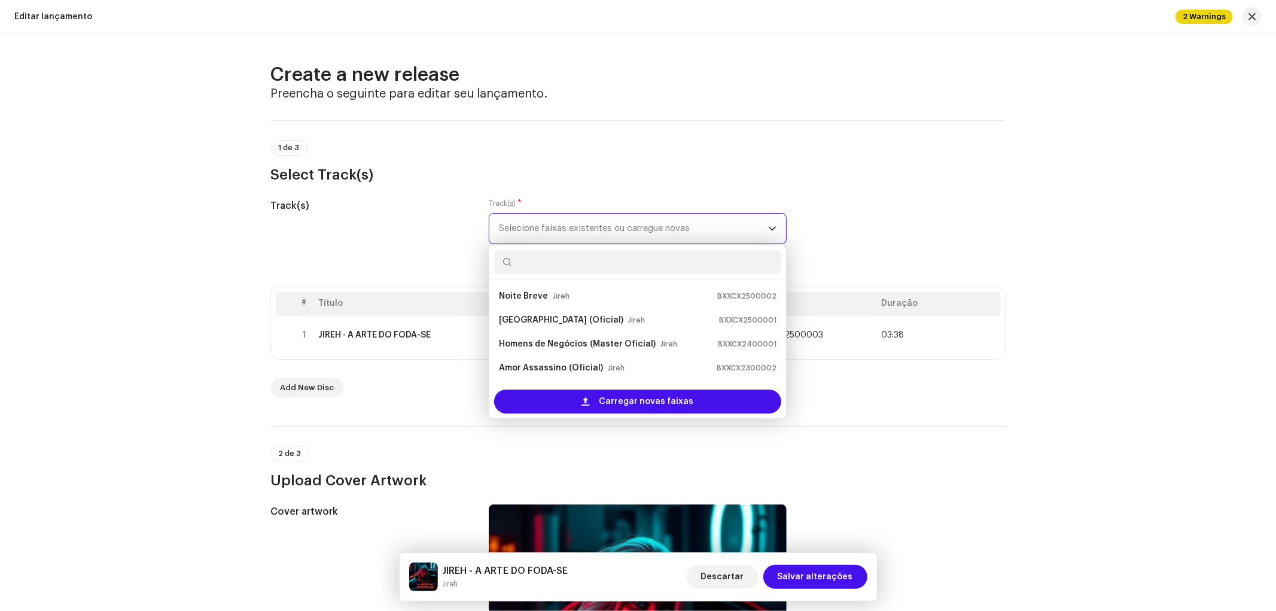
click at [586, 232] on span "Selecione faixas existentes ou carregue novas" at bounding box center [633, 228] width 269 height 30
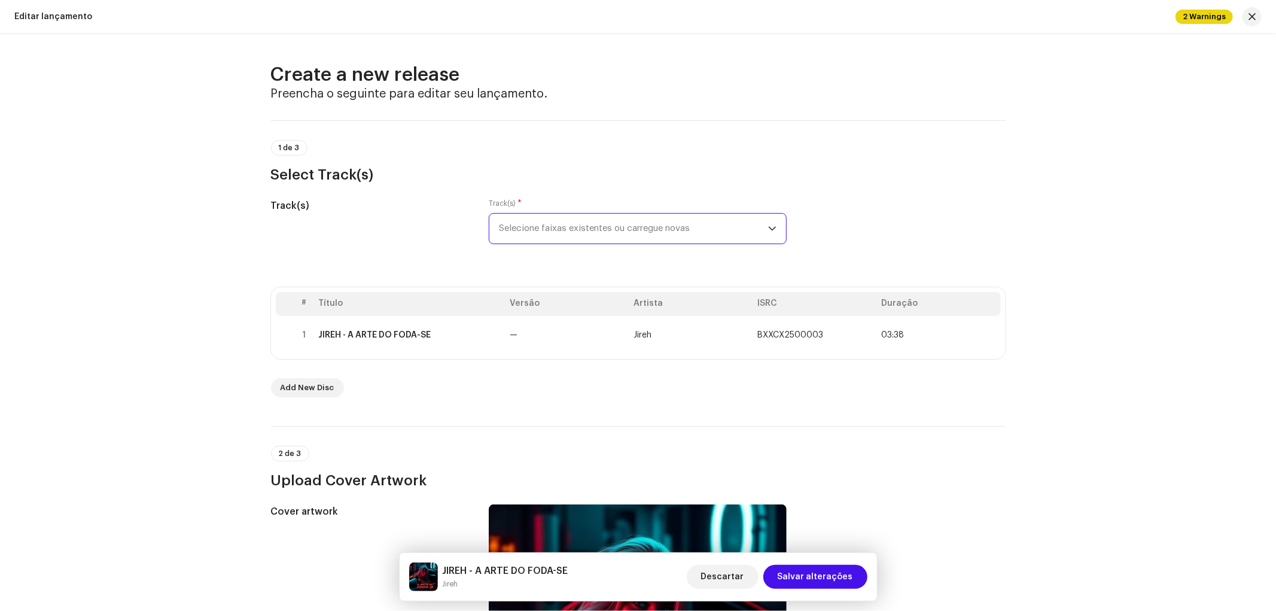
click at [428, 232] on div "Track(s)" at bounding box center [370, 229] width 199 height 60
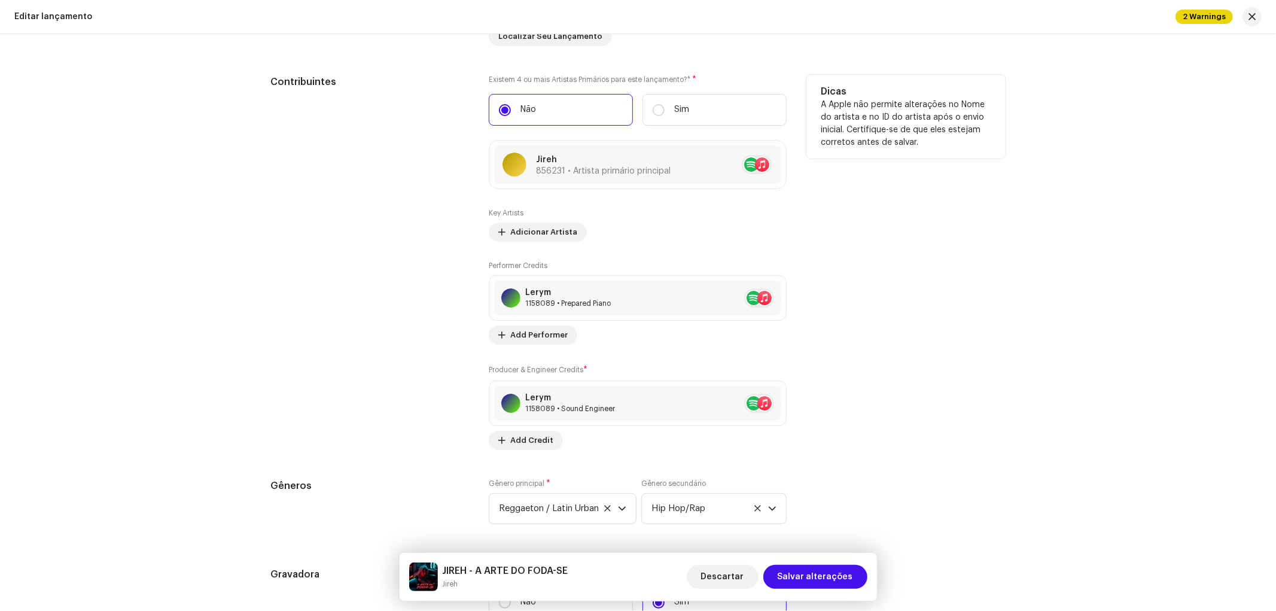
scroll to position [1262, 0]
click at [516, 435] on span "Add Credit" at bounding box center [531, 438] width 43 height 24
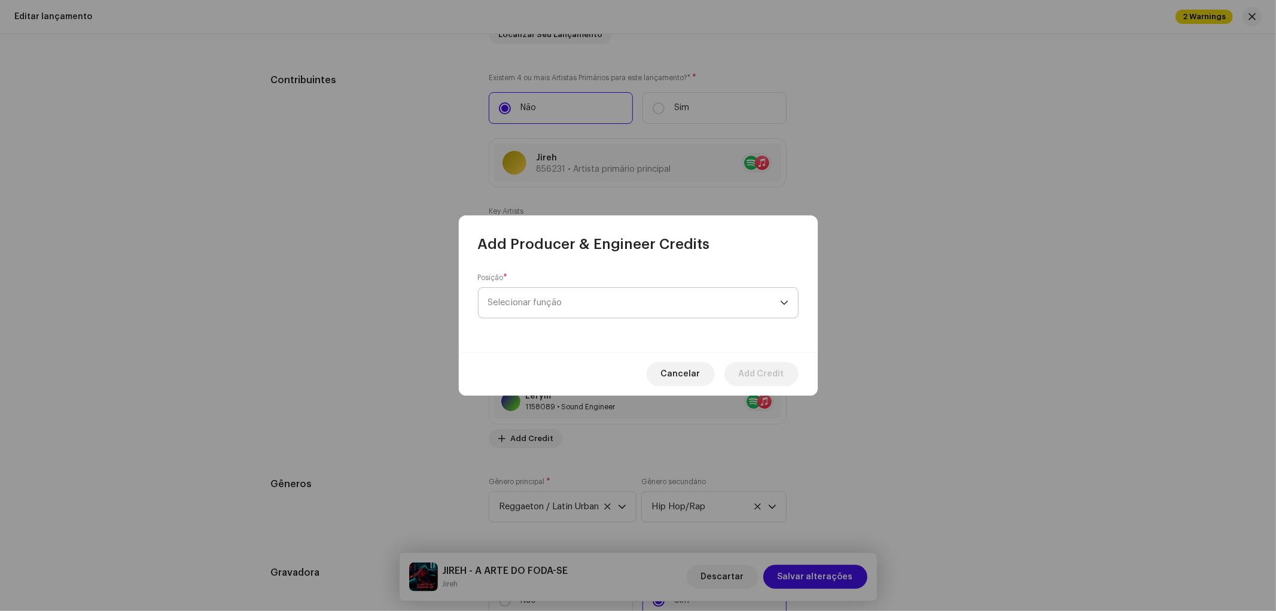
click at [521, 301] on span "Selecionar função" at bounding box center [634, 303] width 292 height 30
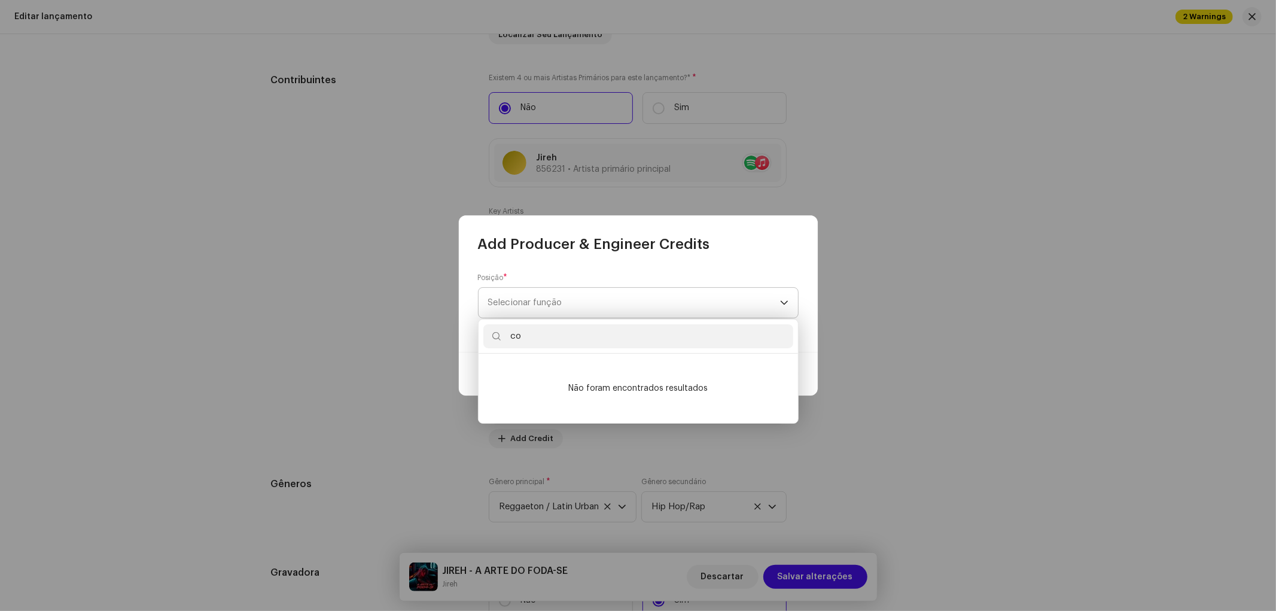
type input "c"
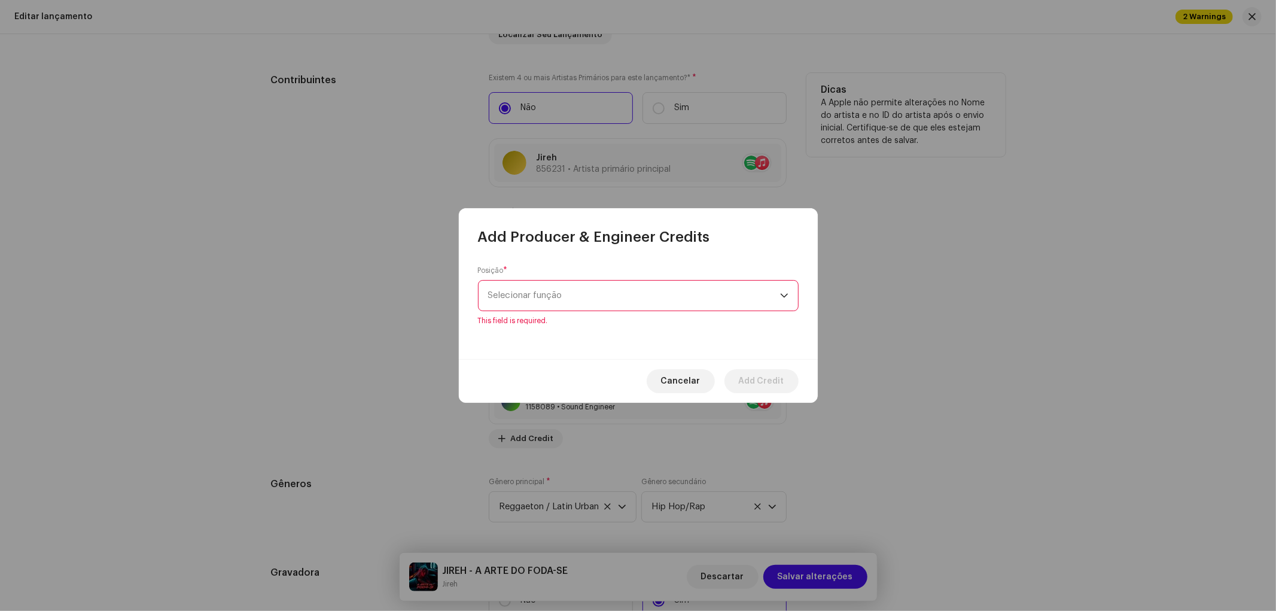
click at [673, 376] on span "Cancelar" at bounding box center [680, 381] width 39 height 24
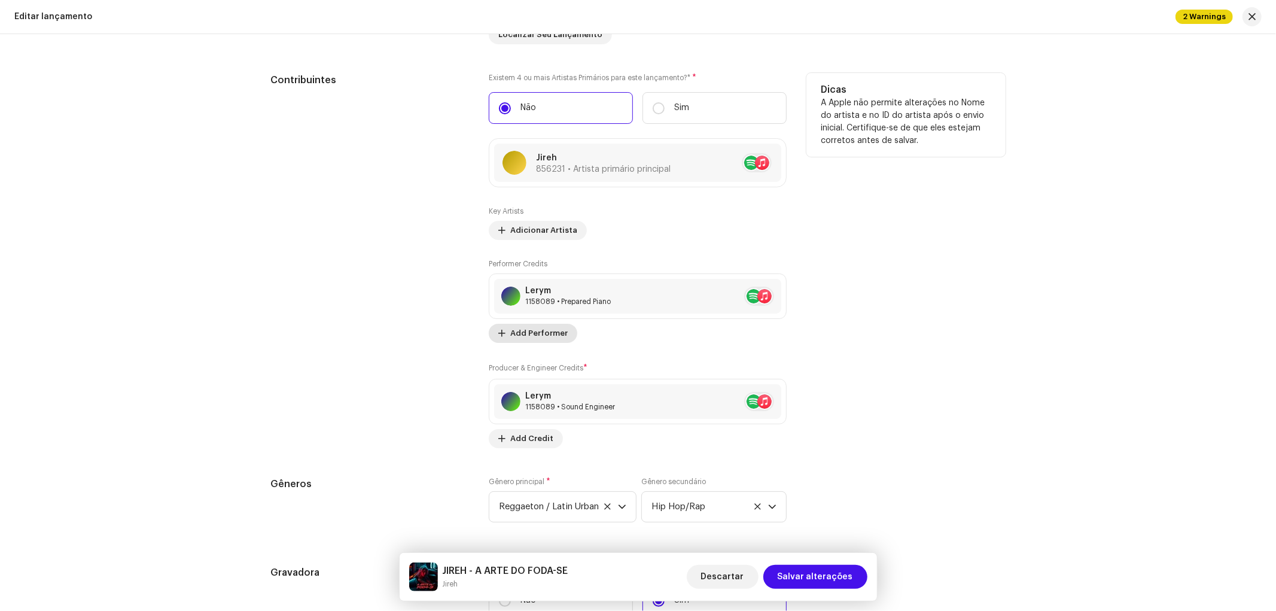
click at [538, 341] on span "Add Performer" at bounding box center [538, 333] width 57 height 24
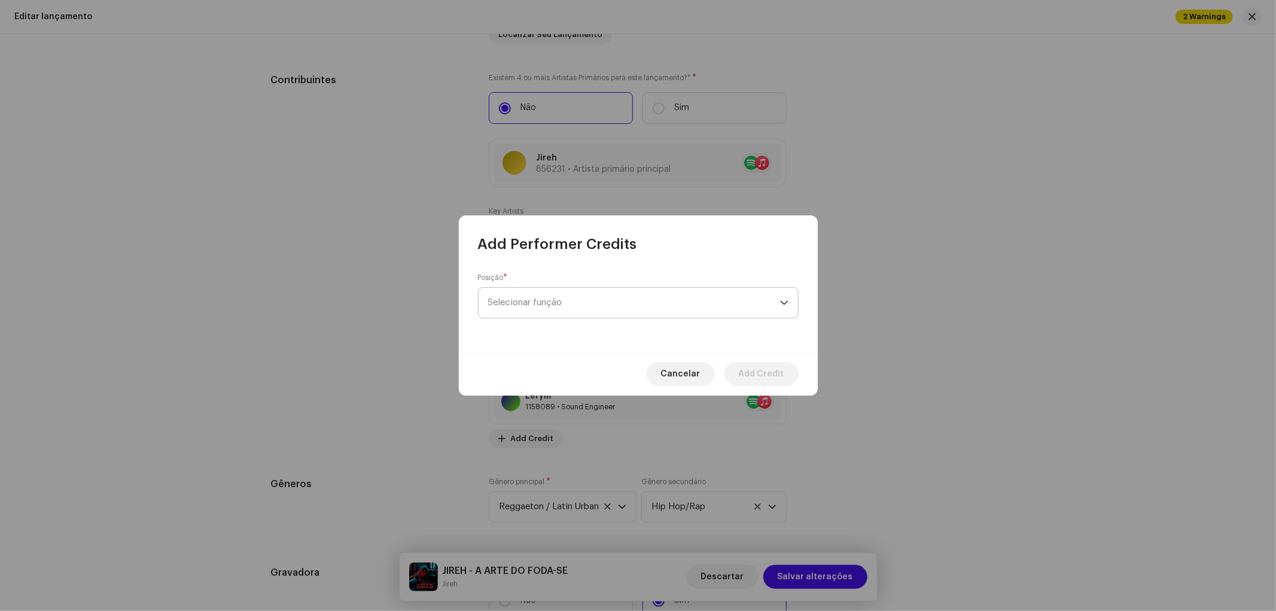
click at [531, 314] on span "Selecionar função" at bounding box center [634, 303] width 292 height 30
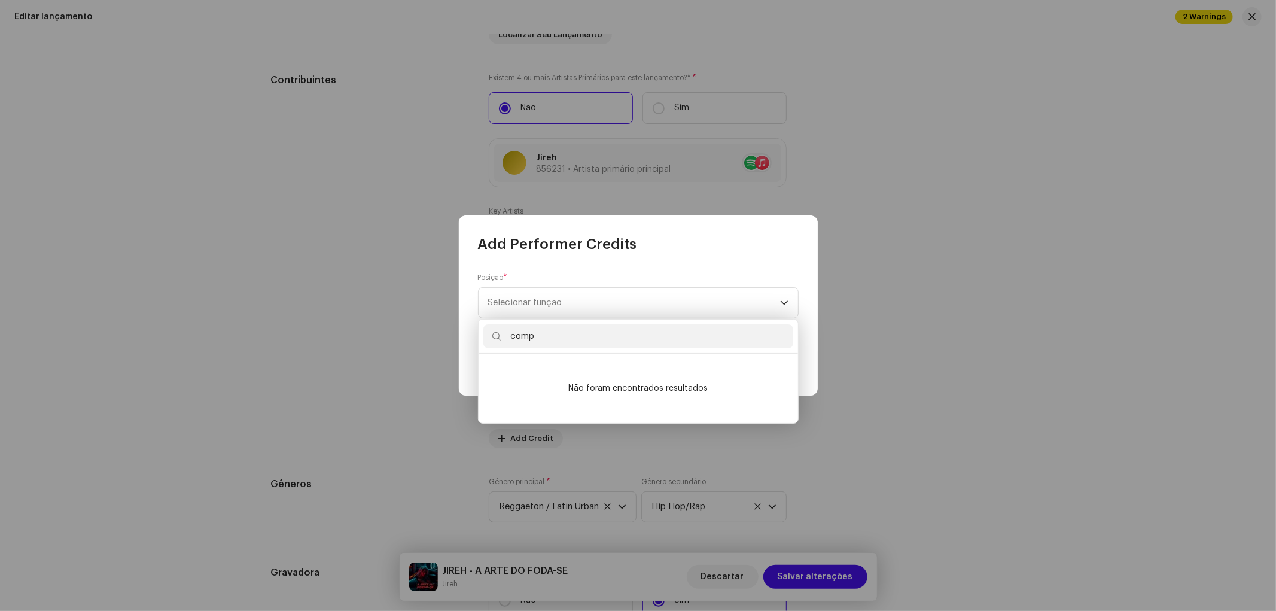
type input "compo"
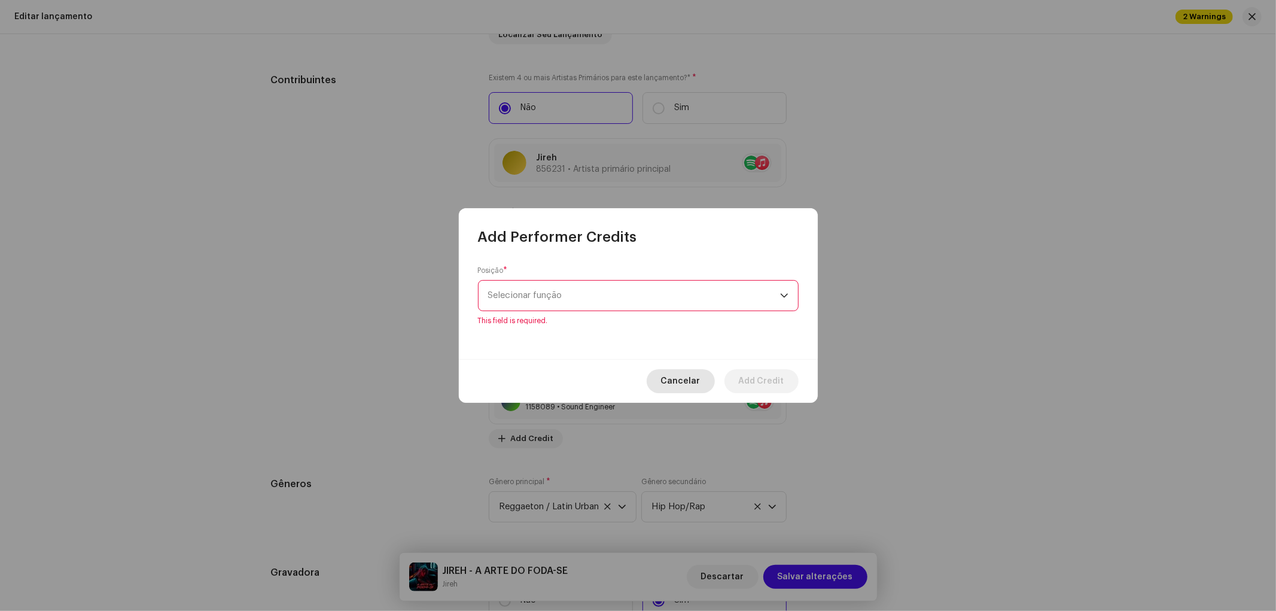
click at [677, 373] on span "Cancelar" at bounding box center [680, 381] width 39 height 24
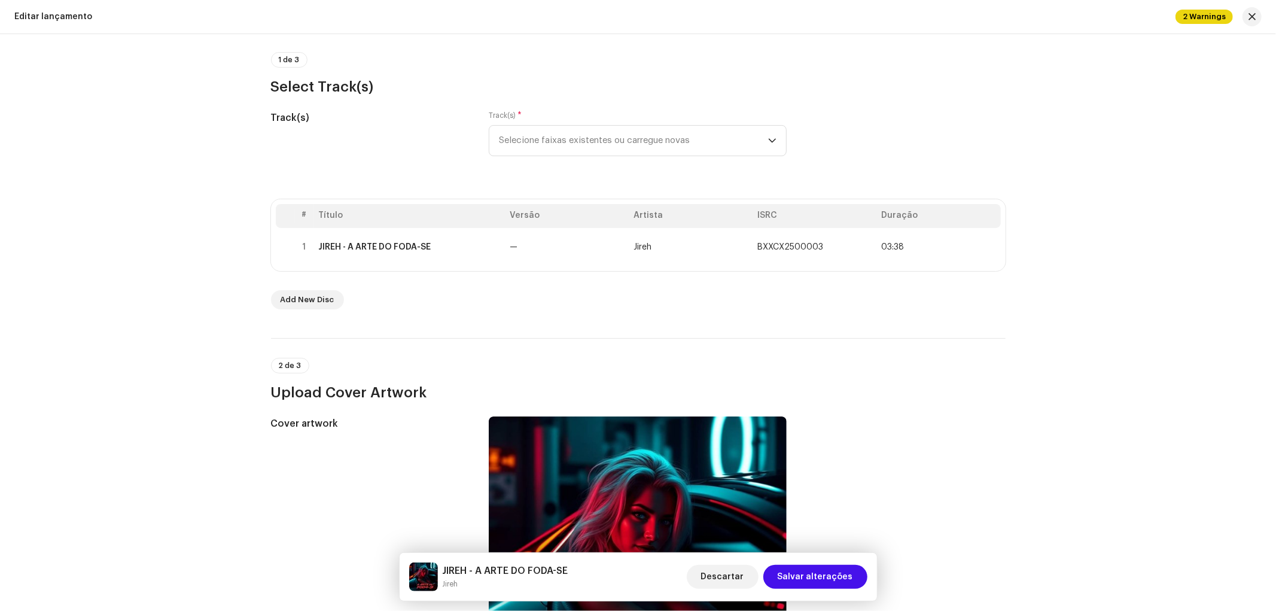
scroll to position [0, 0]
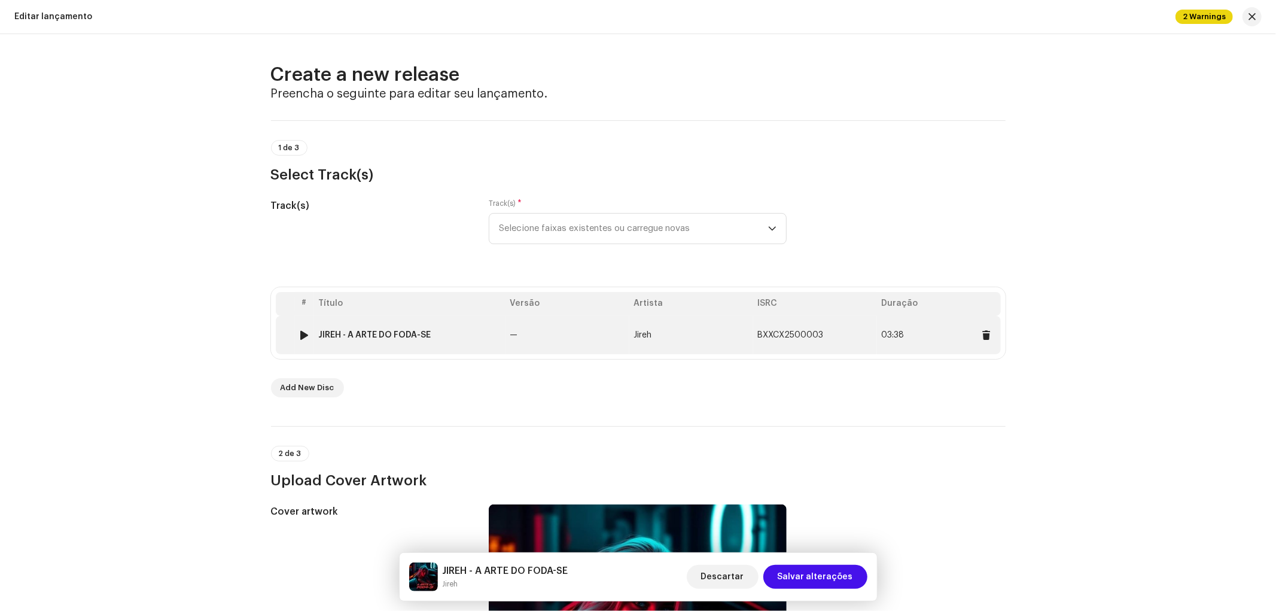
click at [395, 324] on td "JIREH - A ARTE DO FODA-SE" at bounding box center [409, 335] width 191 height 38
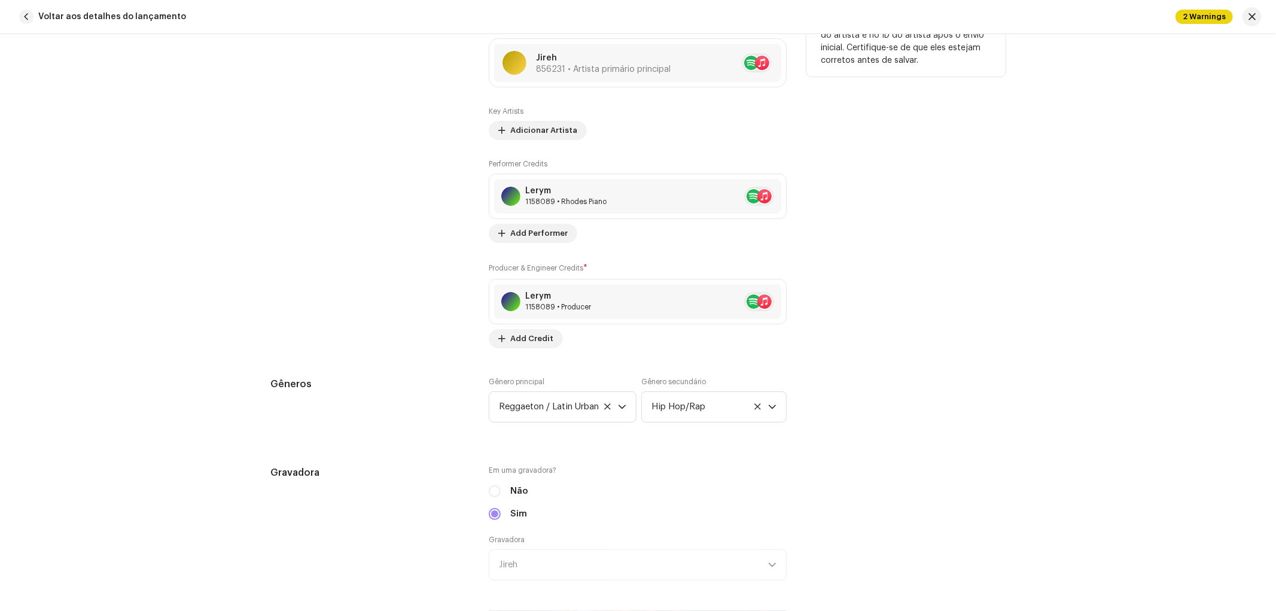
scroll to position [883, 0]
click at [529, 230] on span "Add Performer" at bounding box center [538, 234] width 57 height 24
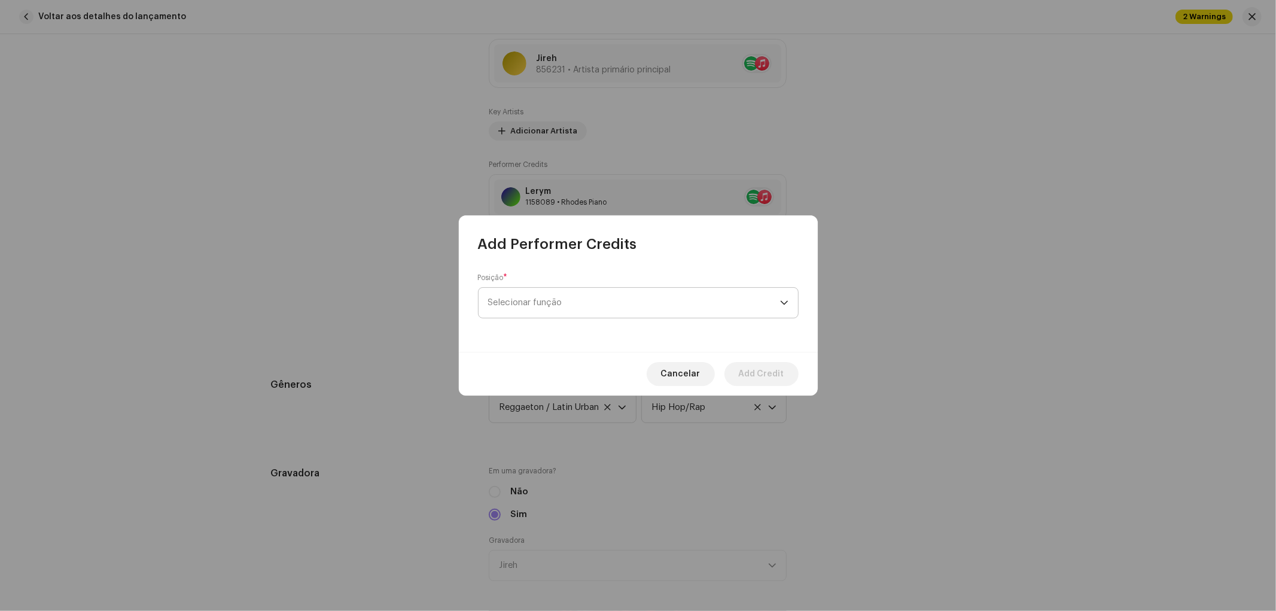
click at [584, 306] on span "Selecionar função" at bounding box center [634, 303] width 292 height 30
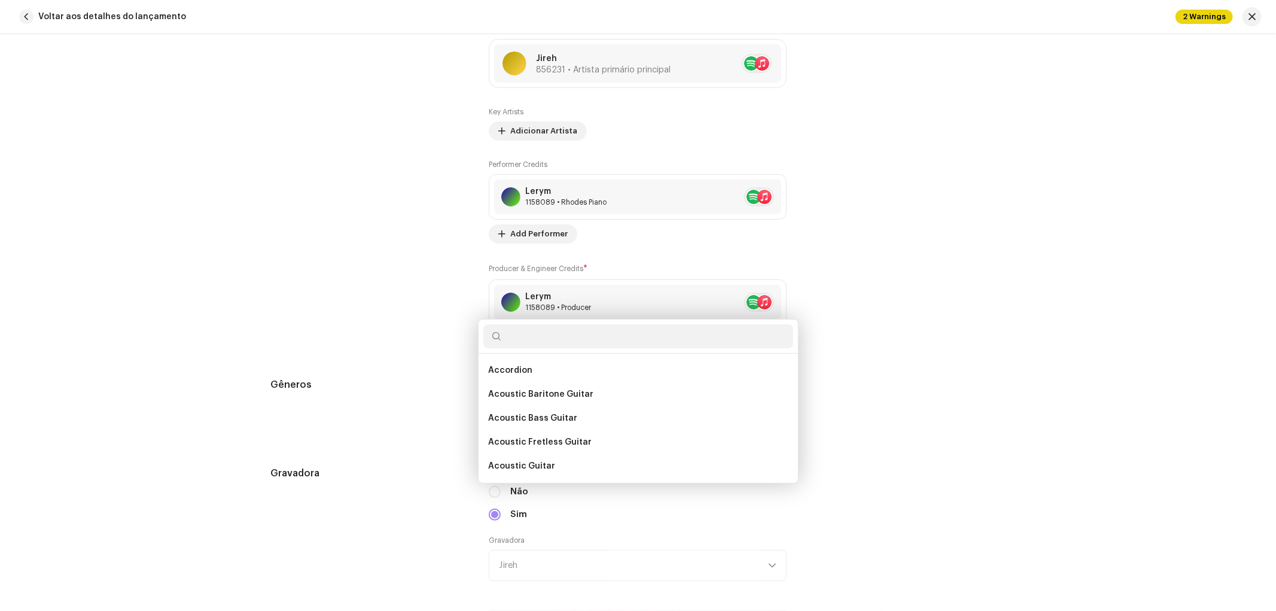
click at [969, 307] on div "Add Performer Credits Posição * Selecionar função Cancelar Add Credit" at bounding box center [638, 305] width 1276 height 611
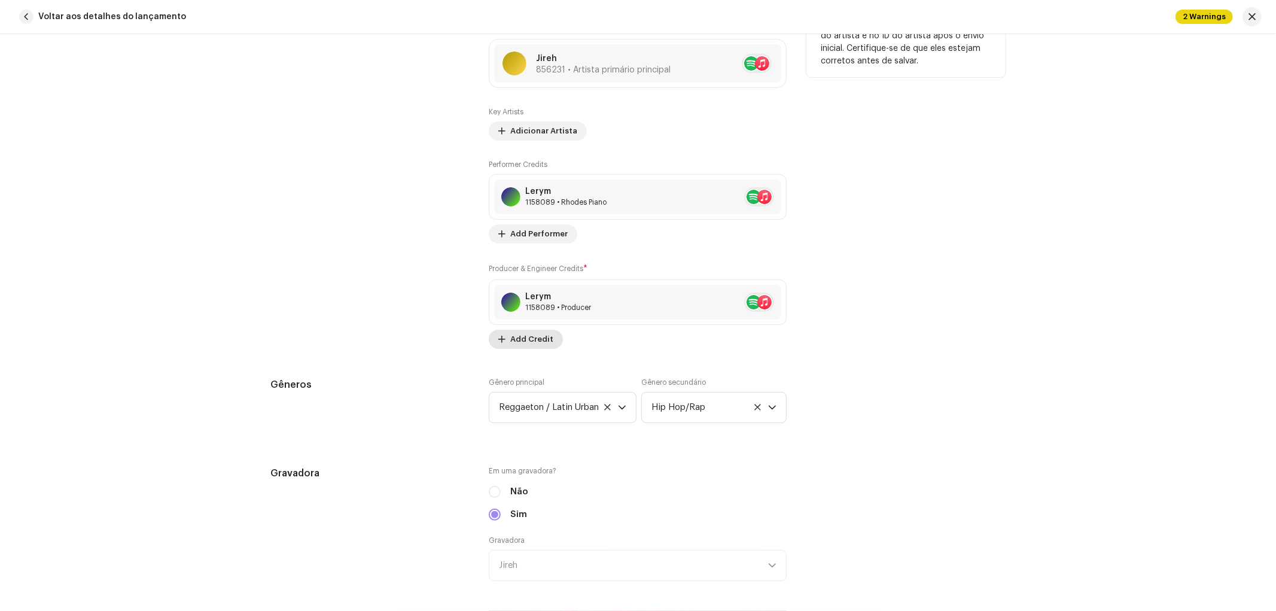
click at [525, 331] on span "Add Credit" at bounding box center [531, 339] width 43 height 24
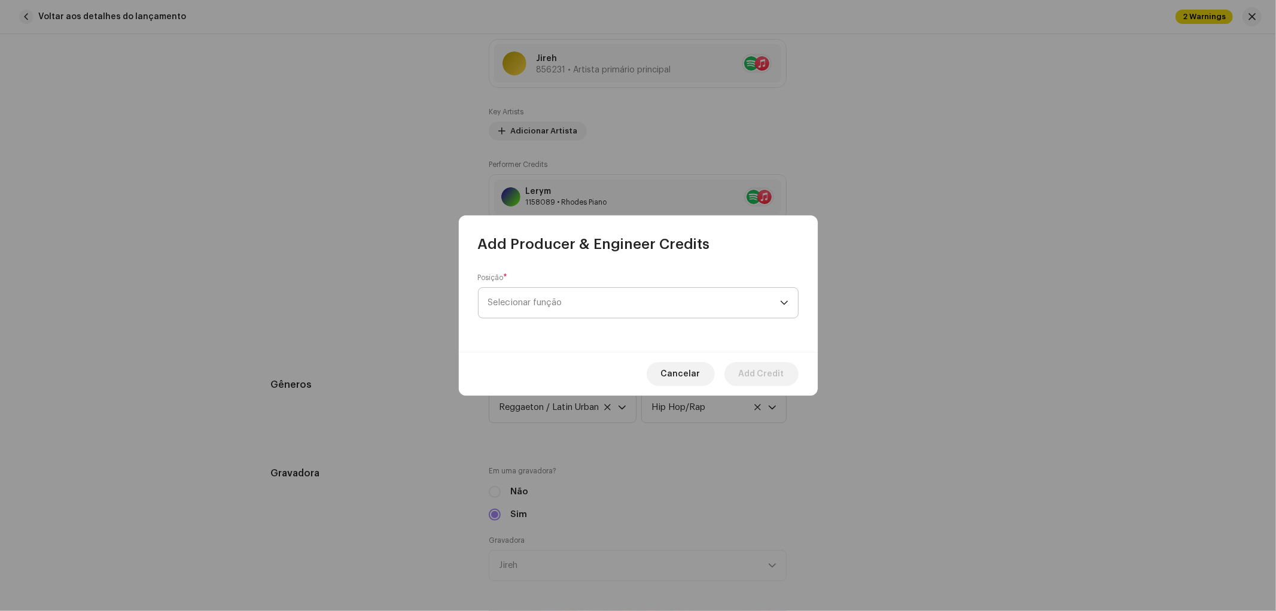
click at [578, 306] on span "Selecionar função" at bounding box center [634, 303] width 292 height 30
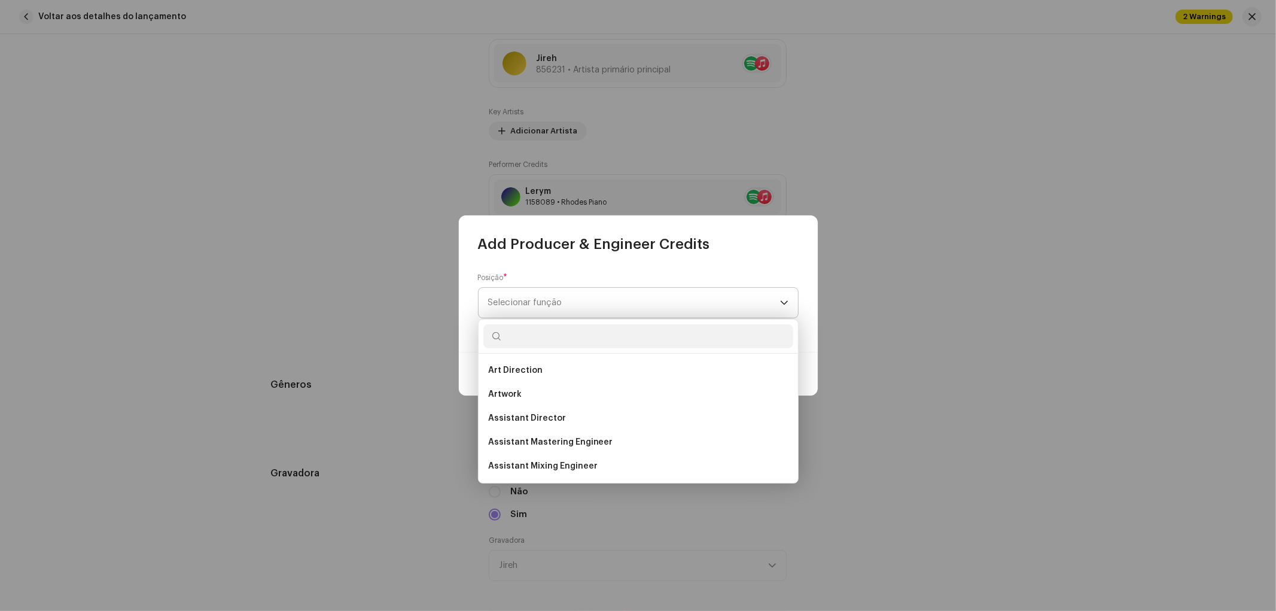
click at [577, 305] on span "Selecionar função" at bounding box center [634, 303] width 292 height 30
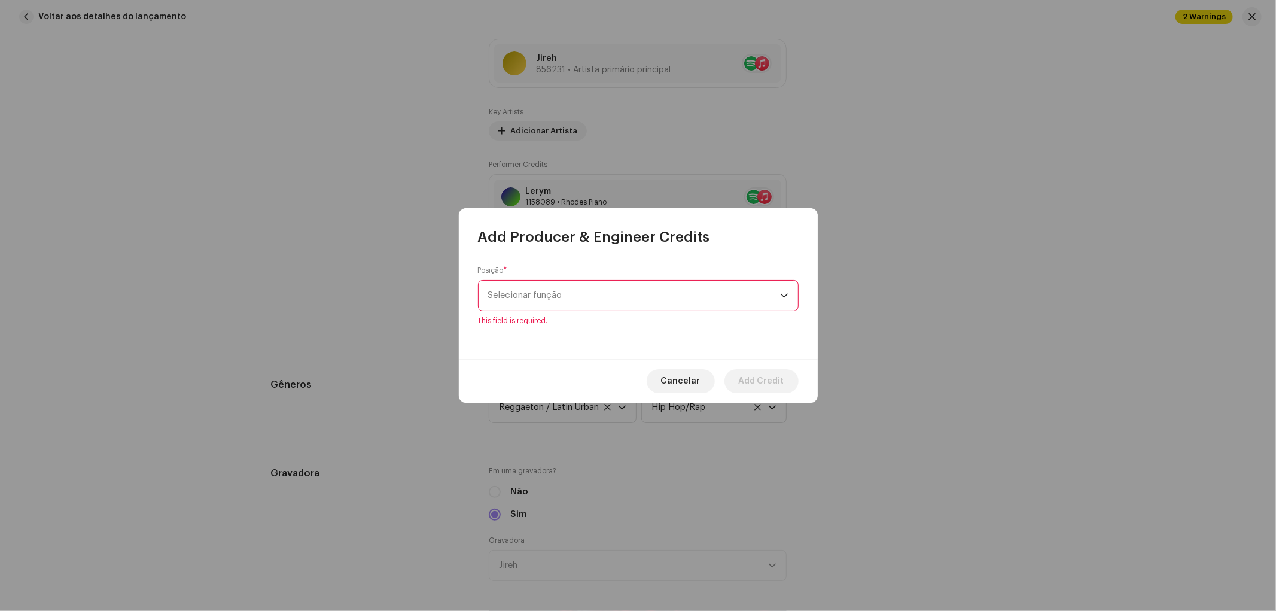
click at [640, 302] on span "Selecionar função" at bounding box center [634, 295] width 292 height 30
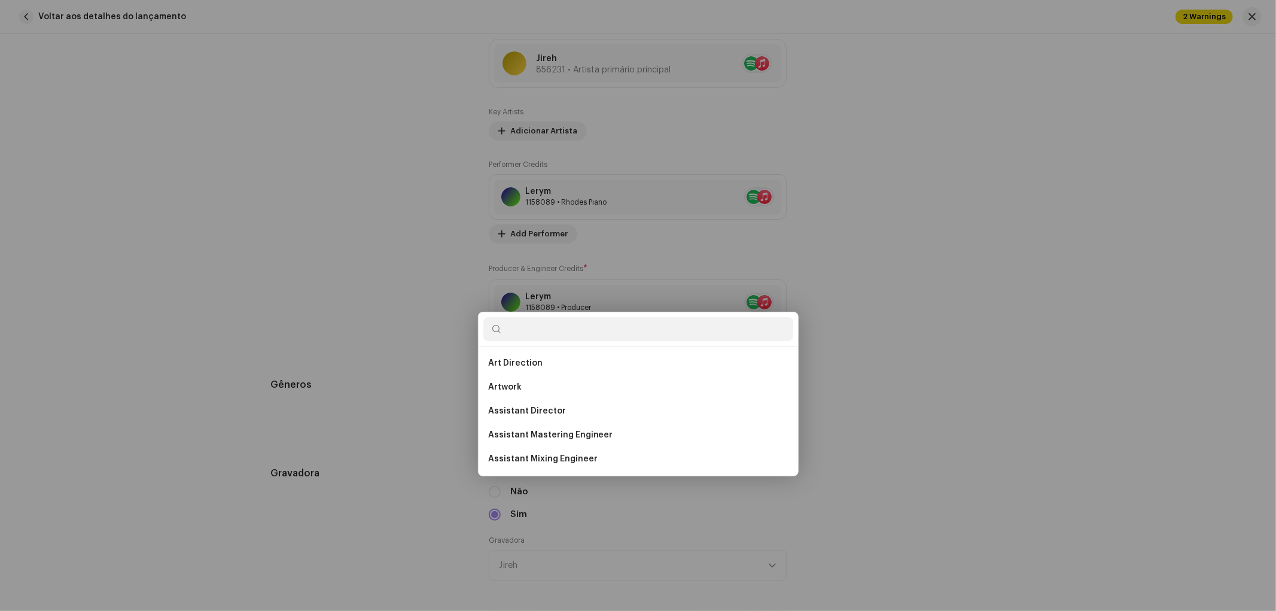
click at [988, 292] on div "Add Producer & Engineer Credits Posição * Selecionar função This field is requi…" at bounding box center [638, 305] width 1276 height 611
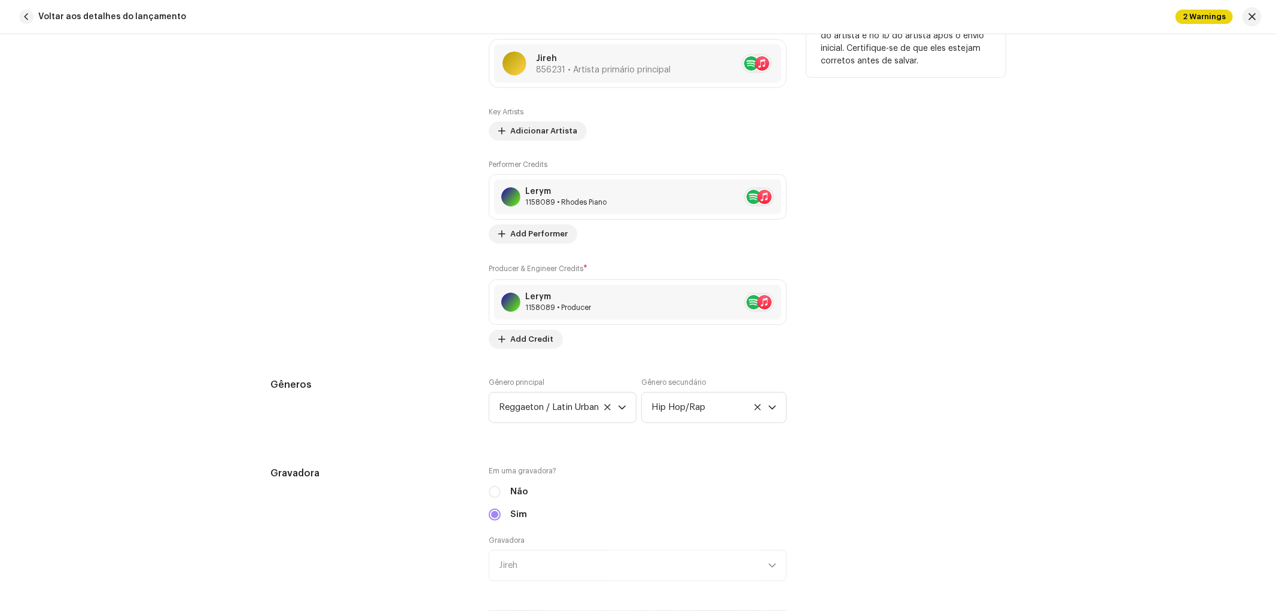
click at [971, 300] on div "Dicas A Apple não permite alterações no Nome do artista e no ID do artista após…" at bounding box center [905, 170] width 199 height 355
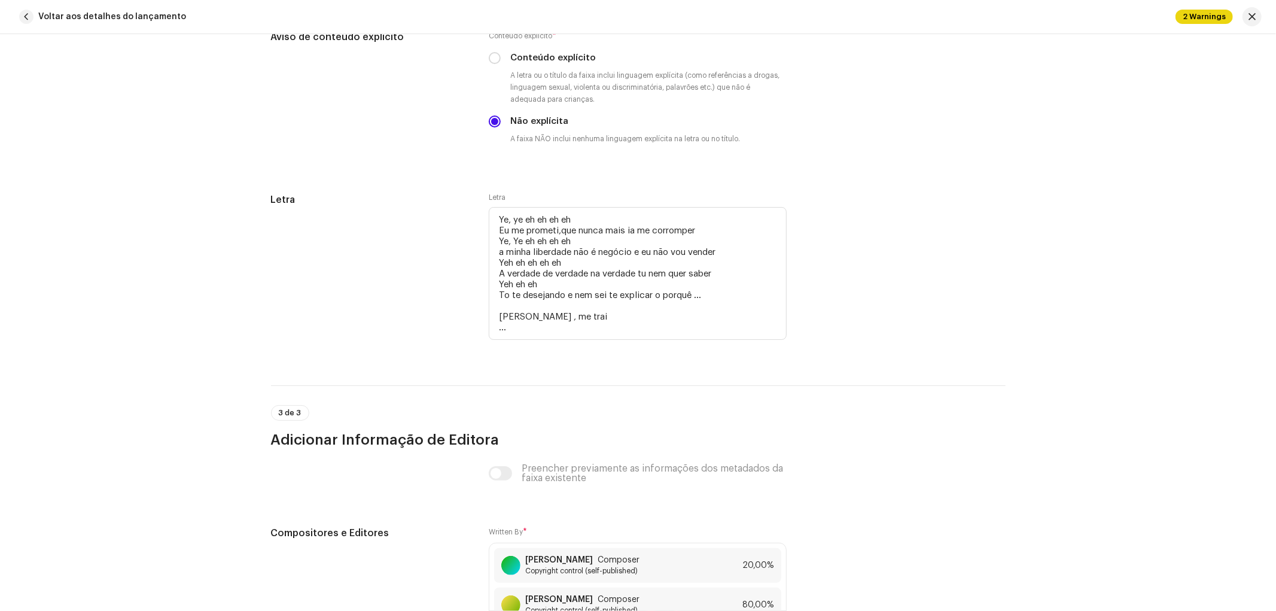
scroll to position [2545, 0]
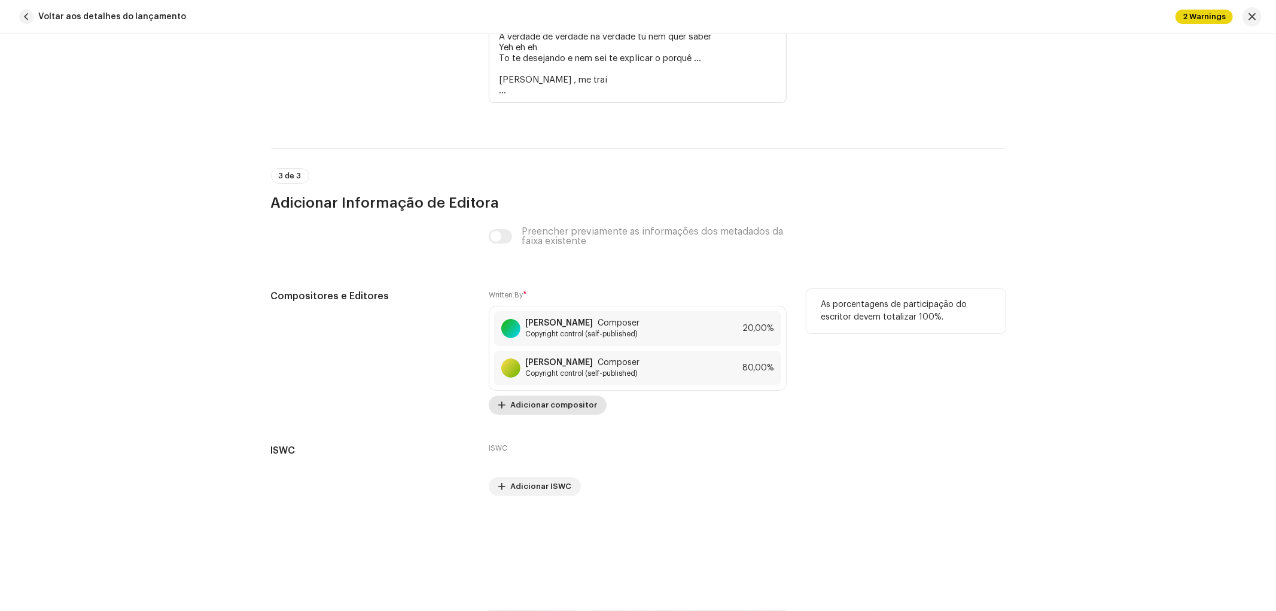
click at [578, 403] on span "Adicionar compositor" at bounding box center [553, 405] width 87 height 24
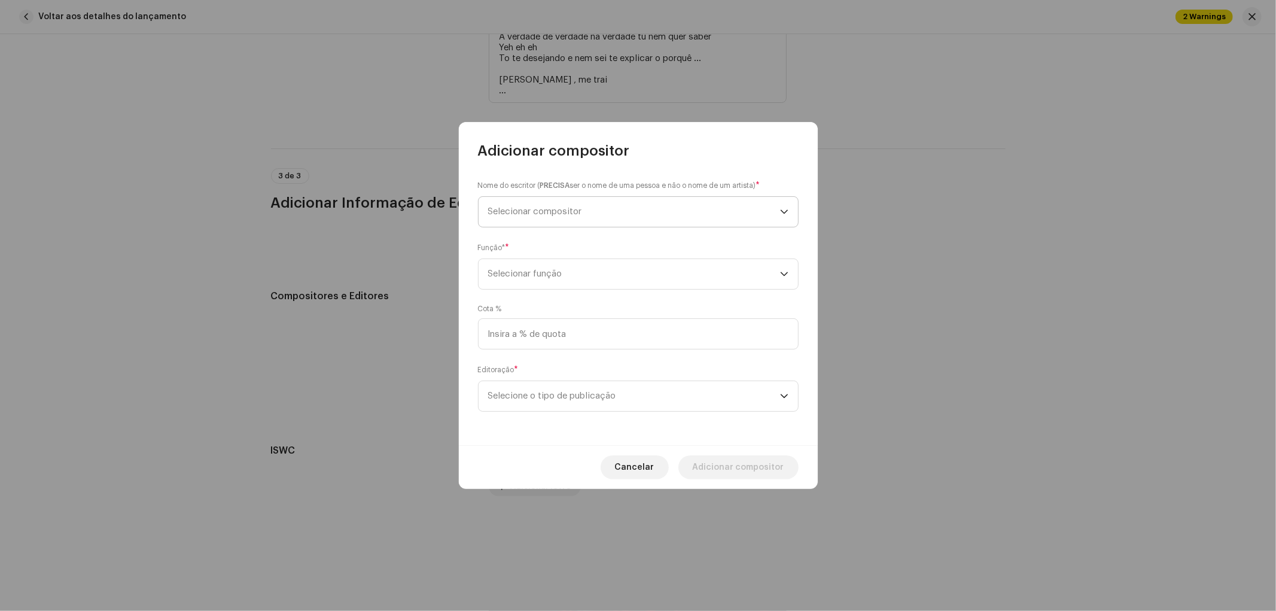
click at [623, 211] on span "Selecionar compositor" at bounding box center [634, 212] width 292 height 30
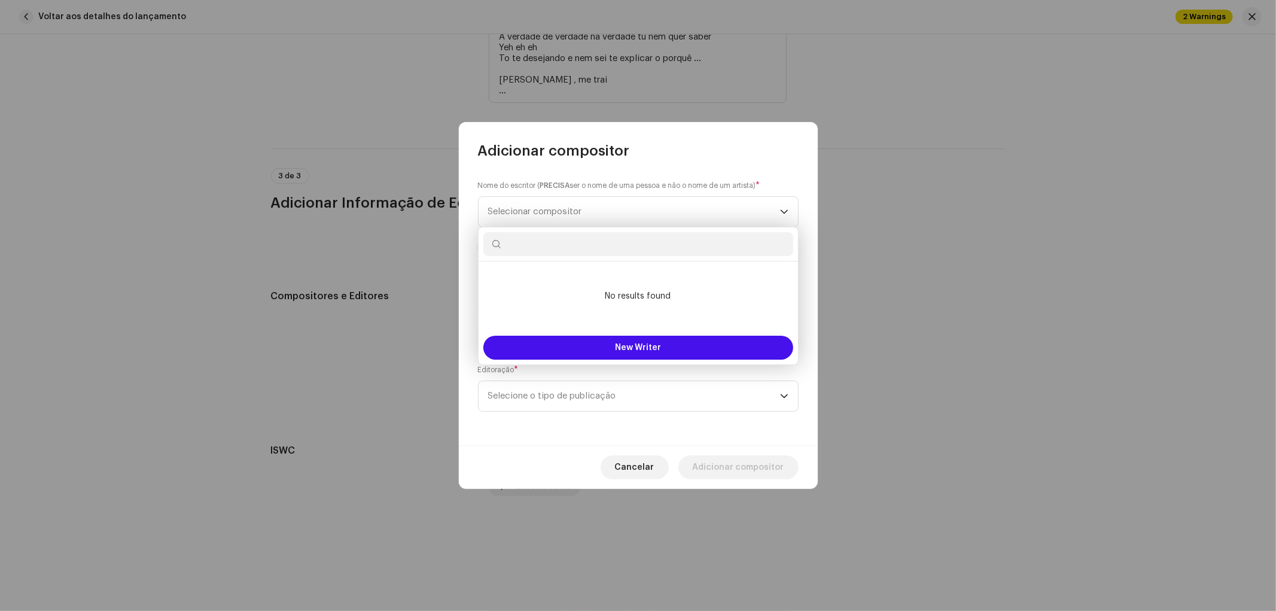
click at [773, 171] on div "Nome do escritor ( PRECISA ser o nome de uma pessoa e não o nome de um artista)…" at bounding box center [638, 302] width 359 height 285
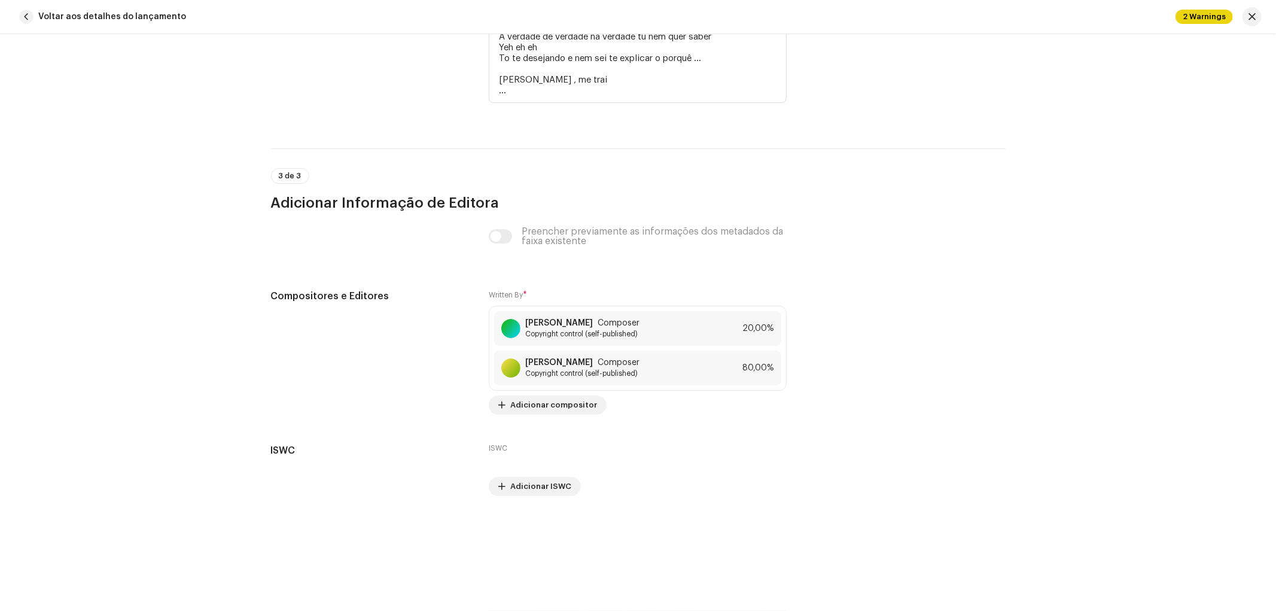
click at [978, 185] on div "Adicionar compositor Nome do escritor ( PRECISA ser o nome de uma pessoa e não …" at bounding box center [638, 305] width 1276 height 611
click at [547, 368] on span "Copyright control (self-published)" at bounding box center [582, 373] width 114 height 10
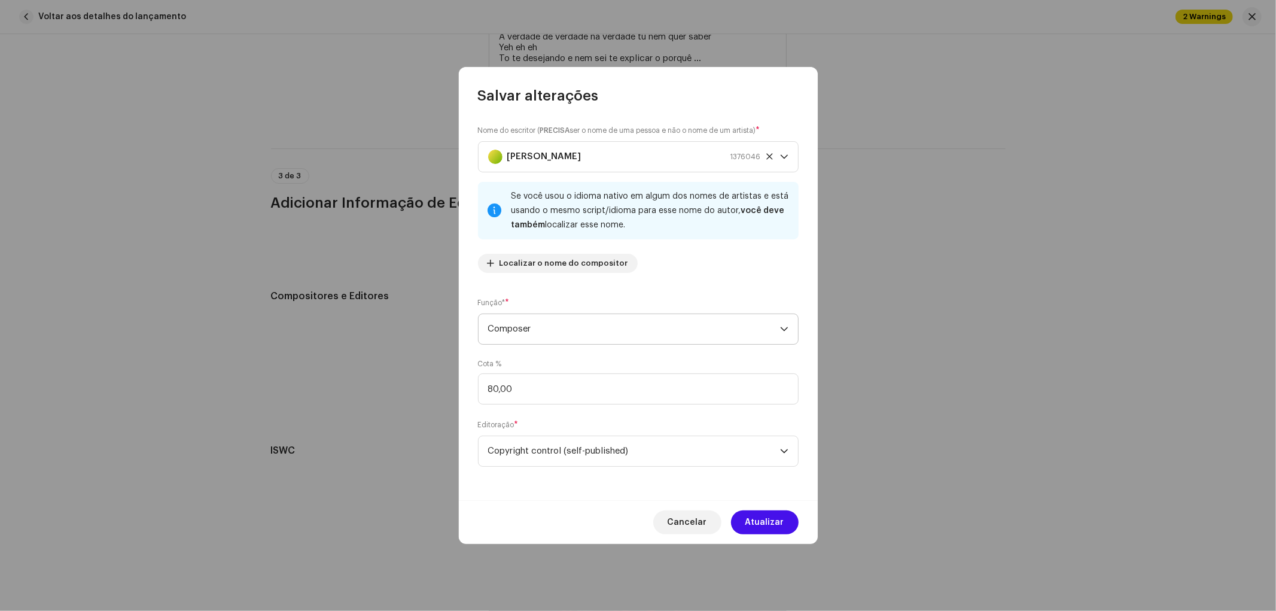
click at [564, 325] on span "Composer" at bounding box center [634, 329] width 292 height 30
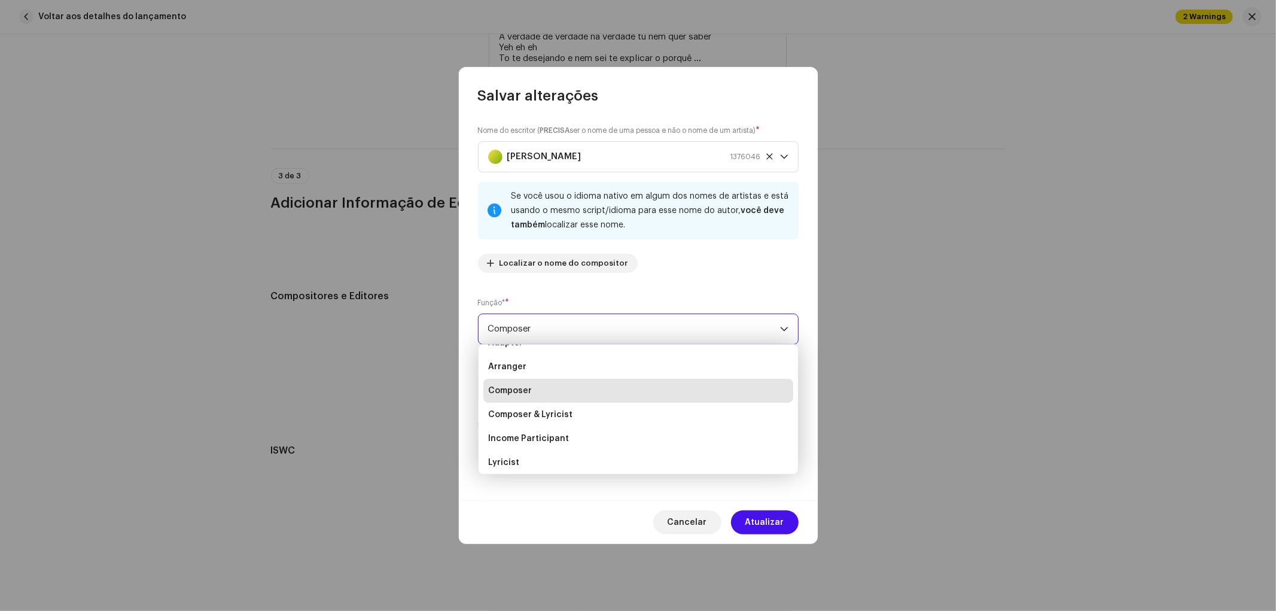
scroll to position [0, 0]
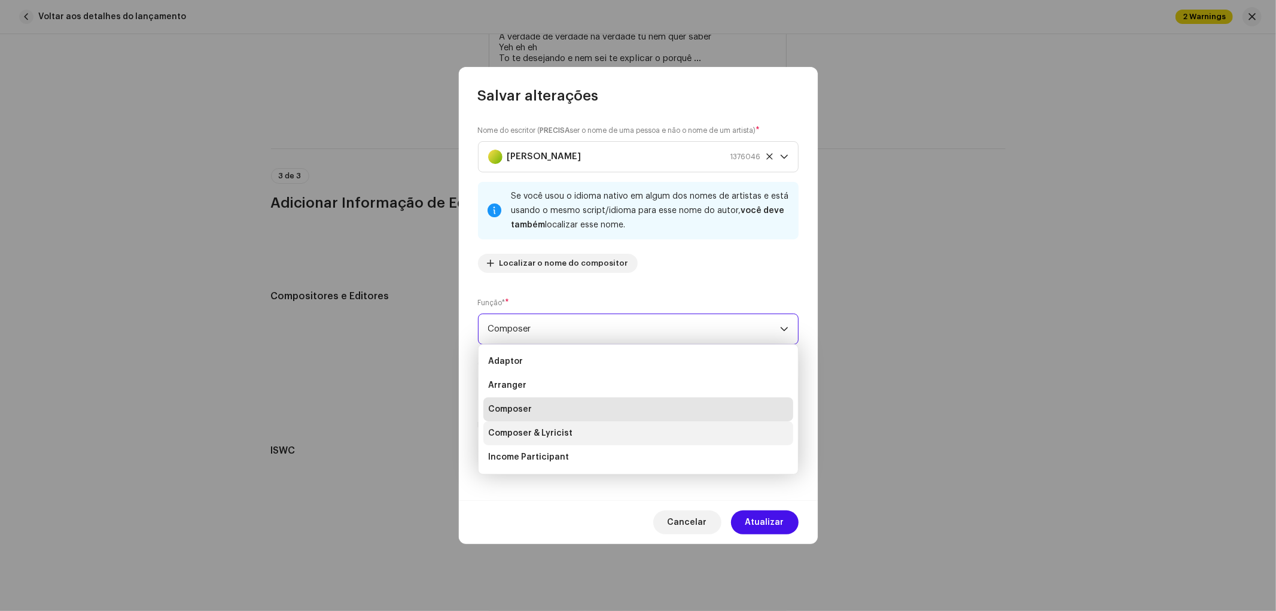
click at [587, 425] on li "Composer & Lyricist" at bounding box center [638, 433] width 310 height 24
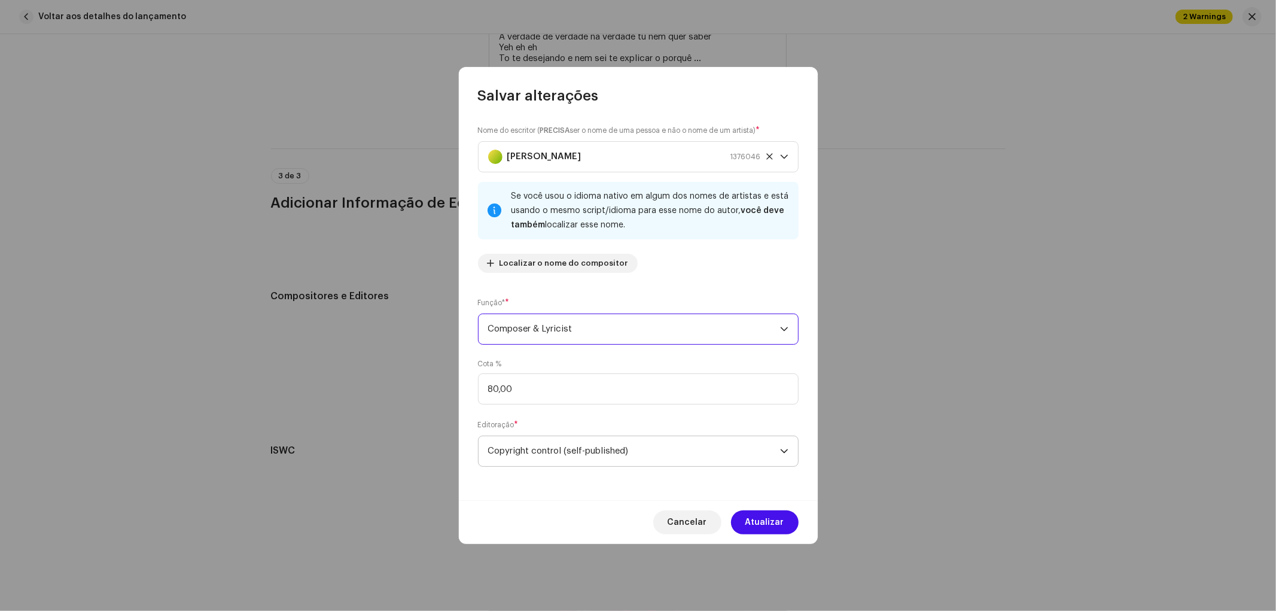
click at [614, 444] on span "Copyright control (self-published)" at bounding box center [634, 451] width 292 height 30
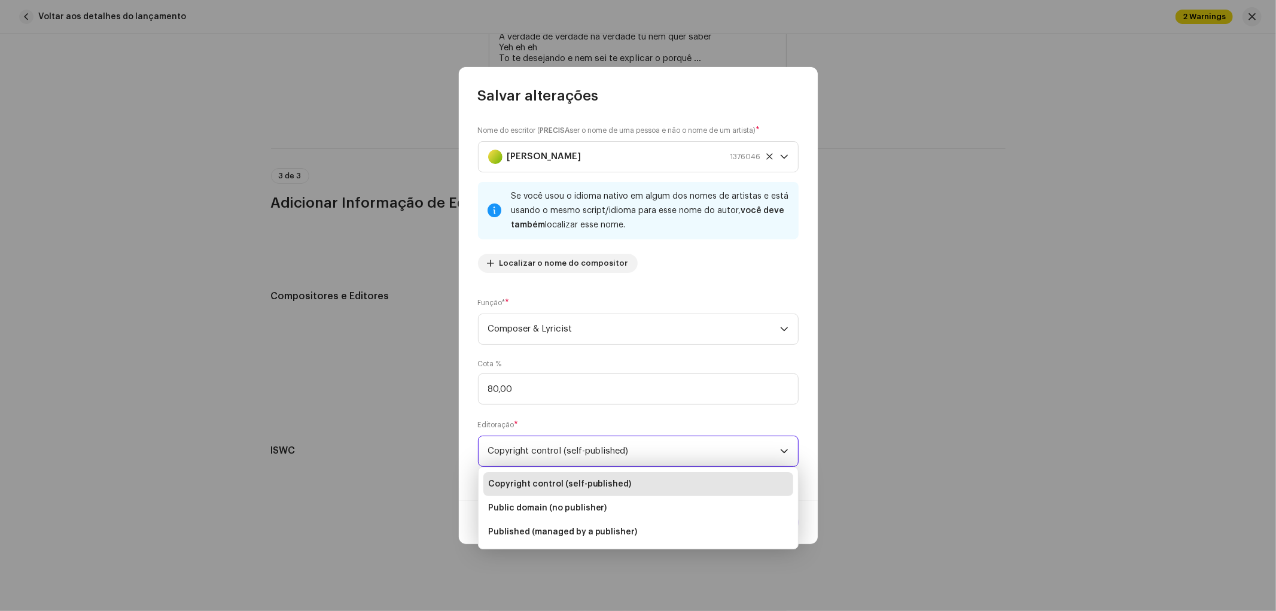
click at [614, 444] on span "Copyright control (self-published)" at bounding box center [634, 451] width 292 height 30
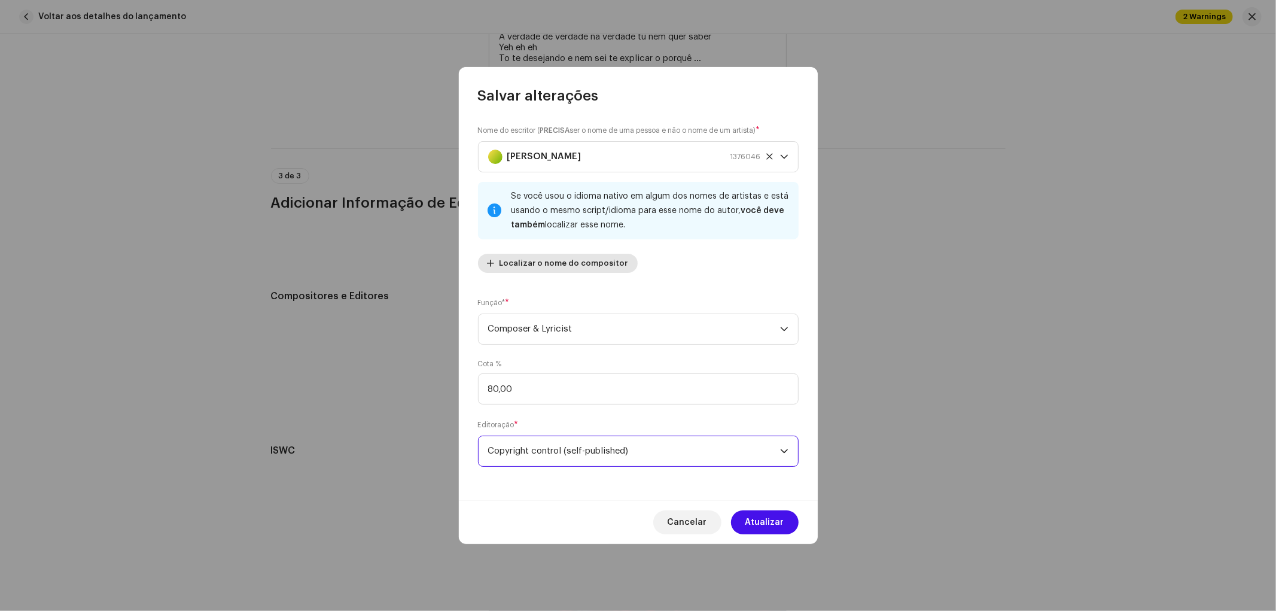
click at [585, 269] on span "Localizar o nome do compositor" at bounding box center [563, 263] width 129 height 24
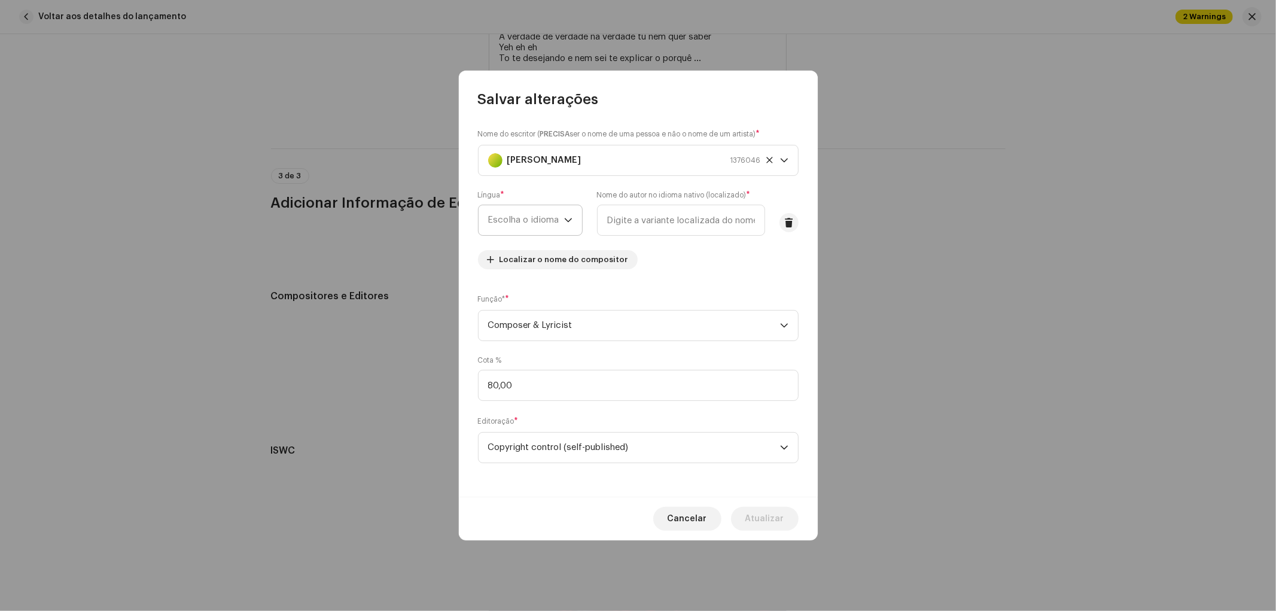
click at [561, 212] on span "Escolha o idioma" at bounding box center [526, 220] width 76 height 30
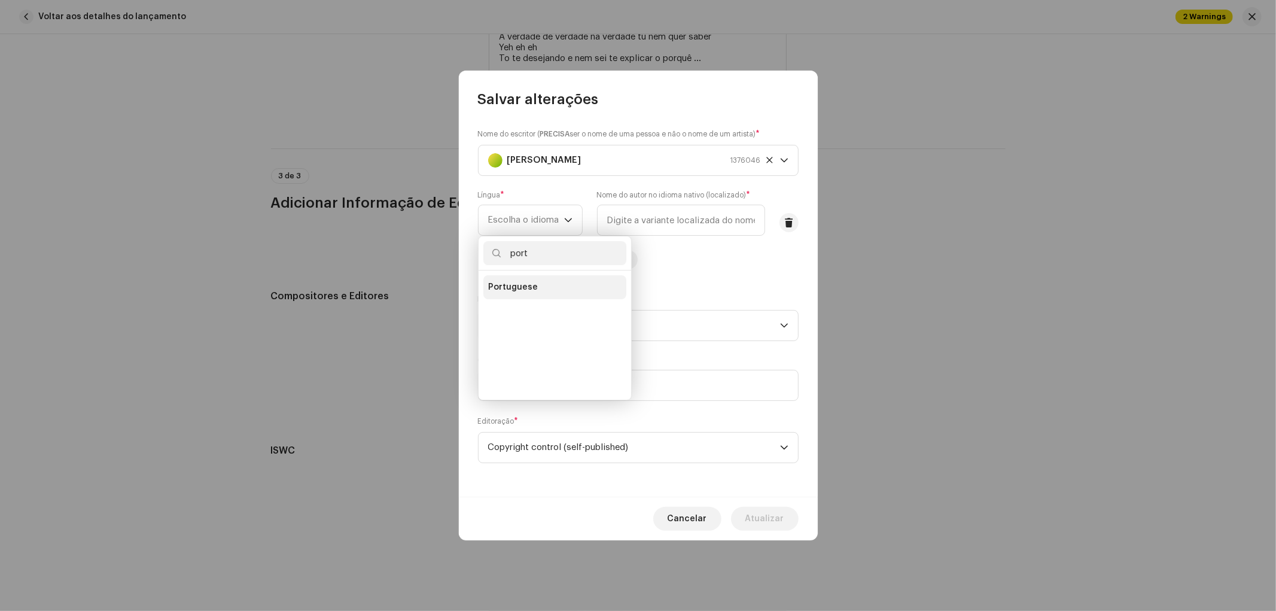
type input "port"
click at [554, 291] on li "Portuguese" at bounding box center [554, 287] width 143 height 24
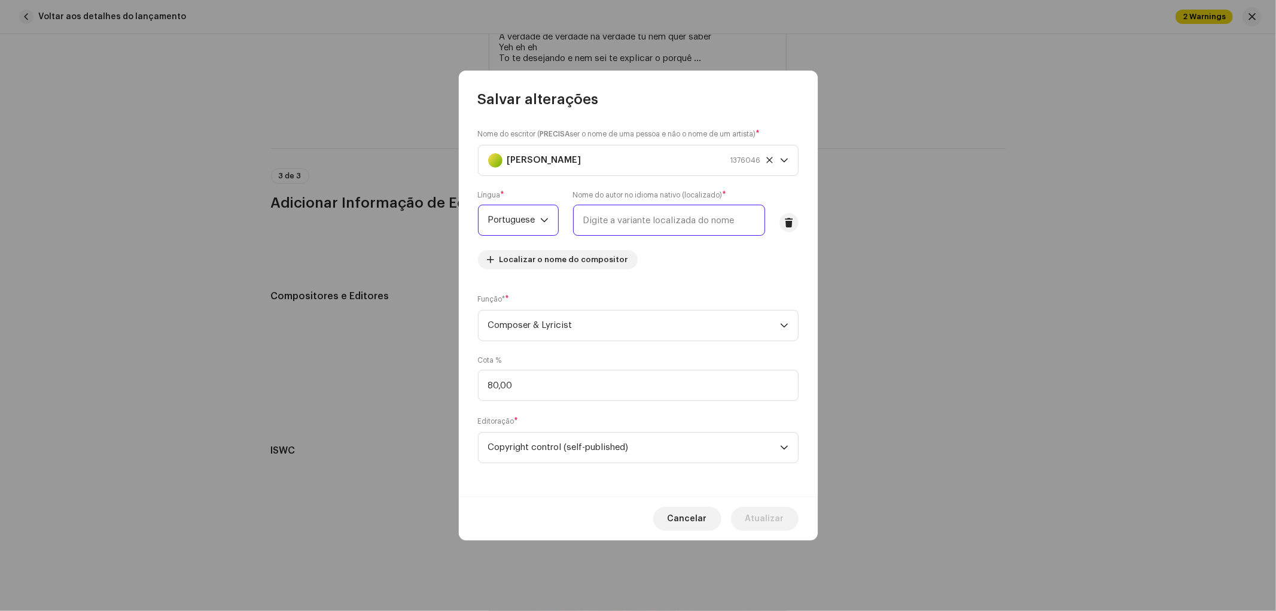
click at [615, 219] on input "text" at bounding box center [669, 220] width 192 height 31
type input "[PERSON_NAME]"
click at [776, 522] on span "Atualizar" at bounding box center [764, 519] width 39 height 24
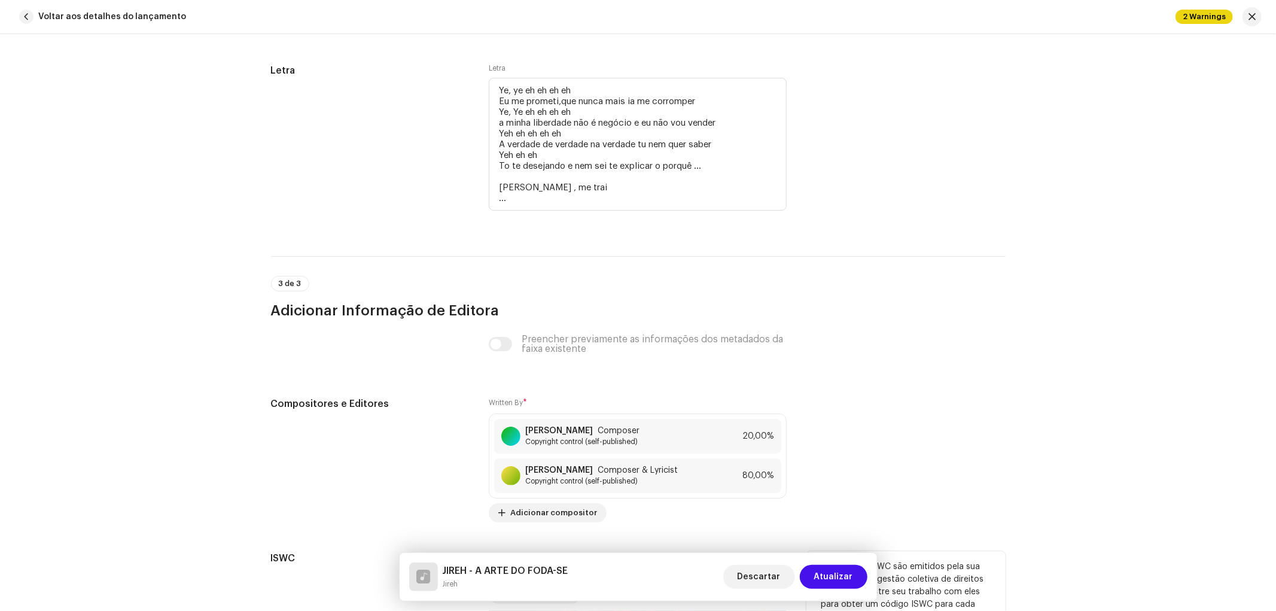
scroll to position [2412, 0]
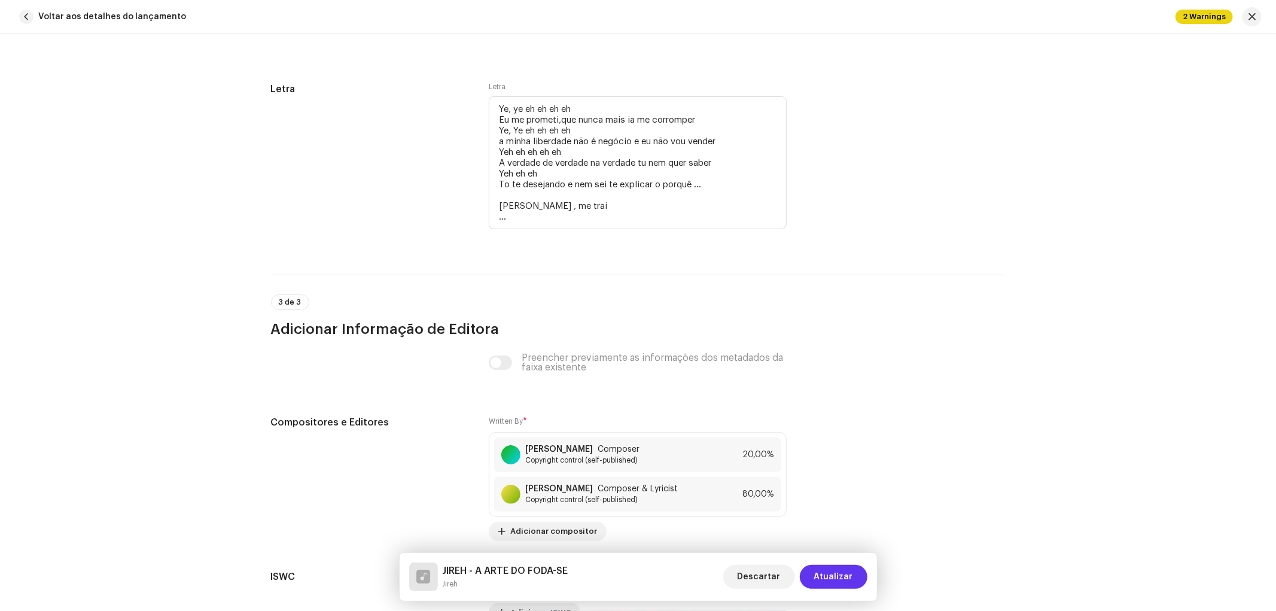
click at [847, 572] on span "Atualizar" at bounding box center [833, 577] width 39 height 24
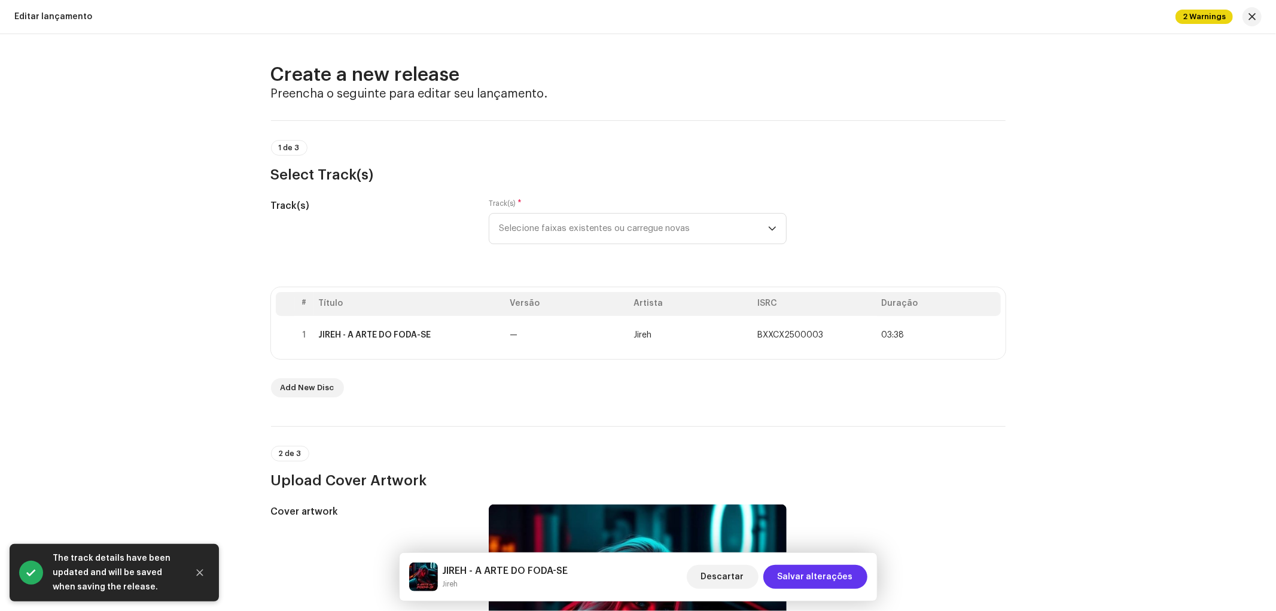
click at [846, 574] on span "Salvar alterações" at bounding box center [814, 577] width 75 height 24
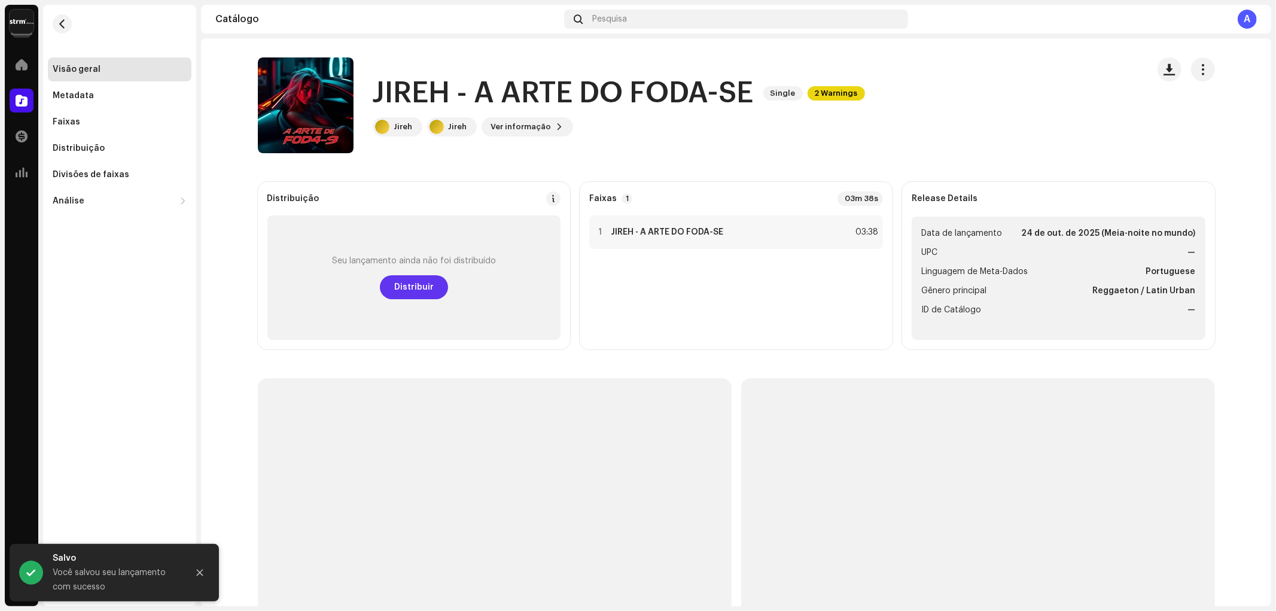
click at [426, 288] on span "Distribuir" at bounding box center [413, 287] width 39 height 24
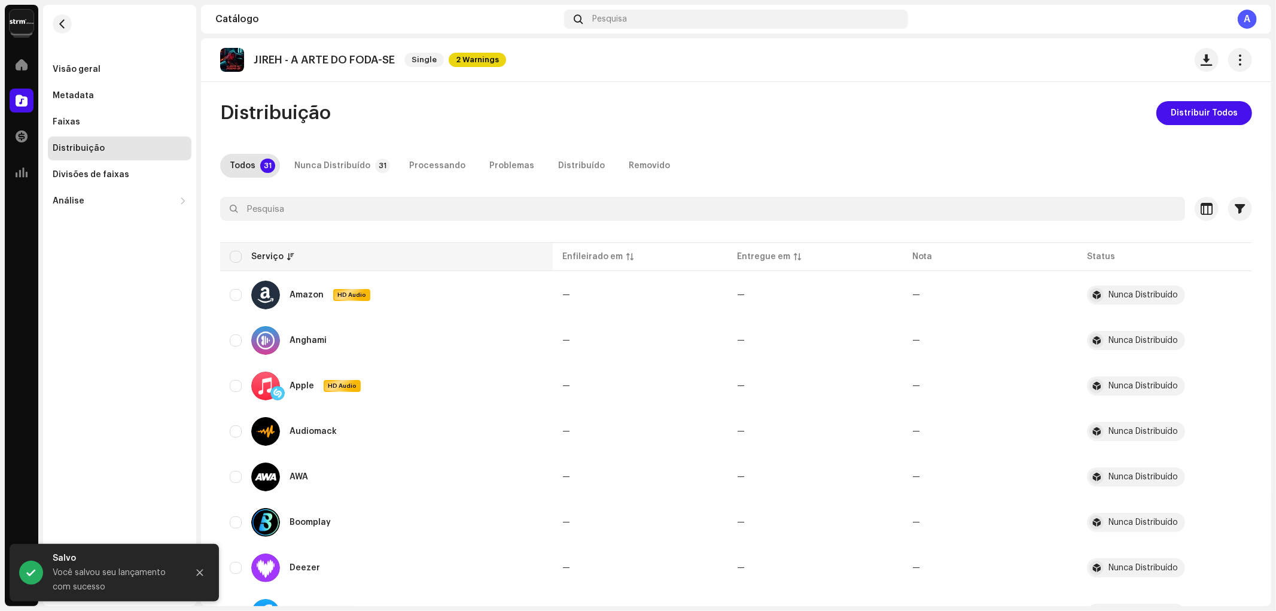
click at [232, 248] on th "Serviço" at bounding box center [386, 256] width 333 height 29
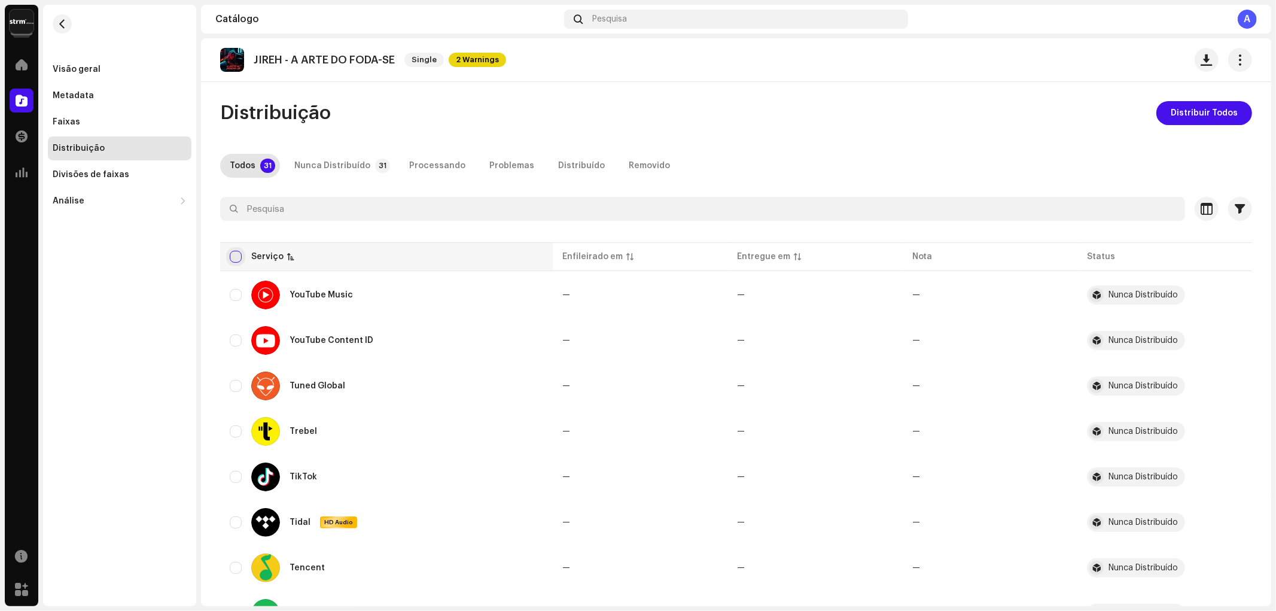
click at [235, 255] on input "checkbox" at bounding box center [236, 257] width 12 height 12
checkbox input "true"
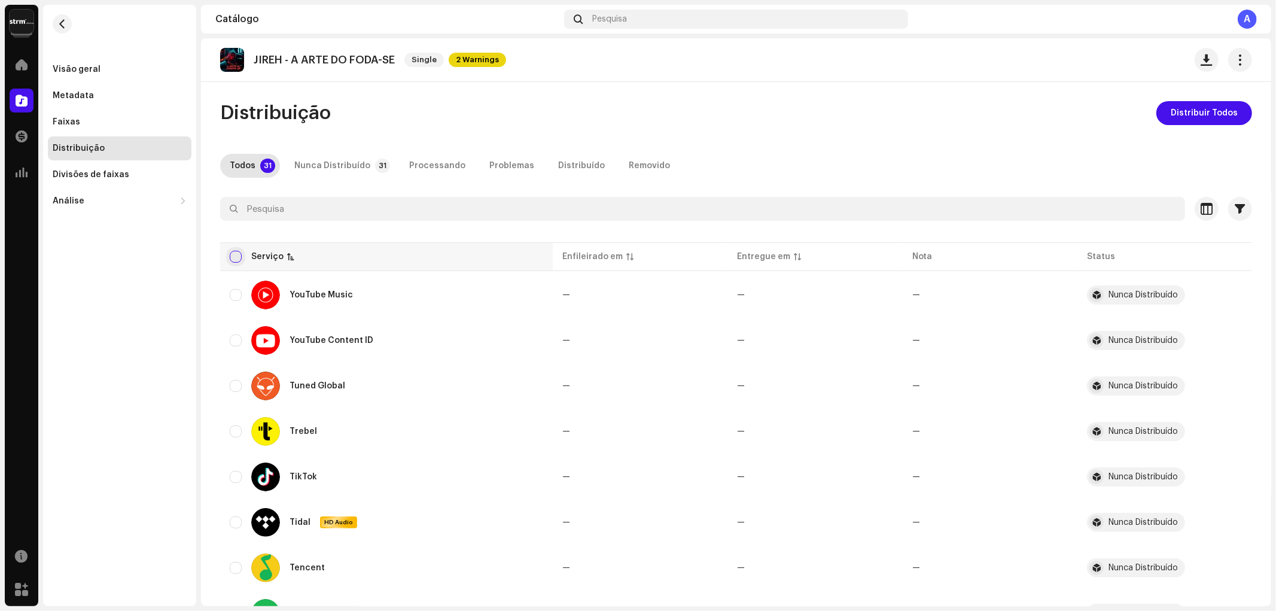
checkbox input "true"
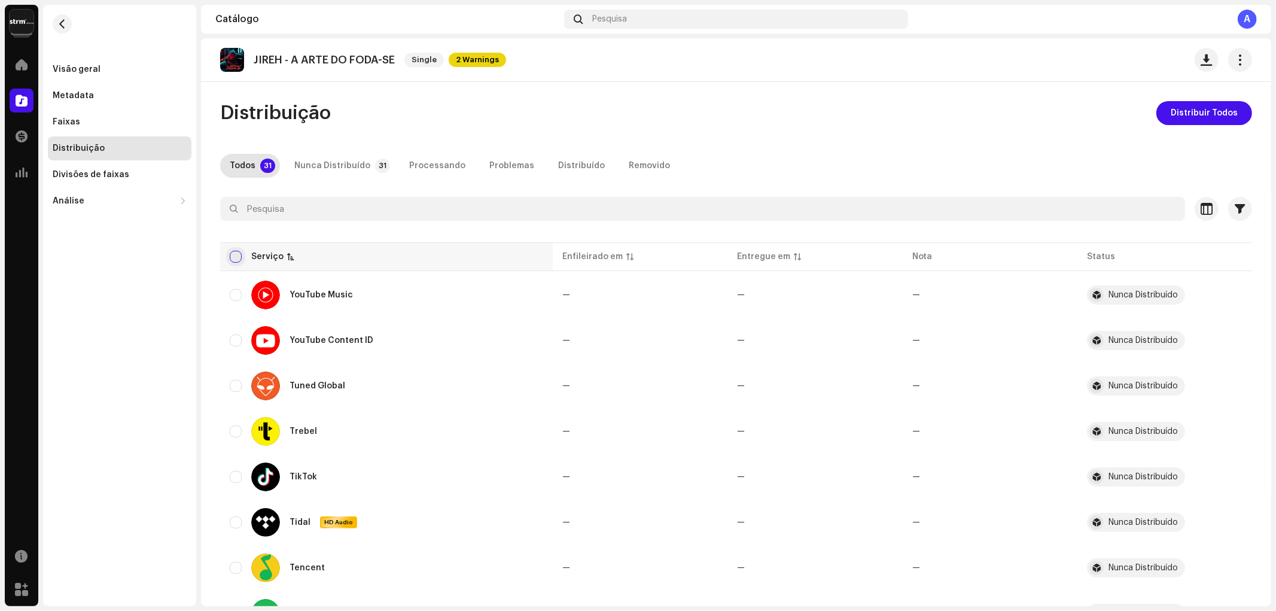
checkbox input "true"
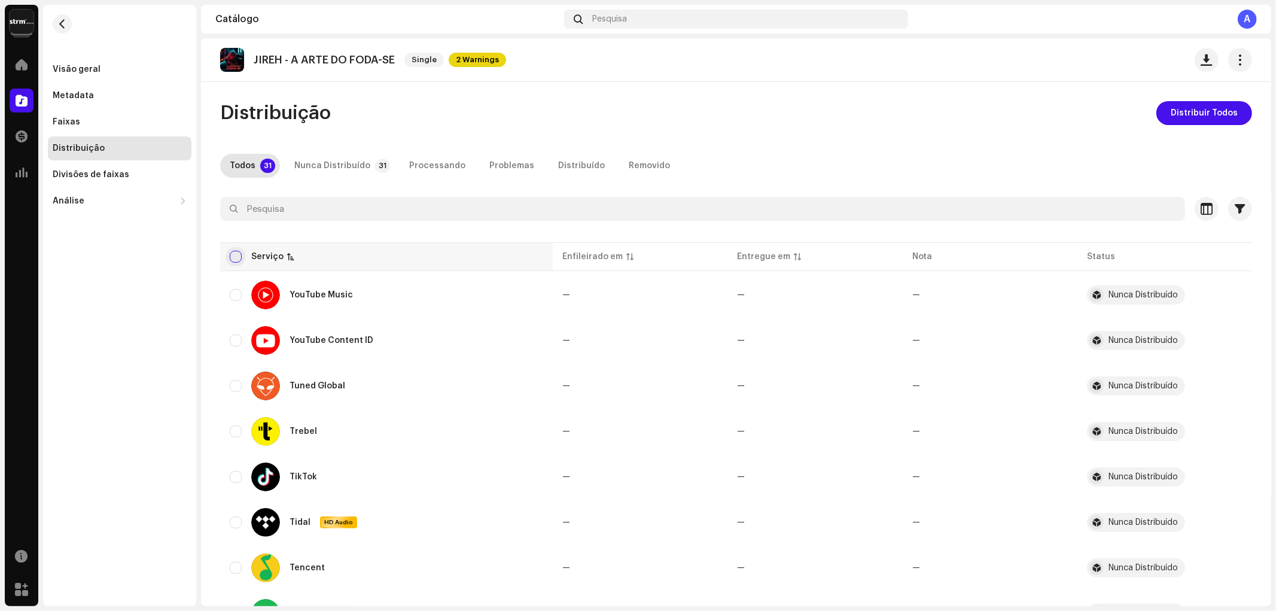
checkbox input "true"
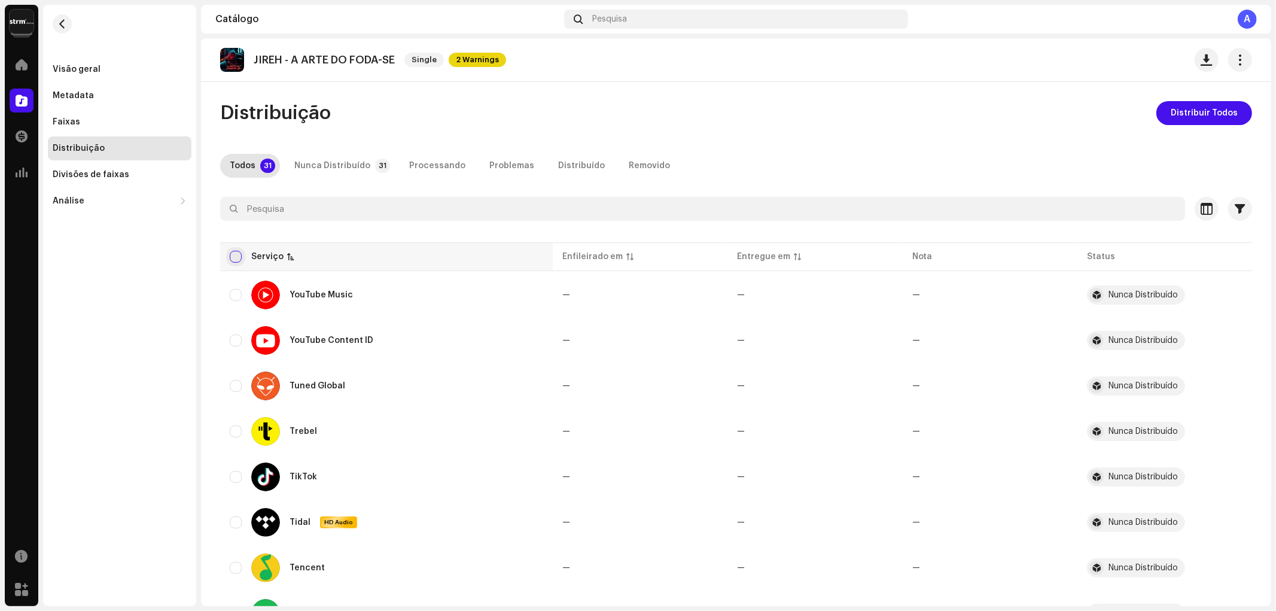
checkbox input "true"
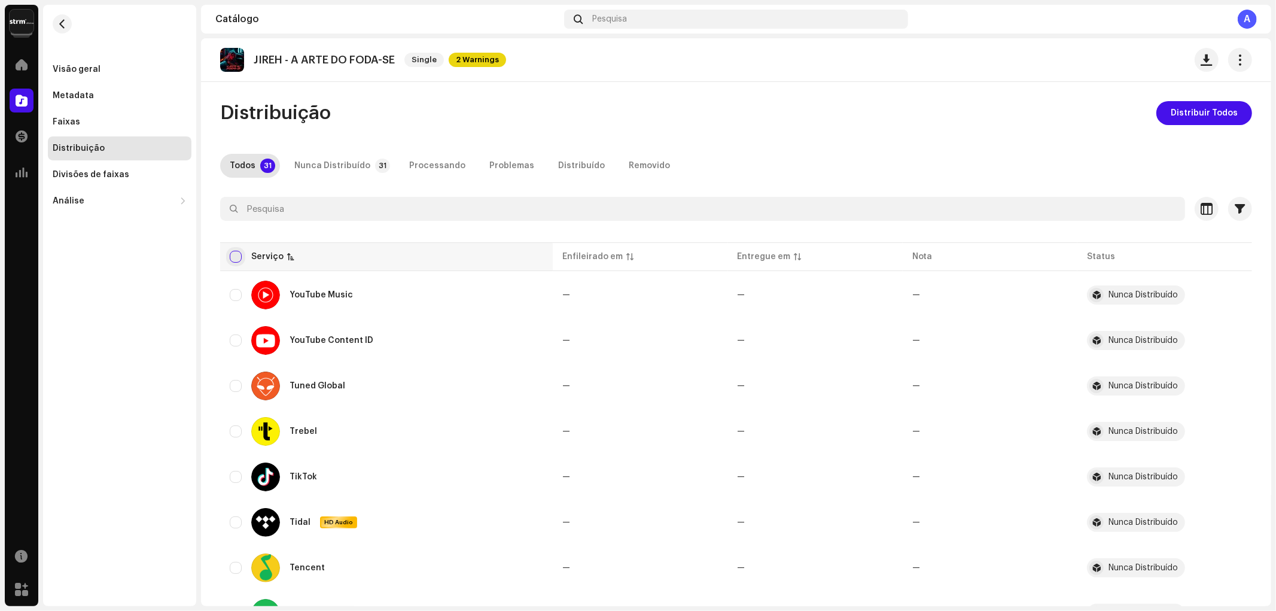
checkbox input "true"
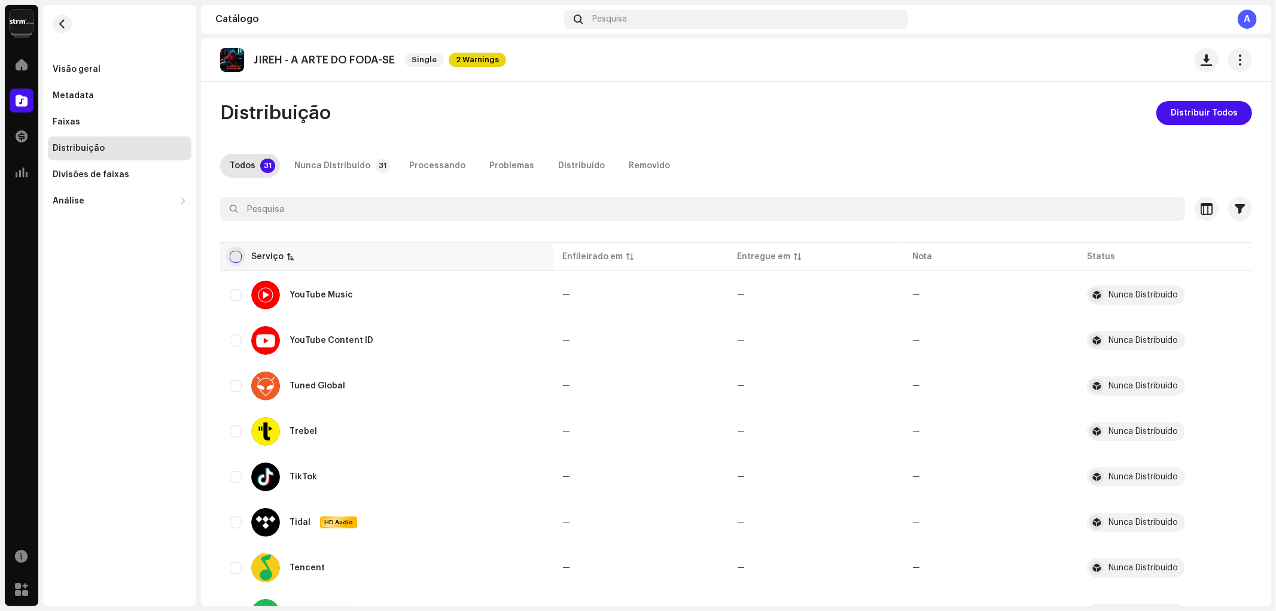
checkbox input "true"
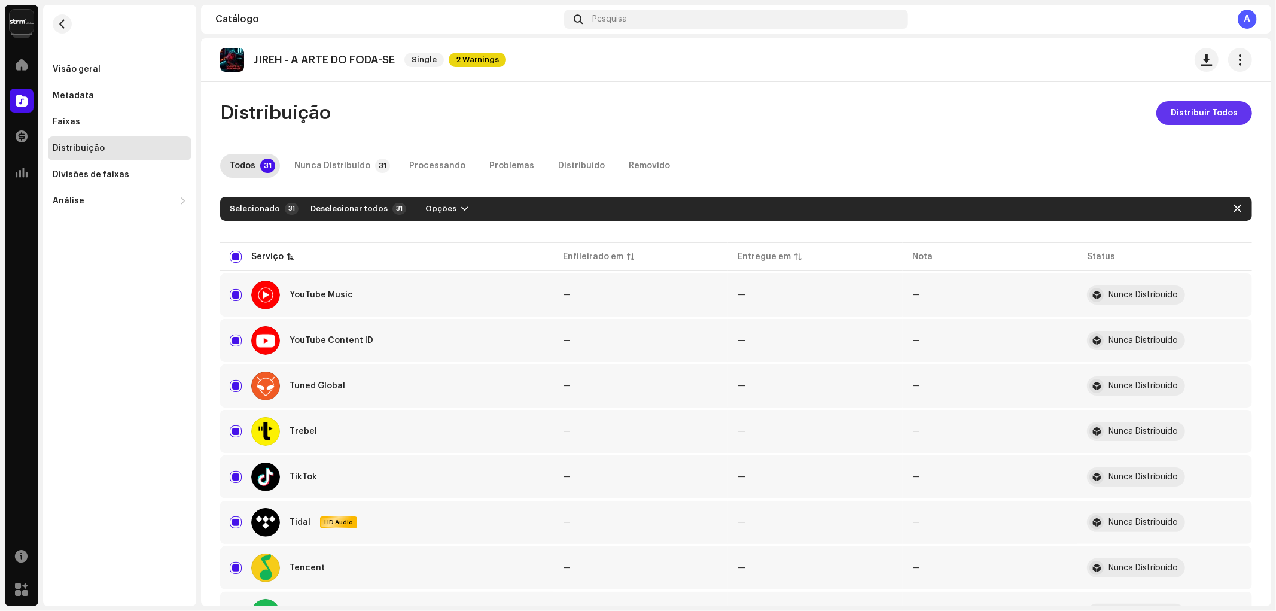
click at [1188, 108] on span "Distribuir Todos" at bounding box center [1203, 113] width 67 height 24
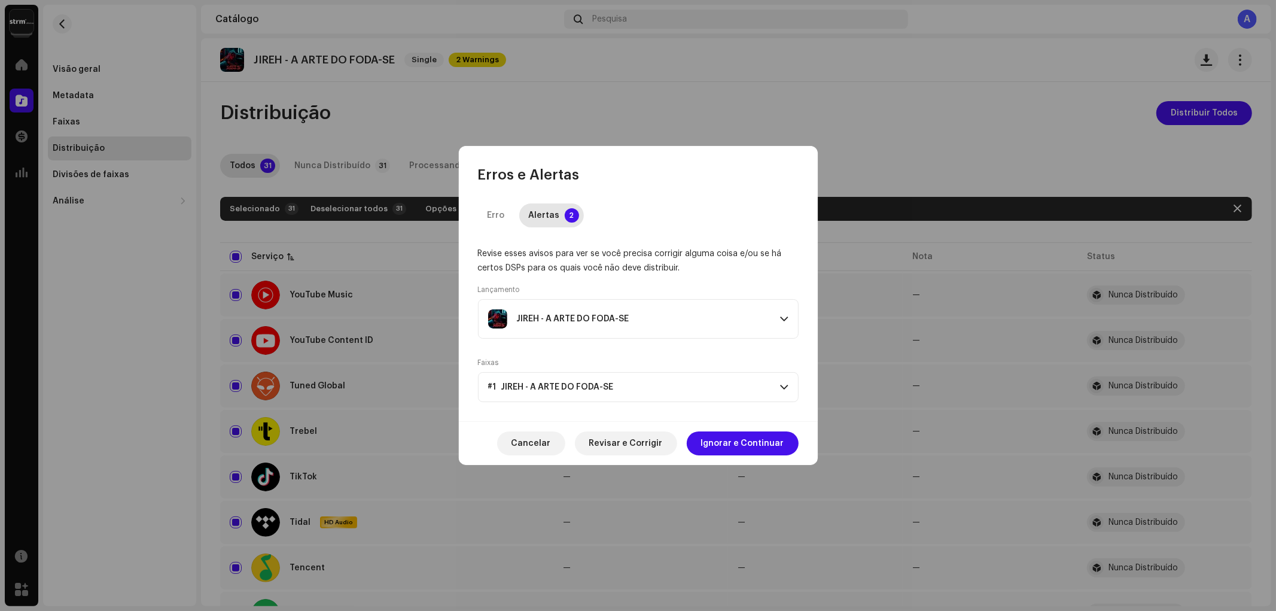
click at [707, 380] on p-accordion-header "#1 JIREH - A ARTE DO FODA-SE" at bounding box center [638, 387] width 321 height 30
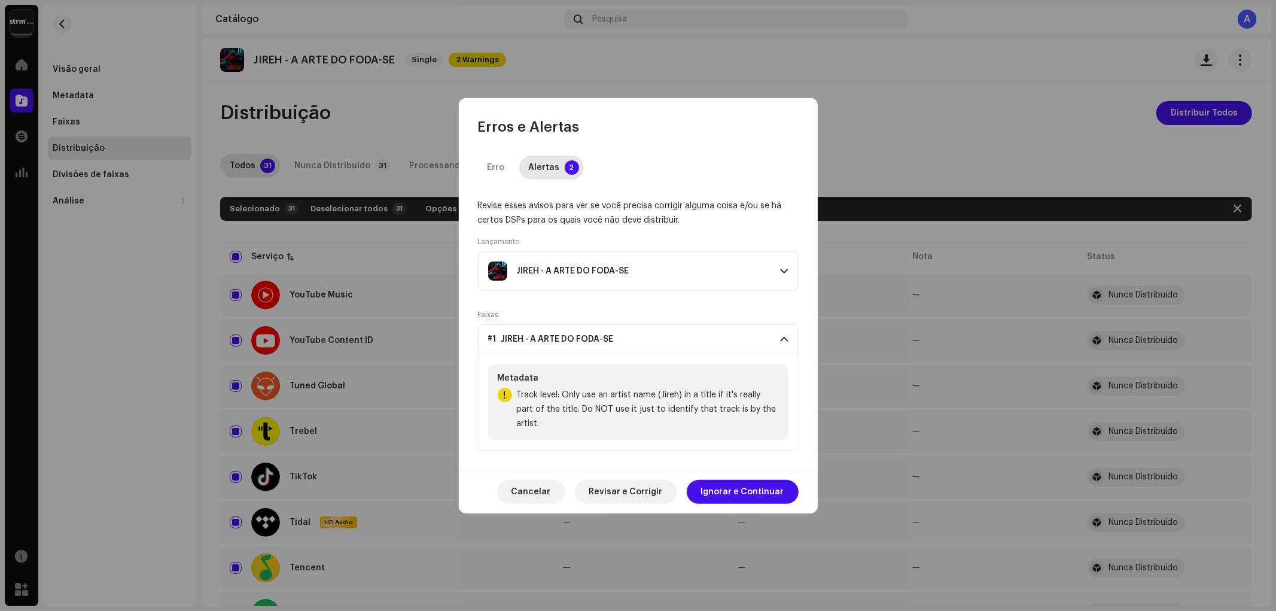
click at [702, 289] on p-accordion-header "JIREH - A ARTE DO FODA-SE" at bounding box center [638, 270] width 321 height 39
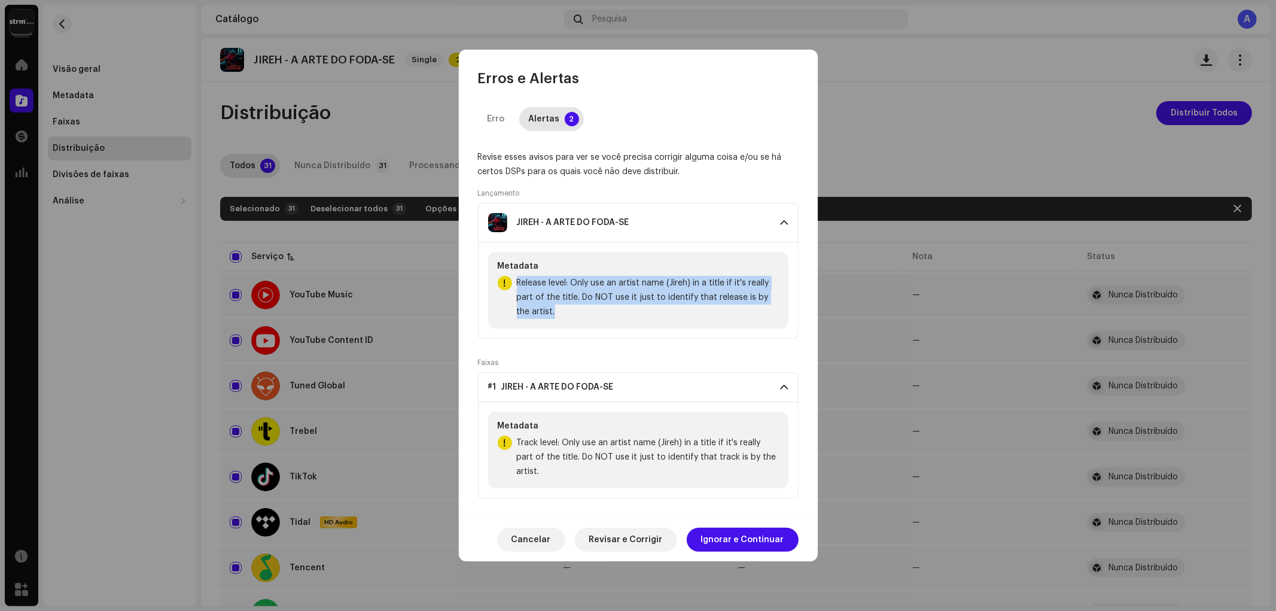
drag, startPoint x: 547, startPoint y: 318, endPoint x: 492, endPoint y: 285, distance: 64.1
click at [492, 285] on div "Metadata Release level: Only use an artist name (Jireh) in a title if it's real…" at bounding box center [638, 290] width 300 height 77
copy span "Release level: Only use an artist name (Jireh) in a title if it's really part o…"
click at [588, 463] on span "Track level: Only use an artist name (Jireh) in a title if it's really part of …" at bounding box center [648, 456] width 262 height 43
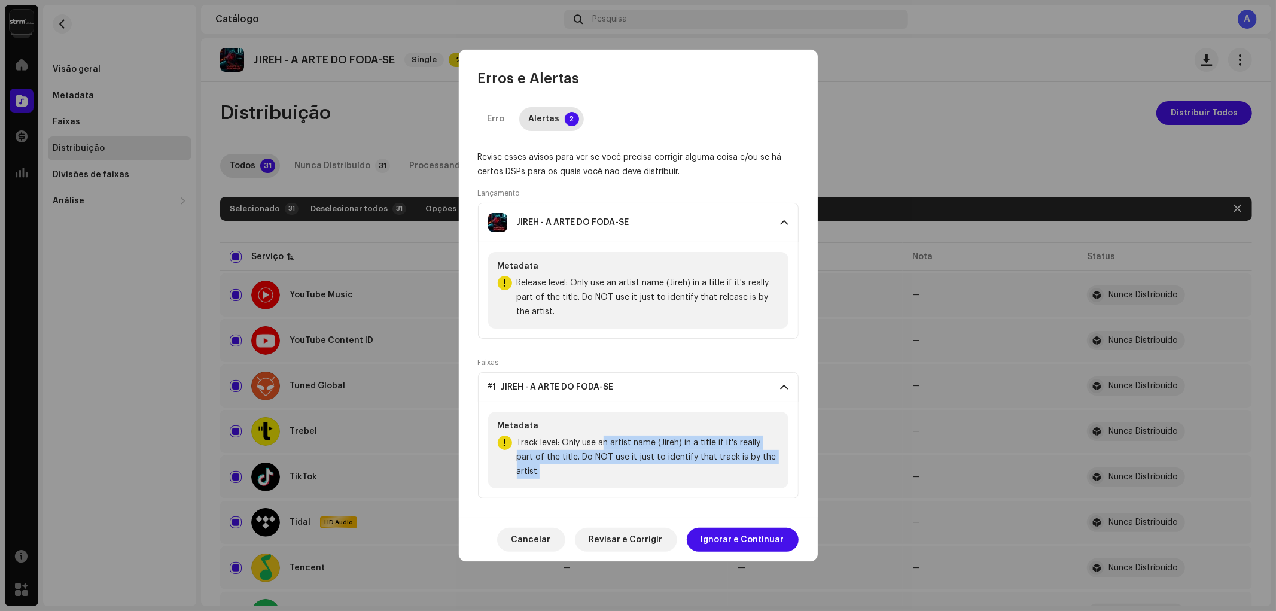
drag, startPoint x: 773, startPoint y: 466, endPoint x: 584, endPoint y: 456, distance: 189.8
click at [584, 456] on span "Track level: Only use an artist name (Jireh) in a title if it's really part of …" at bounding box center [648, 456] width 262 height 43
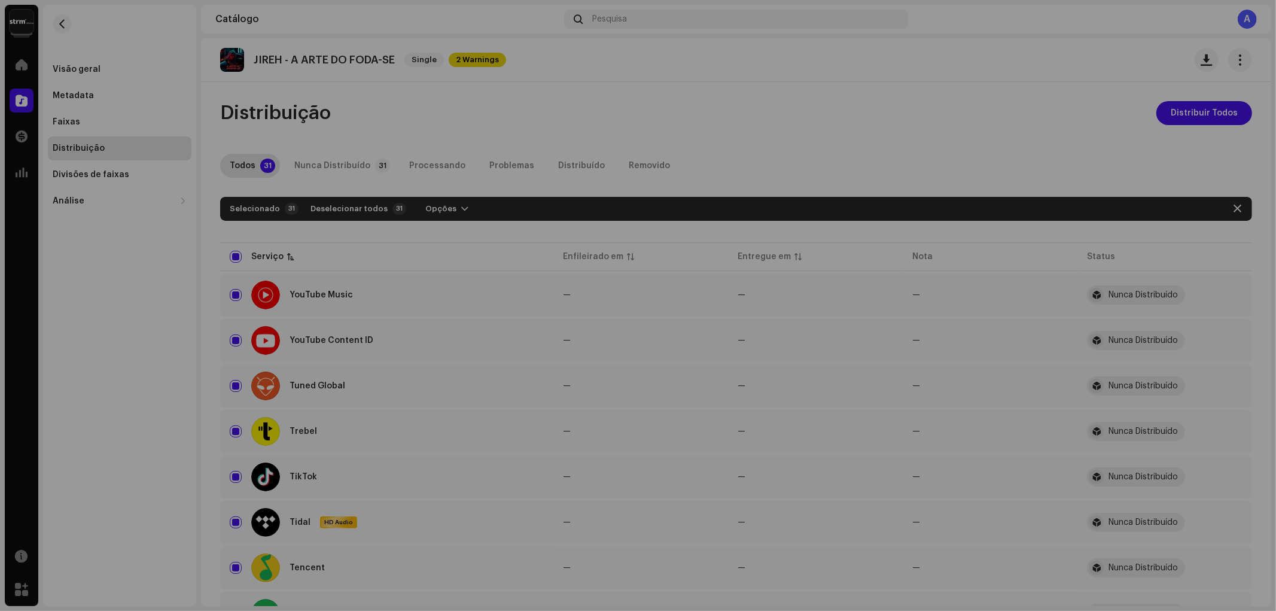
click at [457, 456] on div "[PERSON_NAME] e [PERSON_NAME] 2 Revise esses avisos para ver se você precisa co…" at bounding box center [638, 305] width 1276 height 611
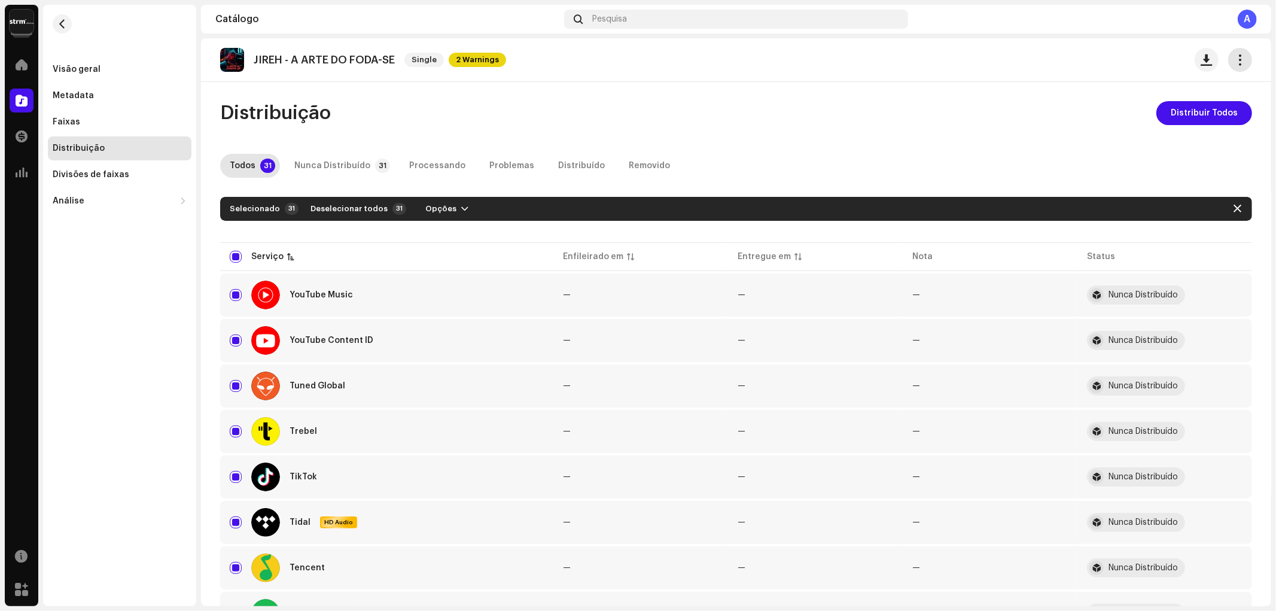
click at [1233, 67] on button "button" at bounding box center [1240, 60] width 24 height 24
click at [1144, 105] on div "Editar" at bounding box center [1179, 113] width 121 height 24
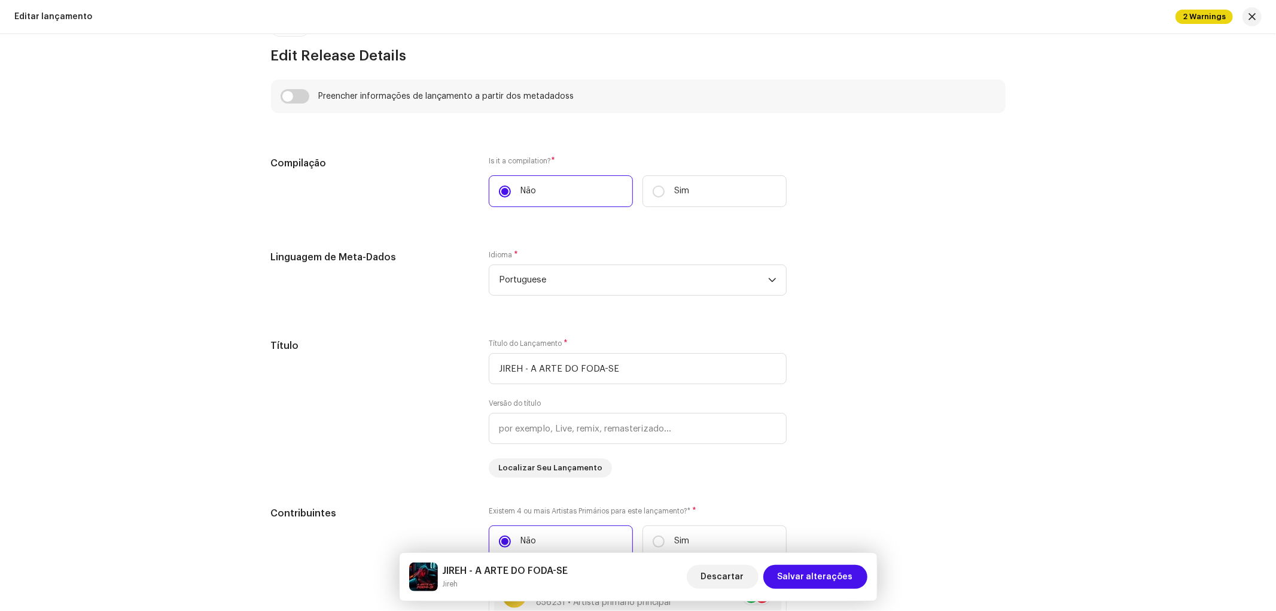
scroll to position [996, 0]
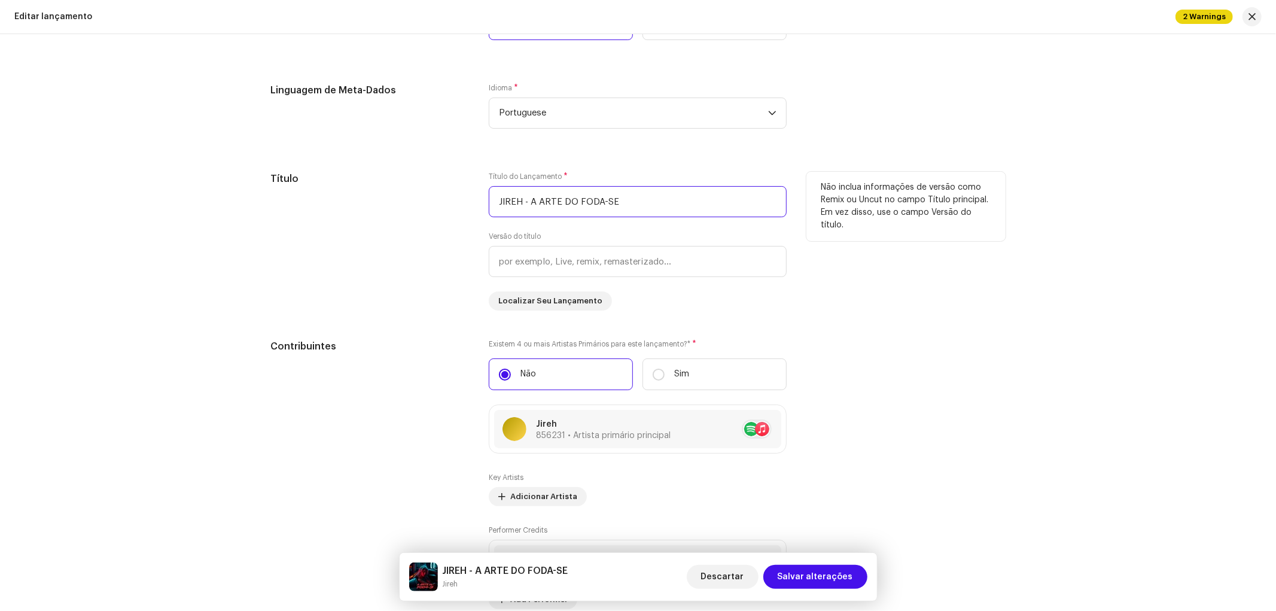
drag, startPoint x: 524, startPoint y: 203, endPoint x: 411, endPoint y: 196, distance: 113.9
click at [411, 198] on div "Título Título do Lançamento * JIREH - A ARTE DO FODA-SE Versão do título Locali…" at bounding box center [638, 241] width 734 height 139
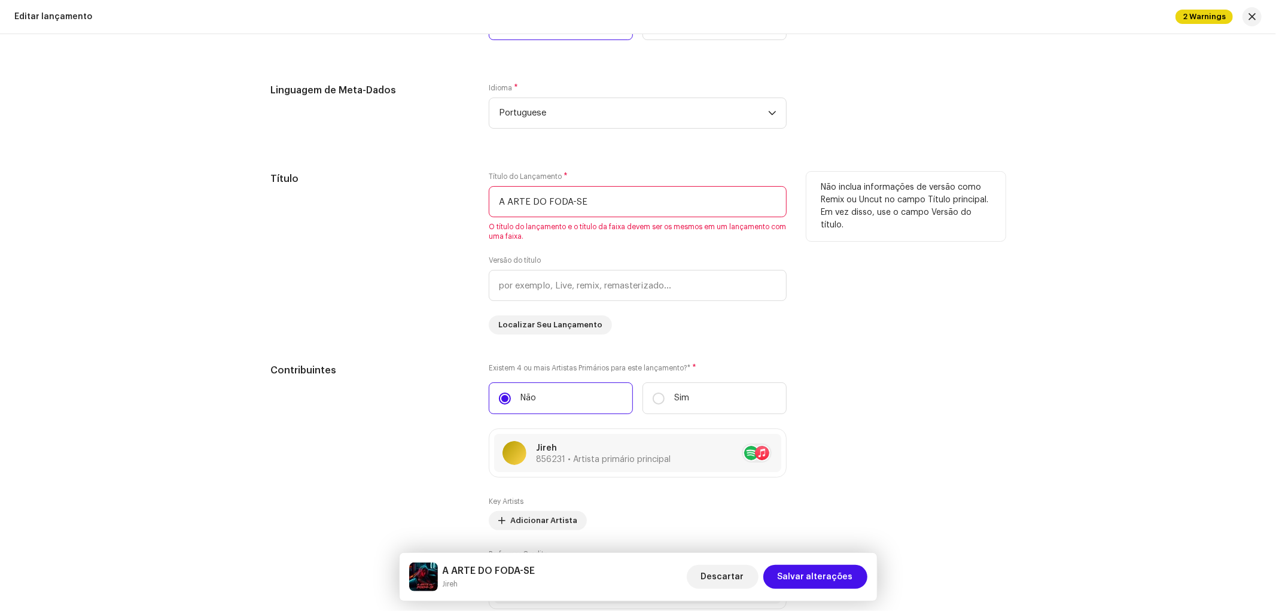
type input "A ARTE DO FODA-SE"
click at [390, 277] on div "Título" at bounding box center [370, 253] width 199 height 163
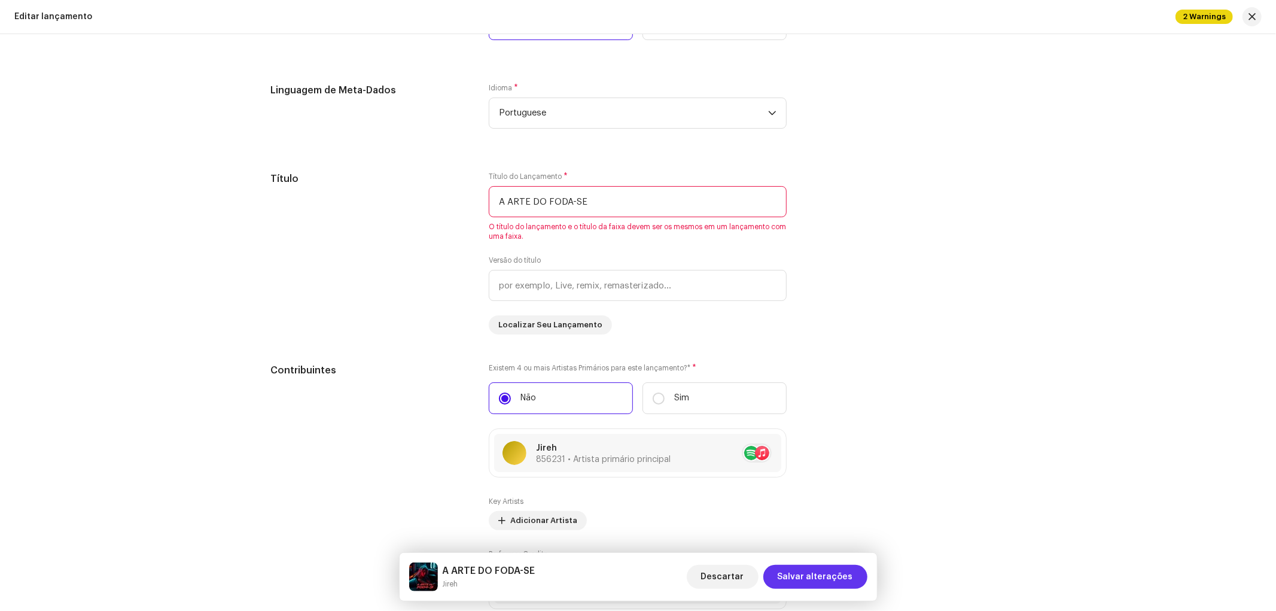
click at [823, 573] on span "Salvar alterações" at bounding box center [814, 577] width 75 height 24
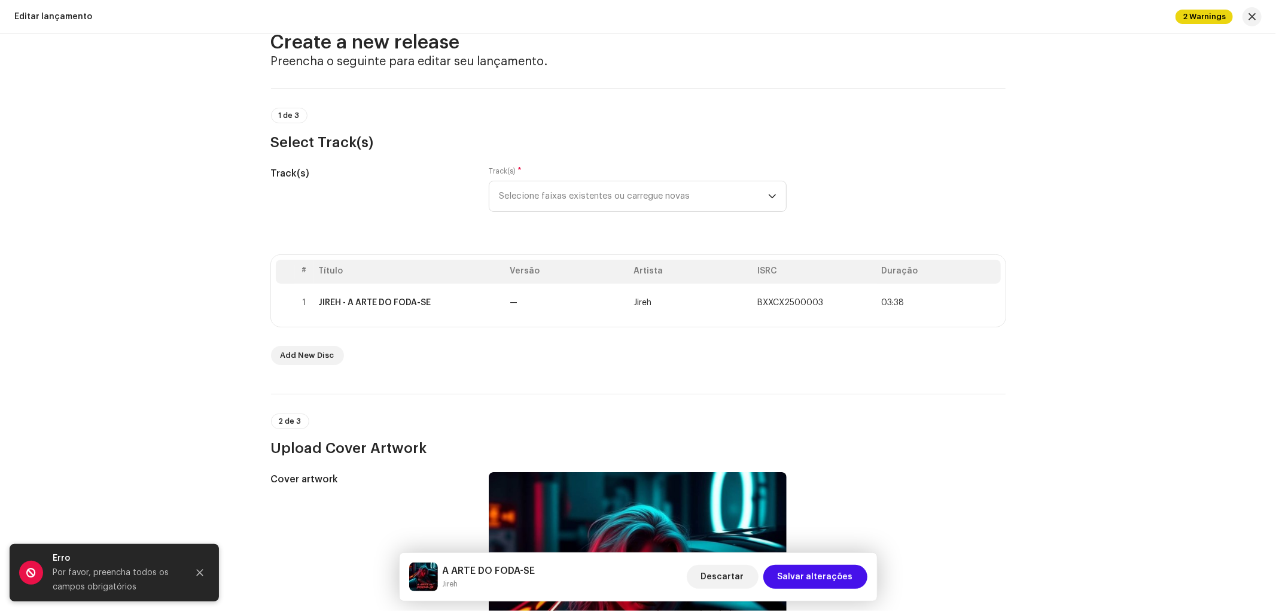
scroll to position [0, 0]
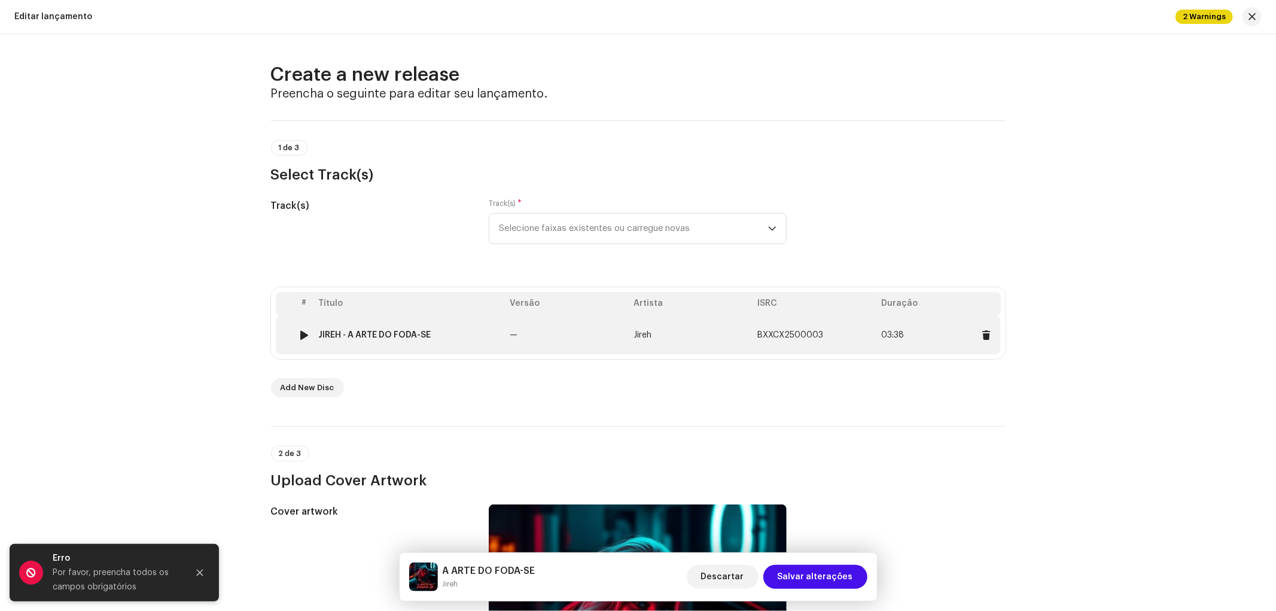
click at [393, 342] on td "JIREH - A ARTE DO FODA-SE" at bounding box center [409, 335] width 191 height 38
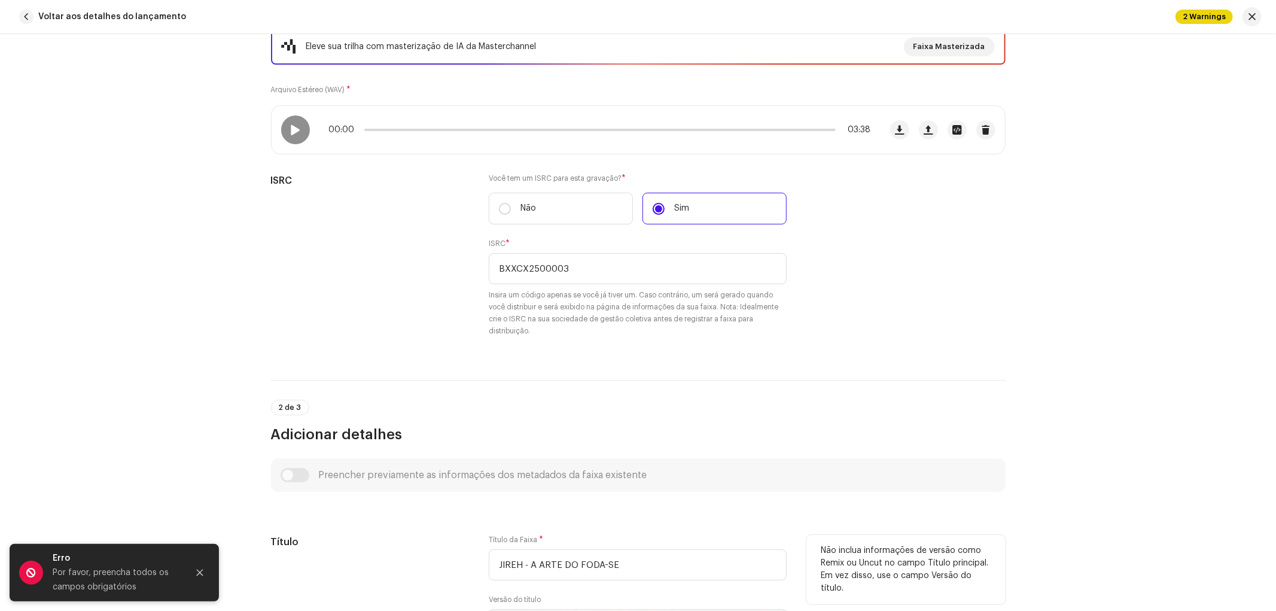
scroll to position [398, 0]
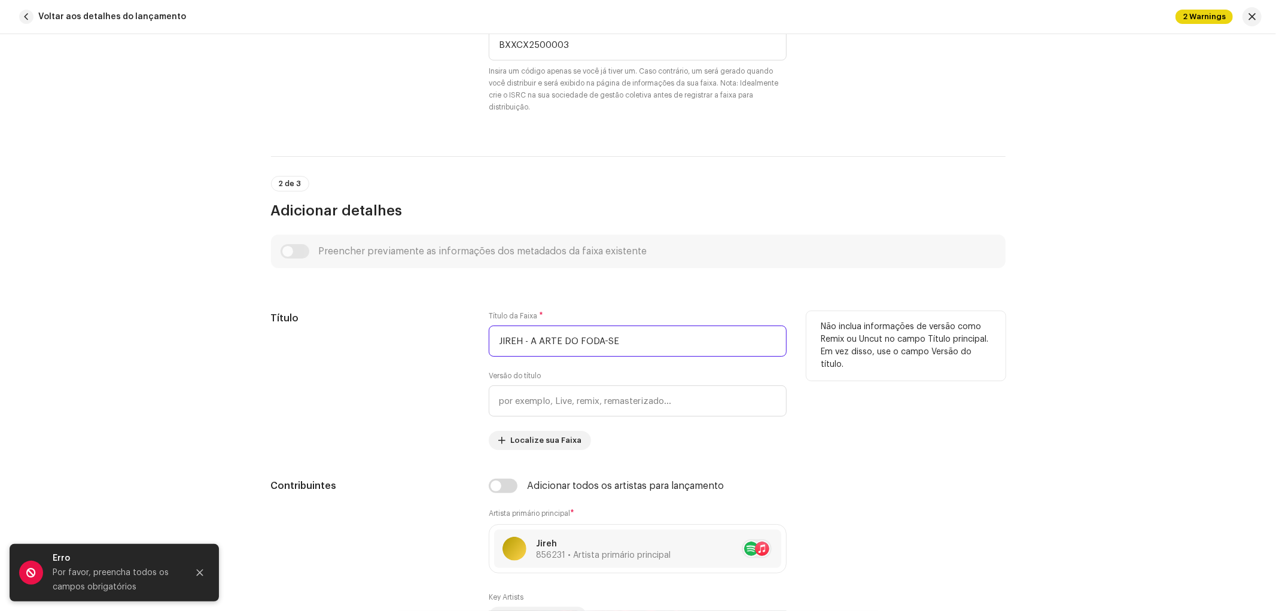
drag, startPoint x: 526, startPoint y: 337, endPoint x: 435, endPoint y: 331, distance: 91.1
click at [437, 332] on div "Título Título da Faixa * JIREH - A ARTE DO FODA-SE Versão do título Localize su…" at bounding box center [638, 380] width 734 height 139
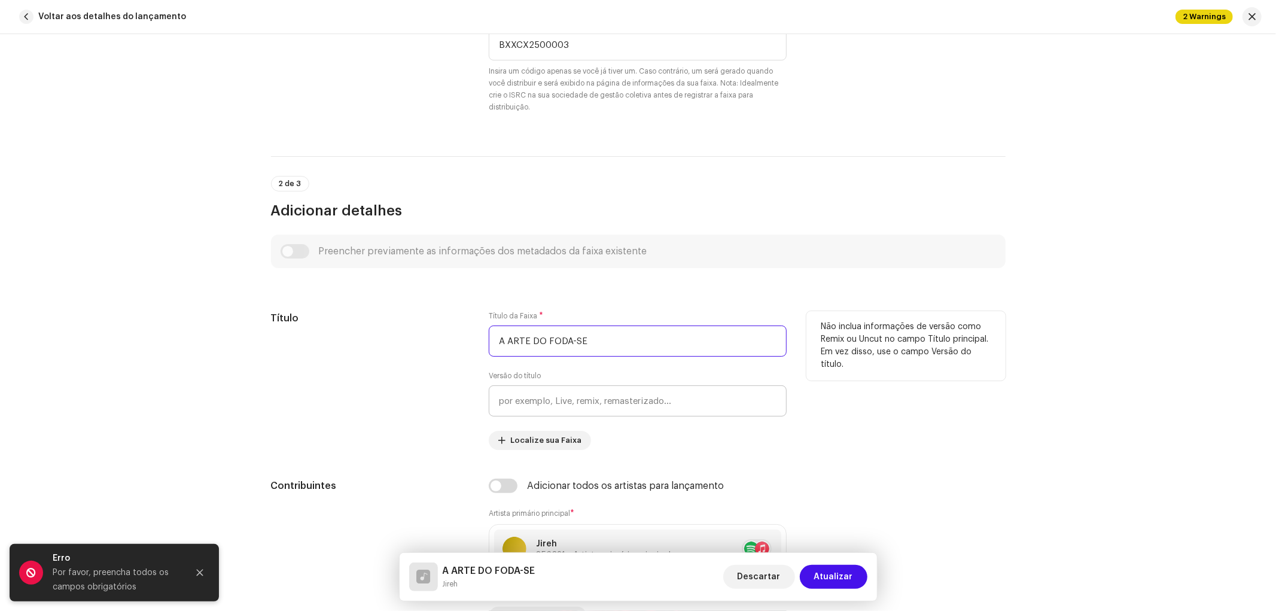
type input "A ARTE DO FODA-SE"
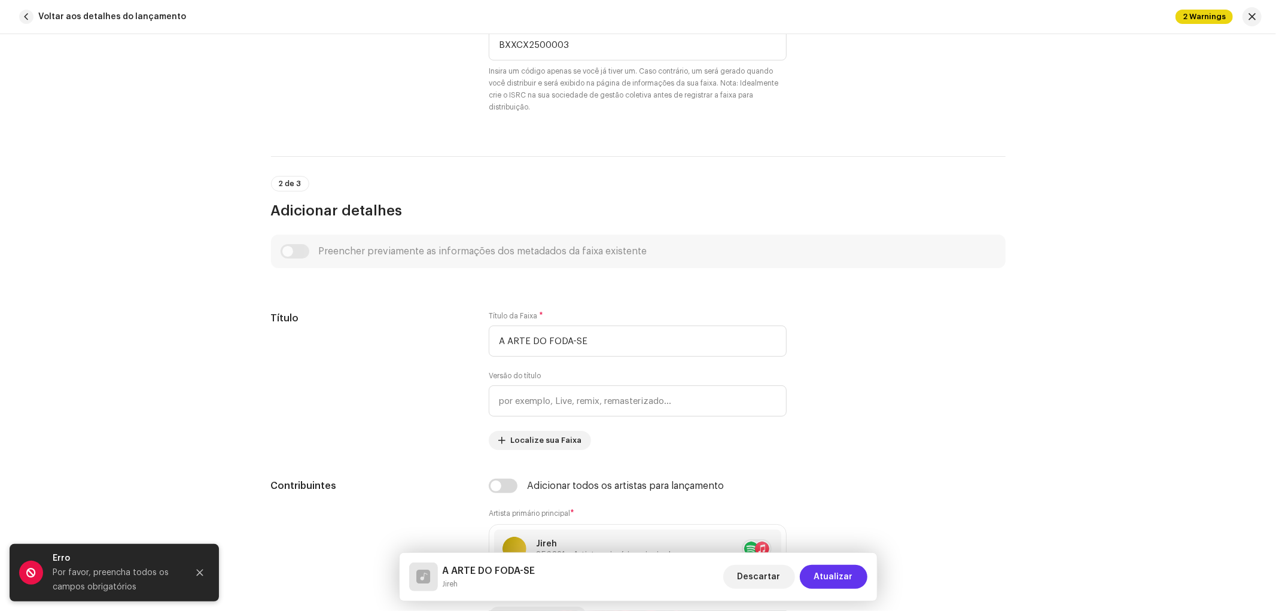
click at [842, 580] on span "Atualizar" at bounding box center [833, 577] width 39 height 24
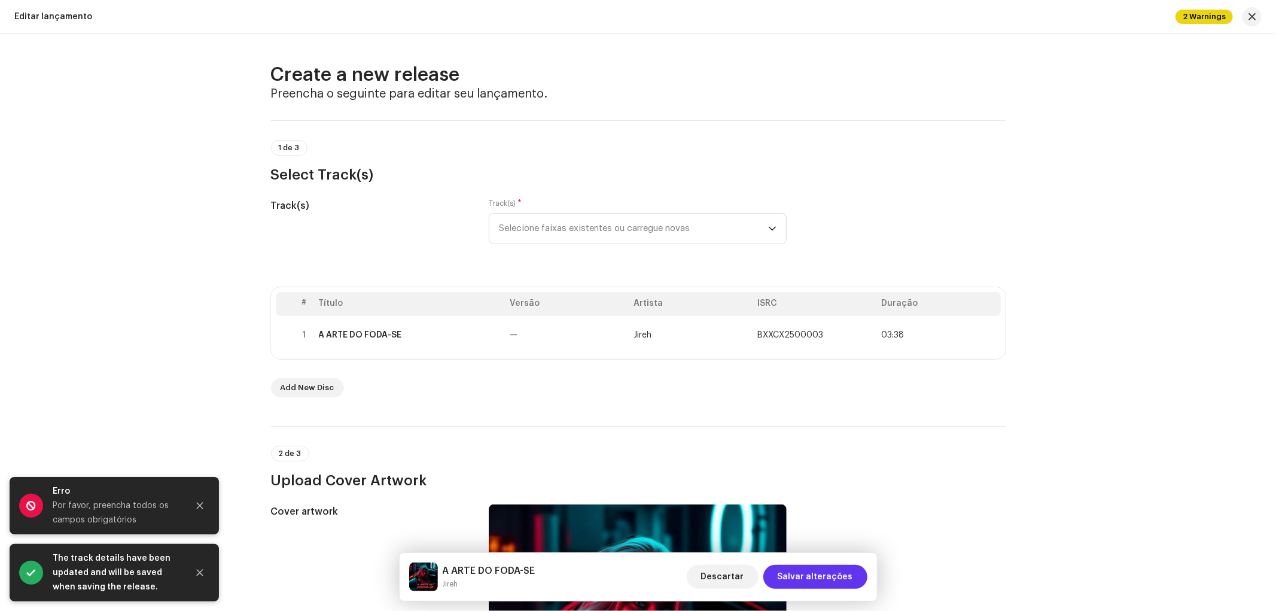
click at [796, 581] on span "Salvar alterações" at bounding box center [814, 577] width 75 height 24
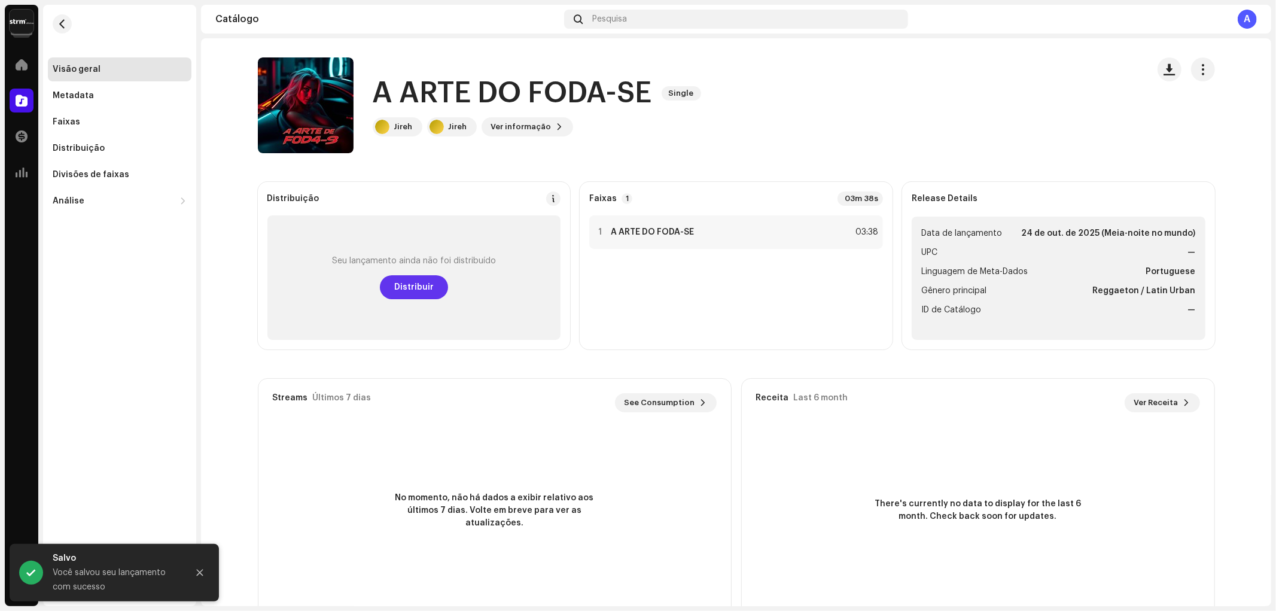
click at [398, 285] on span "Distribuir" at bounding box center [413, 287] width 39 height 24
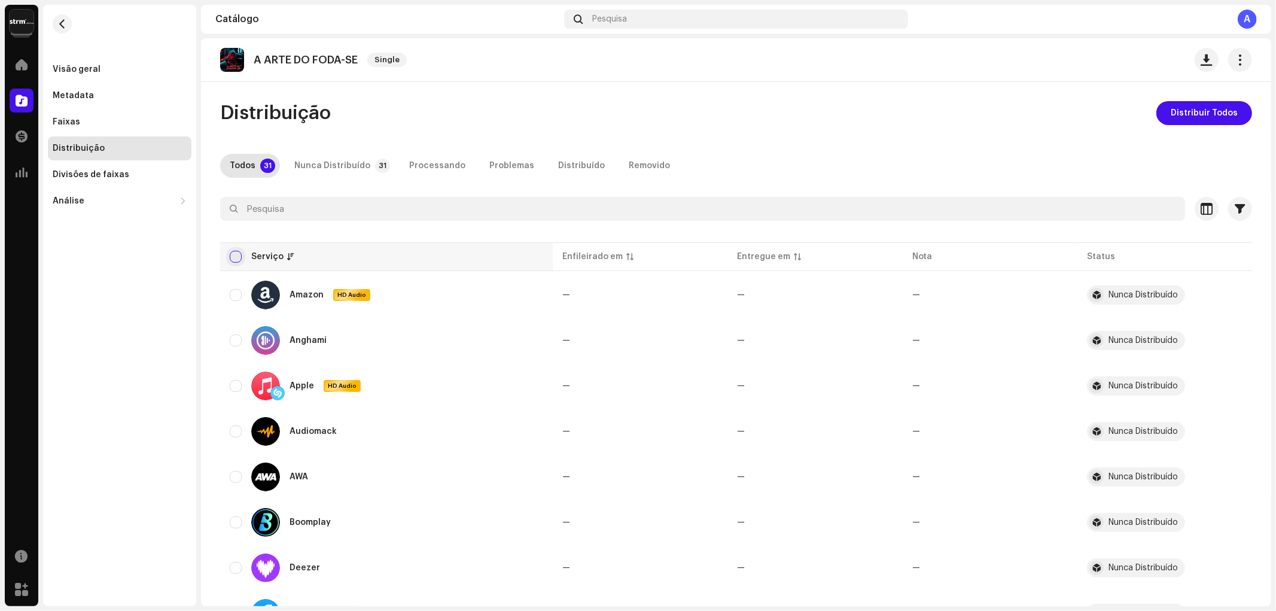
click at [231, 254] on input "checkbox" at bounding box center [236, 257] width 12 height 12
checkbox input "true"
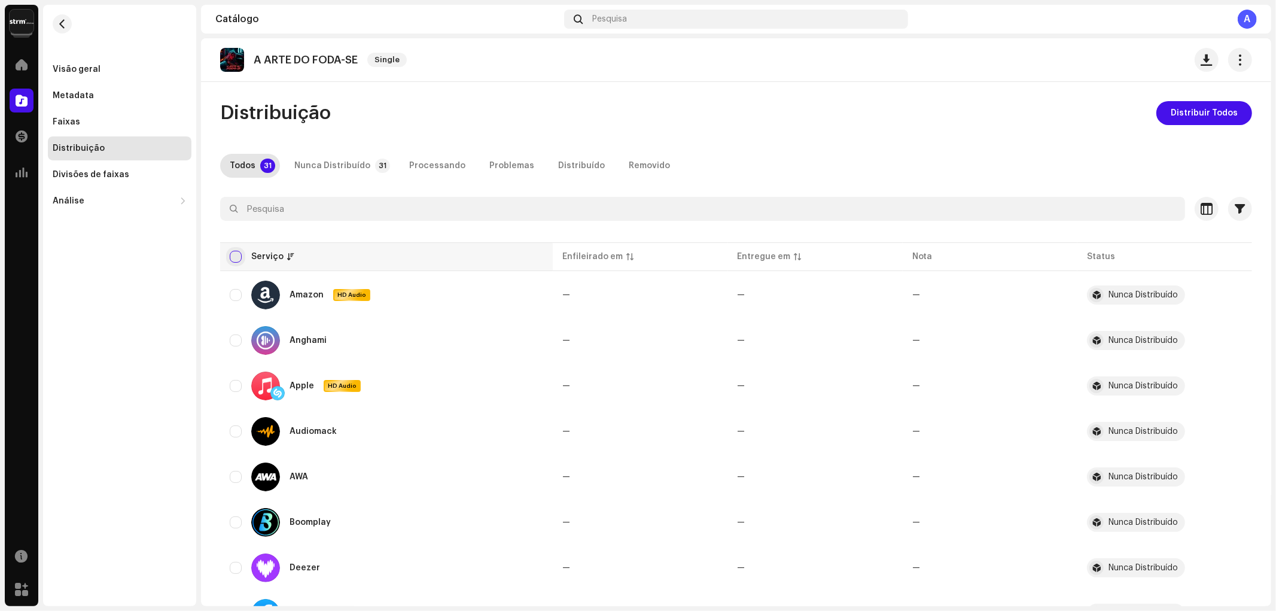
checkbox input "true"
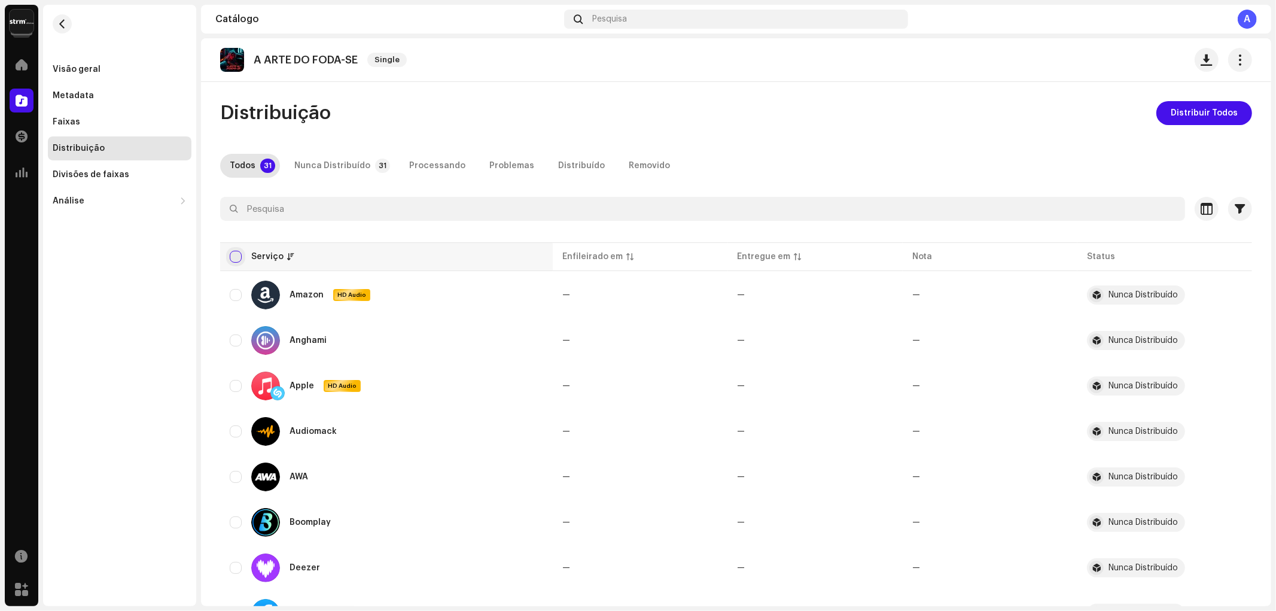
checkbox input "true"
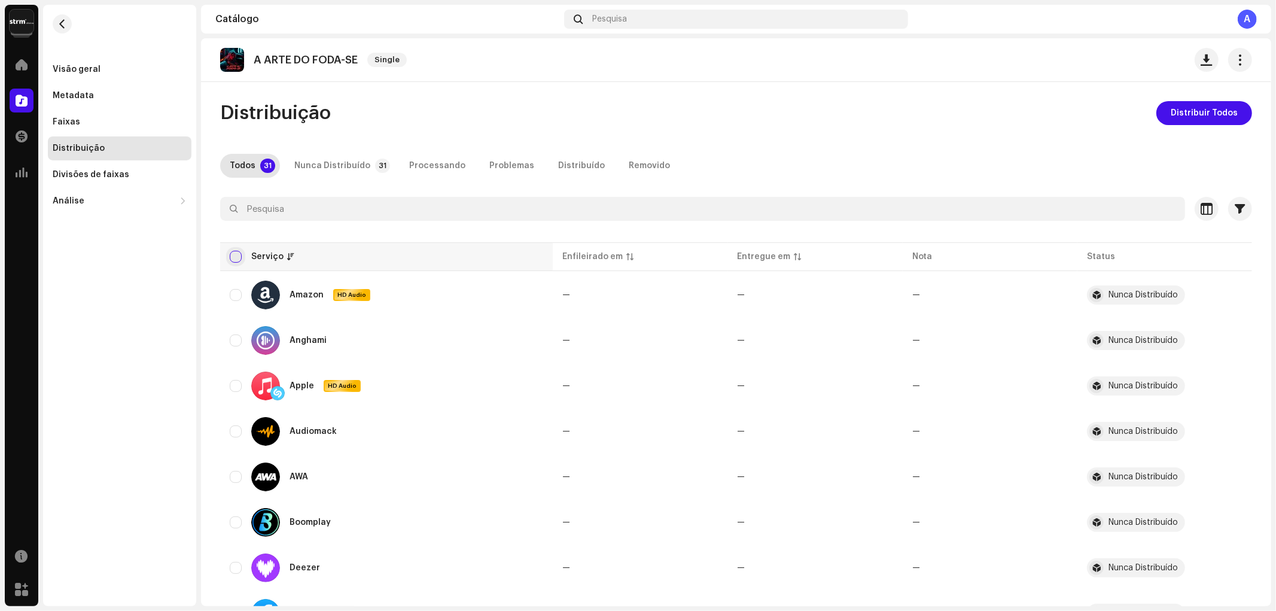
checkbox input "true"
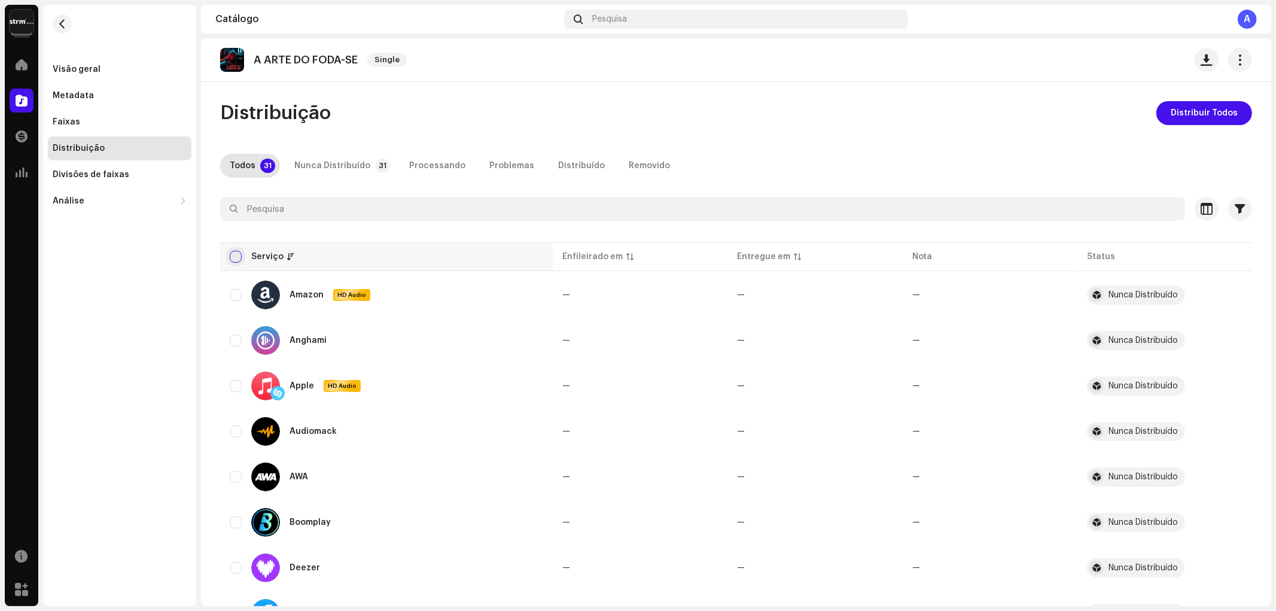
checkbox input "true"
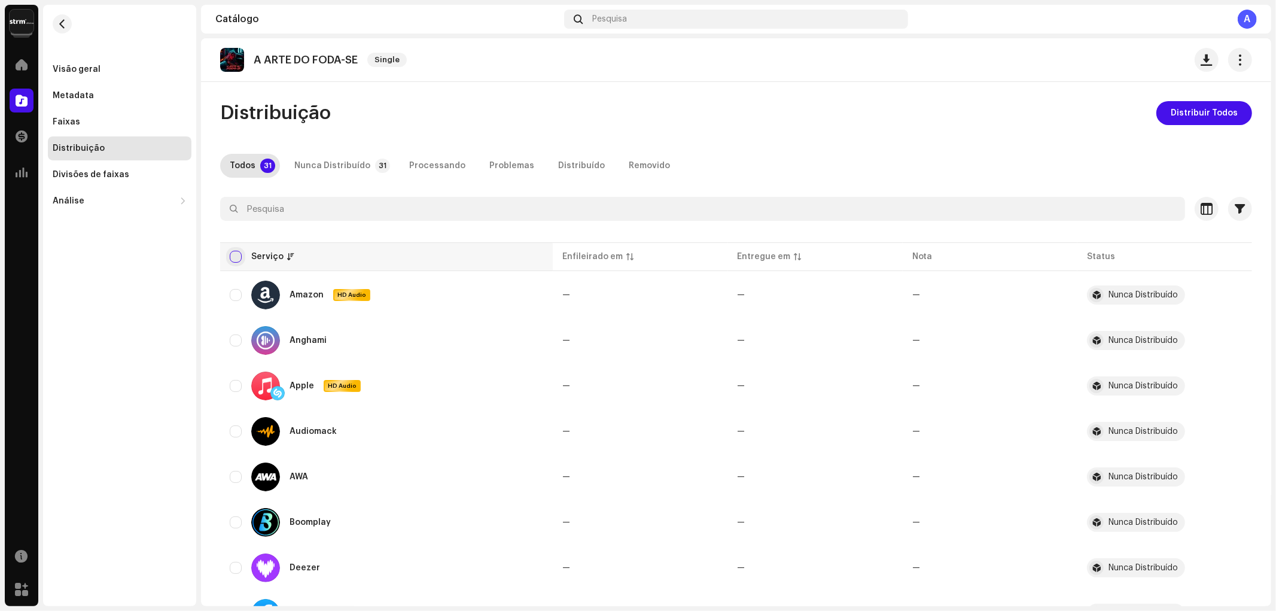
checkbox input "true"
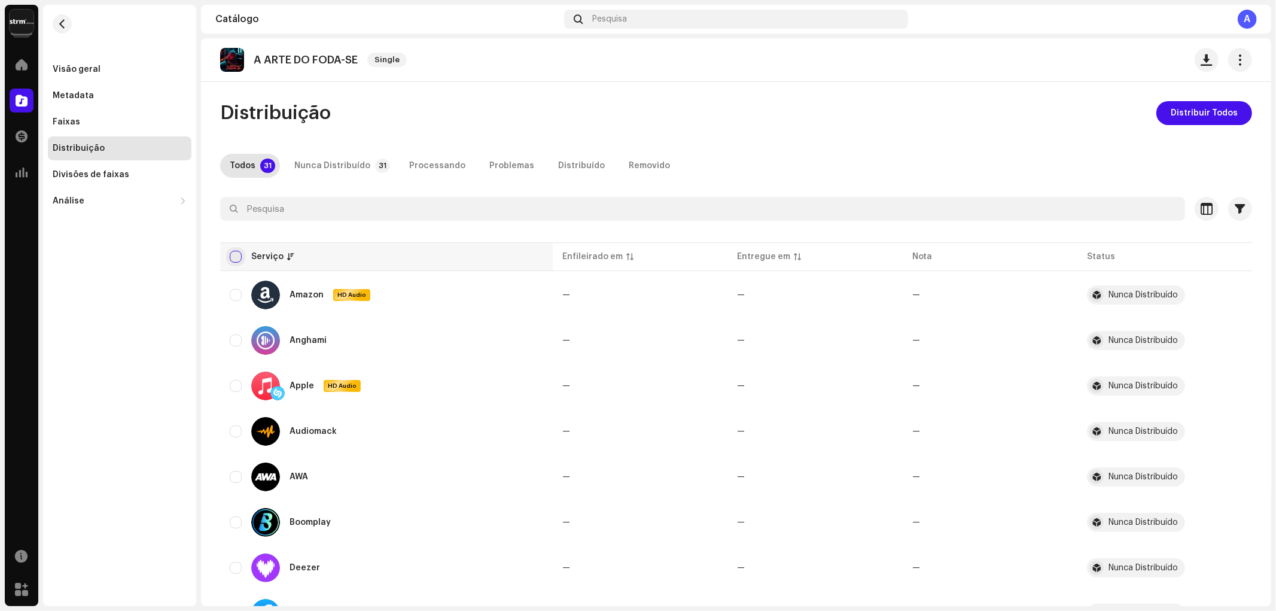
checkbox input "true"
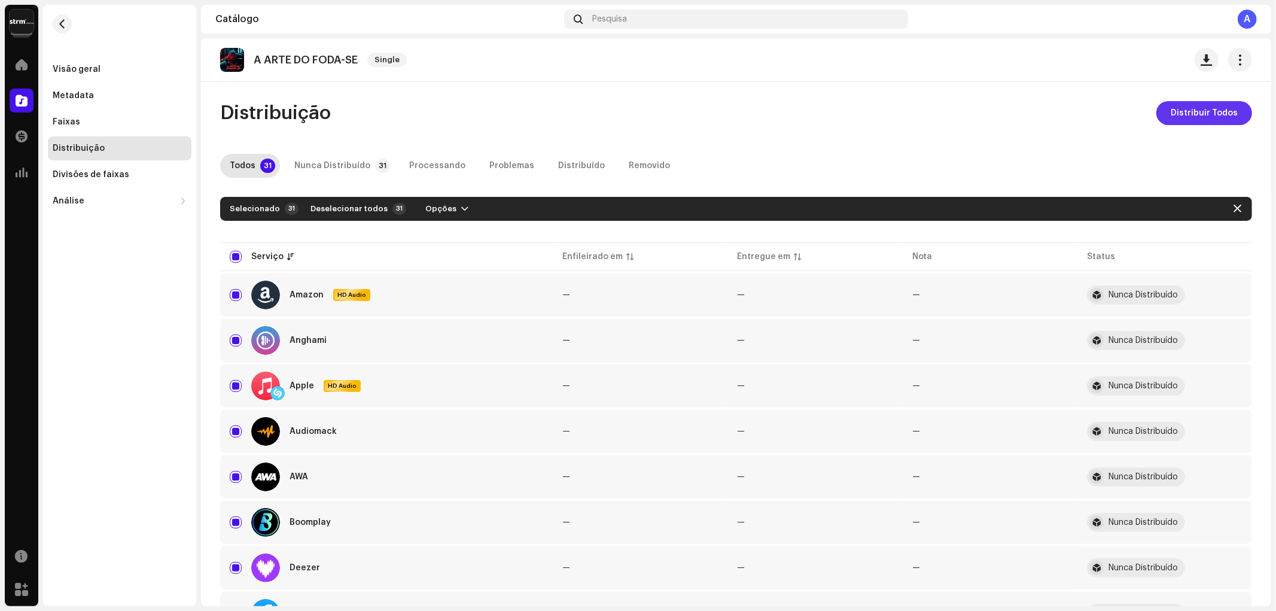
click at [1205, 112] on span "Distribuir Todos" at bounding box center [1203, 113] width 67 height 24
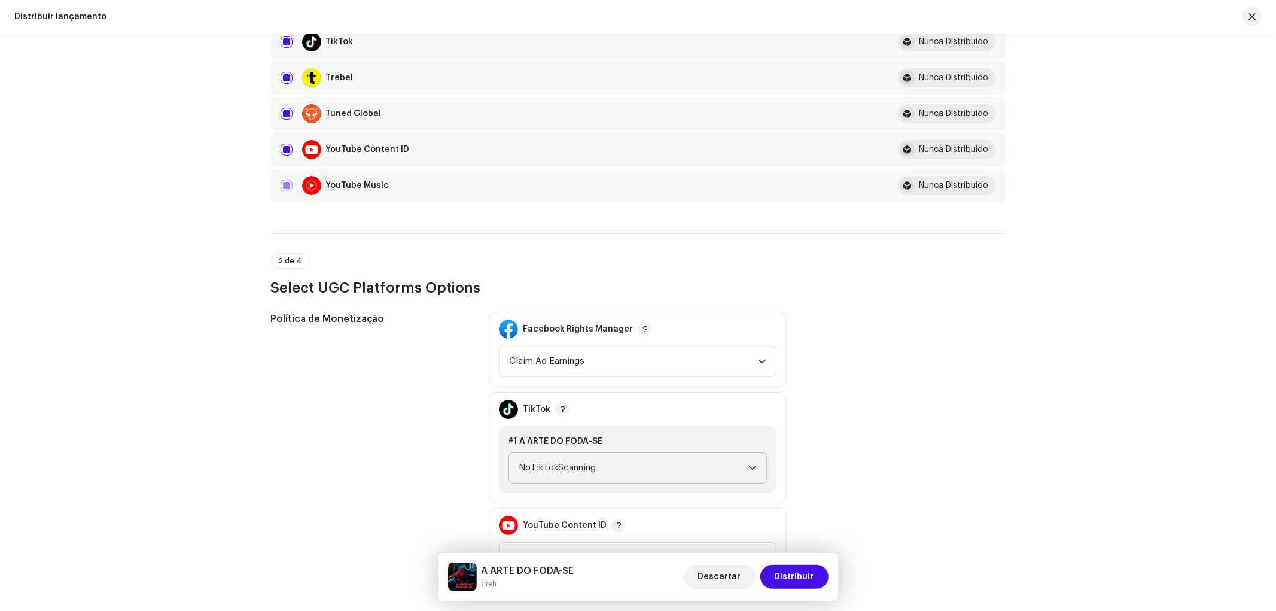
scroll to position [1395, 0]
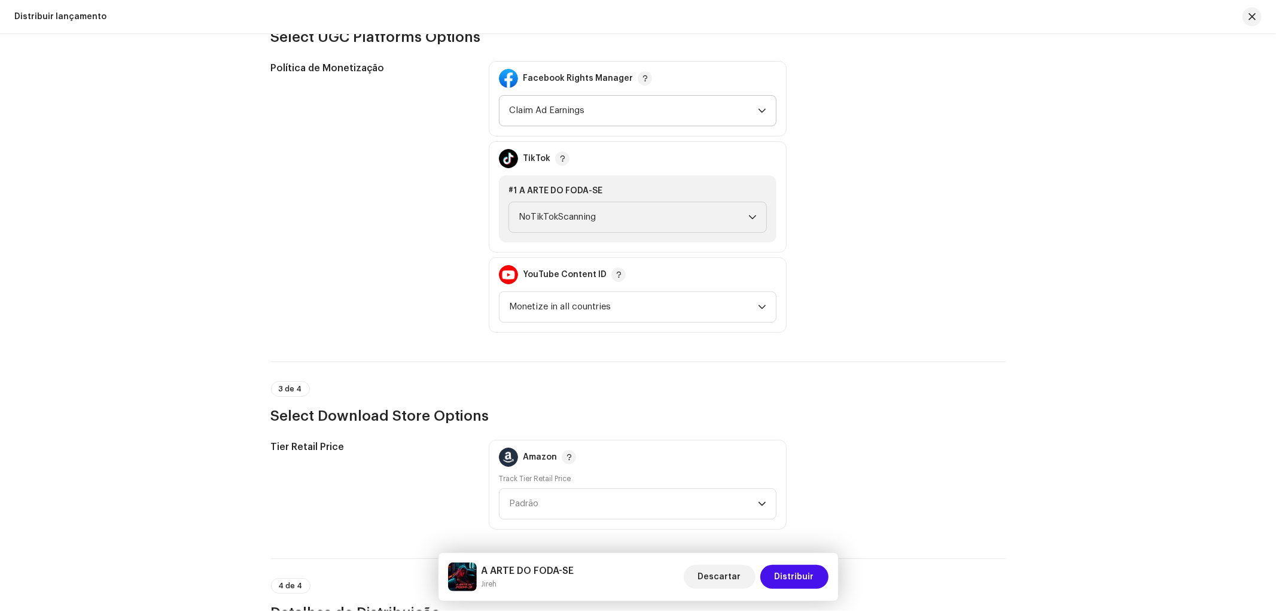
click at [590, 96] on span "Claim Ad Earnings" at bounding box center [633, 111] width 249 height 30
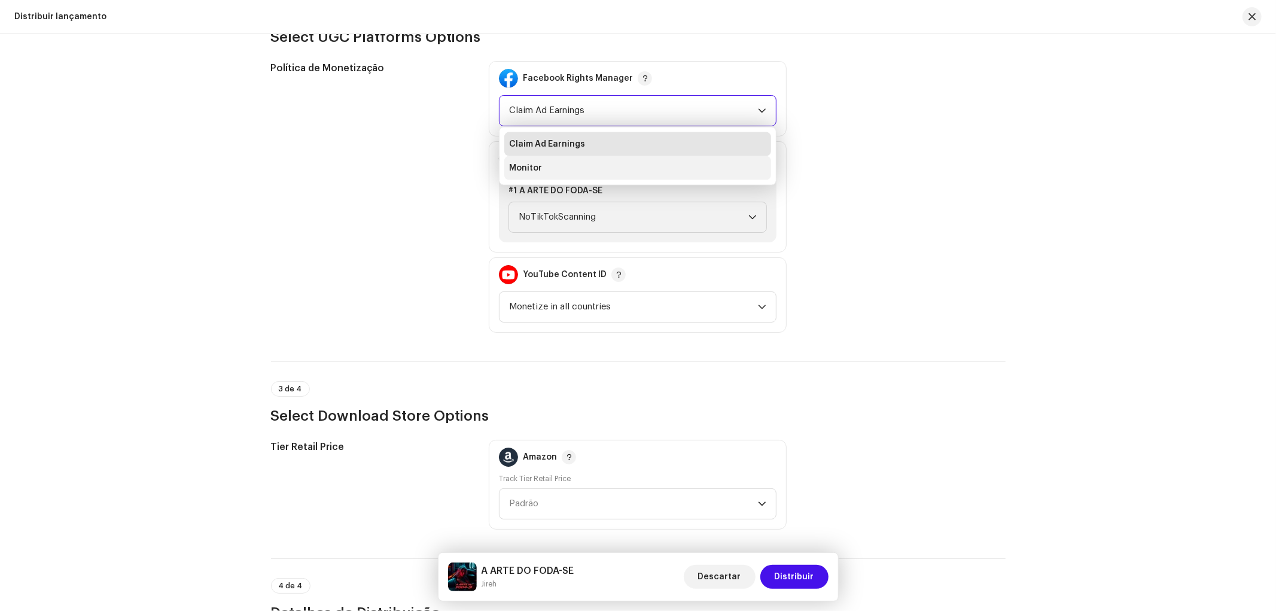
click at [559, 156] on li "Monitor" at bounding box center [637, 168] width 267 height 24
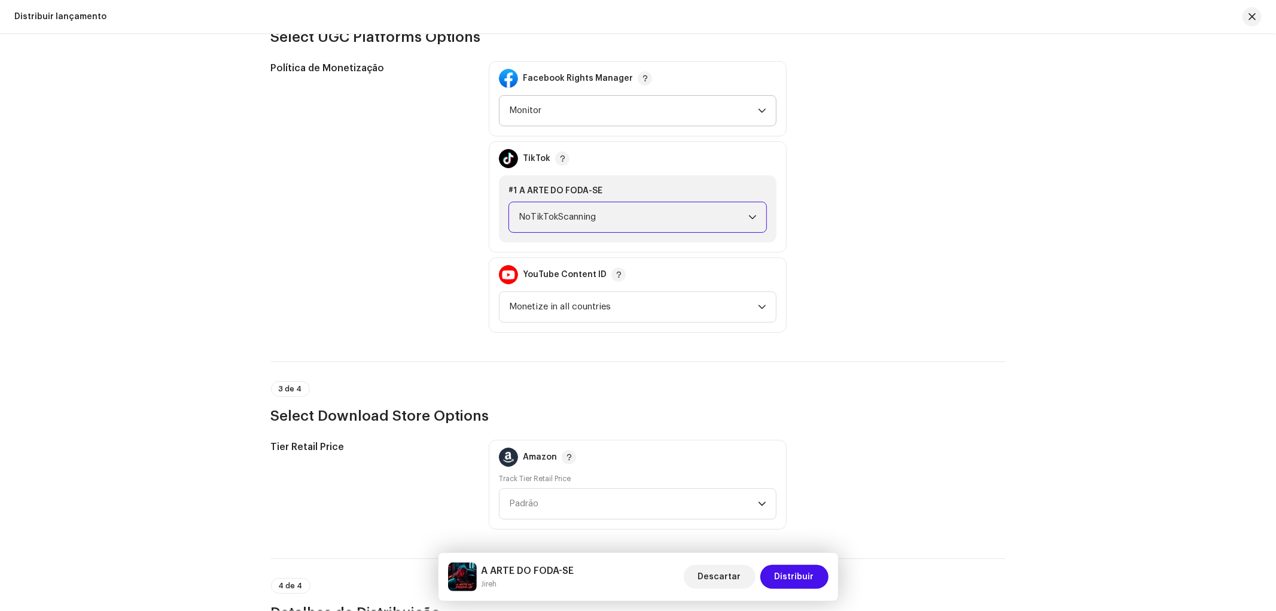
click at [555, 202] on span "NoTikTokScanning" at bounding box center [633, 217] width 230 height 30
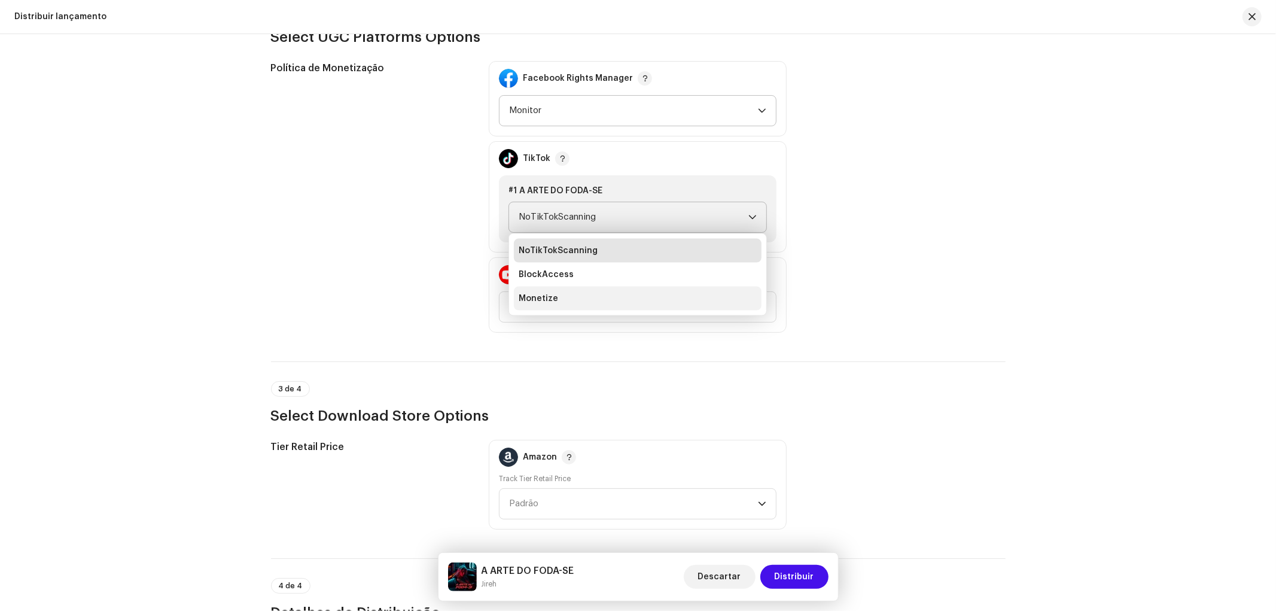
click at [553, 292] on span "Monetize" at bounding box center [537, 298] width 39 height 12
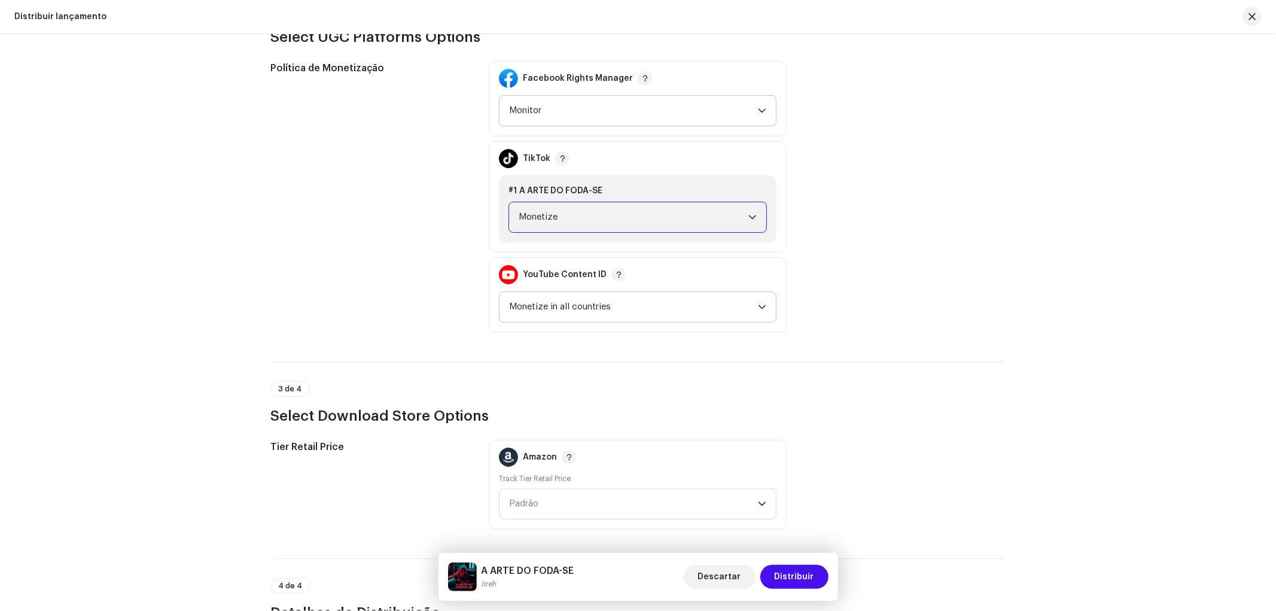
click at [553, 292] on span "Monetize in all countries" at bounding box center [633, 307] width 249 height 30
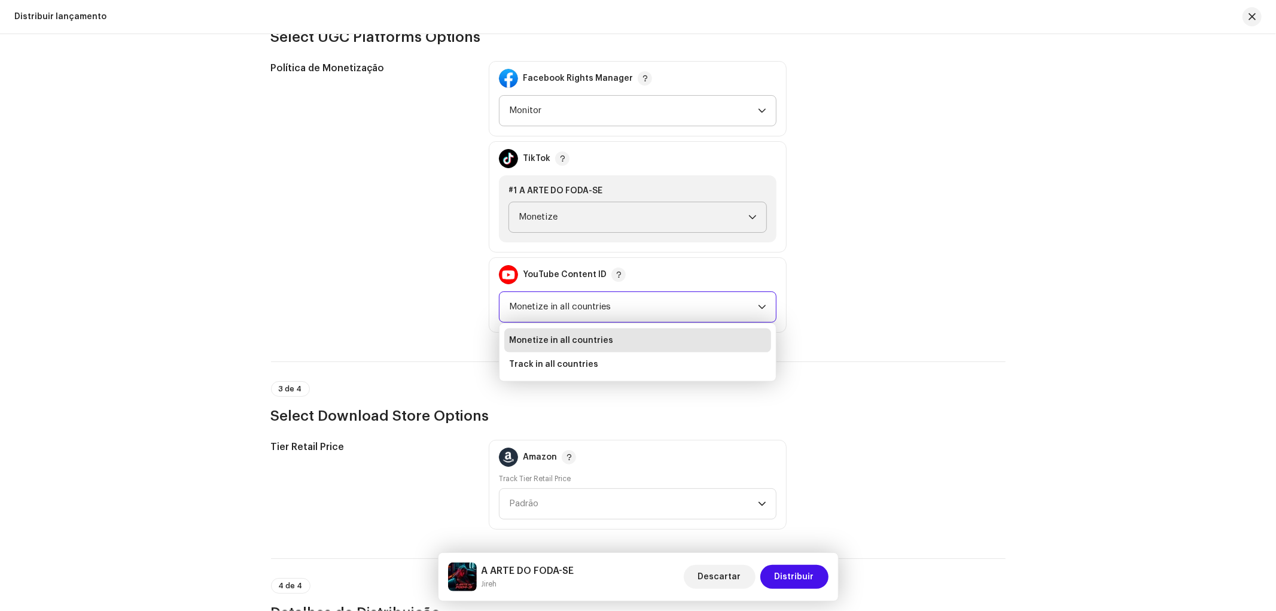
click at [554, 297] on span "Monetize in all countries" at bounding box center [633, 307] width 249 height 30
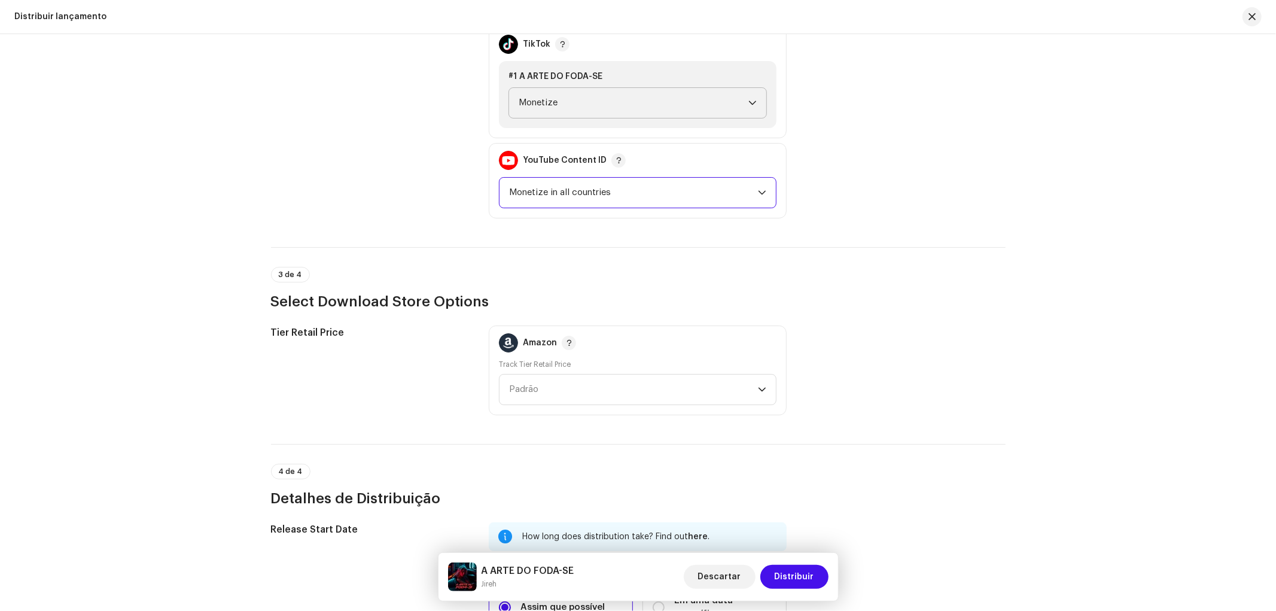
scroll to position [1594, 0]
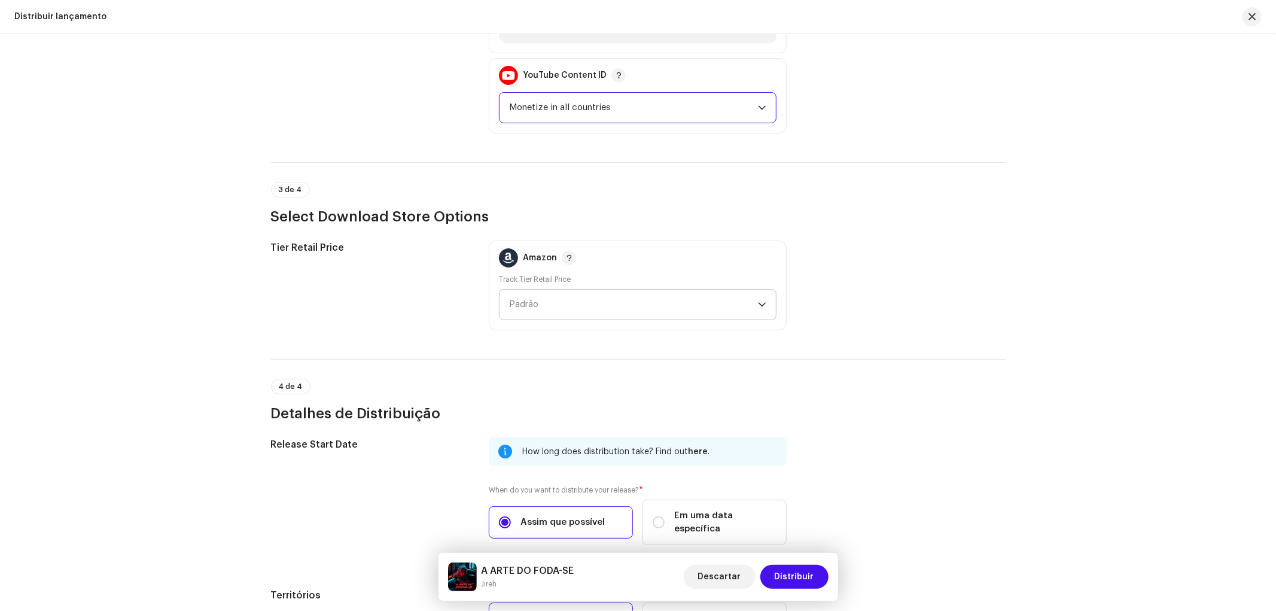
click at [509, 300] on span "Padrão" at bounding box center [523, 304] width 29 height 9
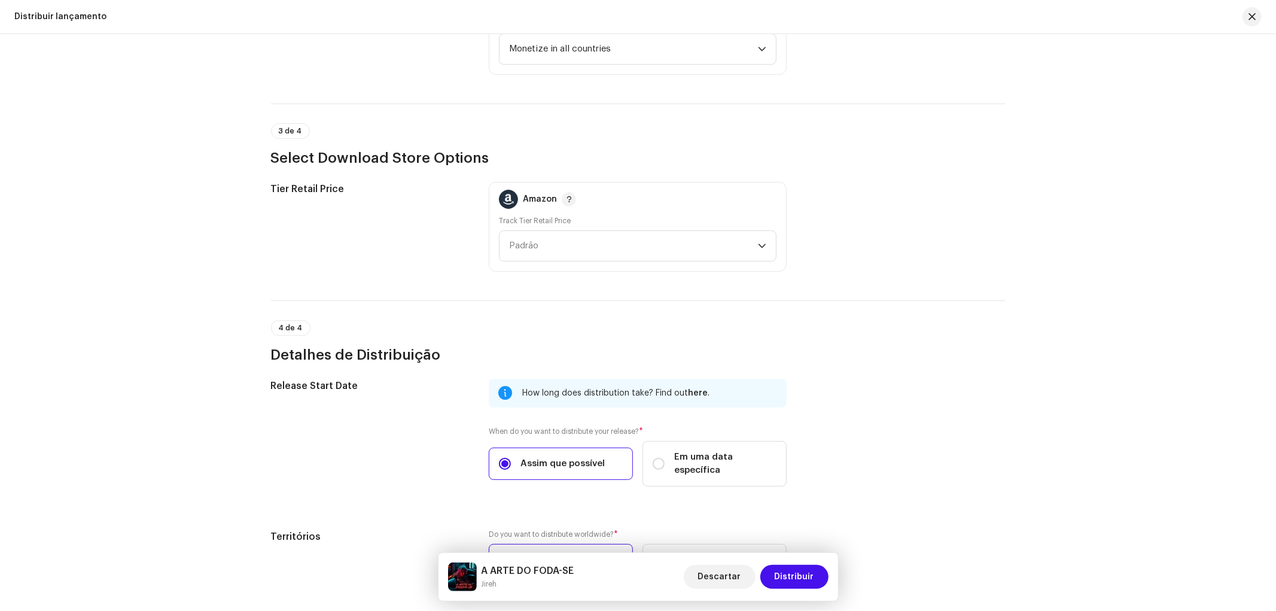
scroll to position [1724, 0]
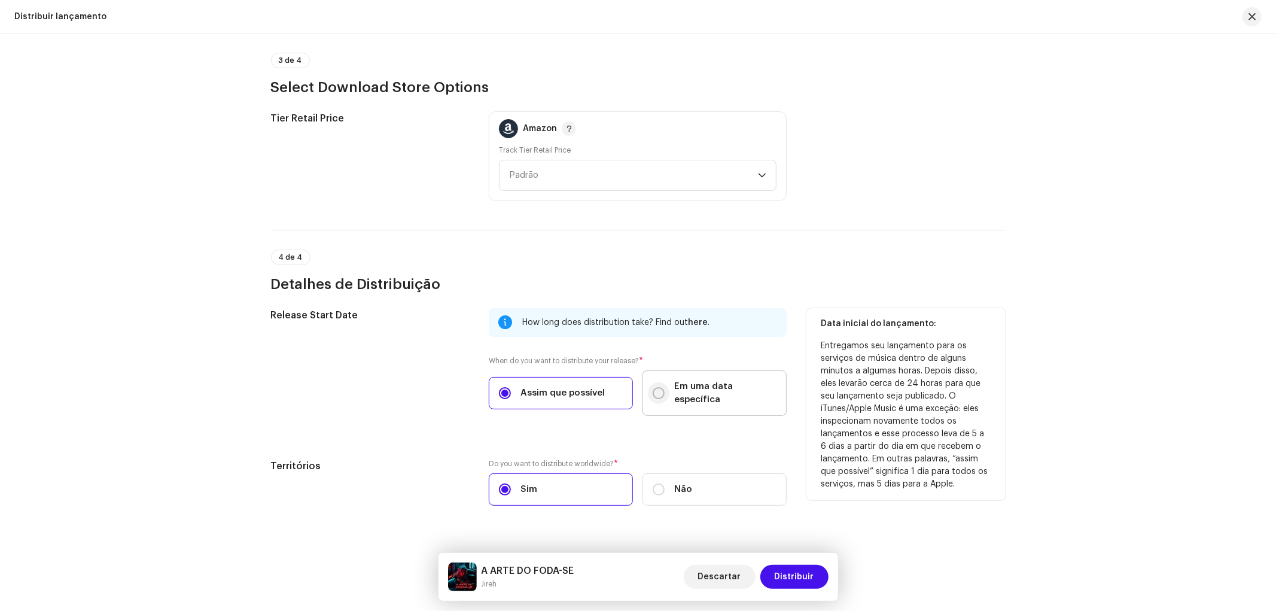
click at [656, 387] on input "Em uma data específica" at bounding box center [658, 393] width 12 height 12
radio input "true"
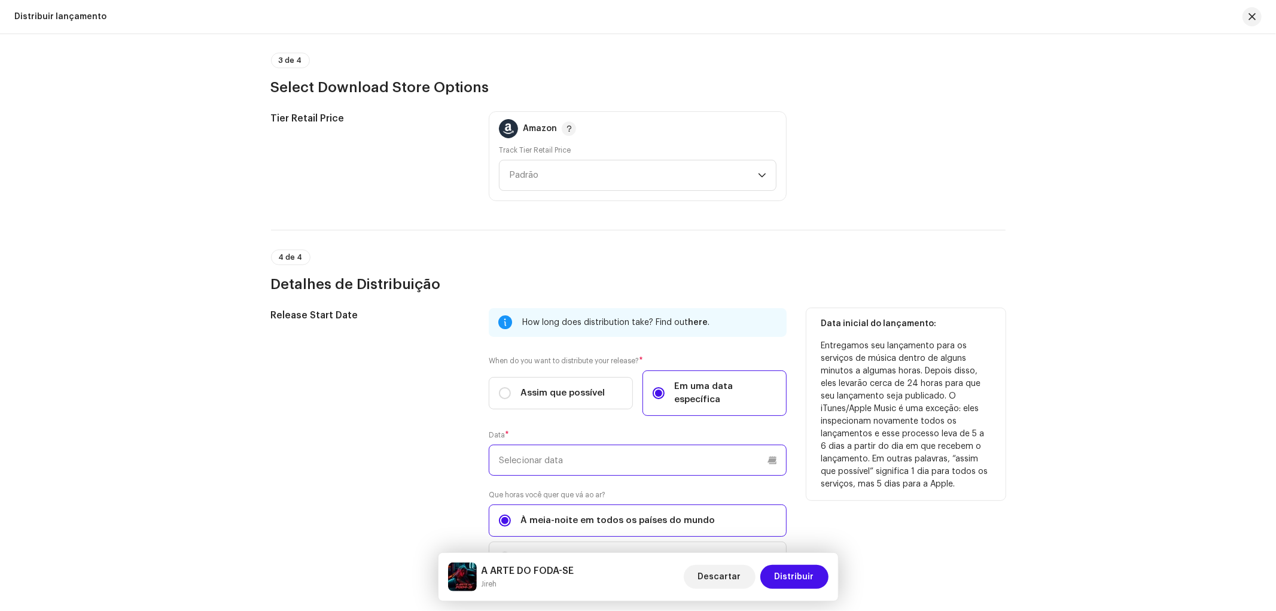
click at [652, 446] on input "text" at bounding box center [638, 459] width 298 height 31
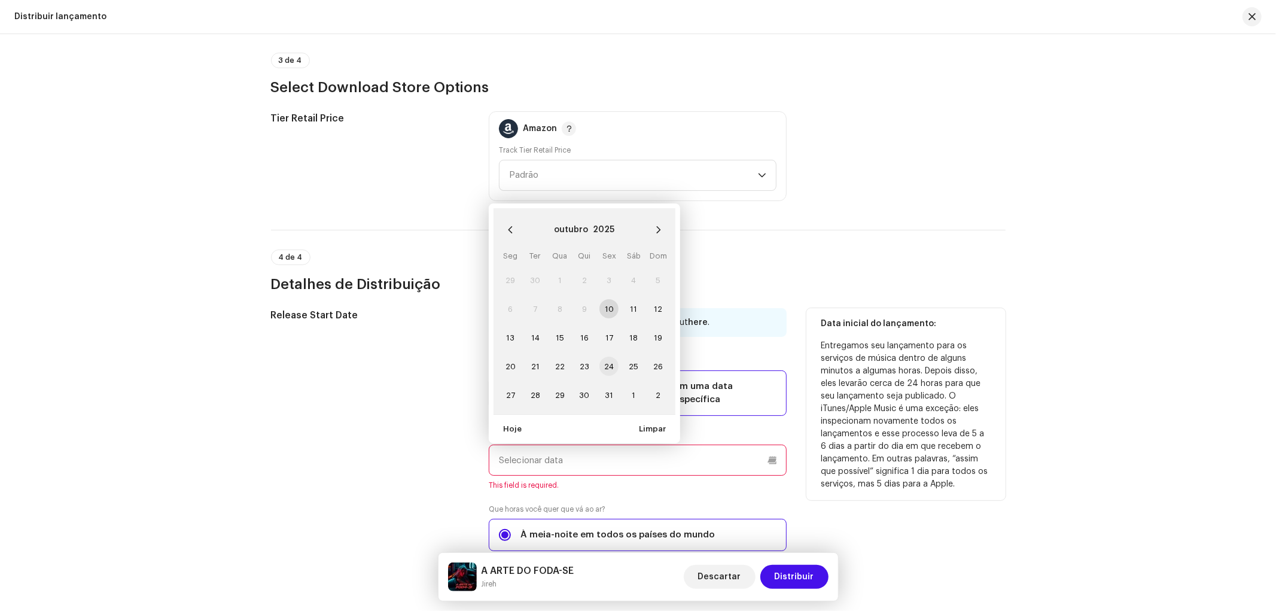
click at [603, 356] on span "24" at bounding box center [608, 365] width 19 height 19
type input "[DATE]"
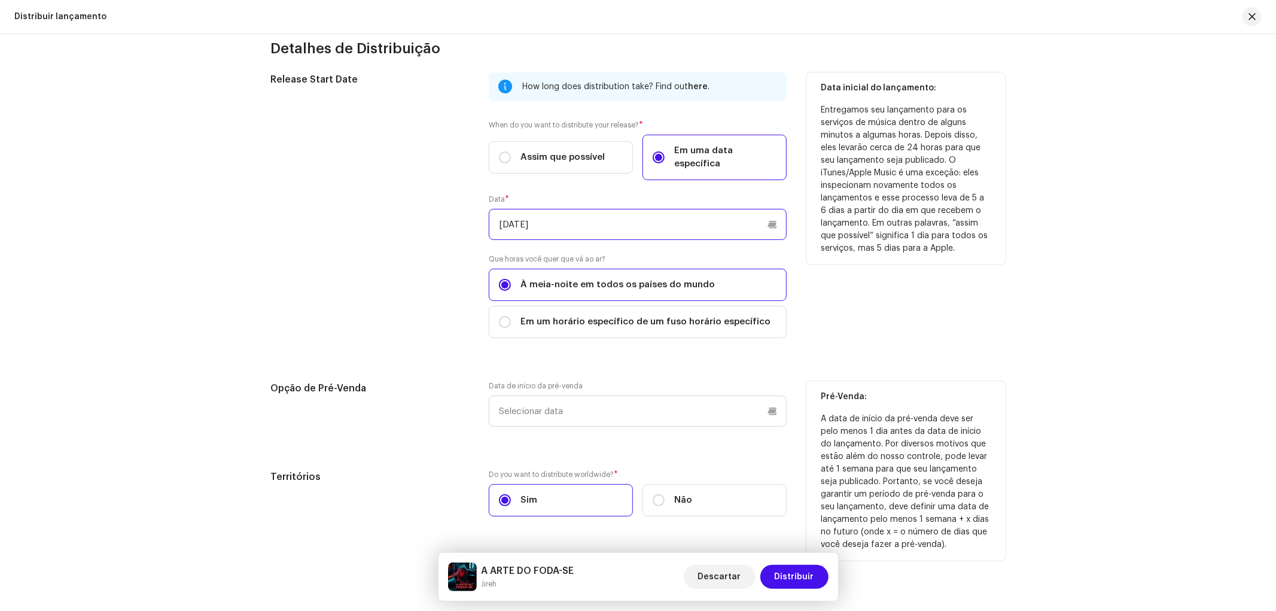
scroll to position [1971, 0]
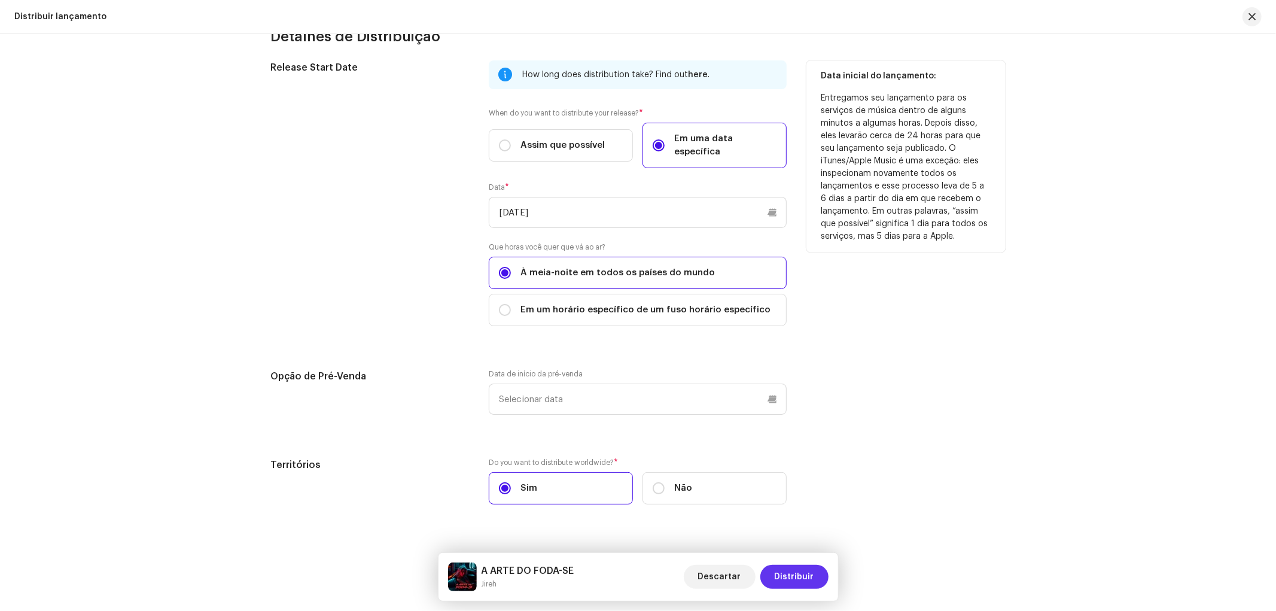
click at [795, 573] on span "Distribuir" at bounding box center [793, 577] width 39 height 24
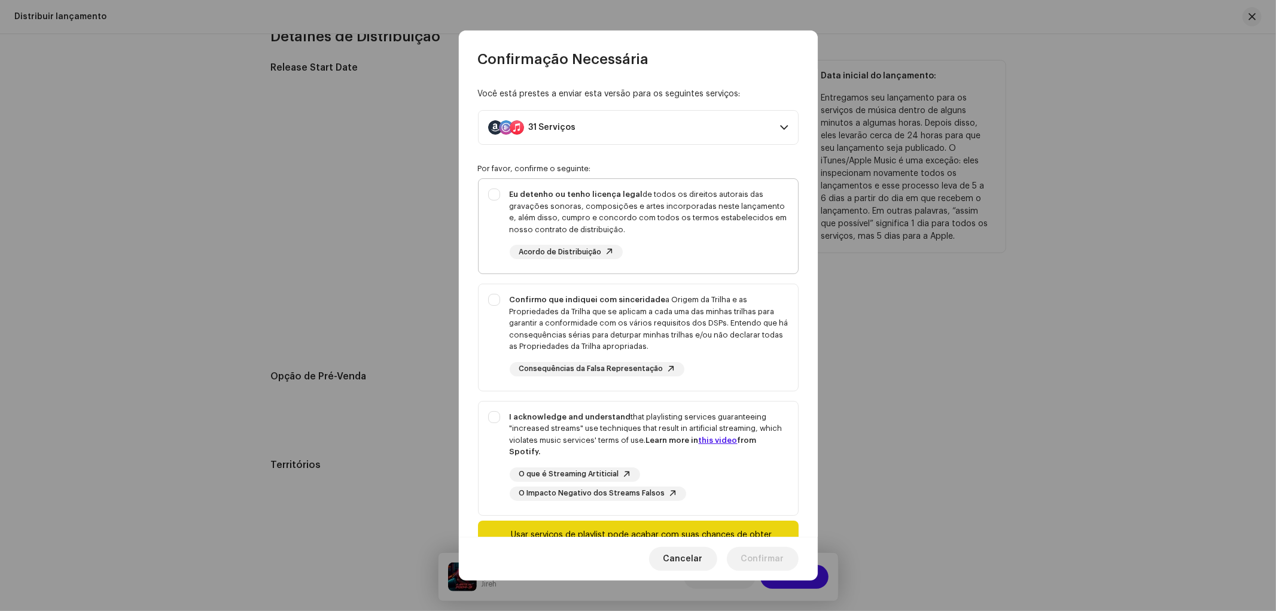
click at [492, 193] on div "Eu detenho ou tenho licença legal de todos os direitos autorais das gravações s…" at bounding box center [637, 224] width 319 height 90
checkbox input "true"
click at [502, 293] on div "Confirmo que indiquei com sinceridade a Origem da Trilha e as Propriedades da T…" at bounding box center [637, 335] width 319 height 102
checkbox input "true"
click at [497, 423] on div "I acknowledge and understand that playlisting services guaranteeing "increased …" at bounding box center [637, 455] width 319 height 109
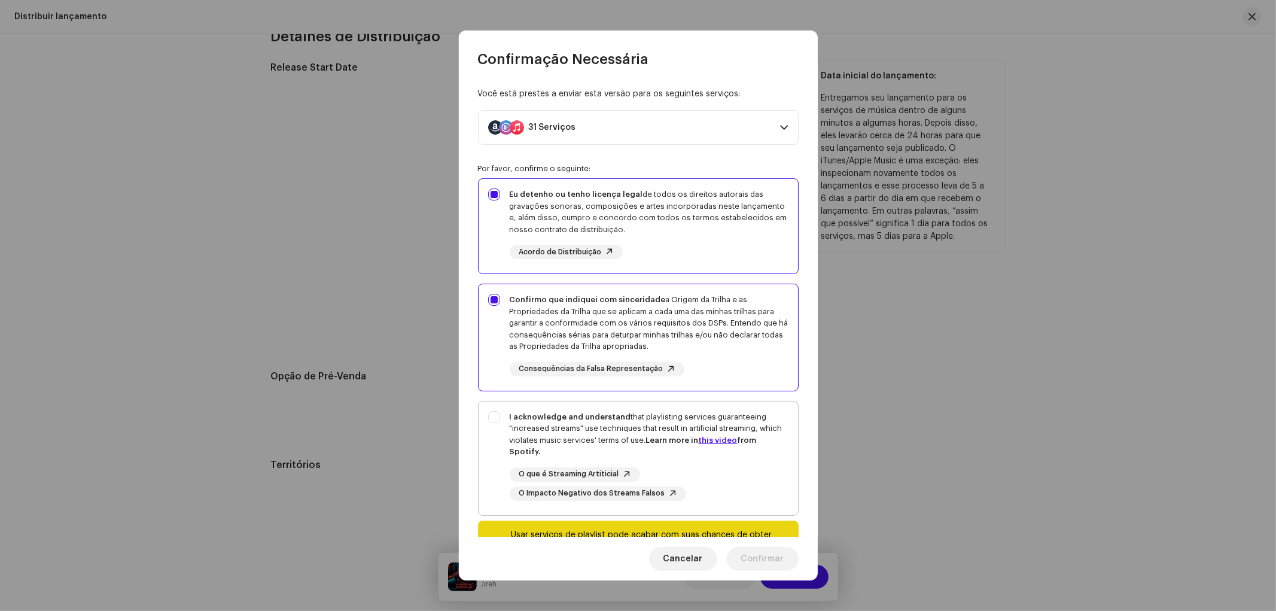
checkbox input "true"
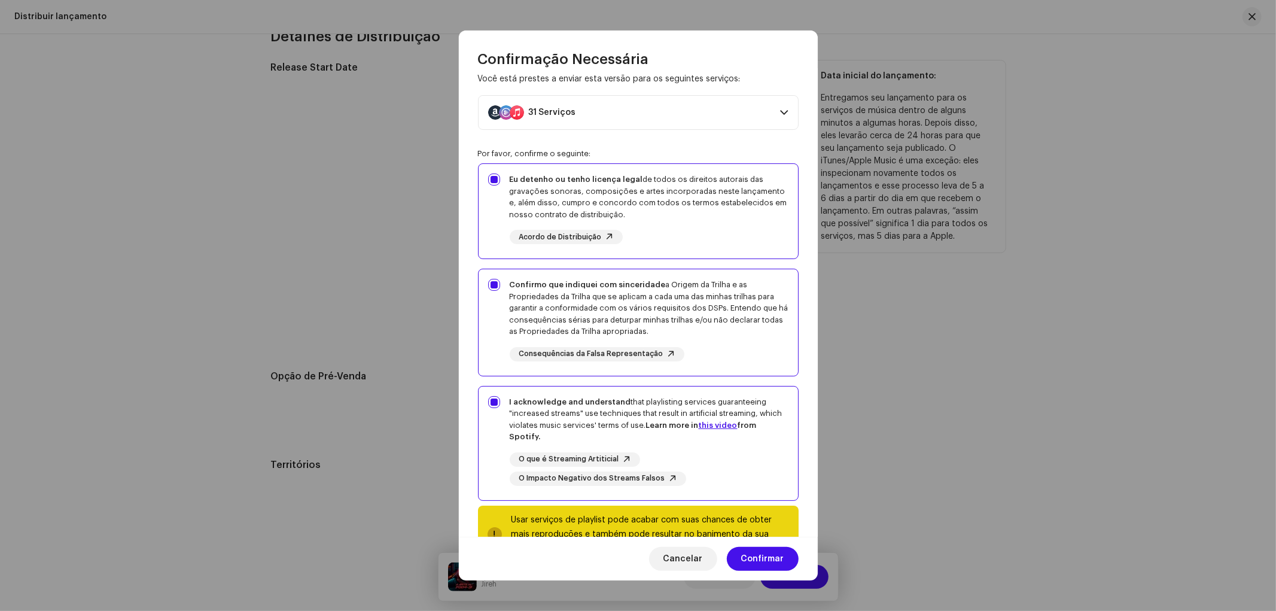
scroll to position [60, 0]
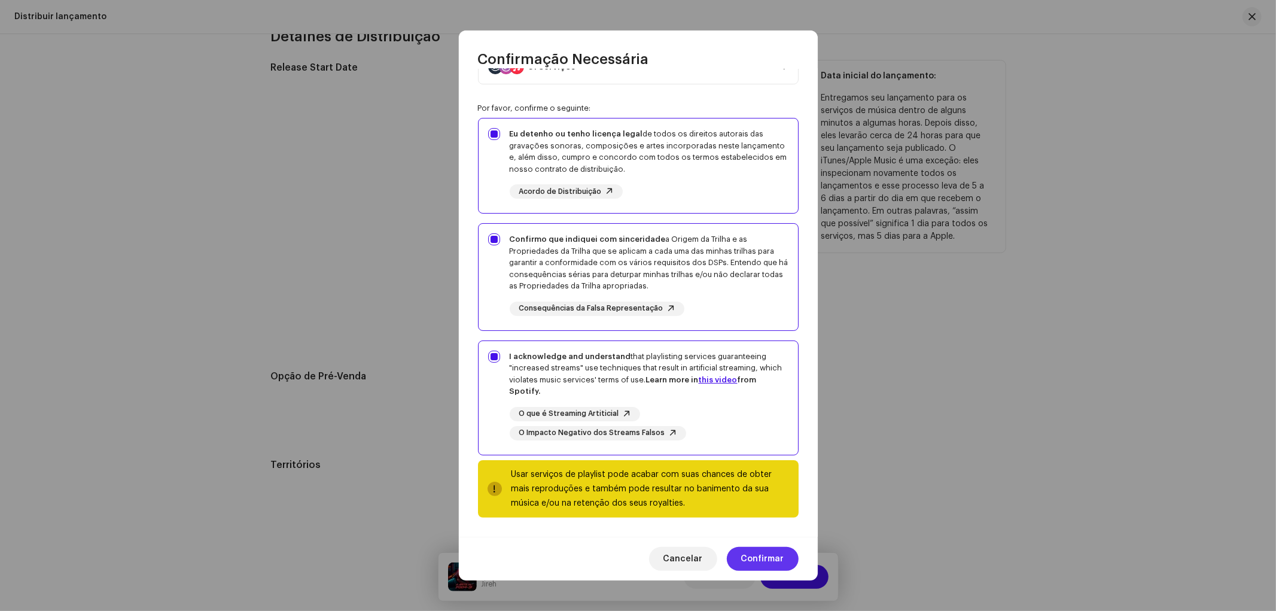
click at [757, 562] on span "Confirmar" at bounding box center [762, 559] width 43 height 24
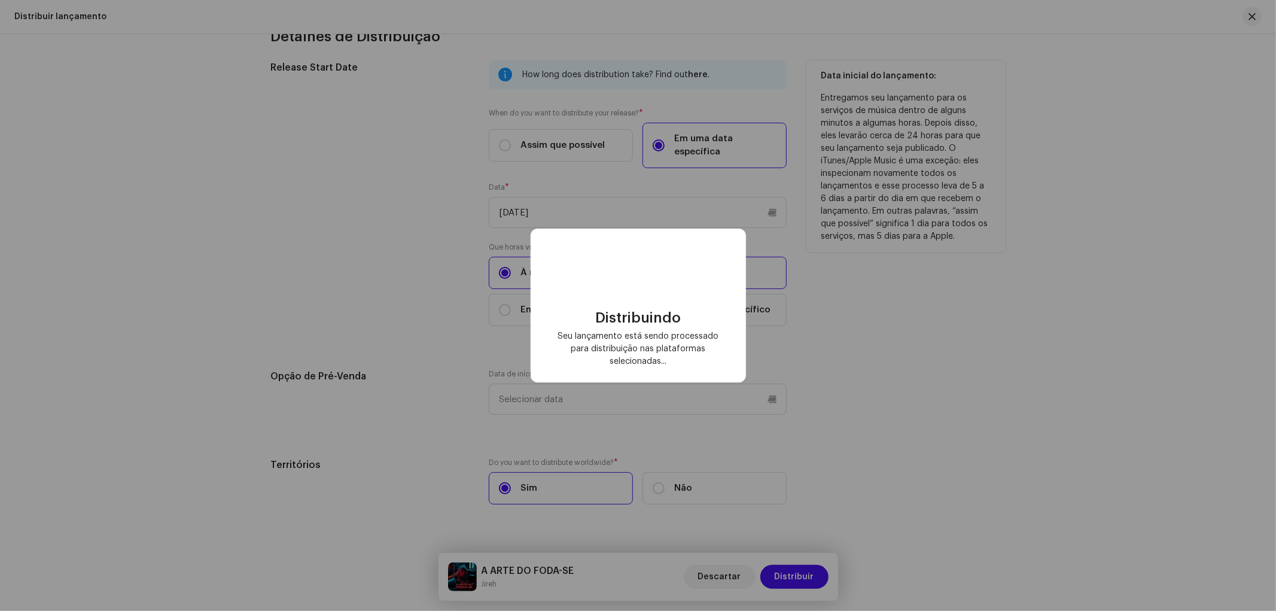
checkbox input "false"
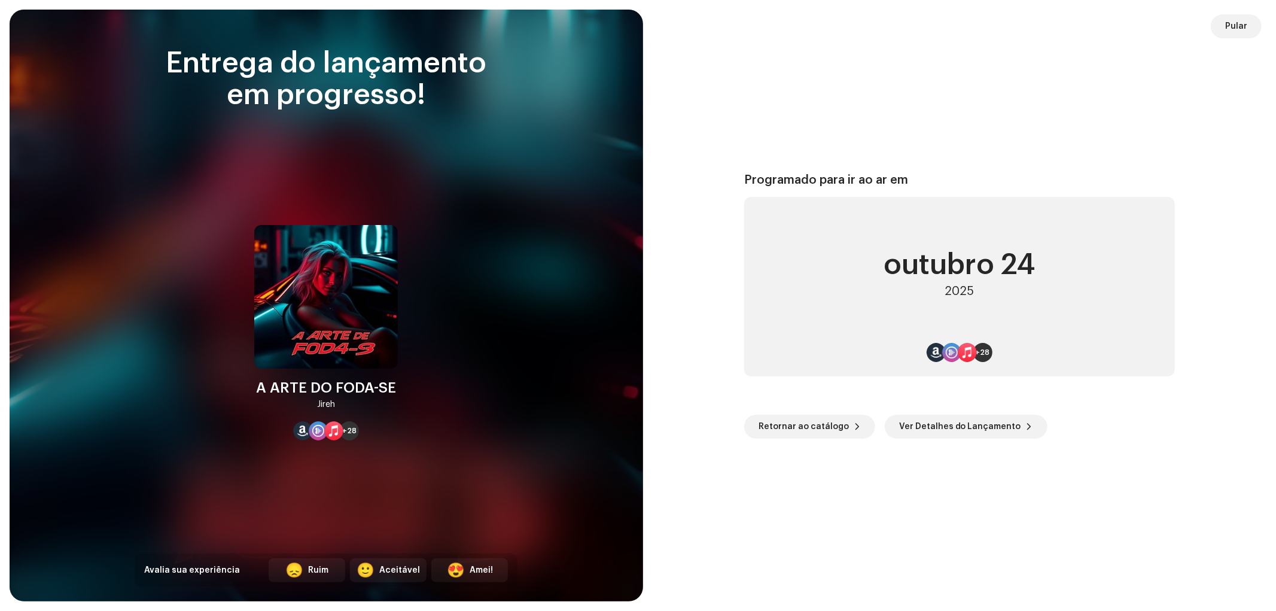
click at [369, 355] on img at bounding box center [326, 297] width 144 height 144
click at [389, 230] on img at bounding box center [326, 297] width 144 height 144
click at [348, 287] on img at bounding box center [326, 297] width 144 height 144
click at [1218, 33] on button "Pular" at bounding box center [1235, 26] width 51 height 24
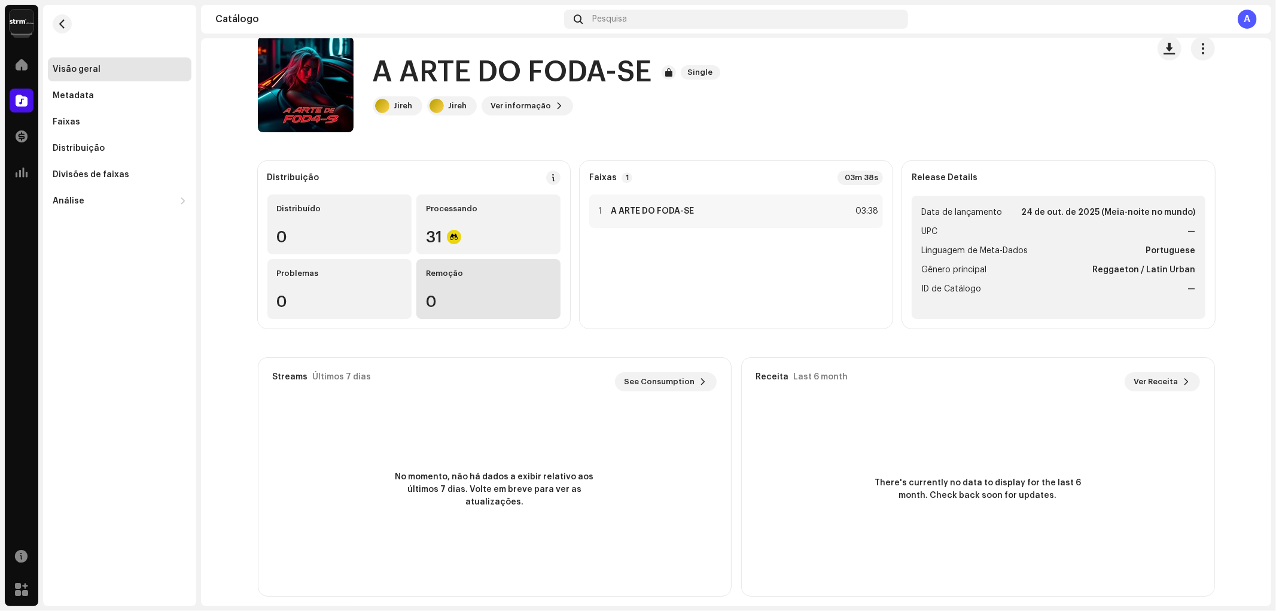
scroll to position [30, 0]
